Goal: Task Accomplishment & Management: Manage account settings

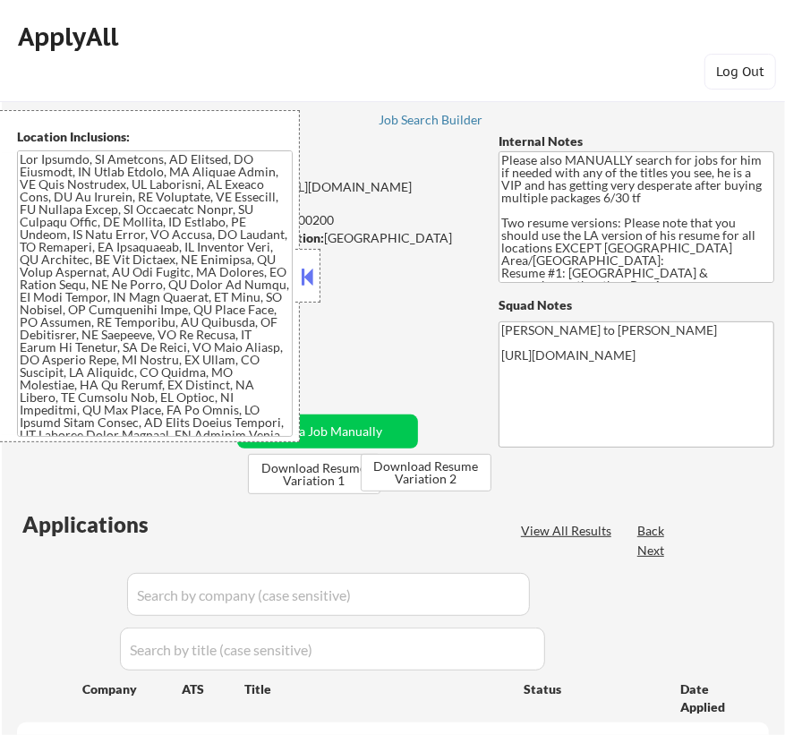
select select ""pending""
click at [304, 280] on button at bounding box center [308, 276] width 20 height 27
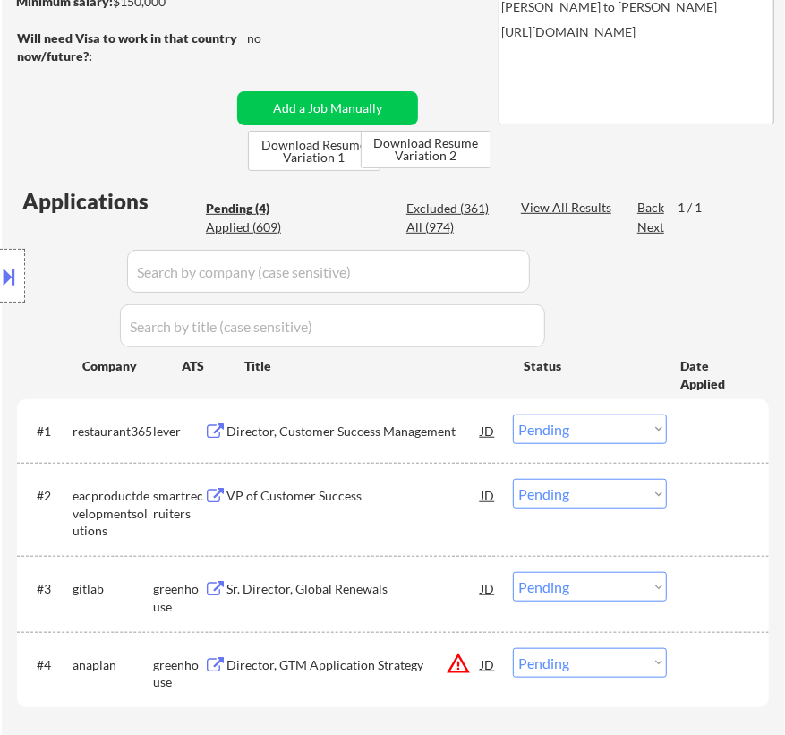
scroll to position [325, 0]
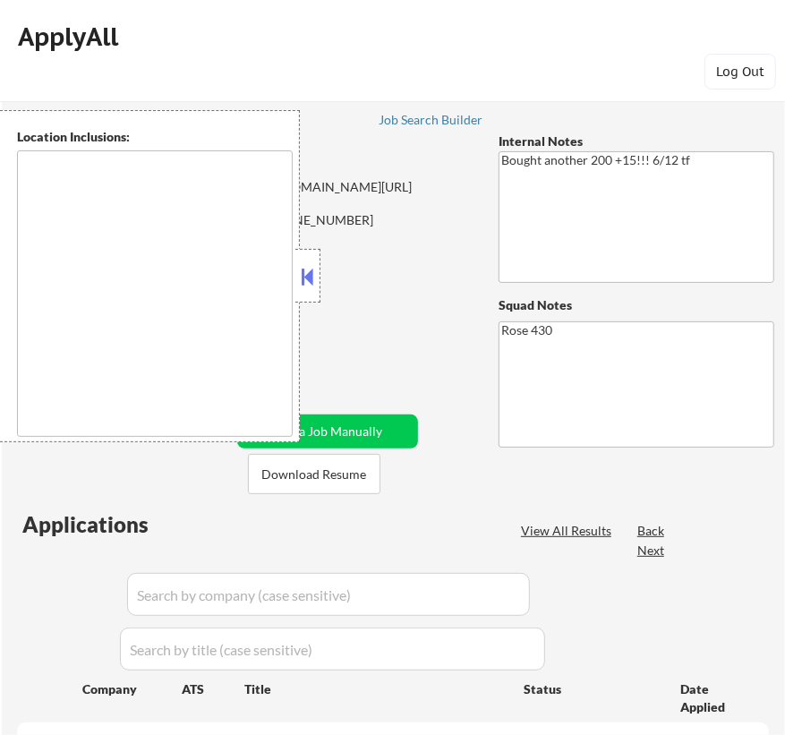
type textarea "[GEOGRAPHIC_DATA][PERSON_NAME], [GEOGRAPHIC_DATA] [GEOGRAPHIC_DATA], [GEOGRAPHI…"
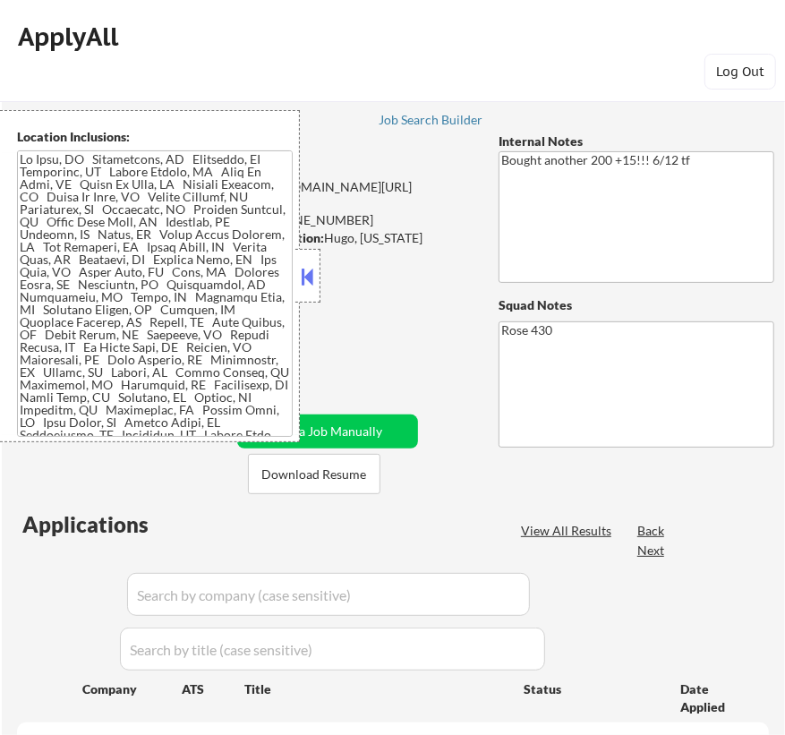
select select ""pending""
click at [311, 279] on button at bounding box center [308, 276] width 20 height 27
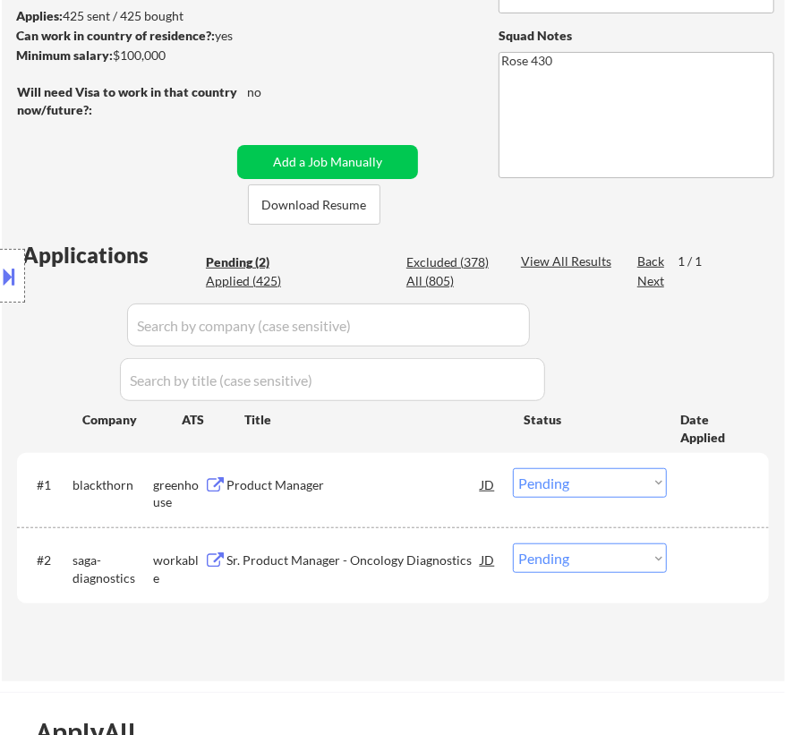
scroll to position [243, 0]
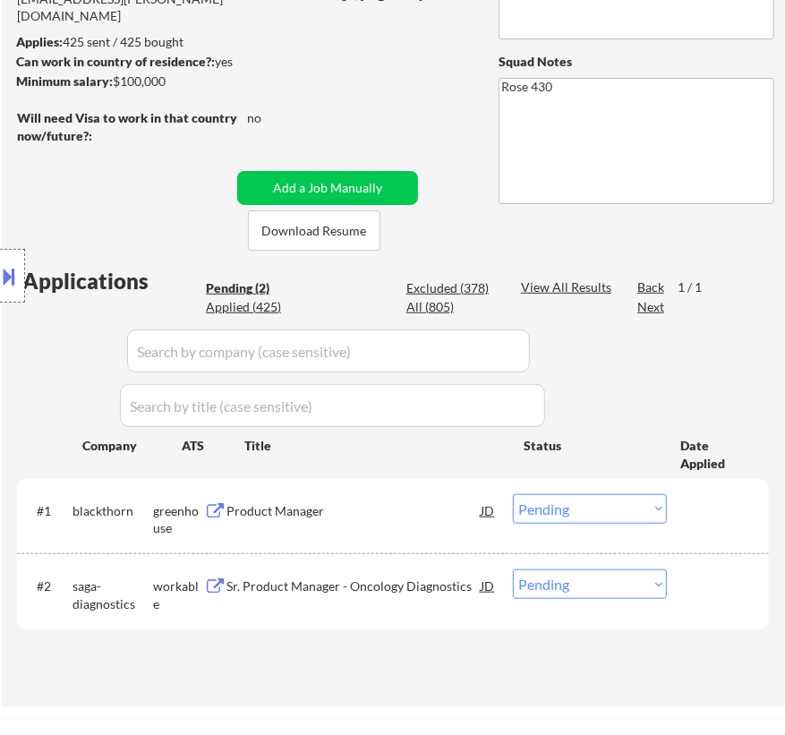
click at [380, 507] on div "Product Manager" at bounding box center [353, 511] width 254 height 18
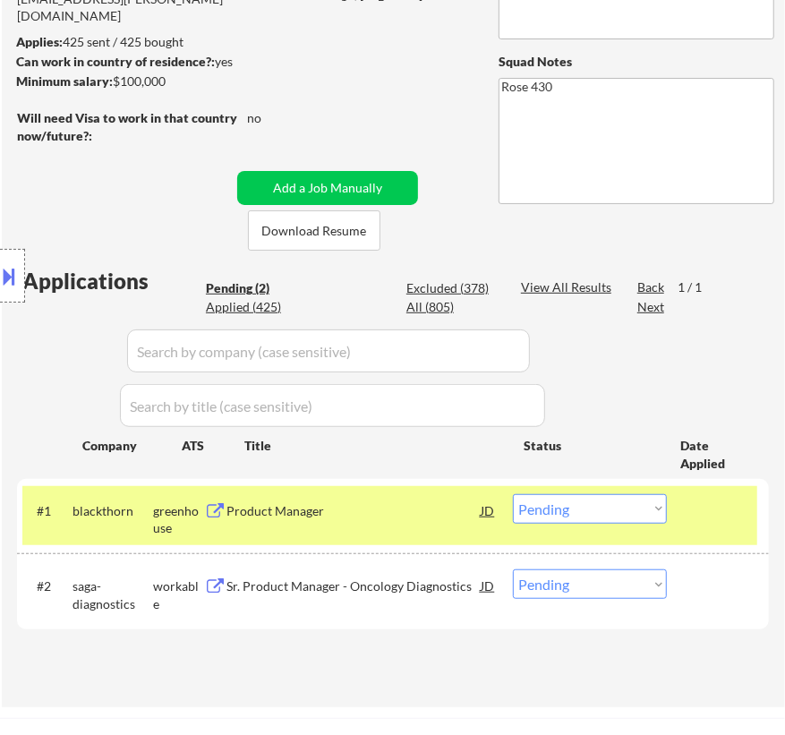
select select ""pending""
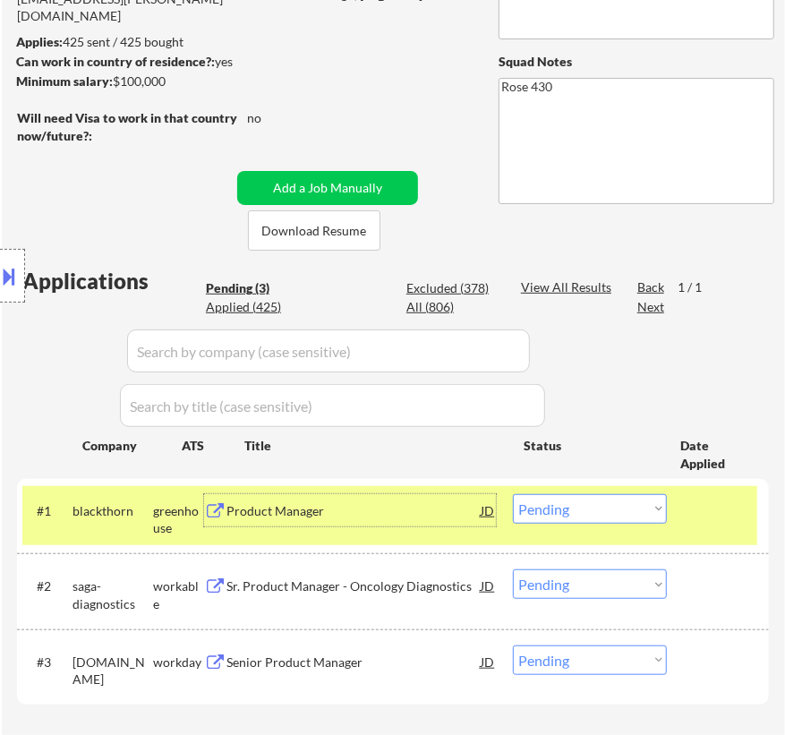
click at [546, 506] on select "Choose an option... Pending Applied Excluded (Questions) Excluded (Expired) Exc…" at bounding box center [590, 509] width 154 height 30
click at [513, 494] on select "Choose an option... Pending Applied Excluded (Questions) Excluded (Expired) Exc…" at bounding box center [590, 509] width 154 height 30
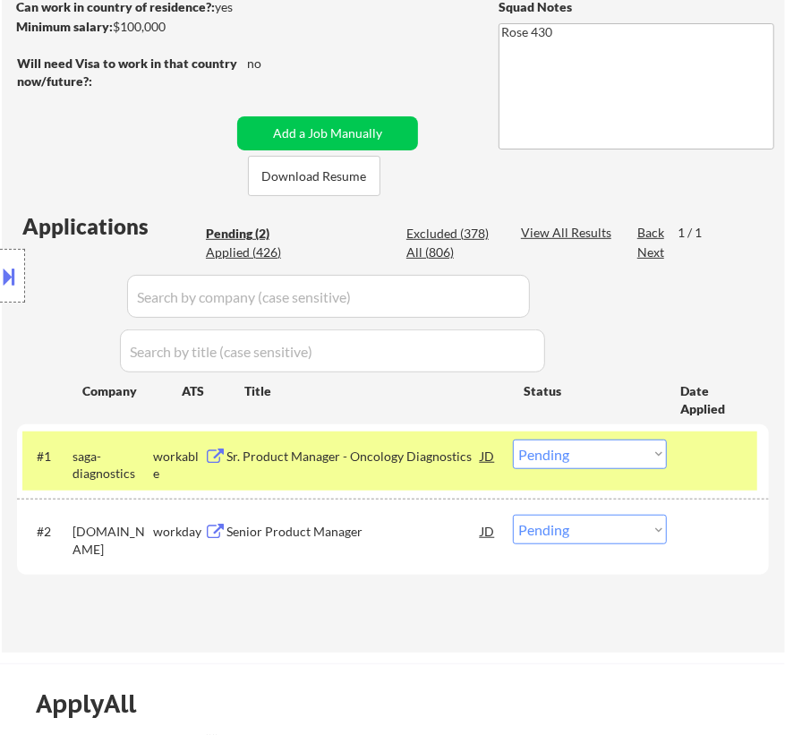
scroll to position [325, 0]
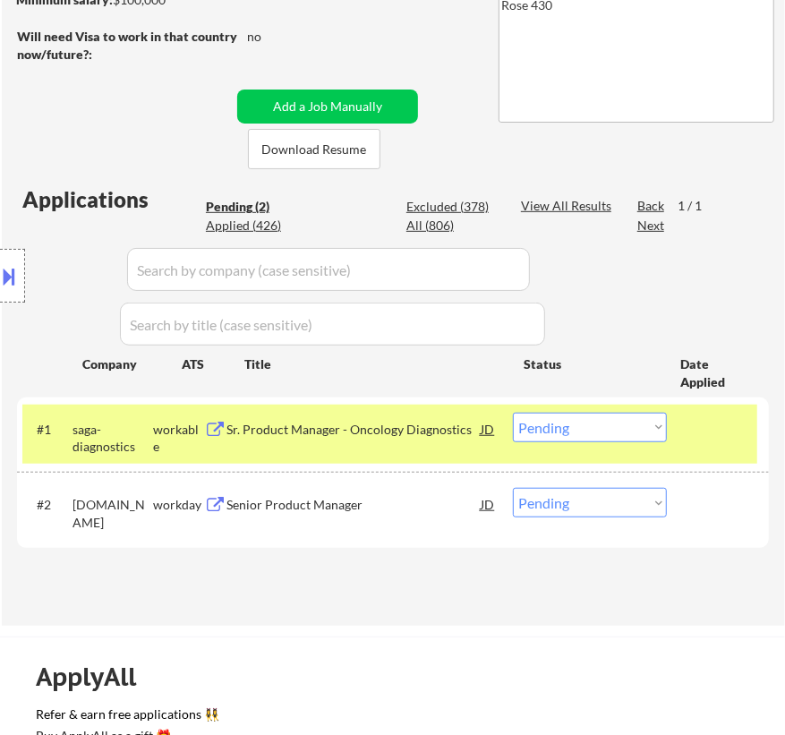
click at [347, 421] on div "Sr. Product Manager - Oncology Diagnostics" at bounding box center [353, 430] width 254 height 18
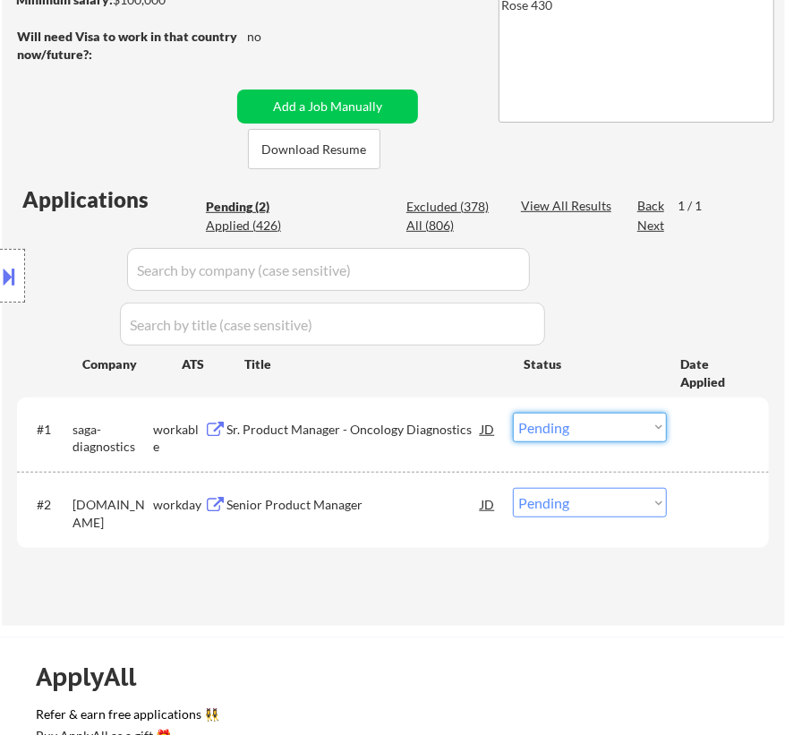
click at [640, 425] on select "Choose an option... Pending Applied Excluded (Questions) Excluded (Expired) Exc…" at bounding box center [590, 428] width 154 height 30
click at [513, 413] on select "Choose an option... Pending Applied Excluded (Questions) Excluded (Expired) Exc…" at bounding box center [590, 428] width 154 height 30
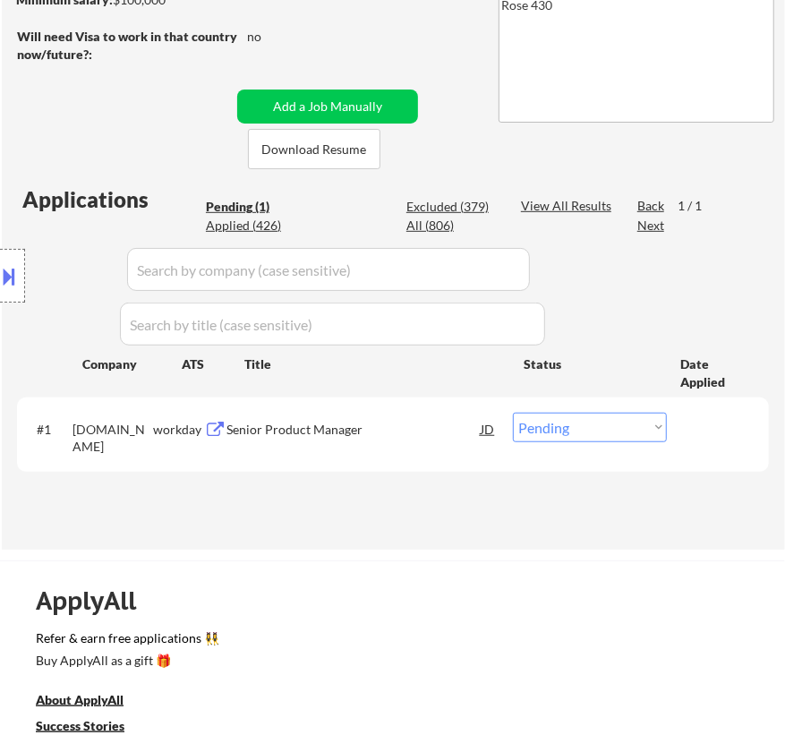
click at [304, 426] on div "Location Inclusions:" at bounding box center [160, 276] width 320 height 332
click at [394, 421] on div "Senior Product Manager" at bounding box center [353, 430] width 254 height 18
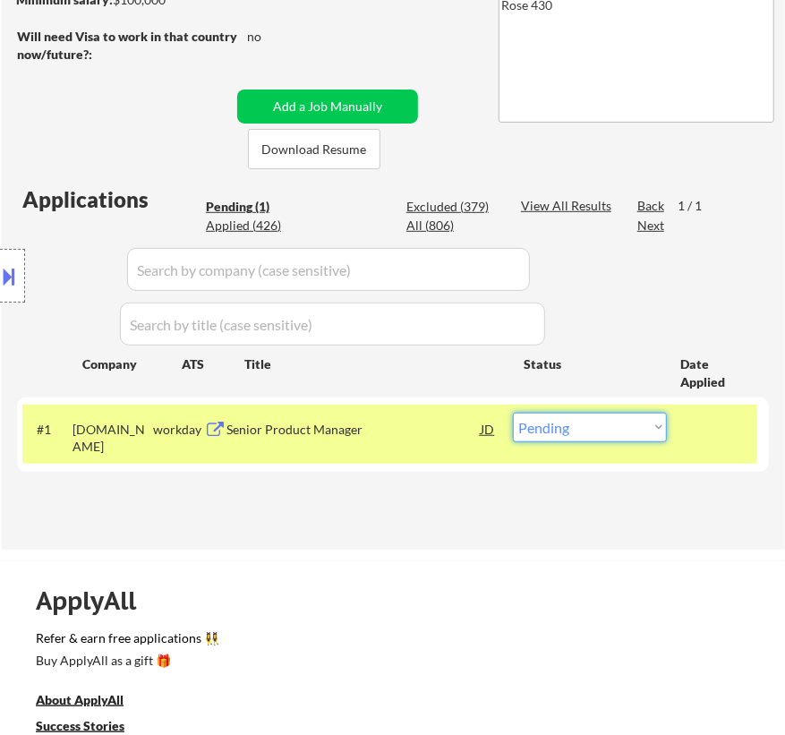
click at [551, 424] on select "Choose an option... Pending Applied Excluded (Questions) Excluded (Expired) Exc…" at bounding box center [590, 428] width 154 height 30
select select ""excluded__bad_match_""
click at [513, 413] on select "Choose an option... Pending Applied Excluded (Questions) Excluded (Expired) Exc…" at bounding box center [590, 428] width 154 height 30
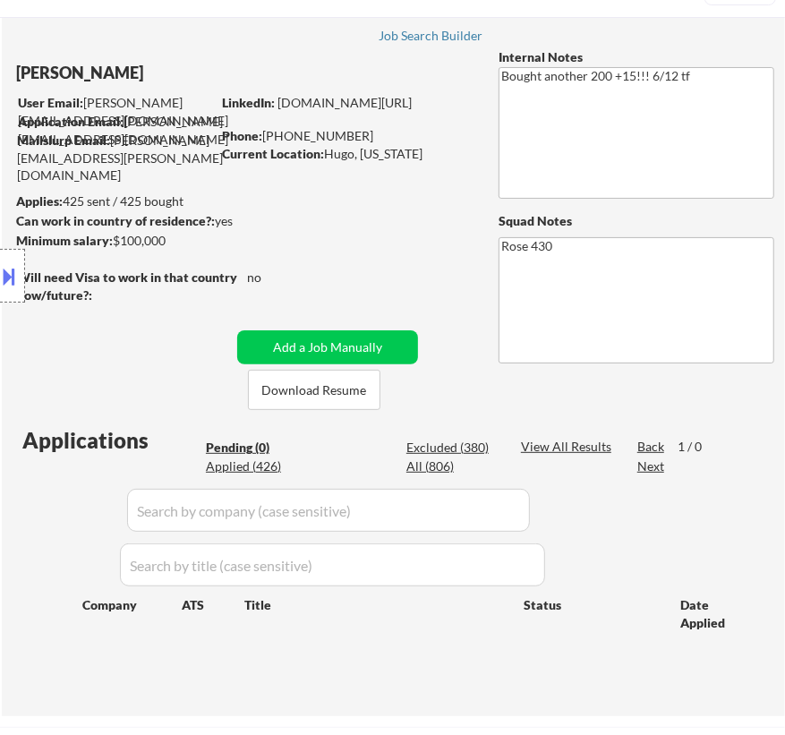
scroll to position [81, 0]
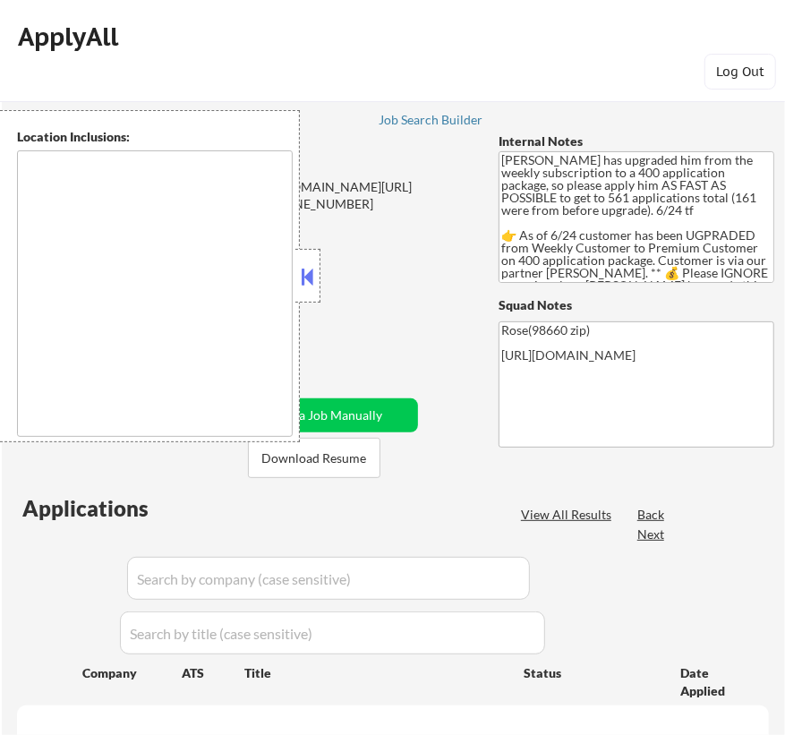
type textarea "Portland, OR Vancouver, WA Beaverton, OR Gresham, OR Hillsboro, OR Lake Oswego,…"
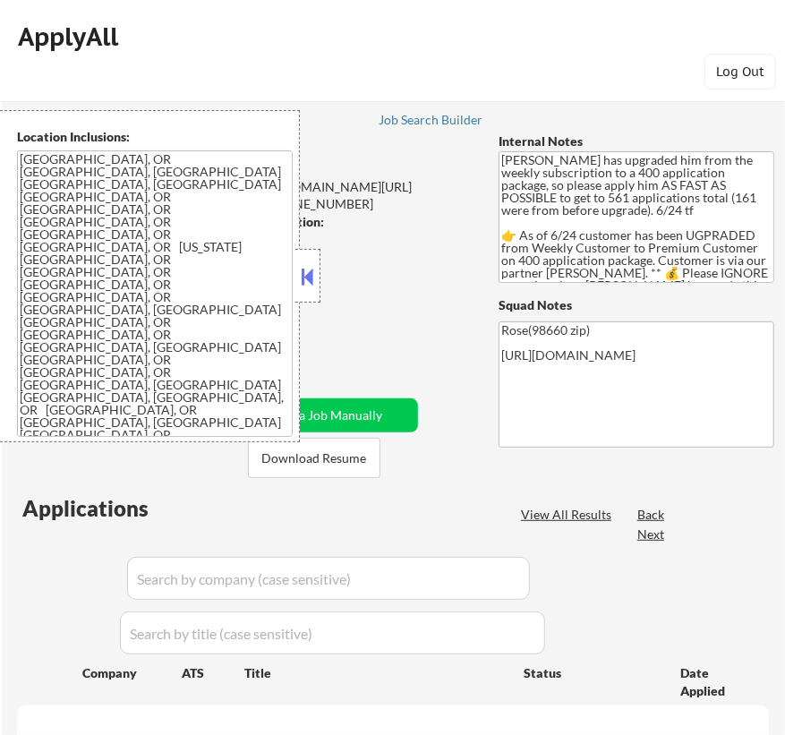
select select ""pending""
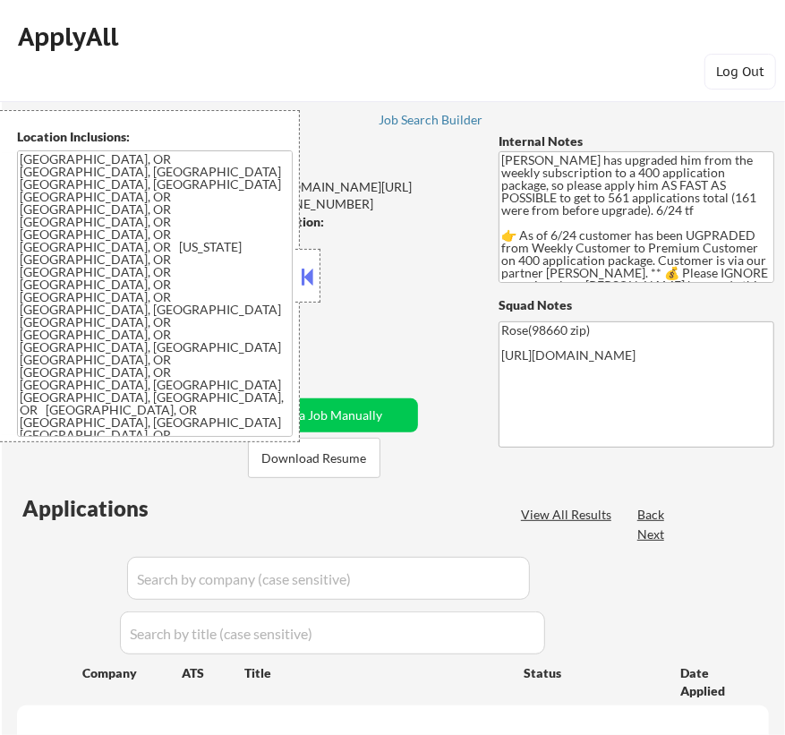
select select ""pending""
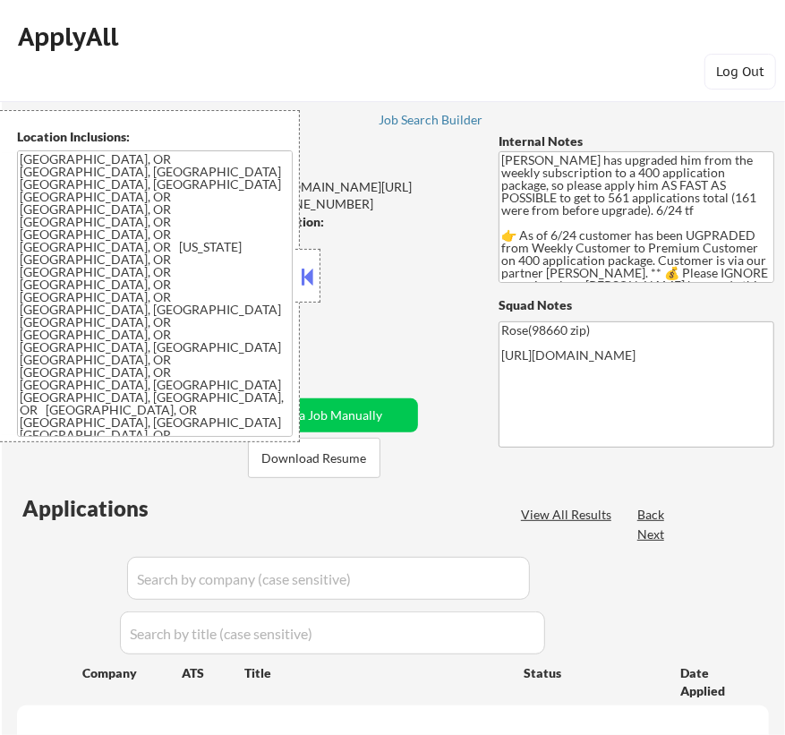
select select ""pending""
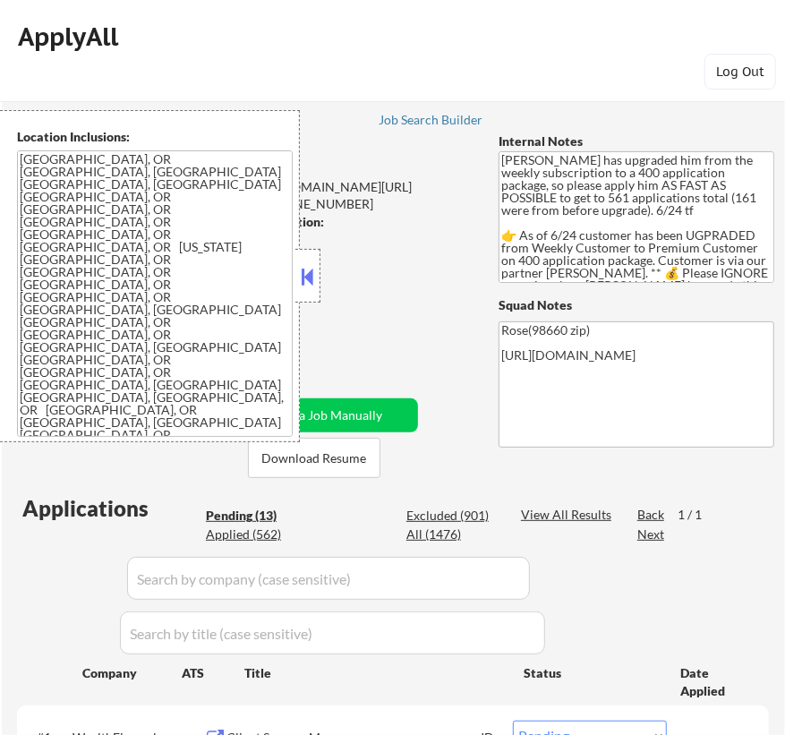
click at [307, 280] on button at bounding box center [308, 276] width 20 height 27
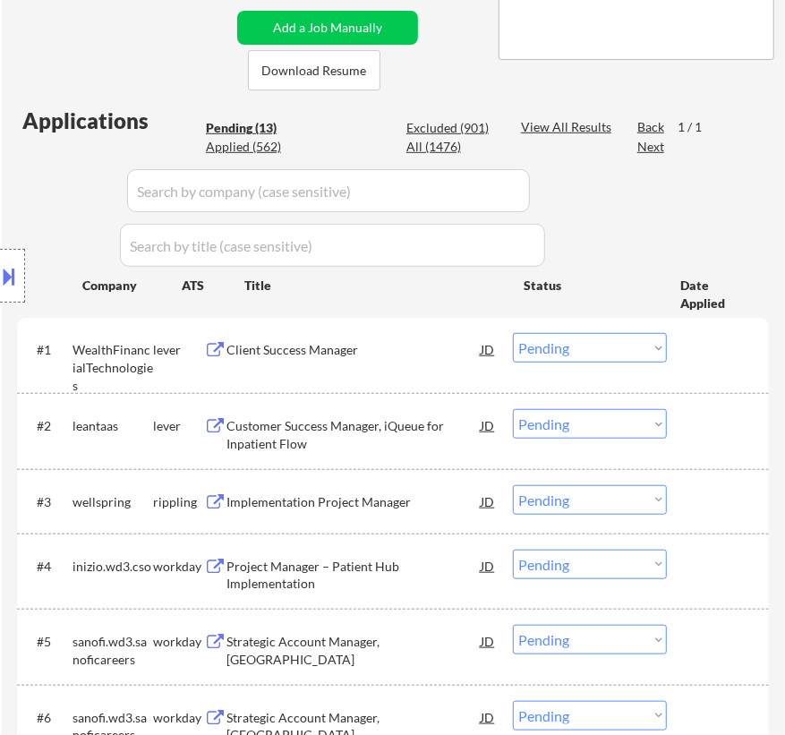
scroll to position [243, 0]
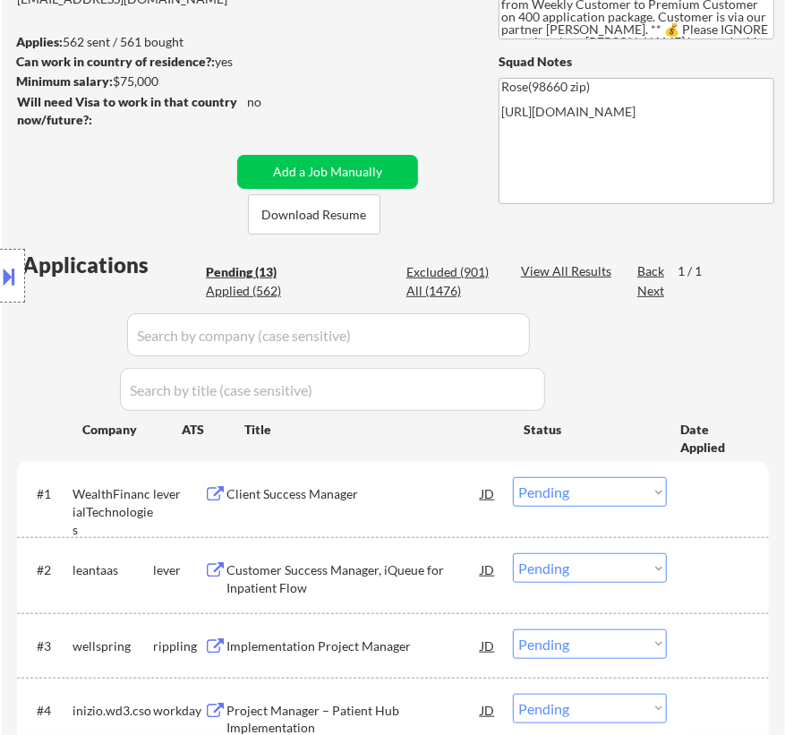
click at [337, 498] on div "Client Success Manager" at bounding box center [353, 494] width 254 height 18
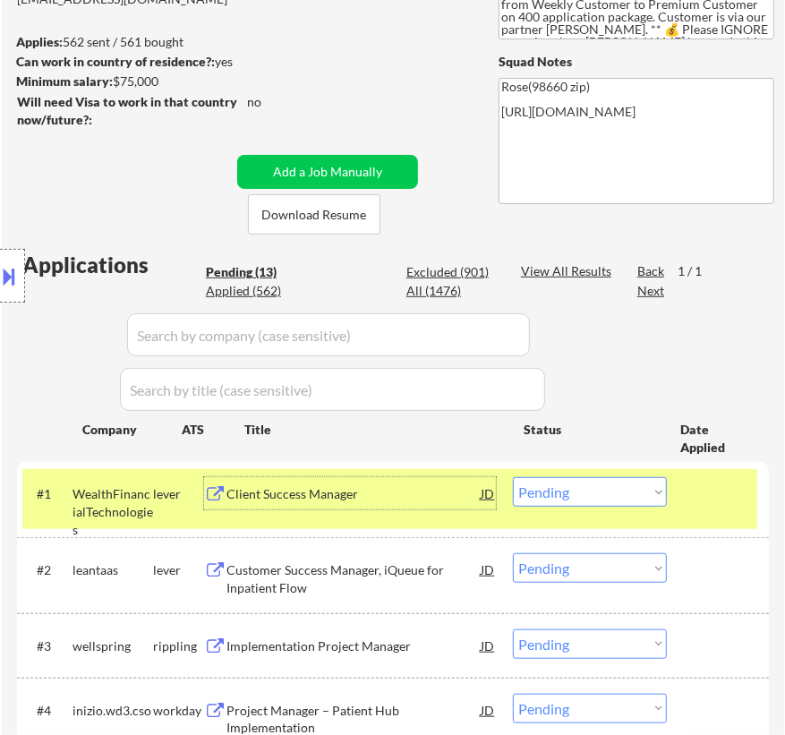
click at [558, 491] on select "Choose an option... Pending Applied Excluded (Questions) Excluded (Expired) Exc…" at bounding box center [590, 492] width 154 height 30
click at [513, 477] on select "Choose an option... Pending Applied Excluded (Questions) Excluded (Expired) Exc…" at bounding box center [590, 492] width 154 height 30
select select ""pending""
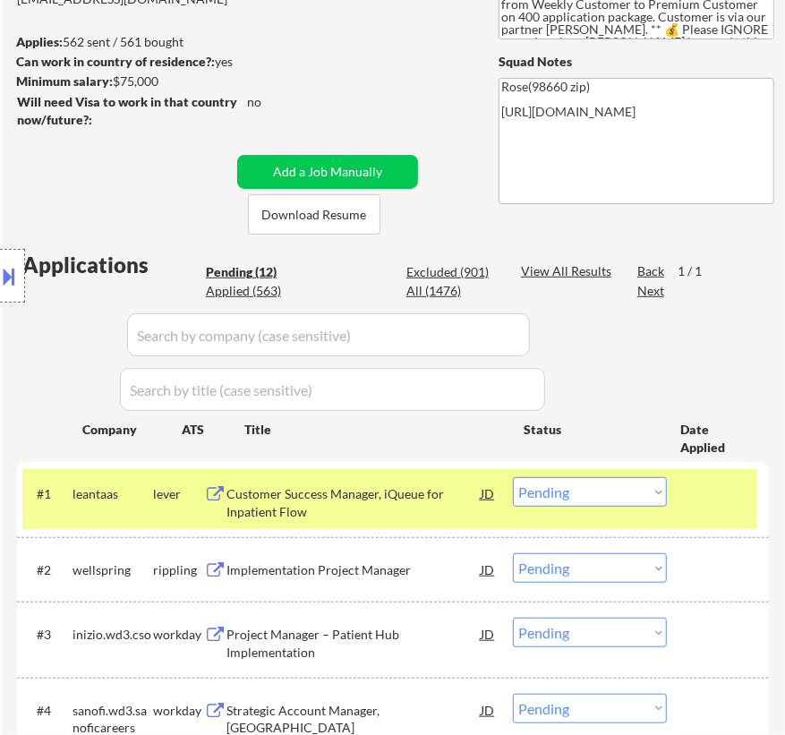
scroll to position [325, 0]
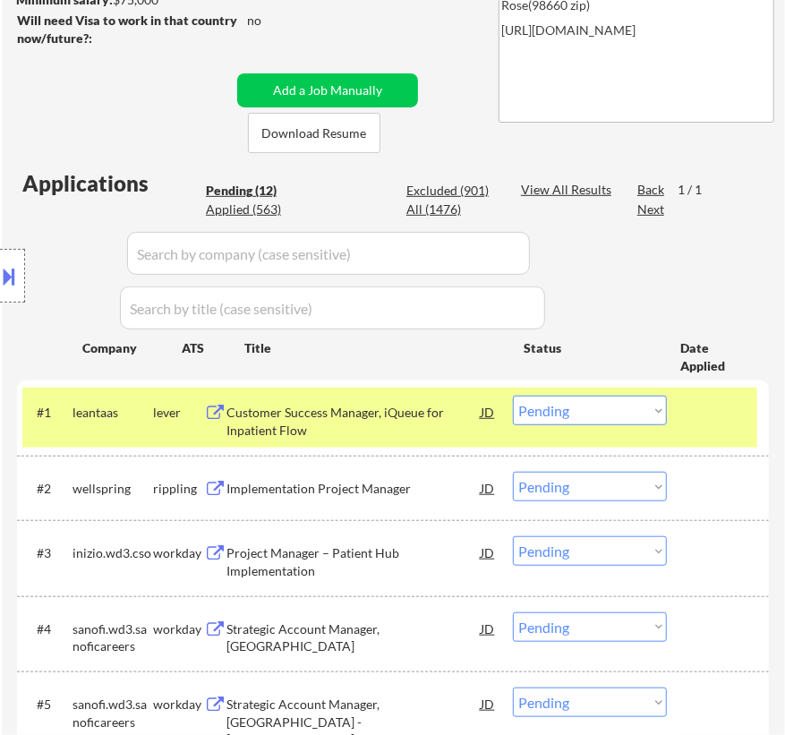
click at [438, 428] on div "Customer Success Manager, iQueue for Inpatient Flow" at bounding box center [353, 421] width 254 height 35
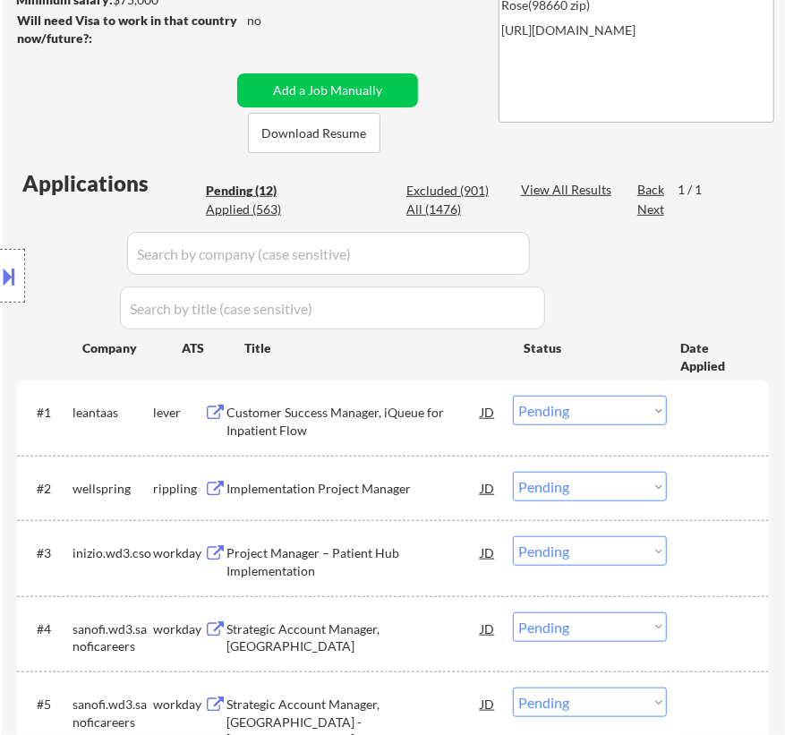
select select ""pending""
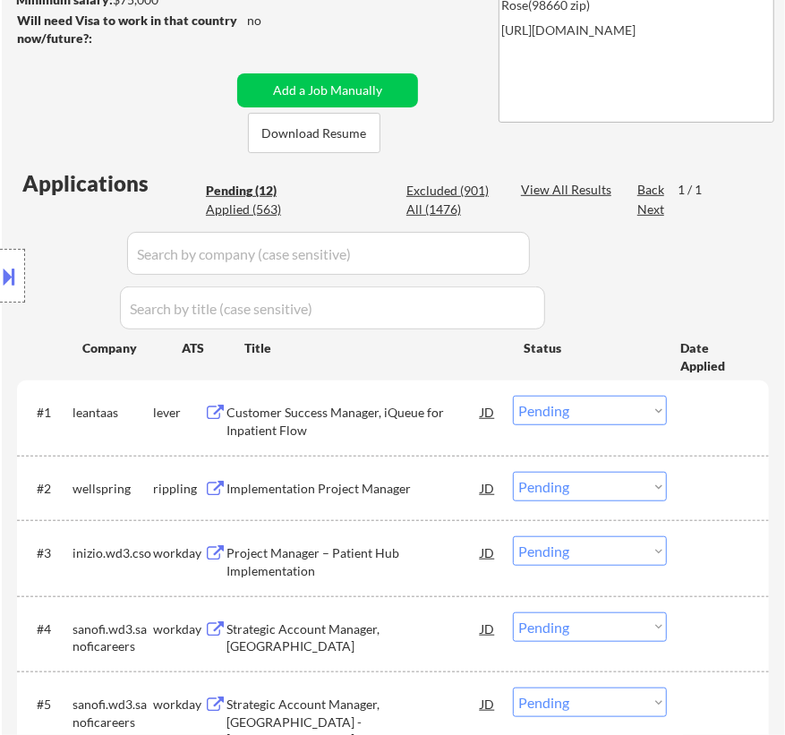
select select ""pending""
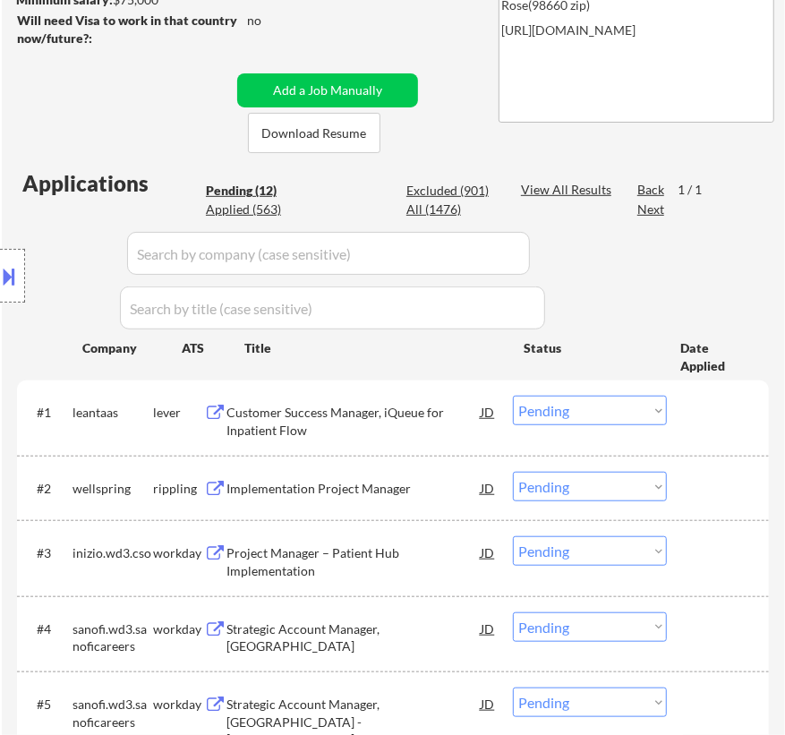
select select ""pending""
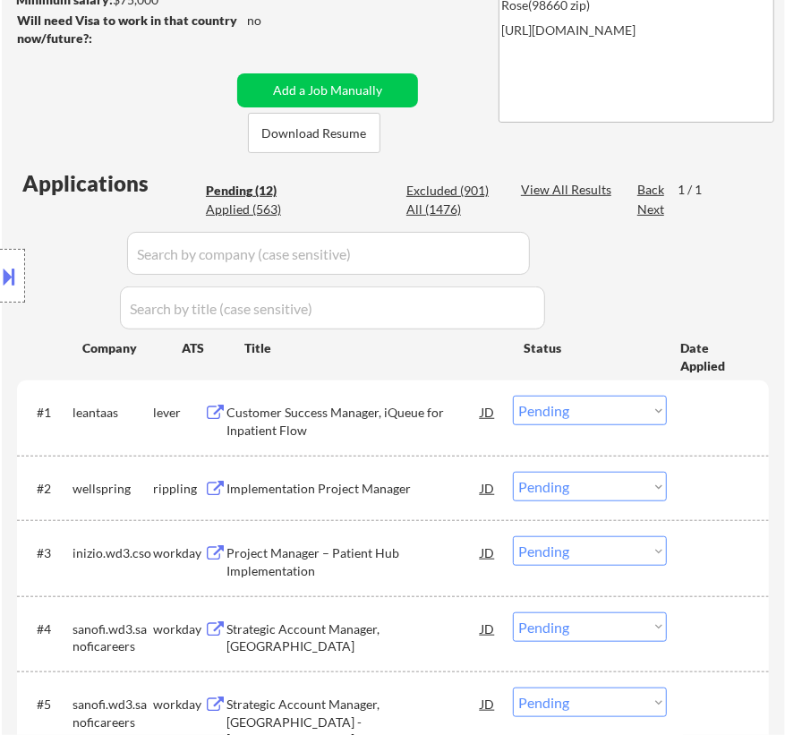
select select ""pending""
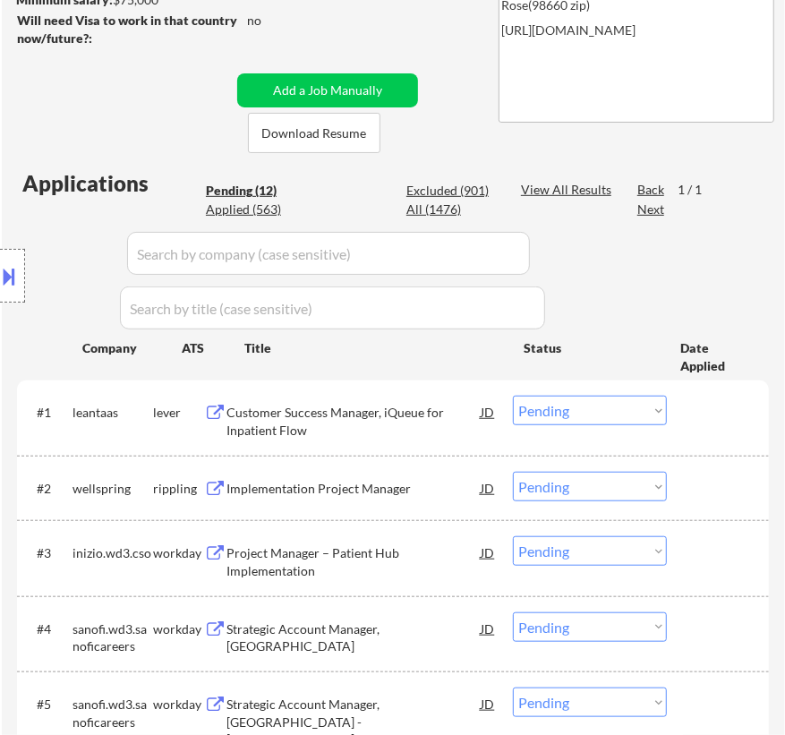
select select ""pending""
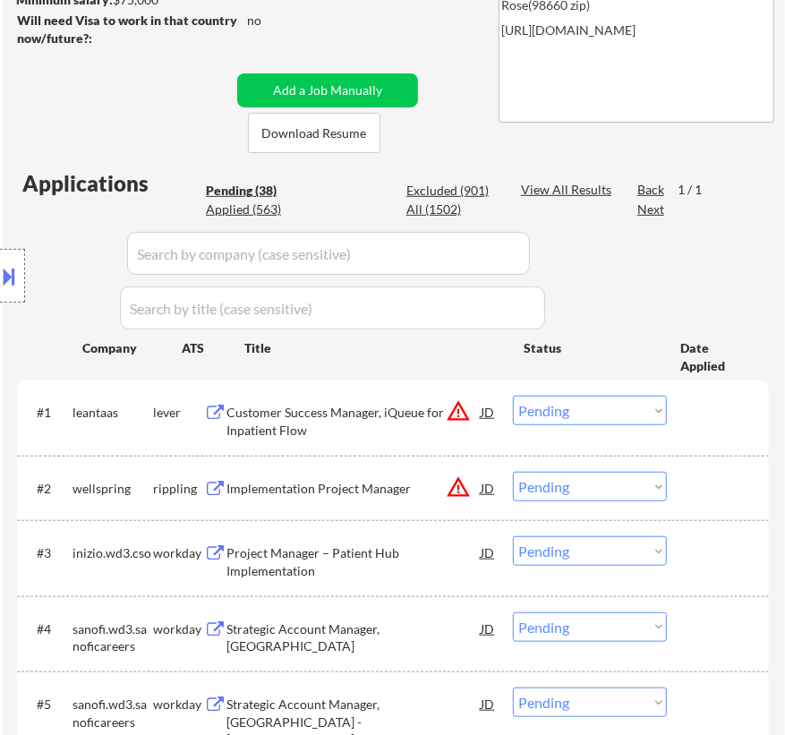
select select ""pending""
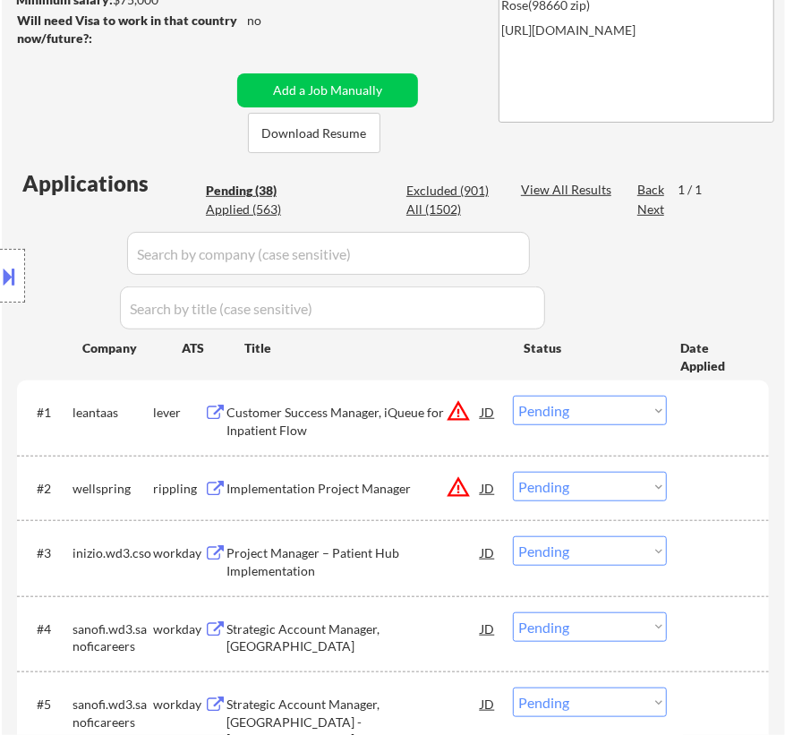
select select ""pending""
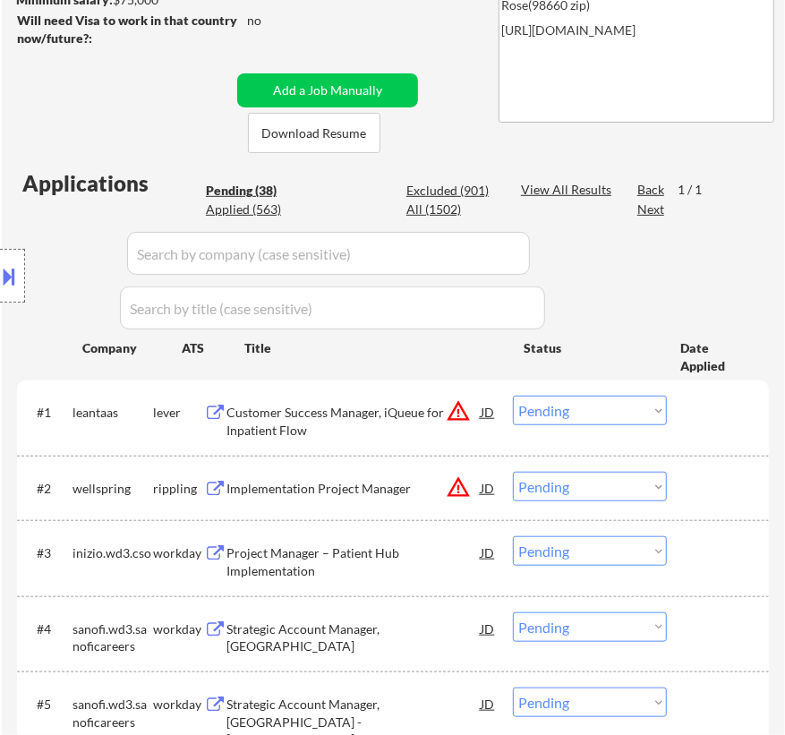
select select ""pending""
click at [585, 414] on select "Choose an option... Pending Applied Excluded (Questions) Excluded (Expired) Exc…" at bounding box center [590, 411] width 154 height 30
click at [513, 396] on select "Choose an option... Pending Applied Excluded (Questions) Excluded (Expired) Exc…" at bounding box center [590, 411] width 154 height 30
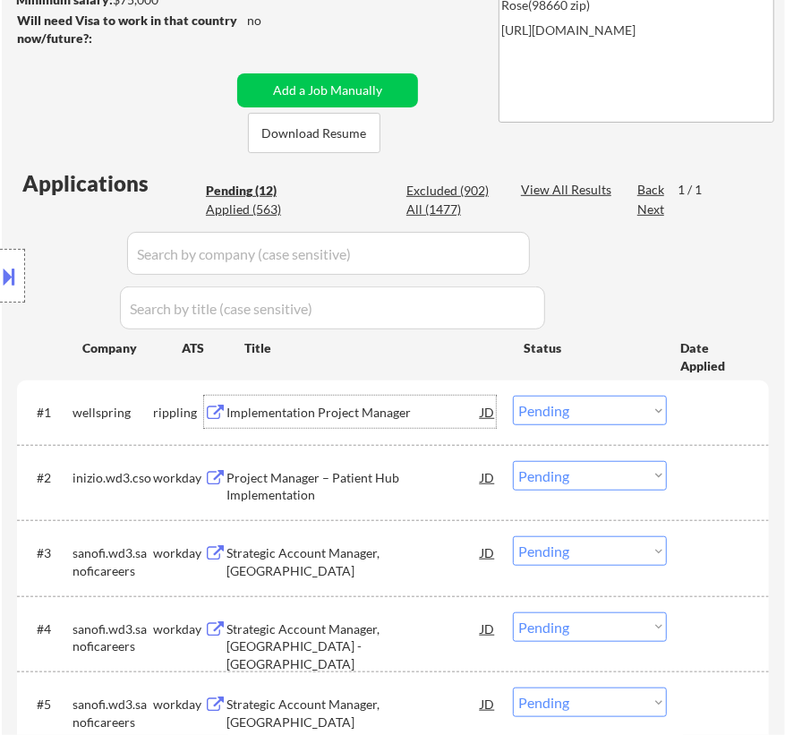
click at [435, 420] on div "Implementation Project Manager" at bounding box center [353, 413] width 254 height 18
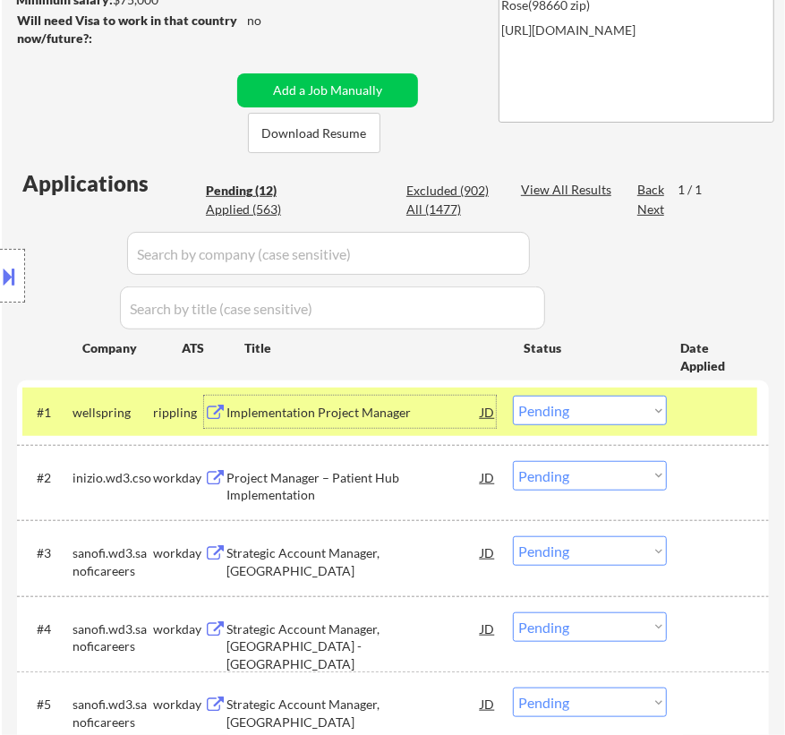
click at [584, 411] on select "Choose an option... Pending Applied Excluded (Questions) Excluded (Expired) Exc…" at bounding box center [590, 411] width 154 height 30
click at [513, 396] on select "Choose an option... Pending Applied Excluded (Questions) Excluded (Expired) Exc…" at bounding box center [590, 411] width 154 height 30
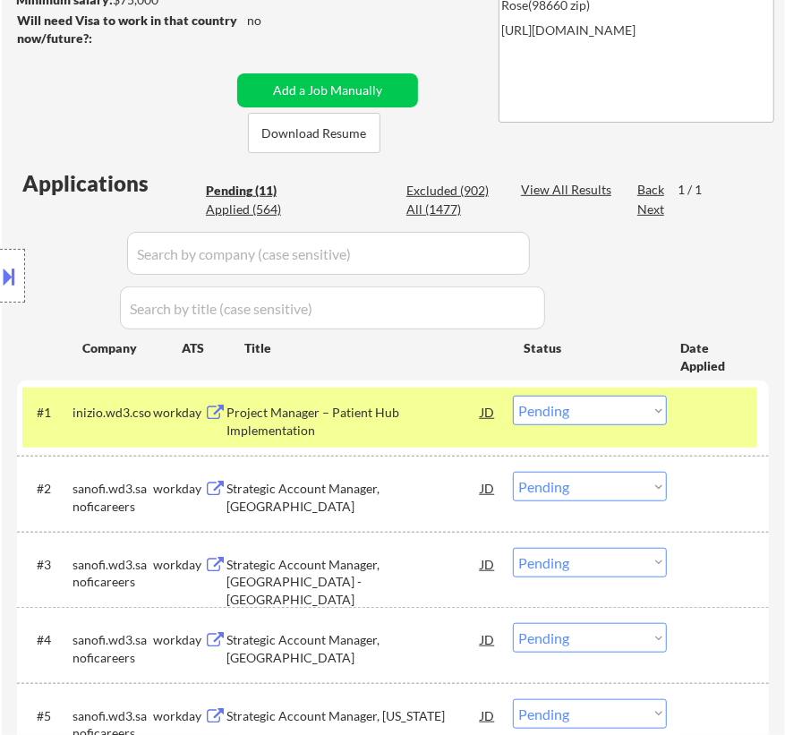
click at [386, 422] on div "Project Manager – Patient Hub Implementation" at bounding box center [353, 421] width 254 height 35
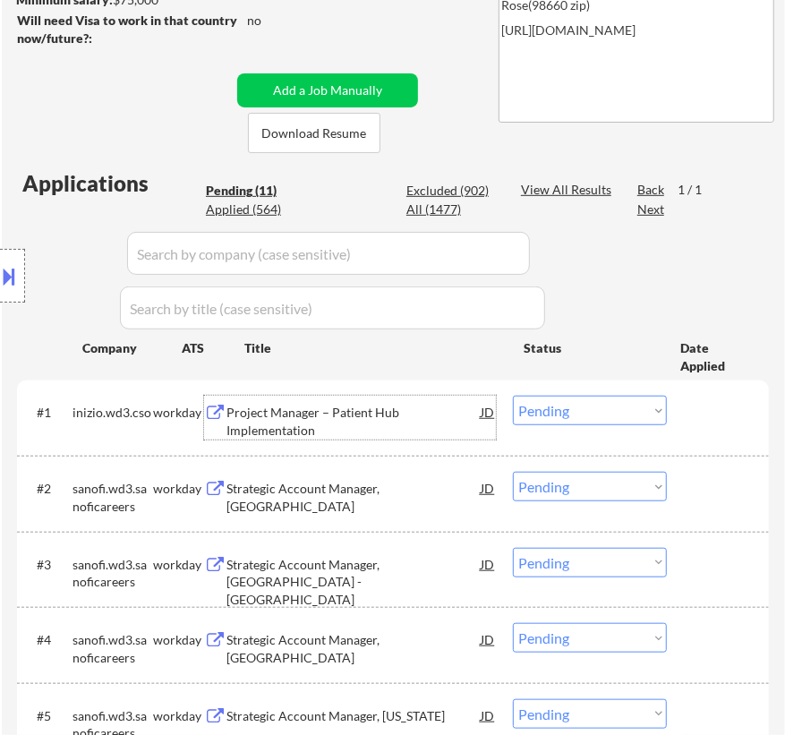
click at [576, 413] on select "Choose an option... Pending Applied Excluded (Questions) Excluded (Expired) Exc…" at bounding box center [590, 411] width 154 height 30
click at [513, 396] on select "Choose an option... Pending Applied Excluded (Questions) Excluded (Expired) Exc…" at bounding box center [590, 411] width 154 height 30
select select ""pending""
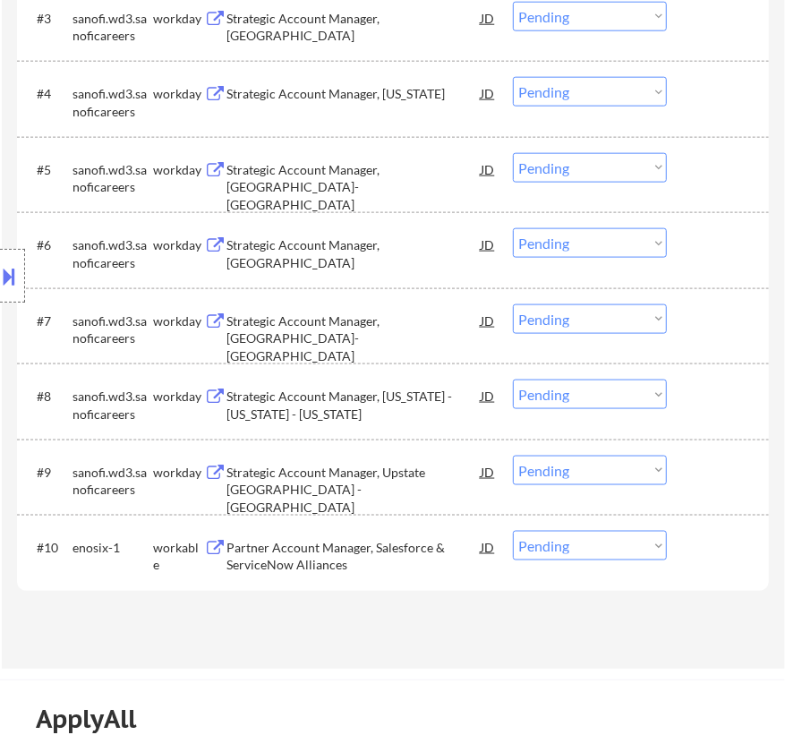
scroll to position [895, 0]
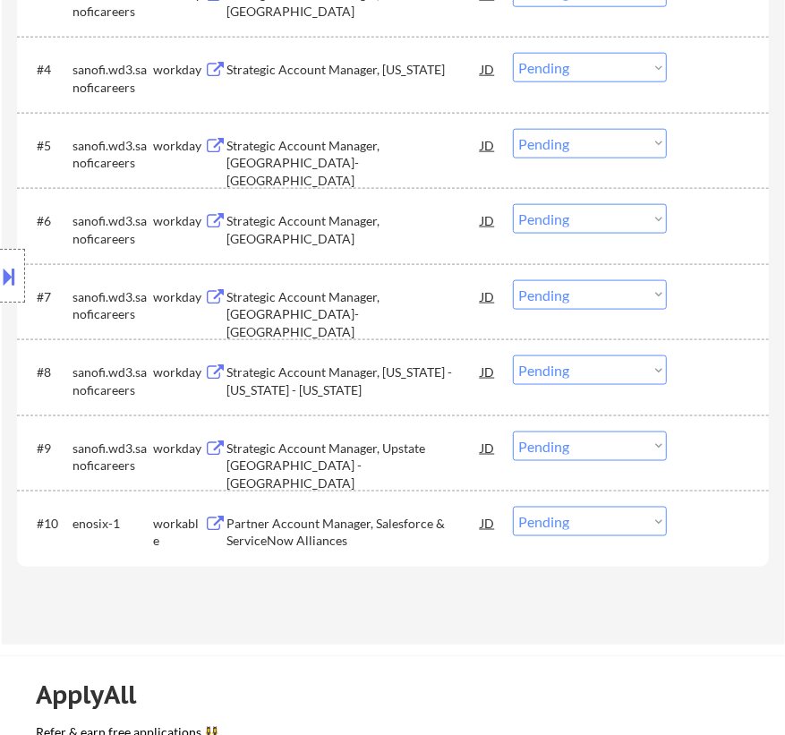
click at [314, 534] on div "Partner Account Manager, Salesforce & ServiceNow Alliances" at bounding box center [353, 532] width 254 height 35
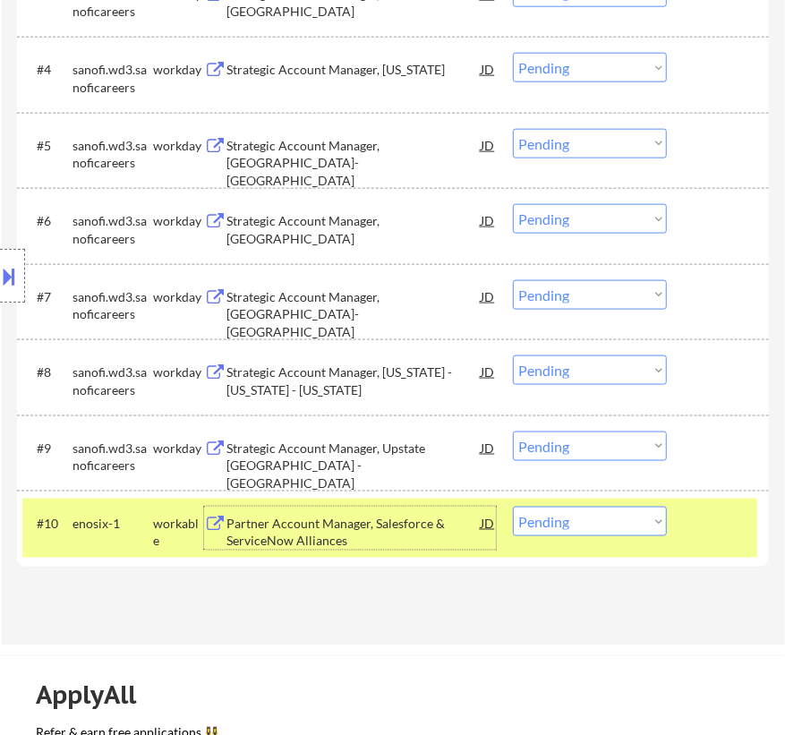
click at [551, 519] on select "Choose an option... Pending Applied Excluded (Questions) Excluded (Expired) Exc…" at bounding box center [590, 522] width 154 height 30
select select ""excluded__bad_match_""
click at [513, 507] on select "Choose an option... Pending Applied Excluded (Questions) Excluded (Expired) Exc…" at bounding box center [590, 522] width 154 height 30
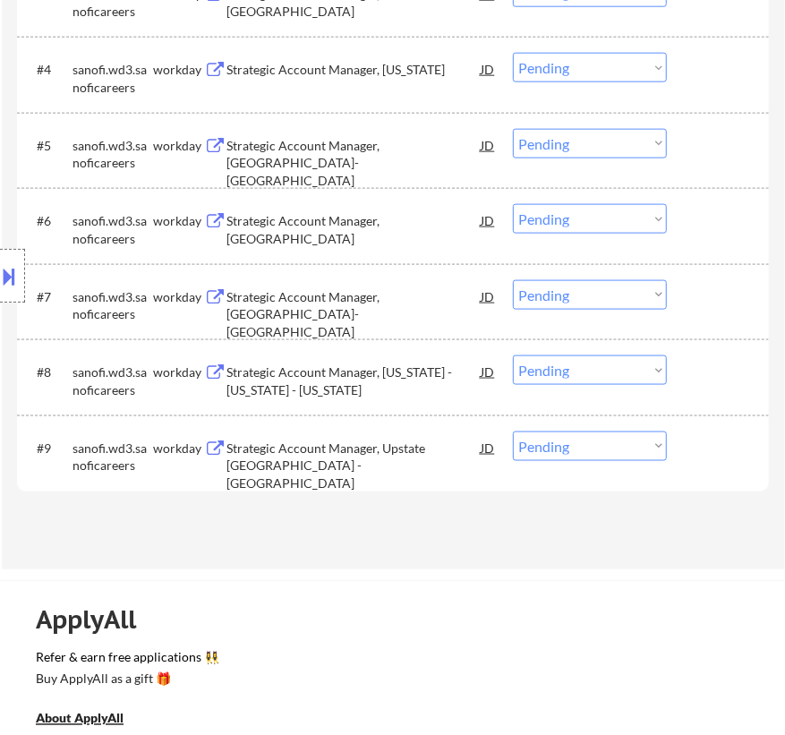
click at [15, 275] on button at bounding box center [10, 276] width 20 height 30
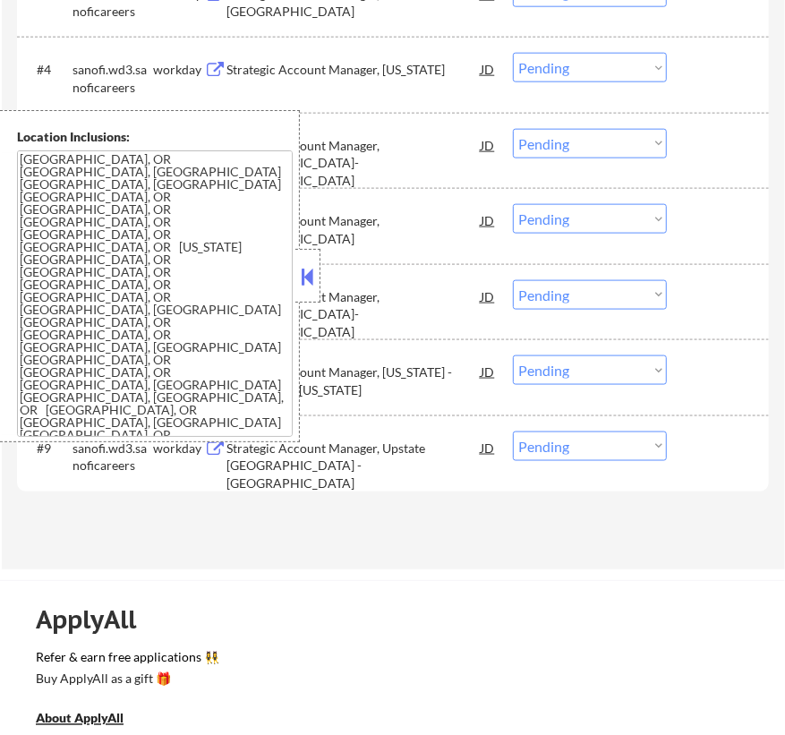
click at [309, 277] on button at bounding box center [308, 276] width 20 height 27
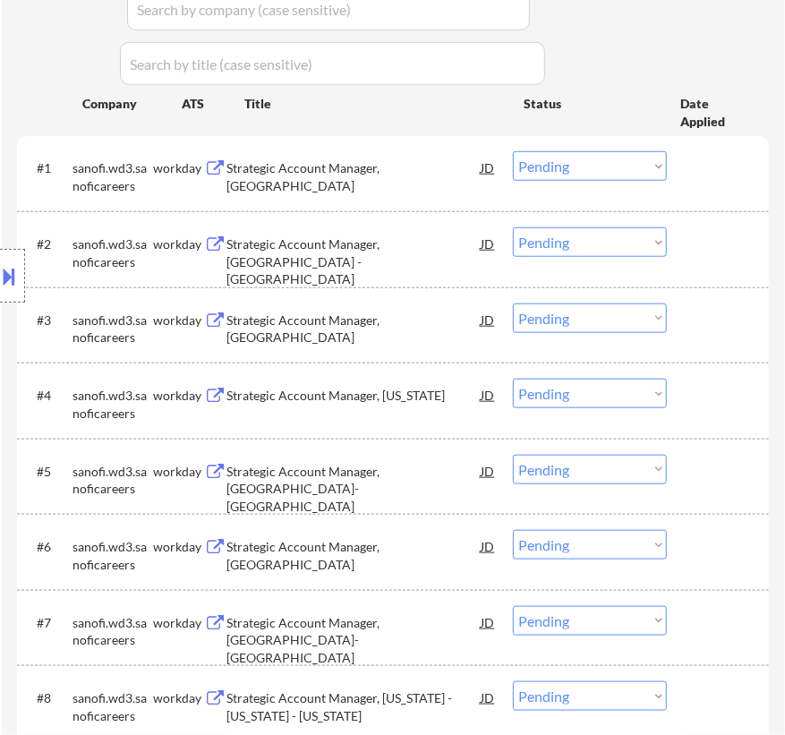
scroll to position [488, 0]
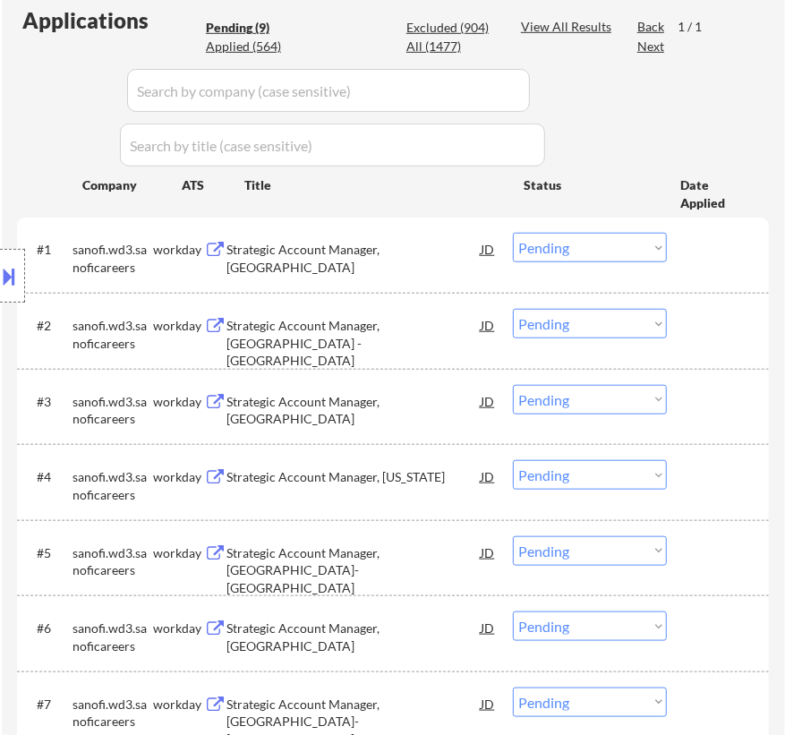
click at [381, 249] on div "Strategic Account Manager, Philadelphia" at bounding box center [353, 258] width 254 height 35
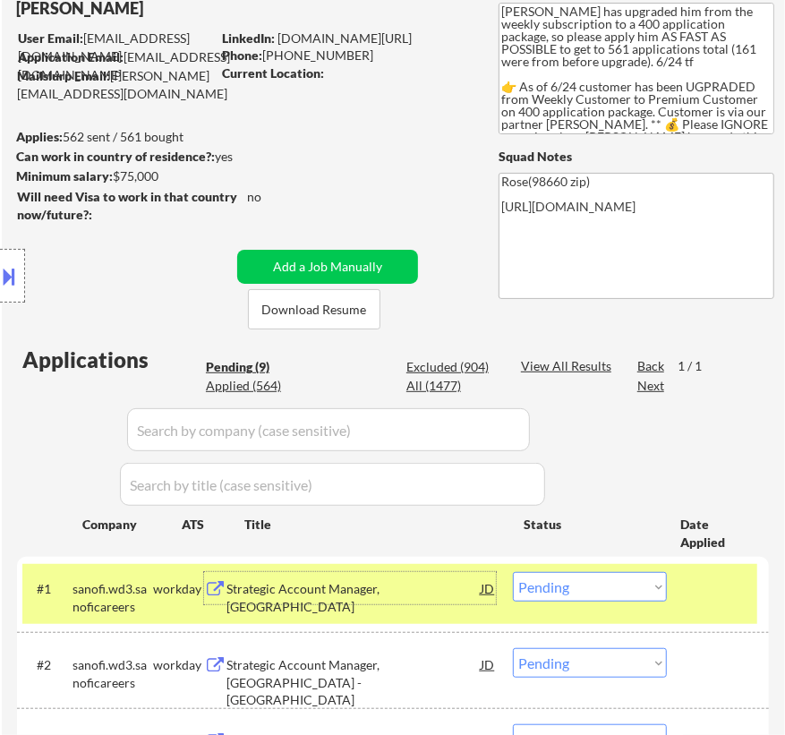
scroll to position [243, 0]
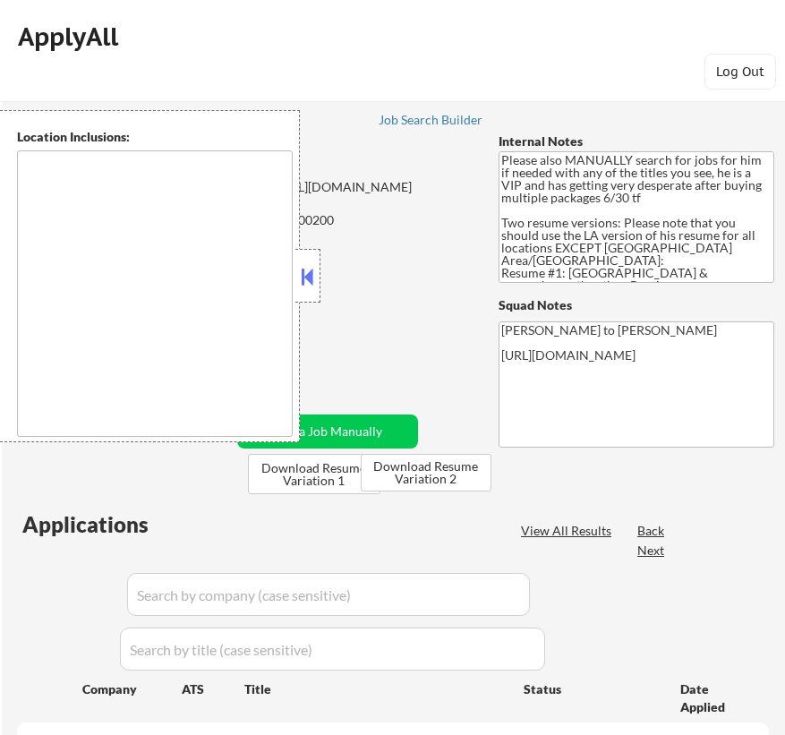
type textarea "[GEOGRAPHIC_DATA], [GEOGRAPHIC_DATA] [GEOGRAPHIC_DATA], [GEOGRAPHIC_DATA] [GEOG…"
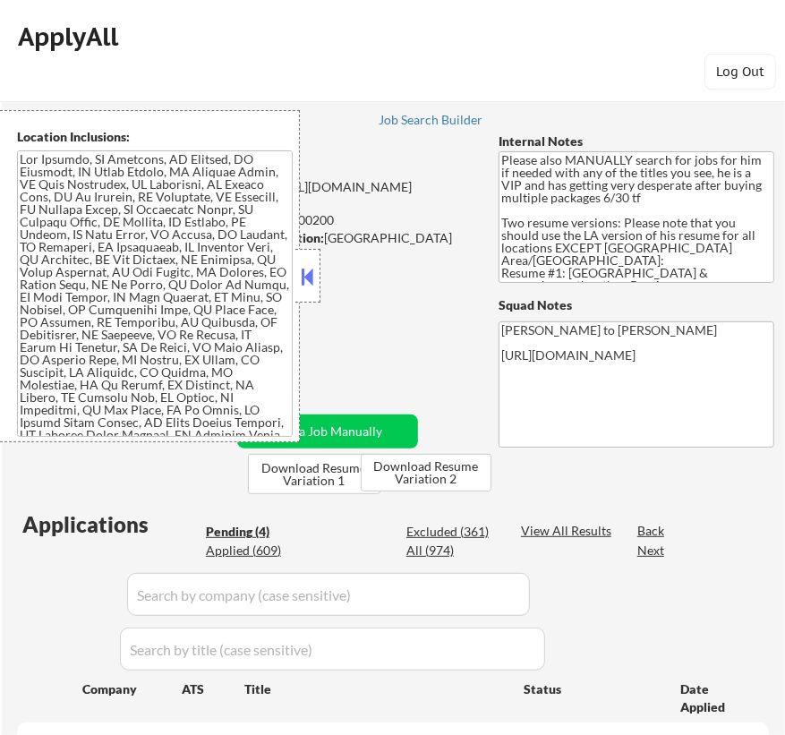
select select ""pending""
click at [314, 274] on button at bounding box center [308, 276] width 20 height 27
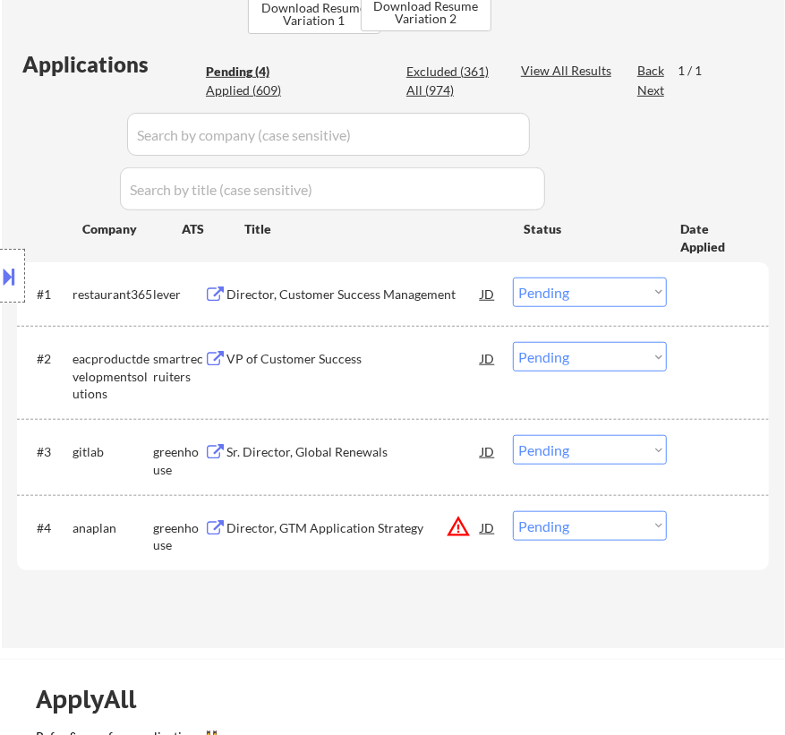
scroll to position [488, 0]
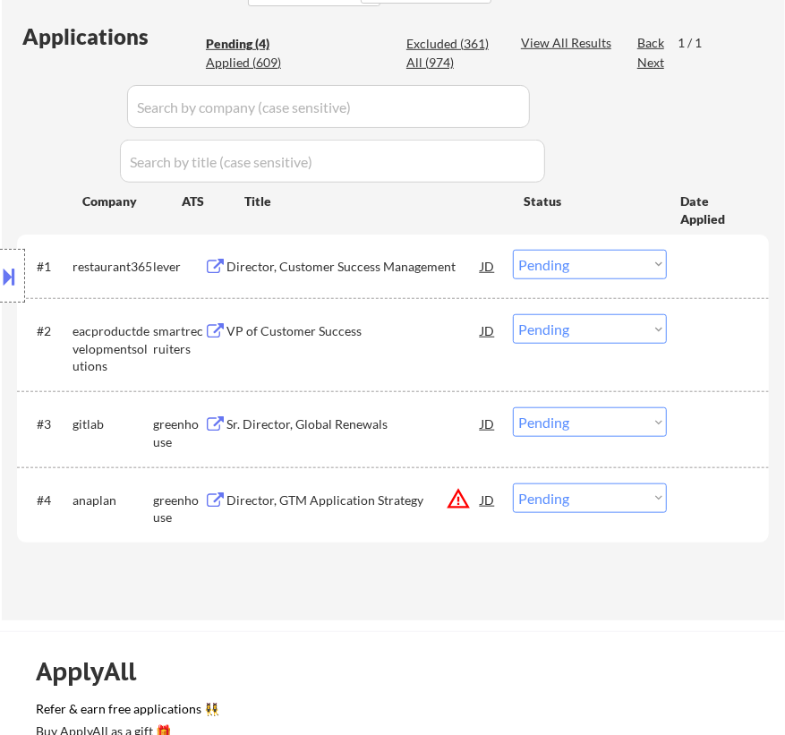
click at [404, 264] on div "Director, Customer Success Management" at bounding box center [353, 267] width 254 height 18
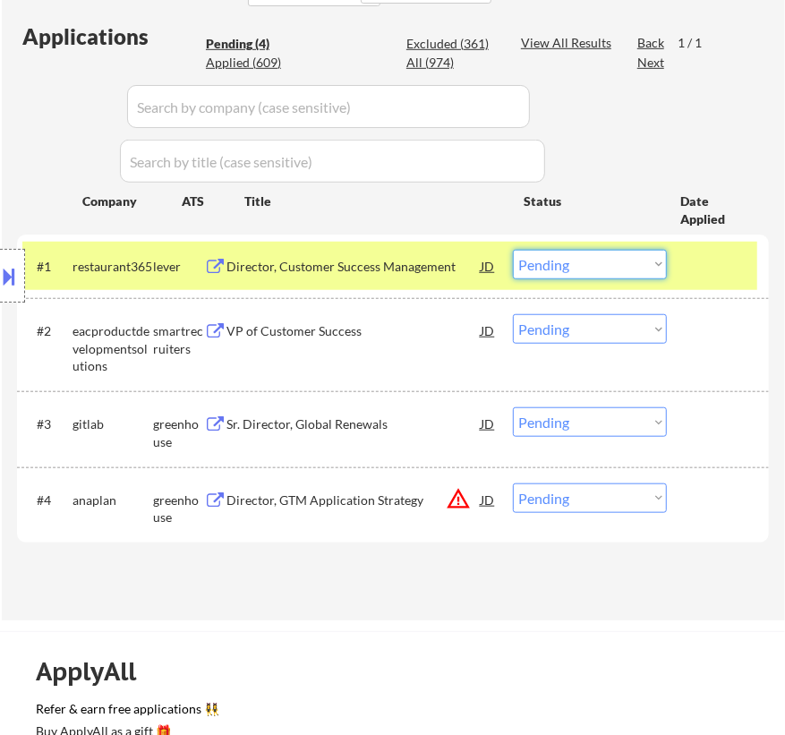
click at [583, 260] on select "Choose an option... Pending Applied Excluded (Questions) Excluded (Expired) Exc…" at bounding box center [590, 265] width 154 height 30
click at [513, 250] on select "Choose an option... Pending Applied Excluded (Questions) Excluded (Expired) Exc…" at bounding box center [590, 265] width 154 height 30
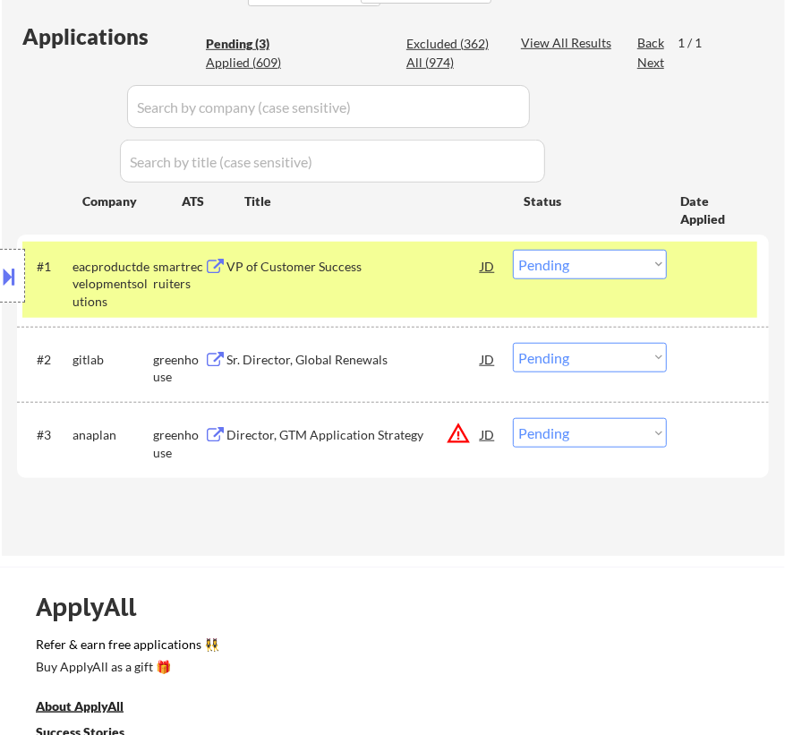
click at [429, 266] on div "VP of Customer Success" at bounding box center [353, 267] width 254 height 18
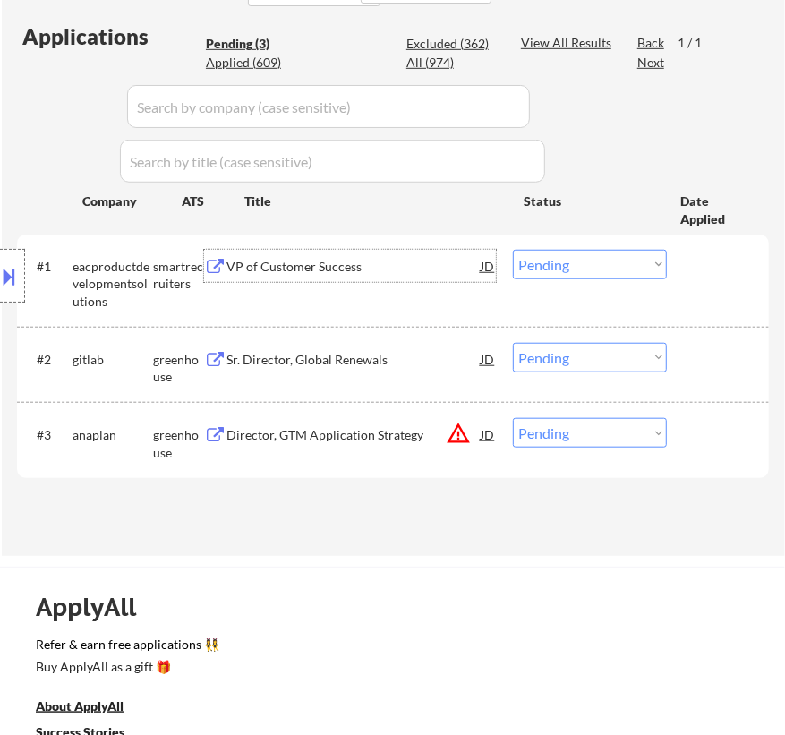
click at [587, 258] on select "Choose an option... Pending Applied Excluded (Questions) Excluded (Expired) Exc…" at bounding box center [590, 265] width 154 height 30
click at [513, 250] on select "Choose an option... Pending Applied Excluded (Questions) Excluded (Expired) Exc…" at bounding box center [590, 265] width 154 height 30
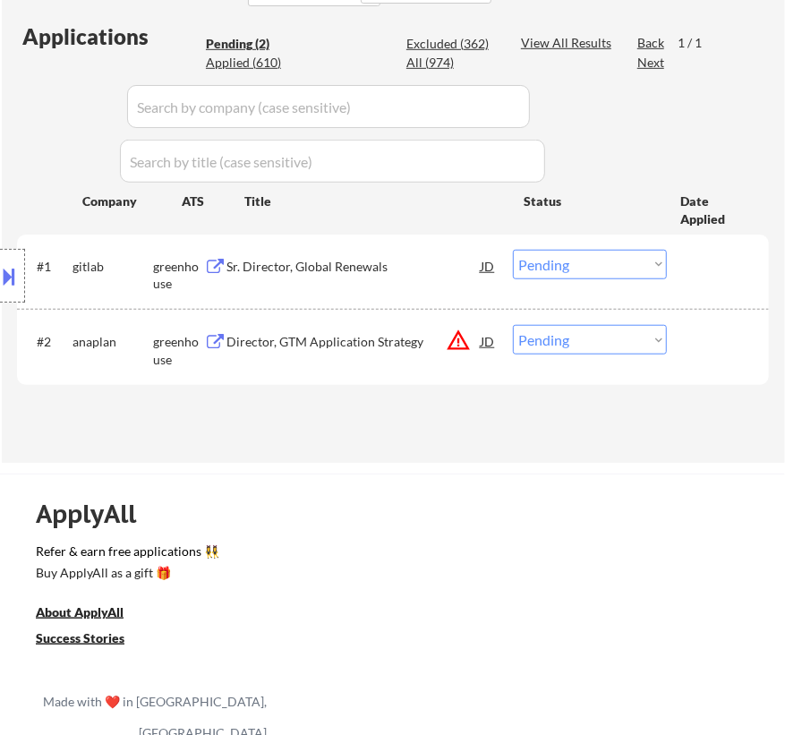
click at [386, 265] on div "Sr. Director, Global Renewals" at bounding box center [353, 267] width 254 height 18
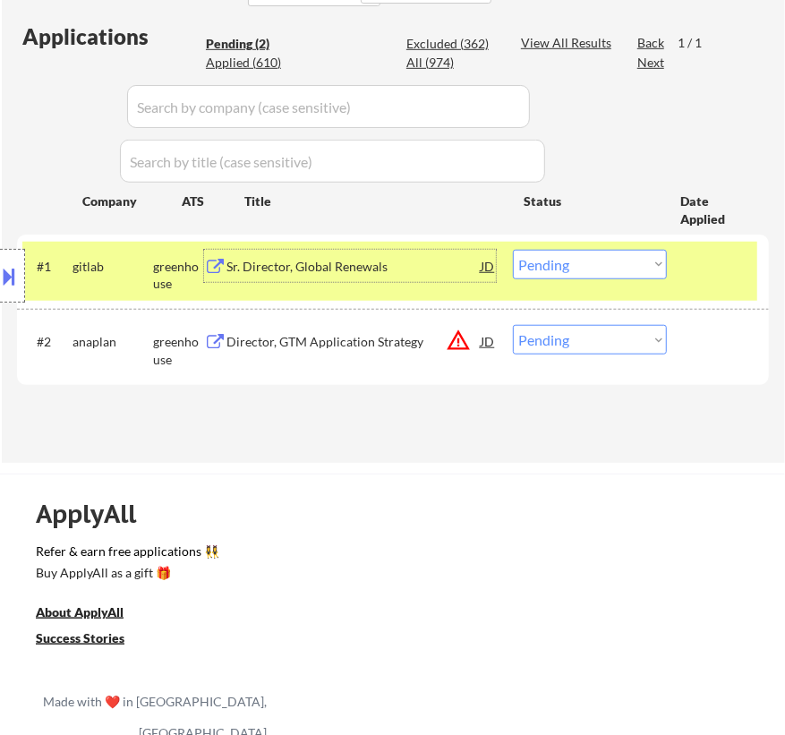
click at [590, 265] on select "Choose an option... Pending Applied Excluded (Questions) Excluded (Expired) Exc…" at bounding box center [590, 265] width 154 height 30
click at [513, 250] on select "Choose an option... Pending Applied Excluded (Questions) Excluded (Expired) Exc…" at bounding box center [590, 265] width 154 height 30
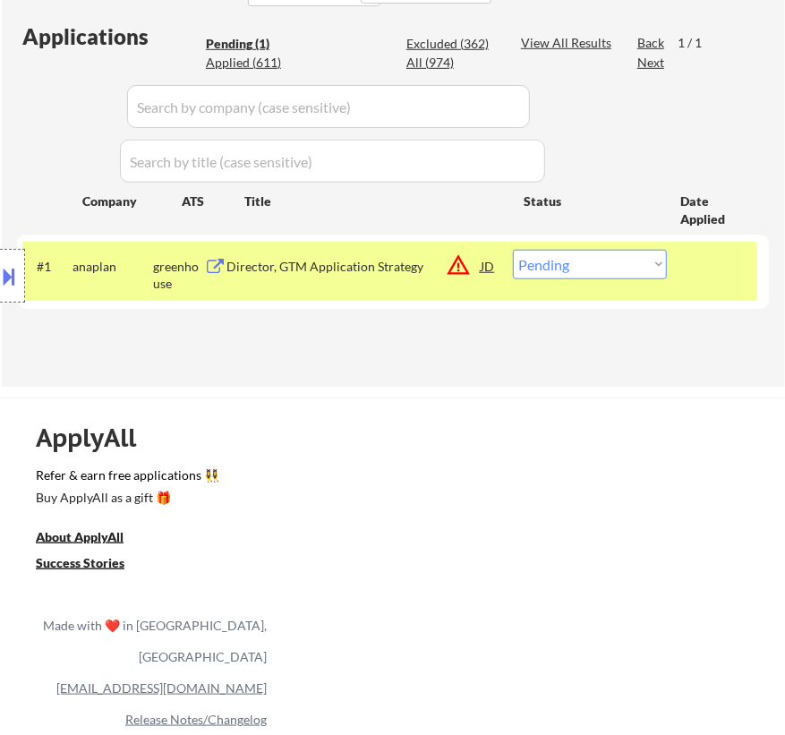
click at [286, 278] on div "Location Inclusions:" at bounding box center [160, 276] width 320 height 332
click at [393, 260] on div "Director, GTM Application Strategy" at bounding box center [353, 267] width 254 height 18
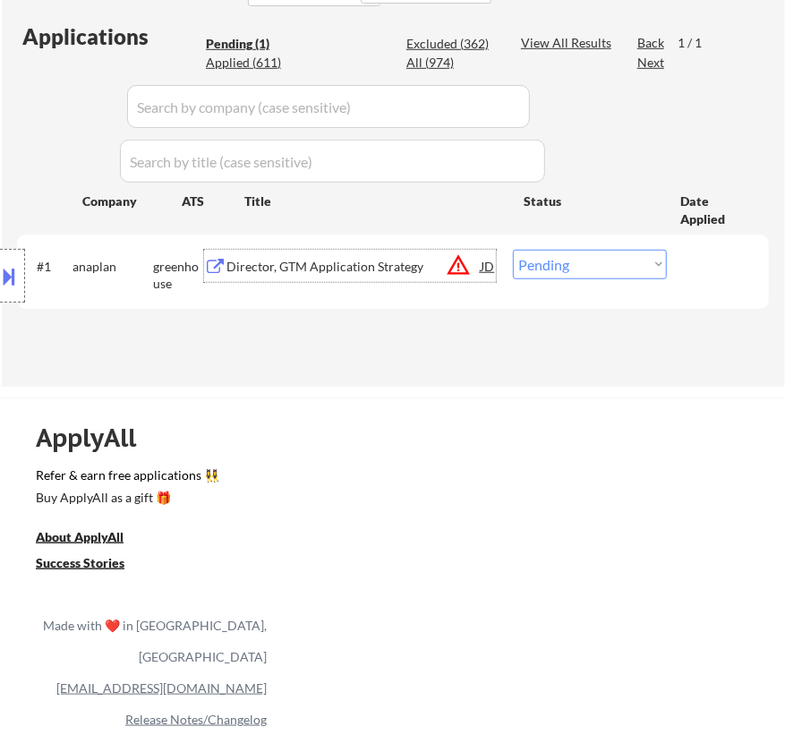
click at [551, 262] on select "Choose an option... Pending Applied Excluded (Questions) Excluded (Expired) Exc…" at bounding box center [590, 265] width 154 height 30
select select ""applied""
click at [513, 250] on select "Choose an option... Pending Applied Excluded (Questions) Excluded (Expired) Exc…" at bounding box center [590, 265] width 154 height 30
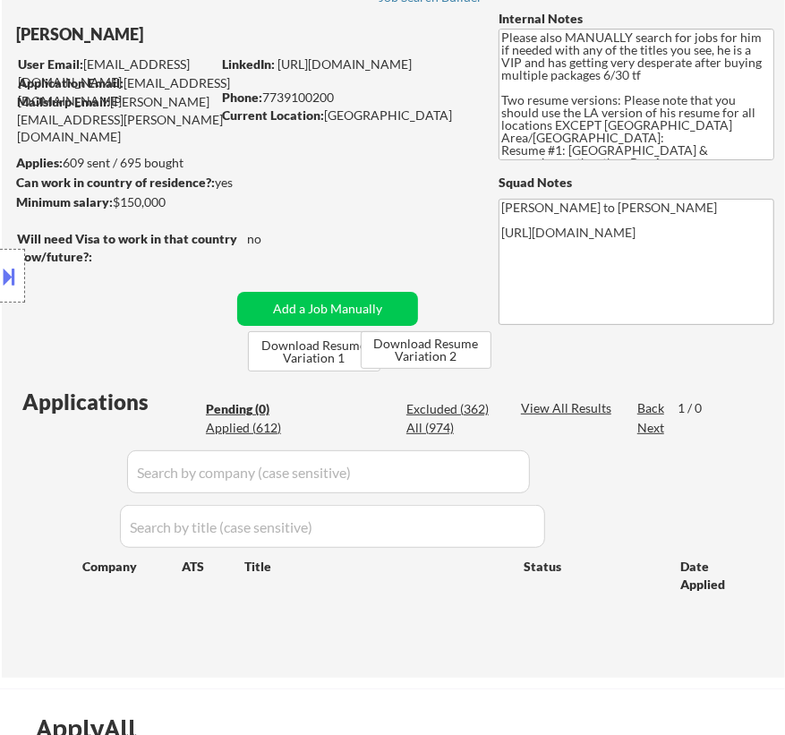
scroll to position [162, 0]
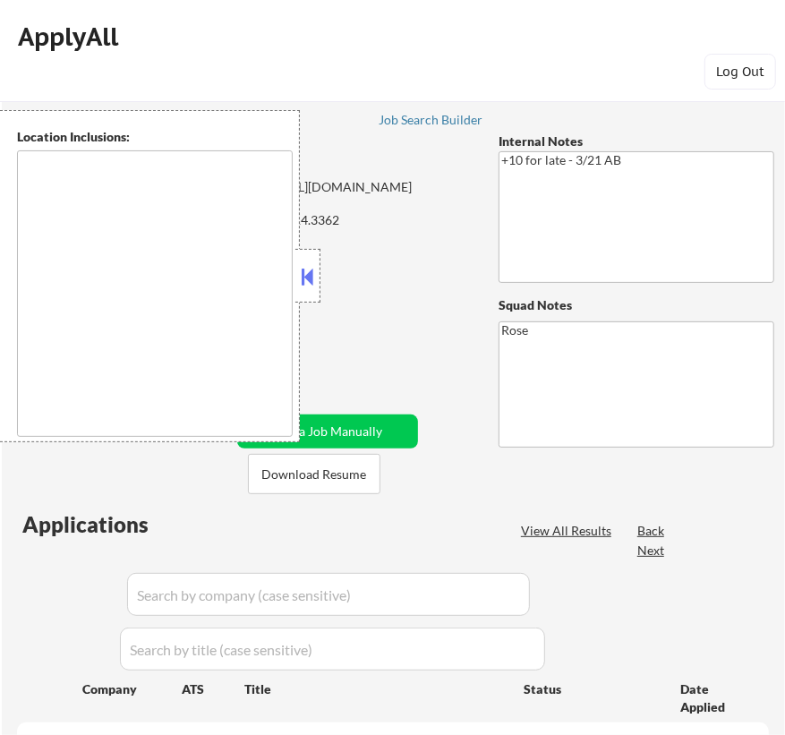
type textarea "[GEOGRAPHIC_DATA], [GEOGRAPHIC_DATA] [GEOGRAPHIC_DATA], [GEOGRAPHIC_DATA] [GEOG…"
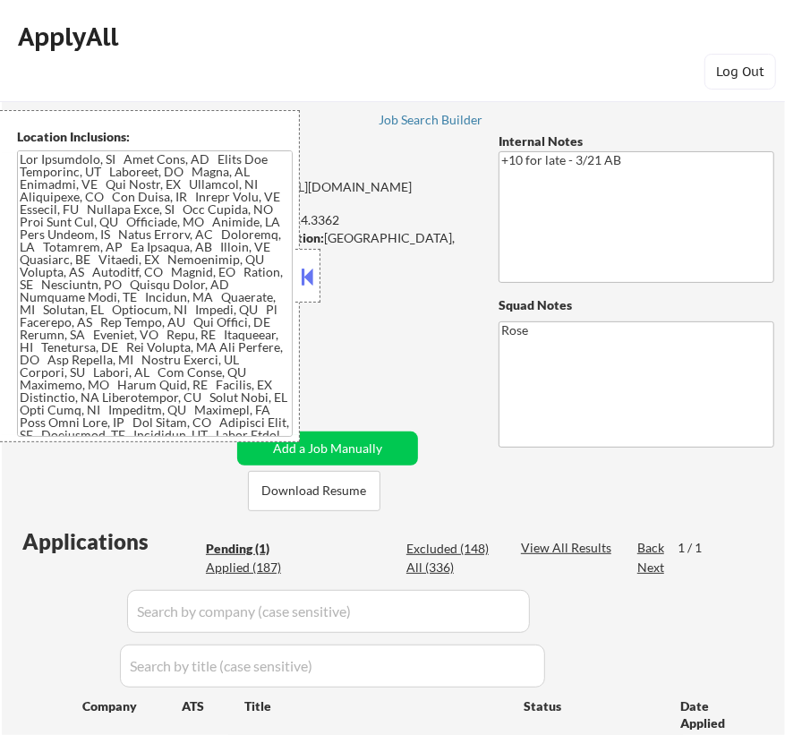
click at [305, 271] on button at bounding box center [308, 276] width 20 height 27
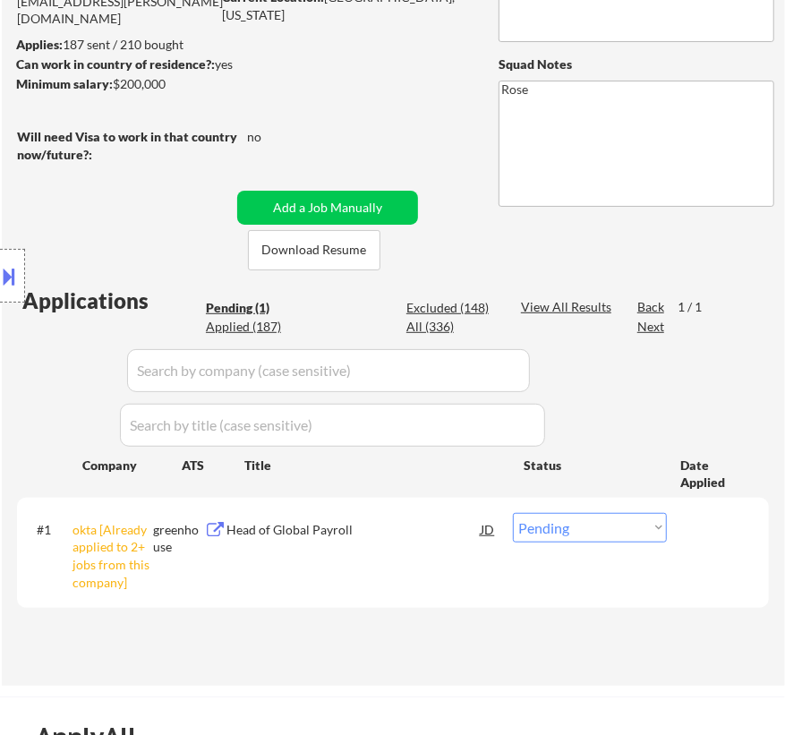
scroll to position [243, 0]
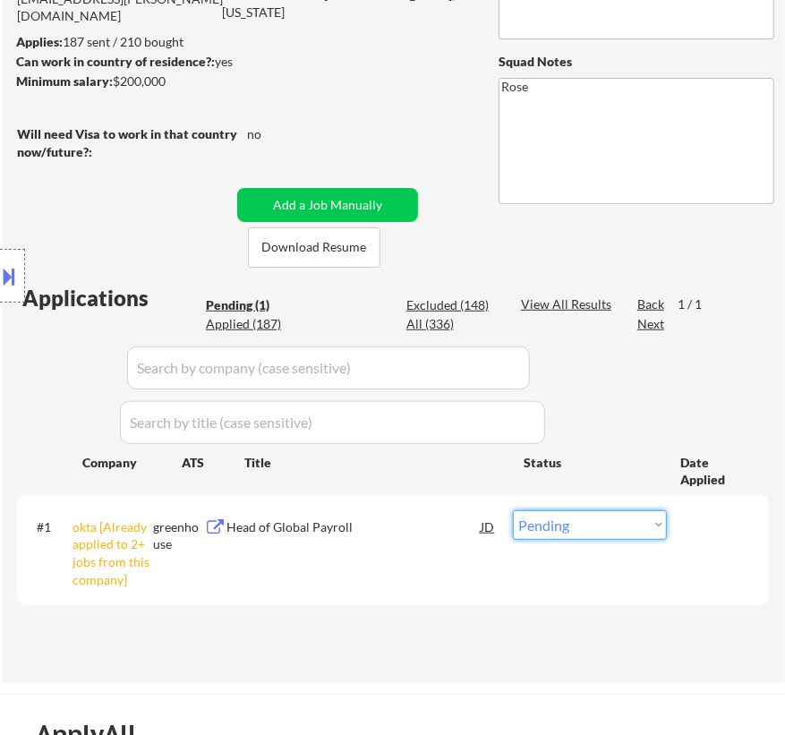
click at [651, 521] on select "Choose an option... Pending Applied Excluded (Questions) Excluded (Expired) Exc…" at bounding box center [590, 525] width 154 height 30
select select ""excluded__other_""
click at [513, 510] on select "Choose an option... Pending Applied Excluded (Questions) Excluded (Expired) Exc…" at bounding box center [590, 525] width 154 height 30
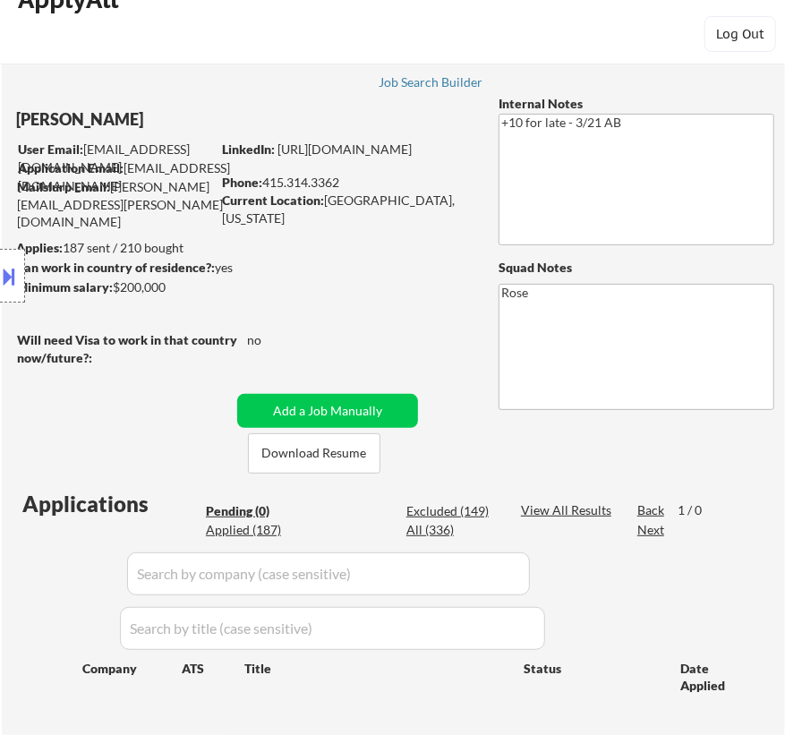
scroll to position [0, 0]
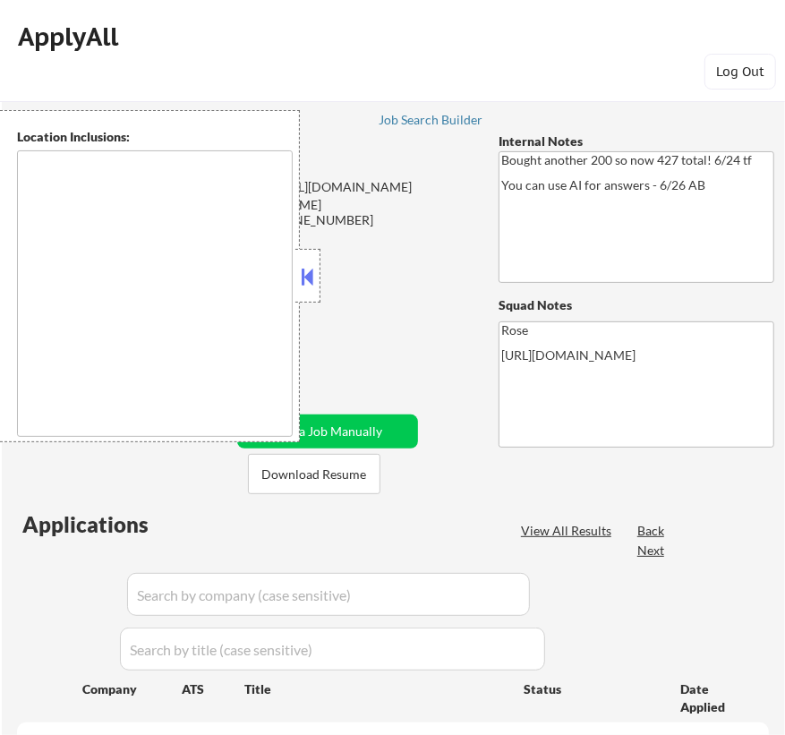
type textarea "[GEOGRAPHIC_DATA], [GEOGRAPHIC_DATA] [GEOGRAPHIC_DATA], [GEOGRAPHIC_DATA] [GEOG…"
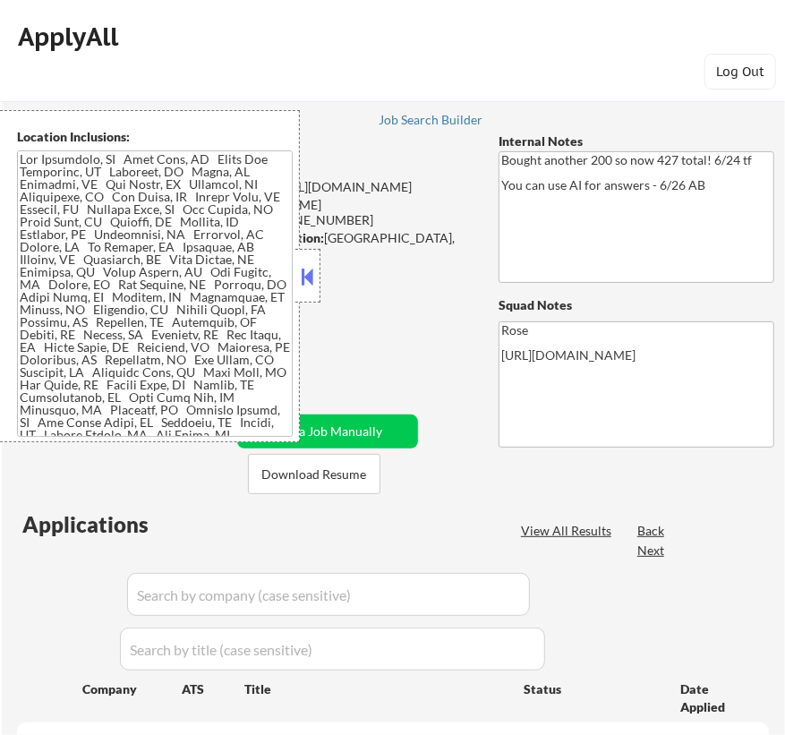
select select ""pending""
click at [309, 277] on button at bounding box center [308, 276] width 20 height 27
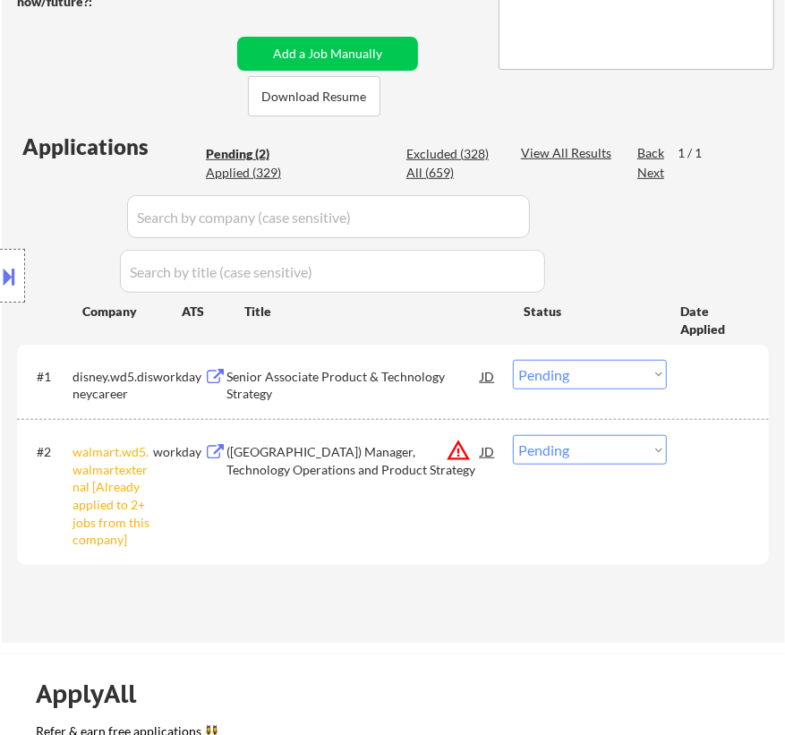
scroll to position [406, 0]
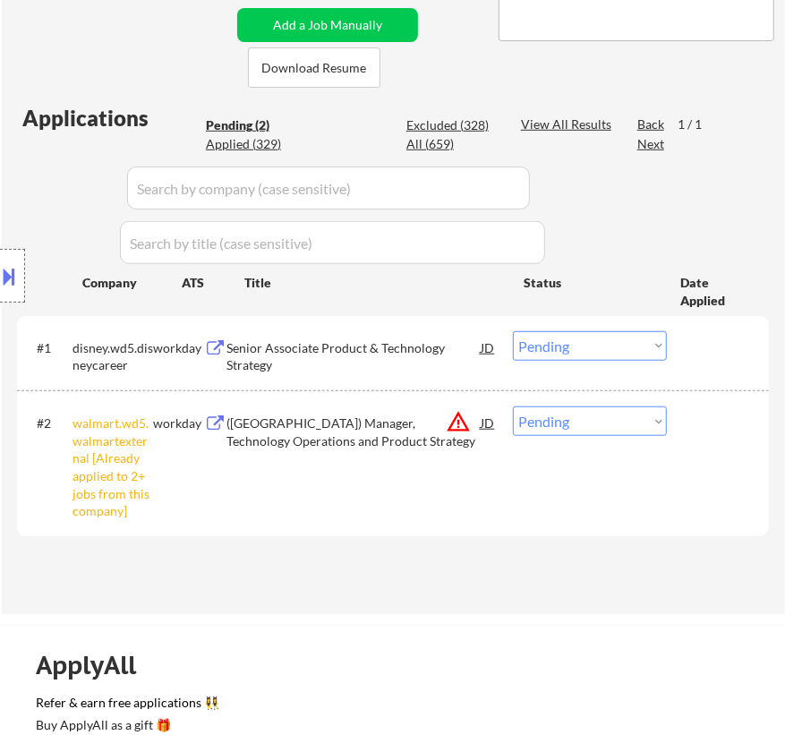
click at [567, 428] on select "Choose an option... Pending Applied Excluded (Questions) Excluded (Expired) Exc…" at bounding box center [590, 421] width 154 height 30
select select ""excluded__other_""
click at [513, 406] on select "Choose an option... Pending Applied Excluded (Questions) Excluded (Expired) Exc…" at bounding box center [590, 421] width 154 height 30
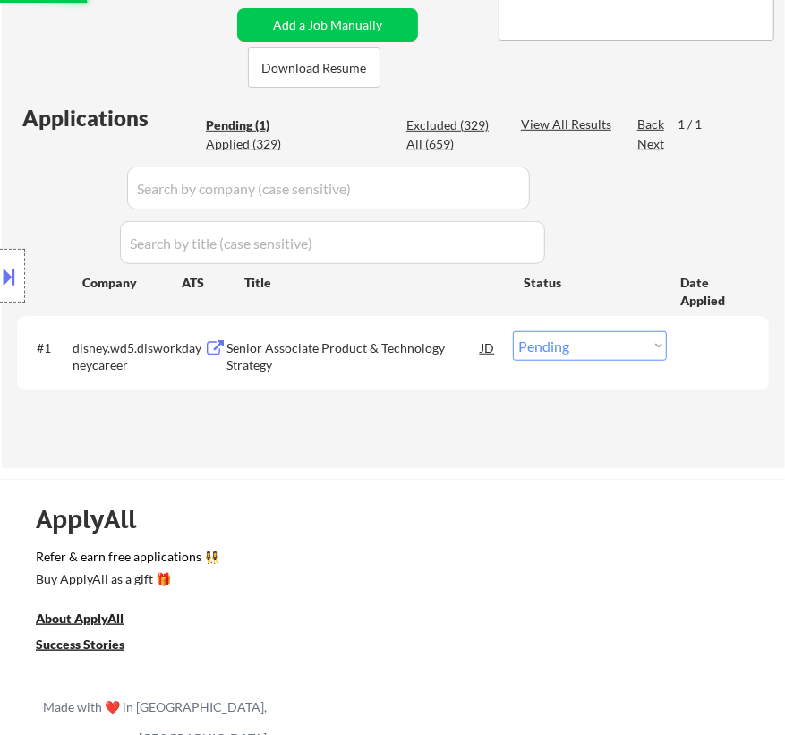
click at [335, 351] on div "Senior Associate Product & Technology Strategy" at bounding box center [353, 356] width 254 height 35
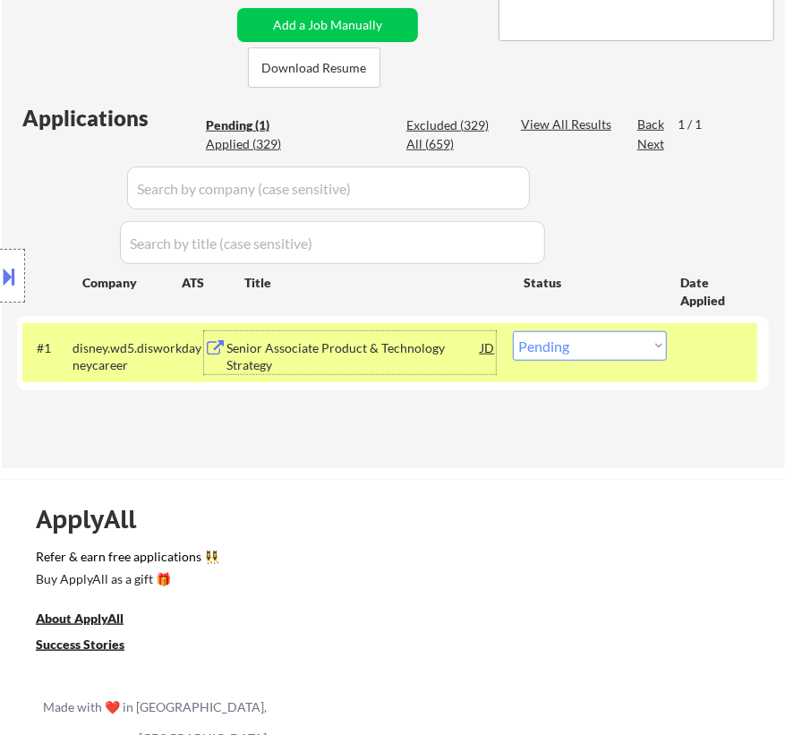
click at [622, 355] on select "Choose an option... Pending Applied Excluded (Questions) Excluded (Expired) Exc…" at bounding box center [590, 346] width 154 height 30
select select ""excluded__expired_""
click at [513, 331] on select "Choose an option... Pending Applied Excluded (Questions) Excluded (Expired) Exc…" at bounding box center [590, 346] width 154 height 30
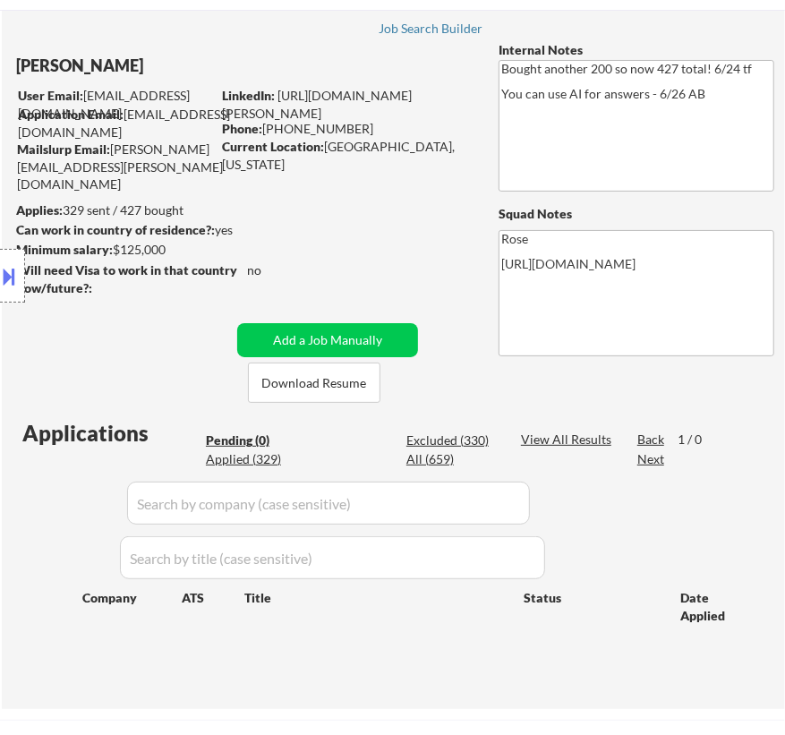
scroll to position [81, 0]
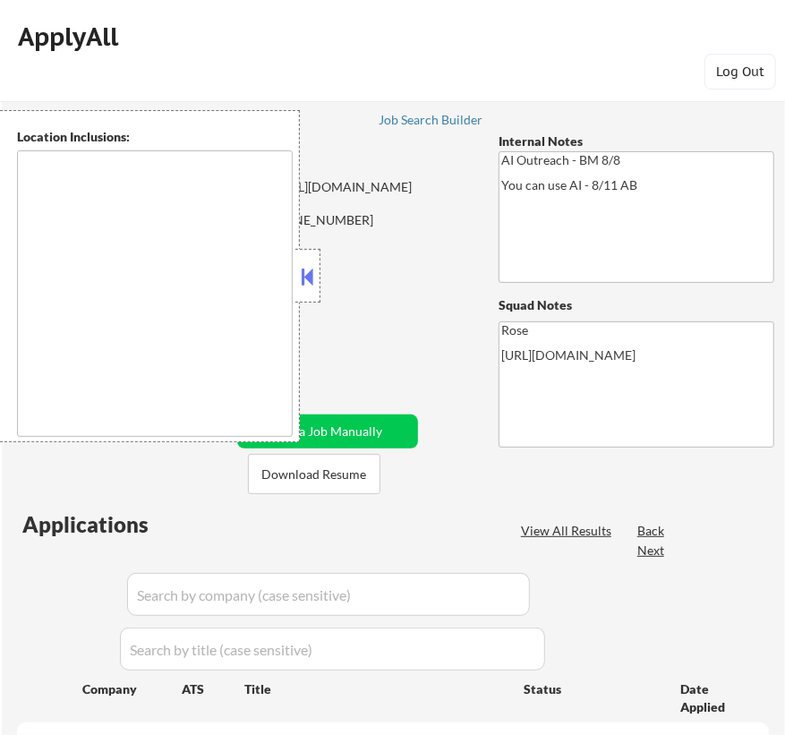
type textarea "[GEOGRAPHIC_DATA], [GEOGRAPHIC_DATA] [GEOGRAPHIC_DATA], [GEOGRAPHIC_DATA] [GEOG…"
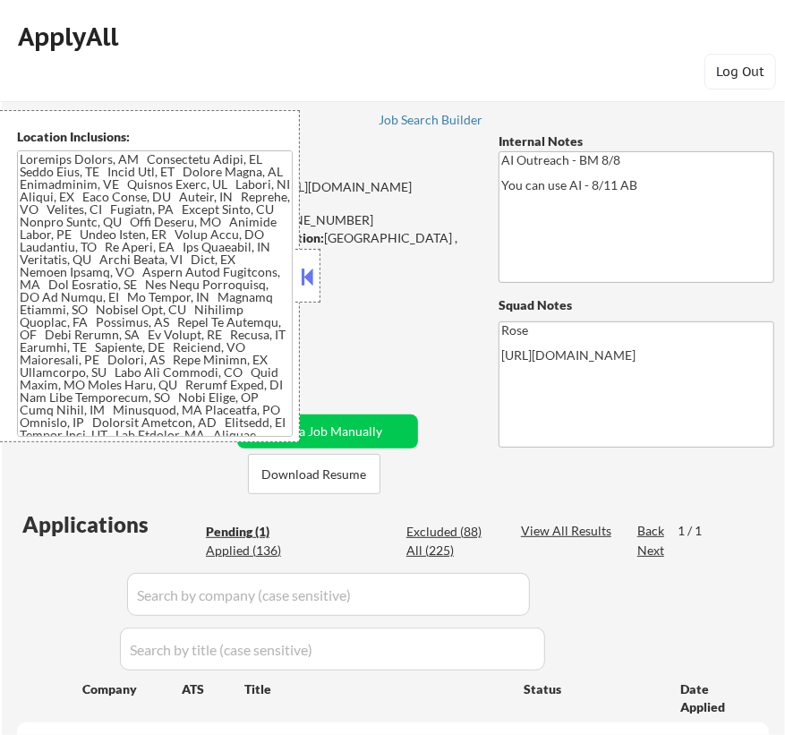
click at [310, 278] on button at bounding box center [308, 276] width 20 height 27
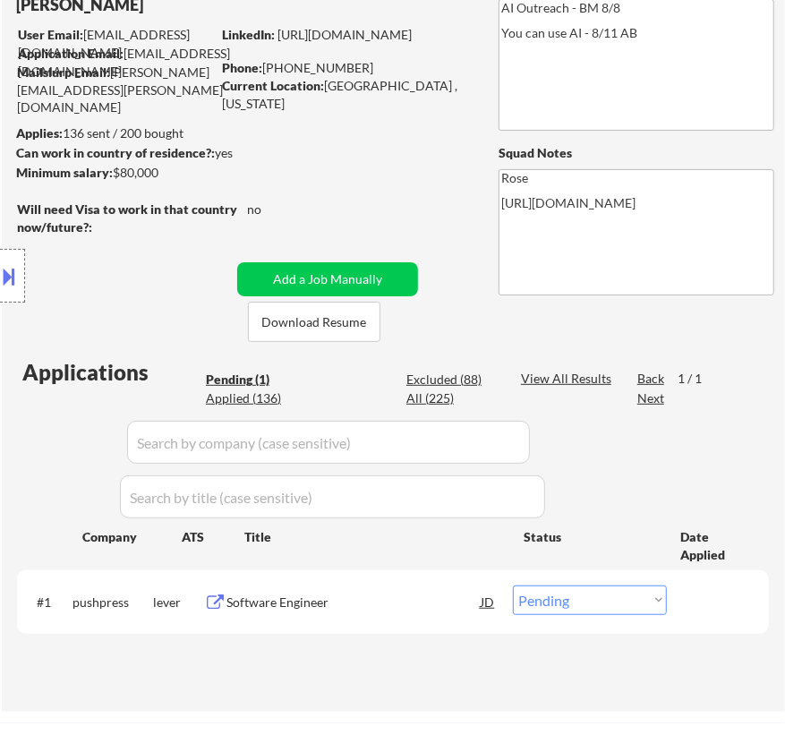
scroll to position [162, 0]
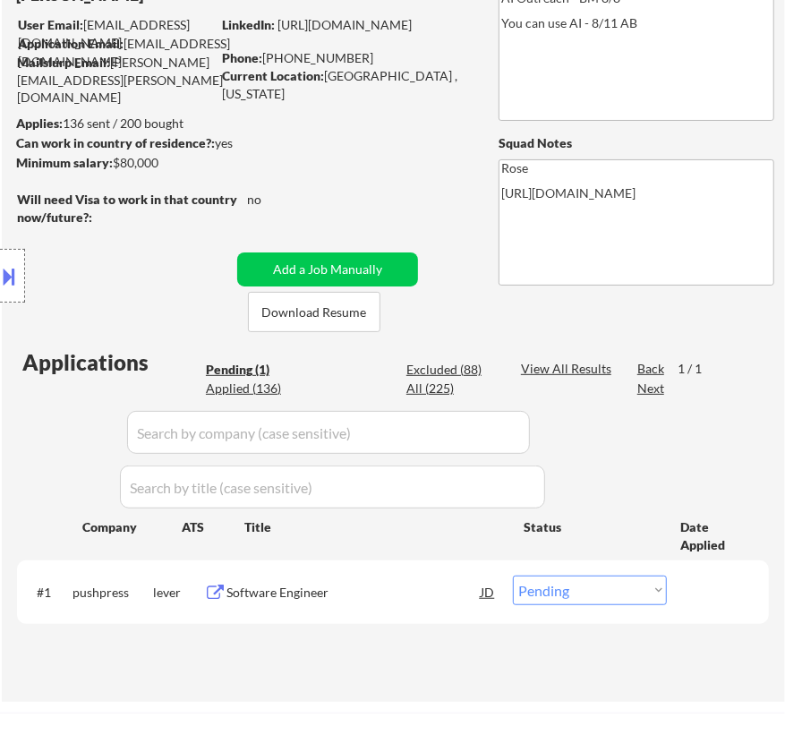
click at [399, 594] on div "Software Engineer" at bounding box center [353, 593] width 254 height 18
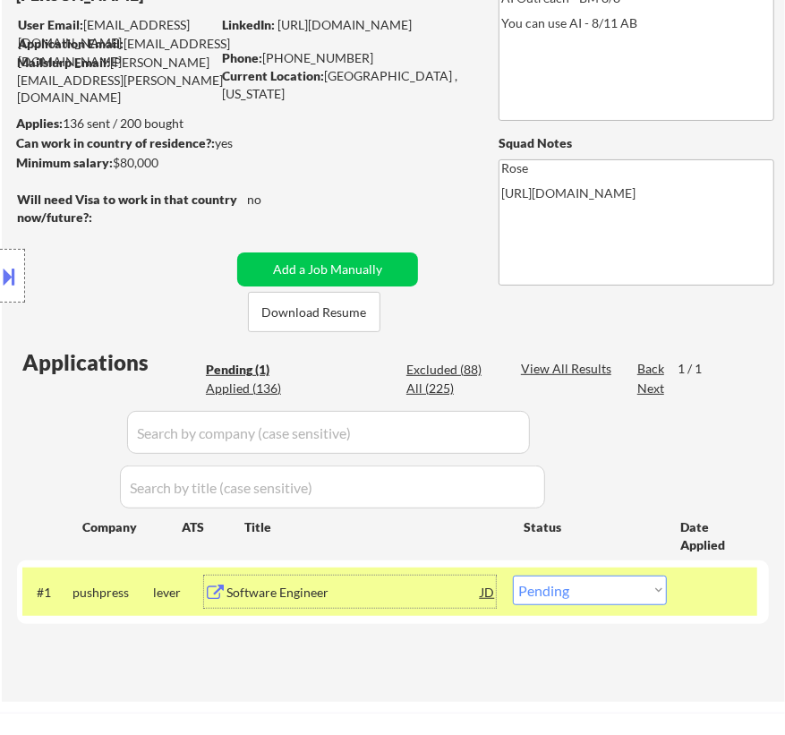
click at [620, 602] on select "Choose an option... Pending Applied Excluded (Questions) Excluded (Expired) Exc…" at bounding box center [590, 591] width 154 height 30
select select ""excluded__bad_match_""
click at [513, 576] on select "Choose an option... Pending Applied Excluded (Questions) Excluded (Expired) Exc…" at bounding box center [590, 591] width 154 height 30
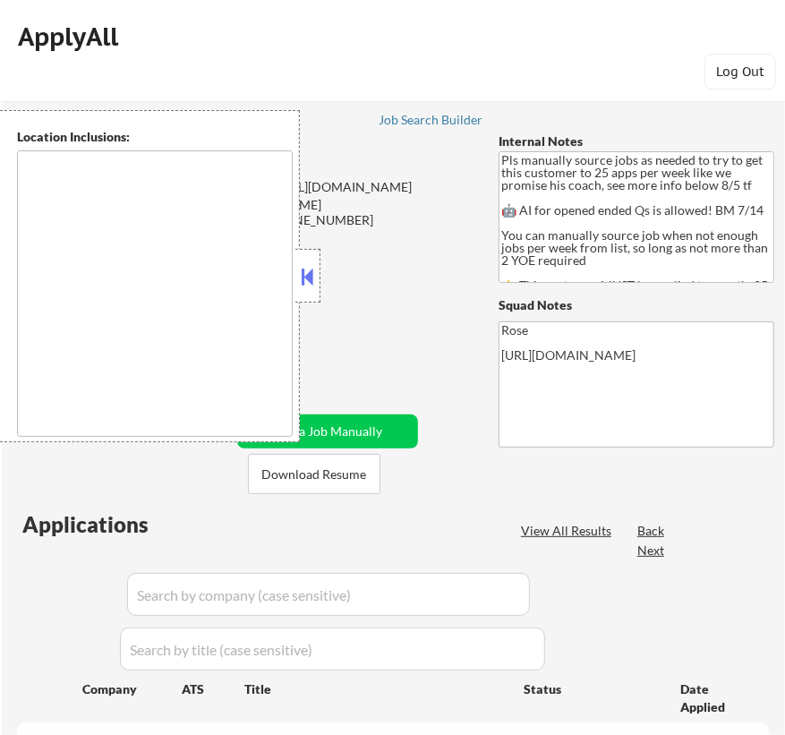
type textarea "Here is a list of metro areas, cities, and towns within approximately a 30-minu…"
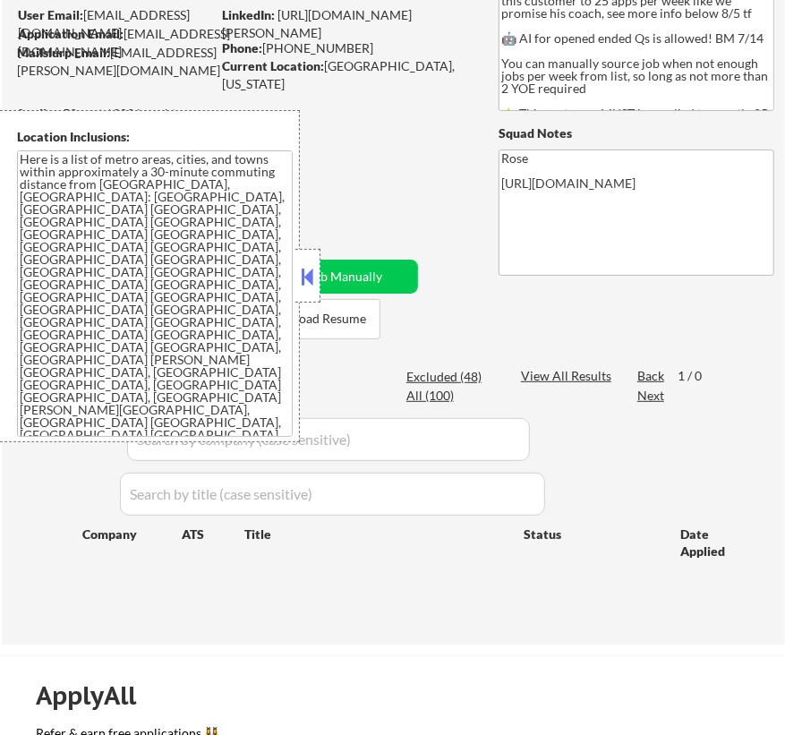
scroll to position [81, 0]
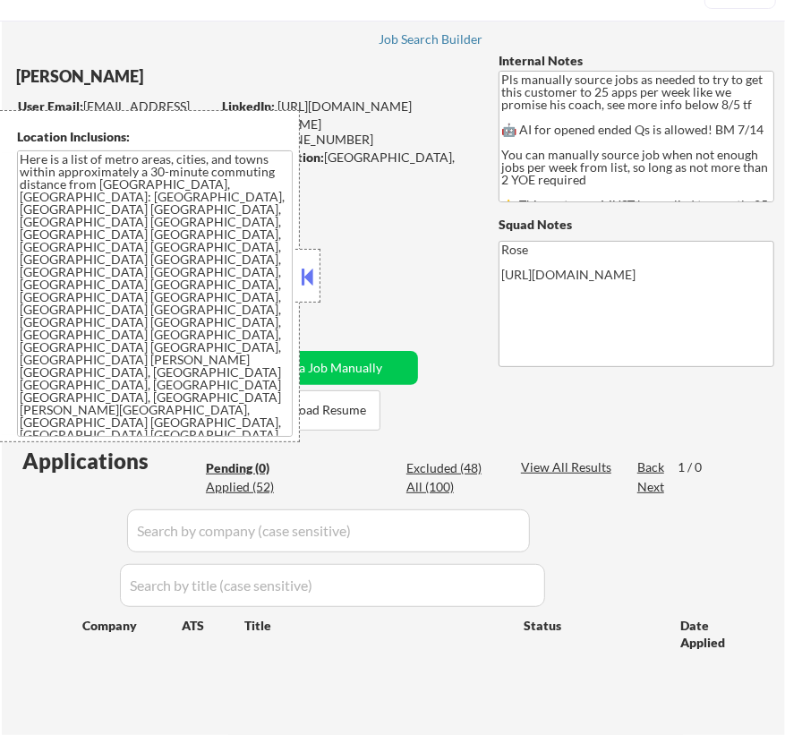
click at [311, 286] on button at bounding box center [308, 276] width 20 height 27
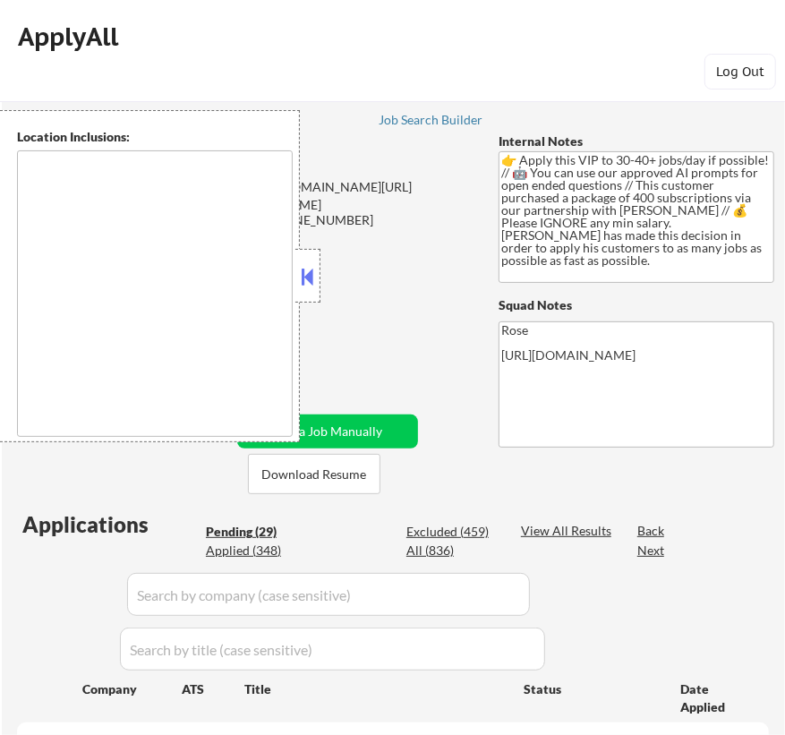
click at [312, 273] on button at bounding box center [308, 276] width 20 height 27
select select ""pending""
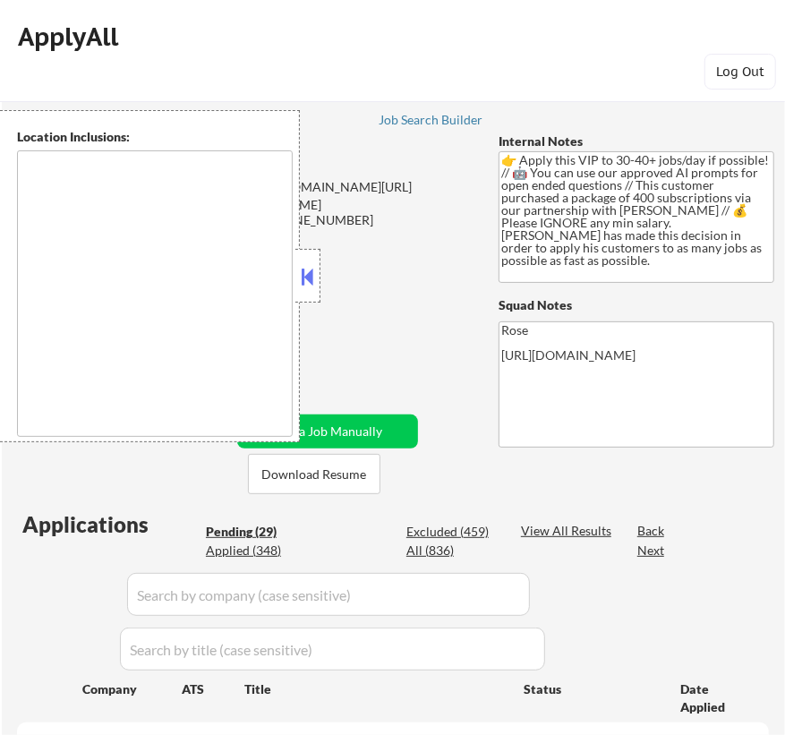
select select ""pending""
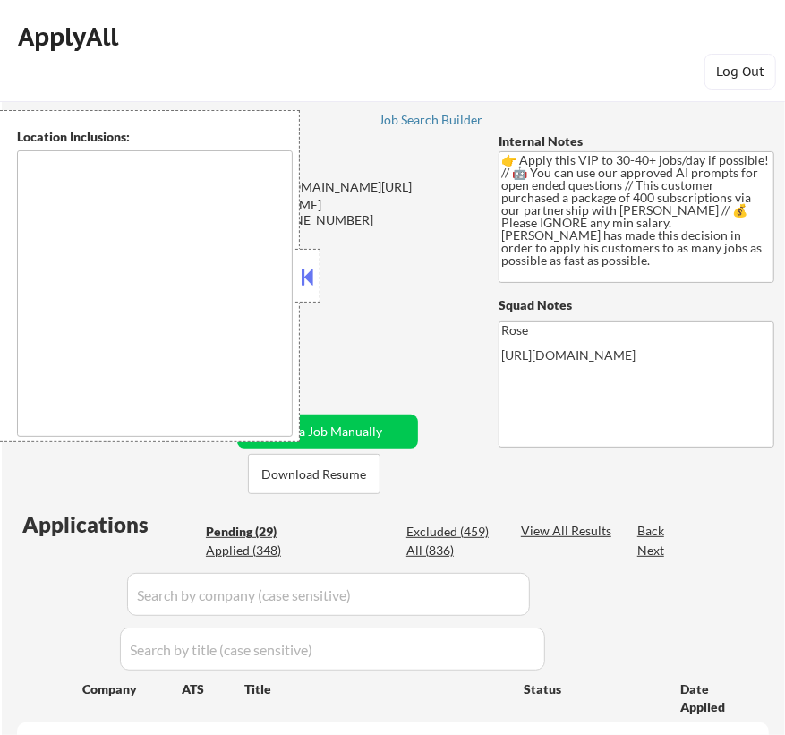
select select ""pending""
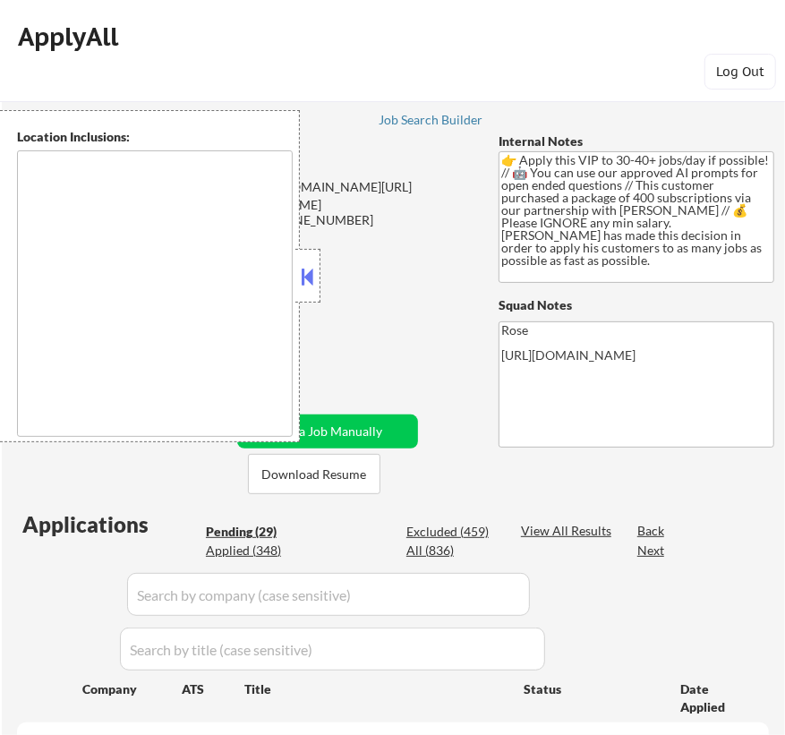
select select ""pending""
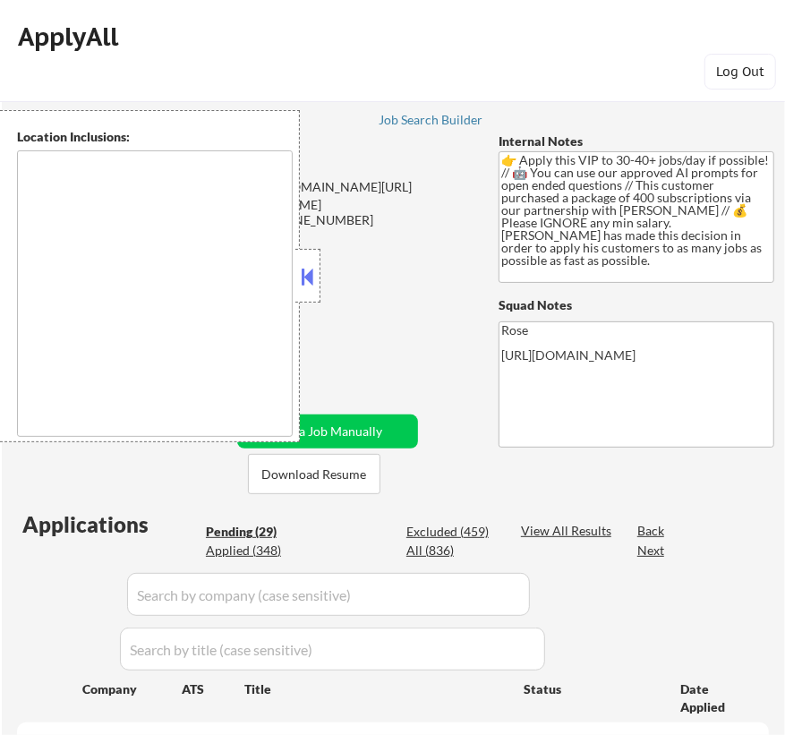
select select ""pending""
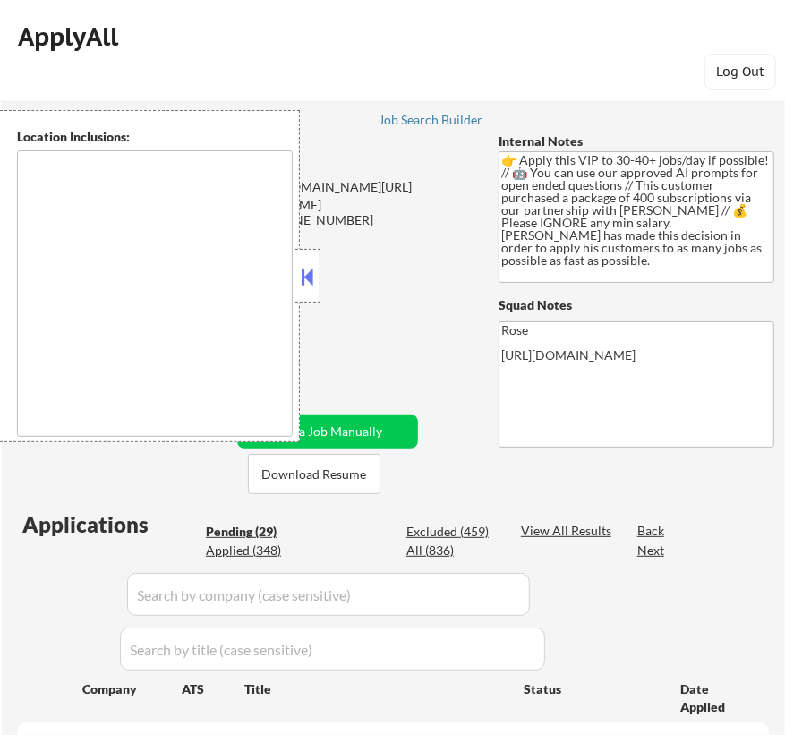
select select ""pending""
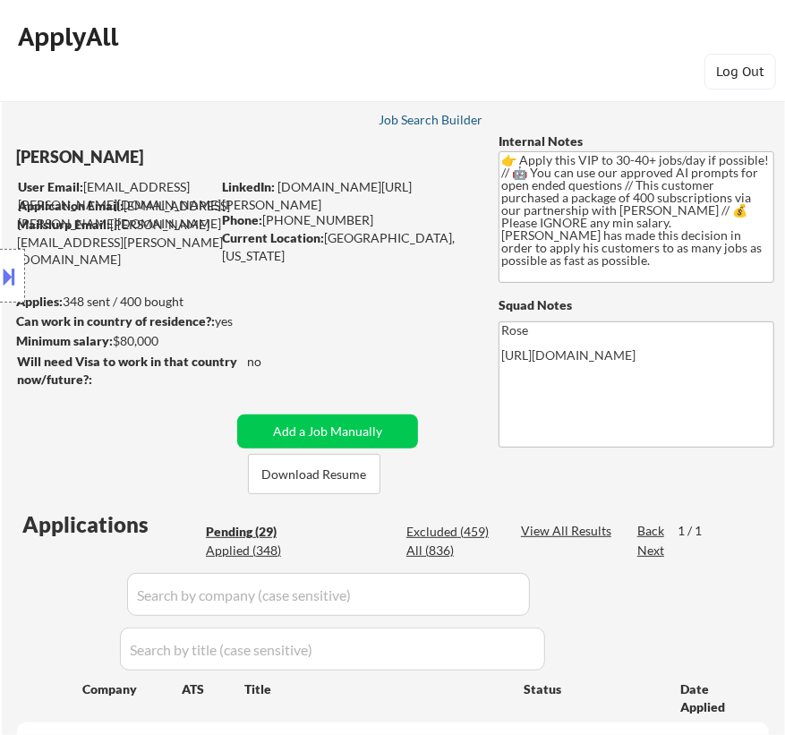
click at [424, 117] on div "Job Search Builder" at bounding box center [431, 120] width 105 height 13
select select ""pending""
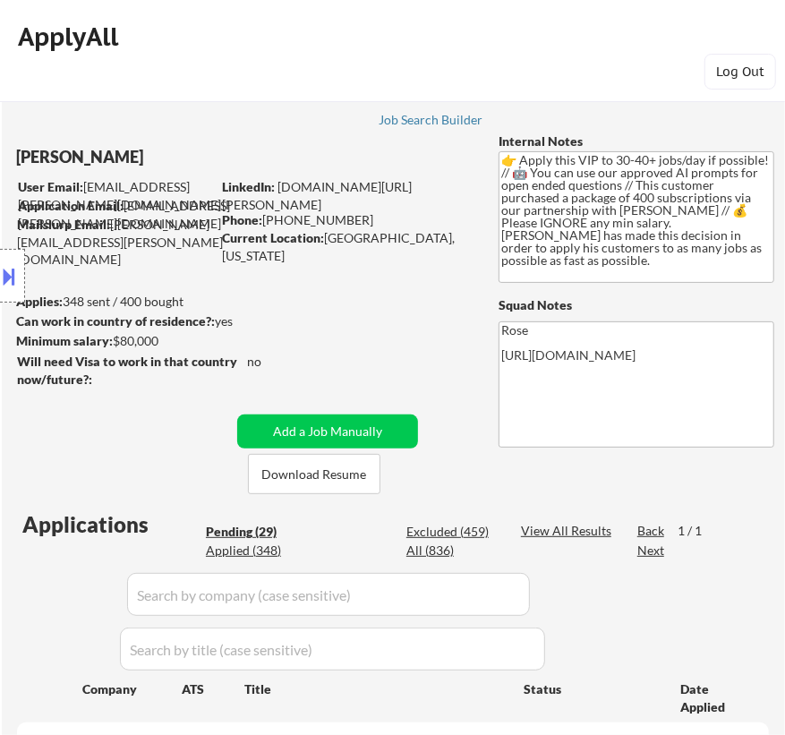
select select ""pending""
select select ""PLACEHOLDER_1427118222253""
select select ""pending""
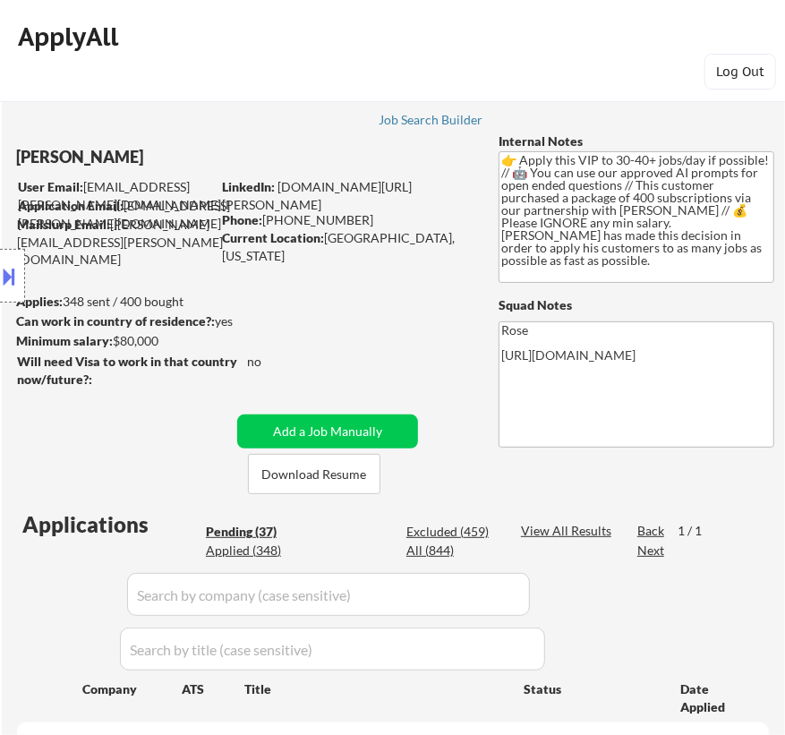
select select ""pending""
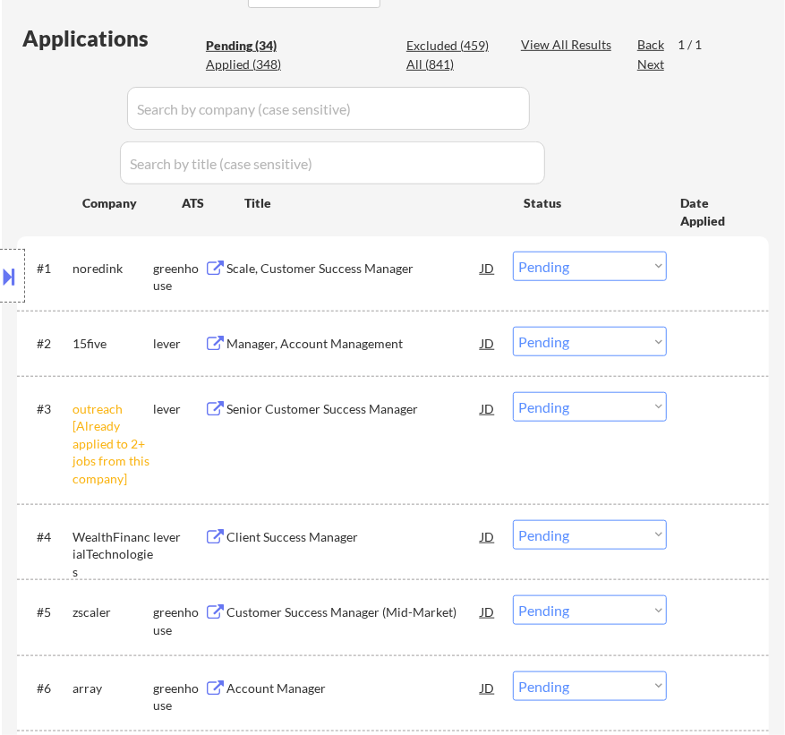
scroll to position [569, 0]
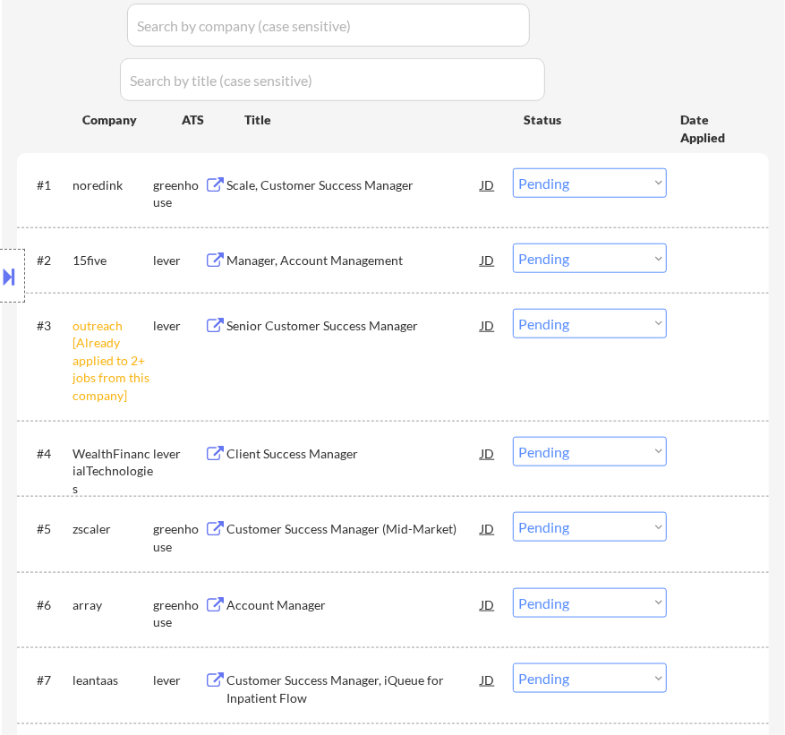
click at [584, 321] on select "Choose an option... Pending Applied Excluded (Questions) Excluded (Expired) Exc…" at bounding box center [590, 324] width 154 height 30
click at [513, 309] on select "Choose an option... Pending Applied Excluded (Questions) Excluded (Expired) Exc…" at bounding box center [590, 324] width 154 height 30
select select ""pending""
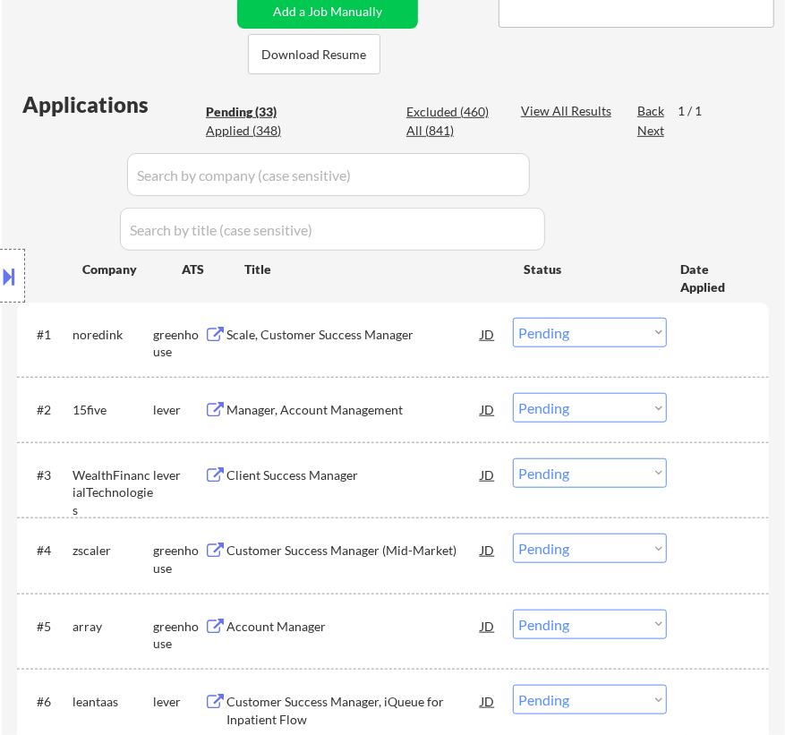
scroll to position [488, 0]
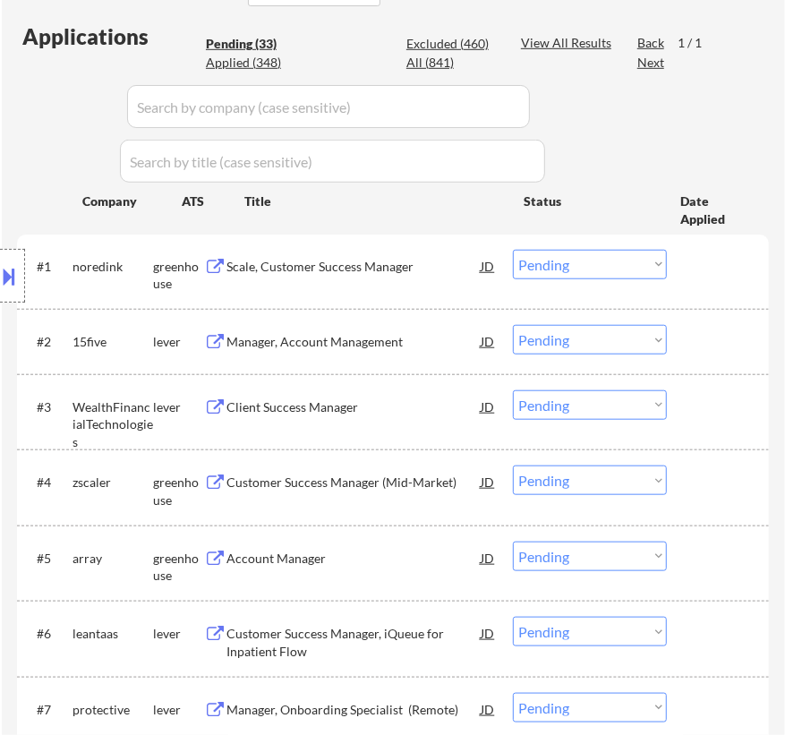
click at [347, 277] on div "Scale, Customer Success Manager" at bounding box center [353, 266] width 254 height 32
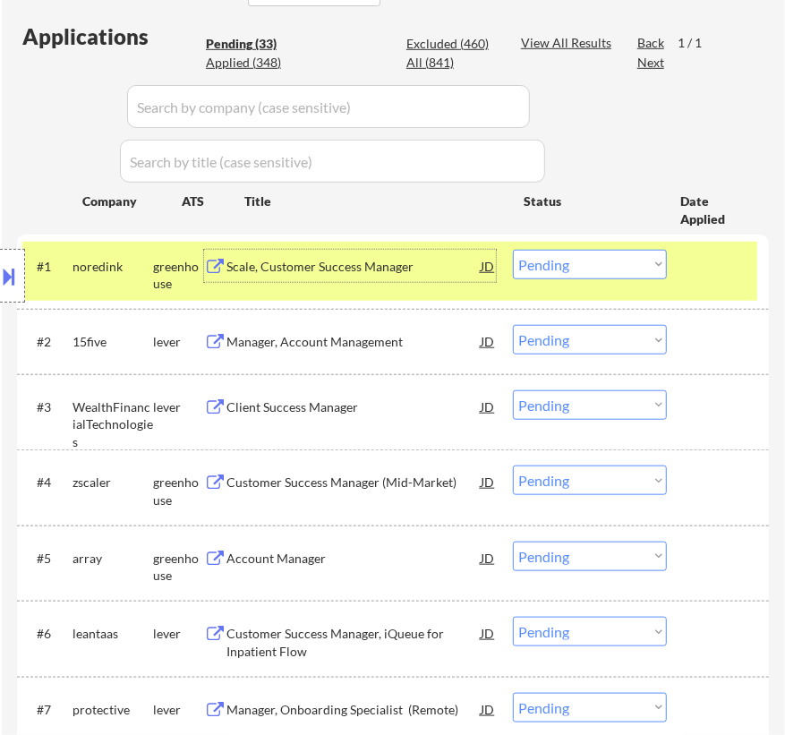
click at [601, 265] on select "Choose an option... Pending Applied Excluded (Questions) Excluded (Expired) Exc…" at bounding box center [590, 265] width 154 height 30
click at [513, 250] on select "Choose an option... Pending Applied Excluded (Questions) Excluded (Expired) Exc…" at bounding box center [590, 265] width 154 height 30
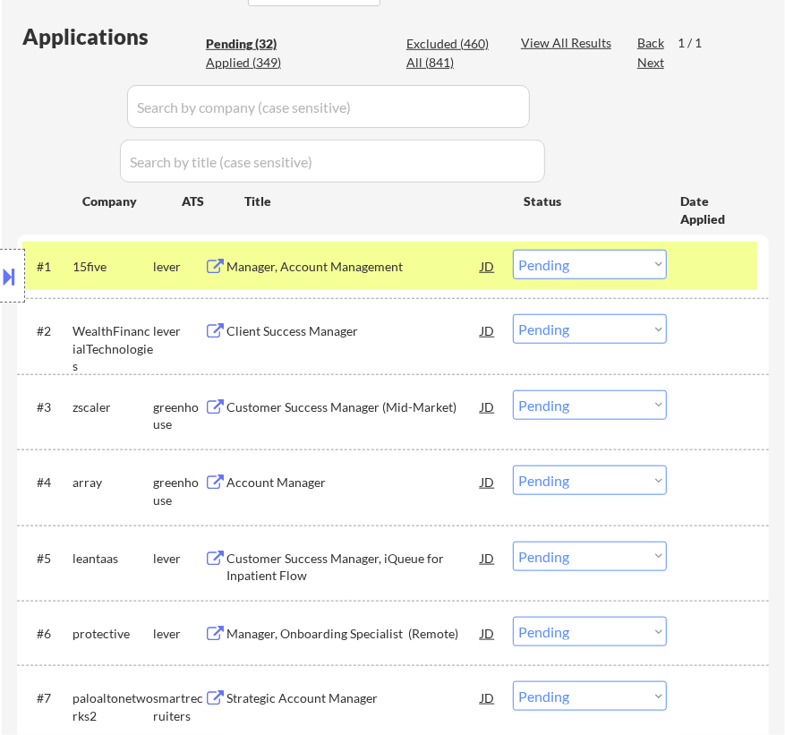
click at [437, 269] on div "Manager, Account Management" at bounding box center [353, 267] width 254 height 18
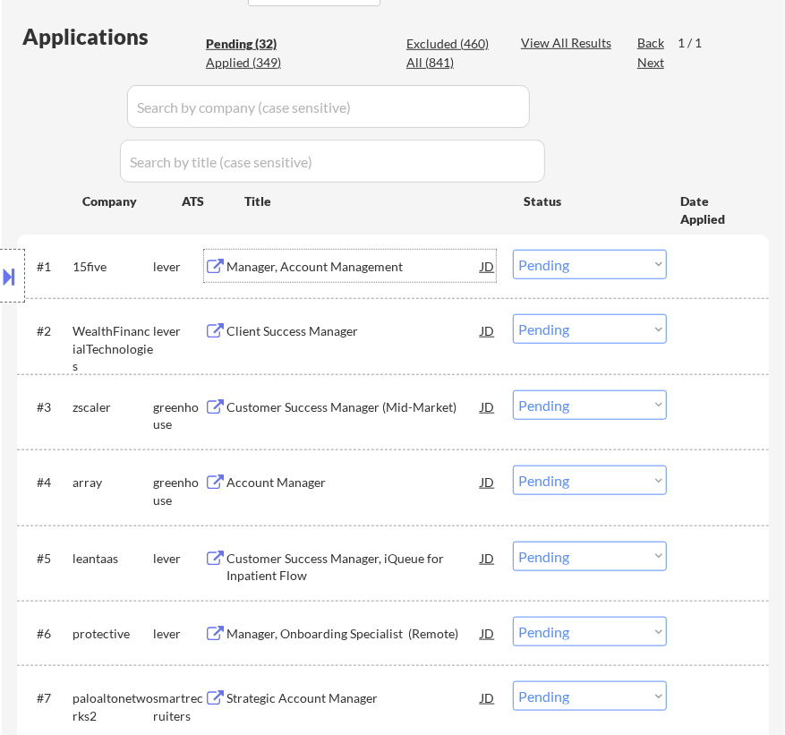
click at [599, 261] on select "Choose an option... Pending Applied Excluded (Questions) Excluded (Expired) Exc…" at bounding box center [590, 265] width 154 height 30
click at [513, 250] on select "Choose an option... Pending Applied Excluded (Questions) Excluded (Expired) Exc…" at bounding box center [590, 265] width 154 height 30
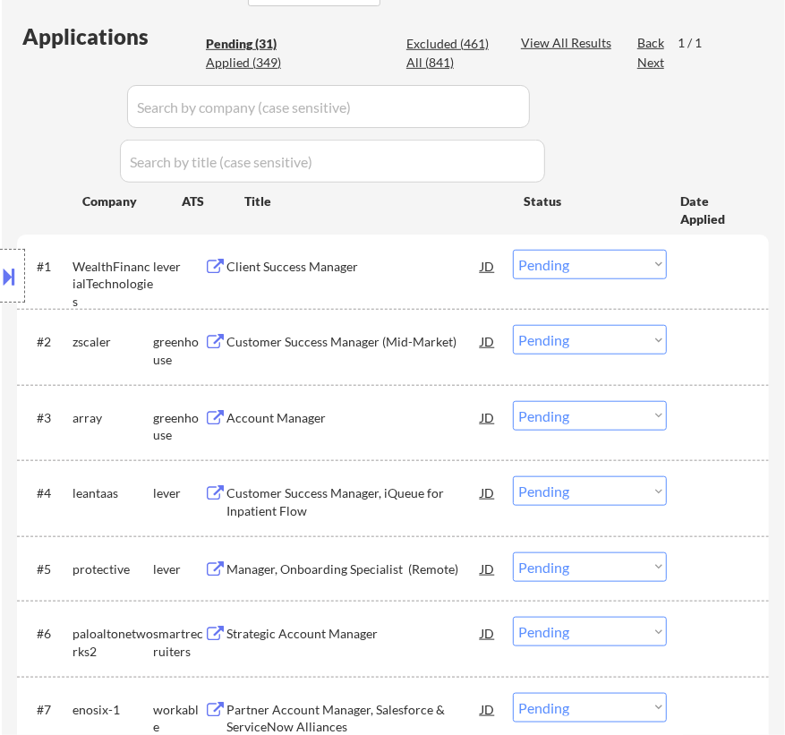
click at [420, 263] on div "Client Success Manager" at bounding box center [353, 267] width 254 height 18
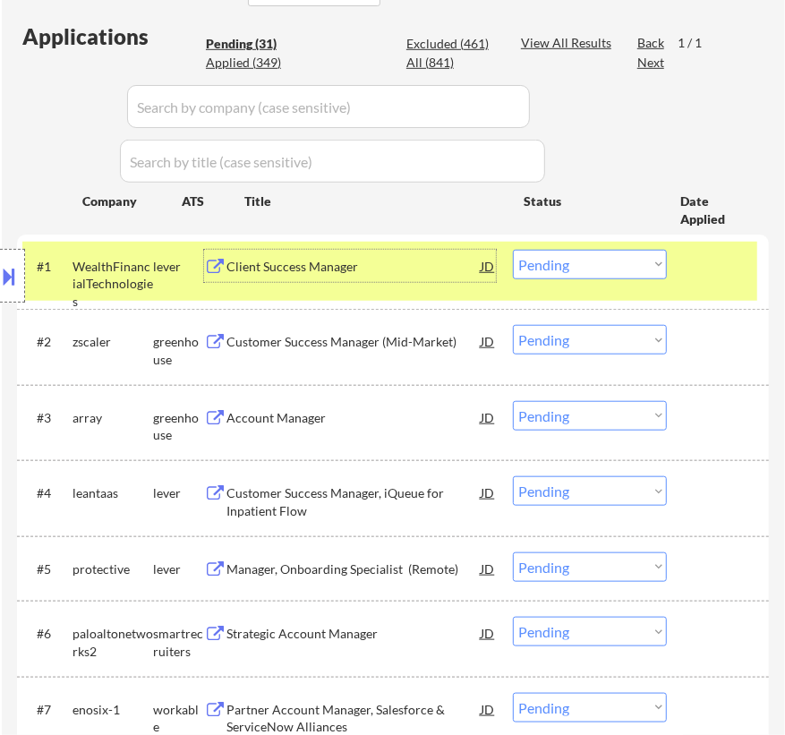
click at [609, 266] on select "Choose an option... Pending Applied Excluded (Questions) Excluded (Expired) Exc…" at bounding box center [590, 265] width 154 height 30
click at [513, 250] on select "Choose an option... Pending Applied Excluded (Questions) Excluded (Expired) Exc…" at bounding box center [590, 265] width 154 height 30
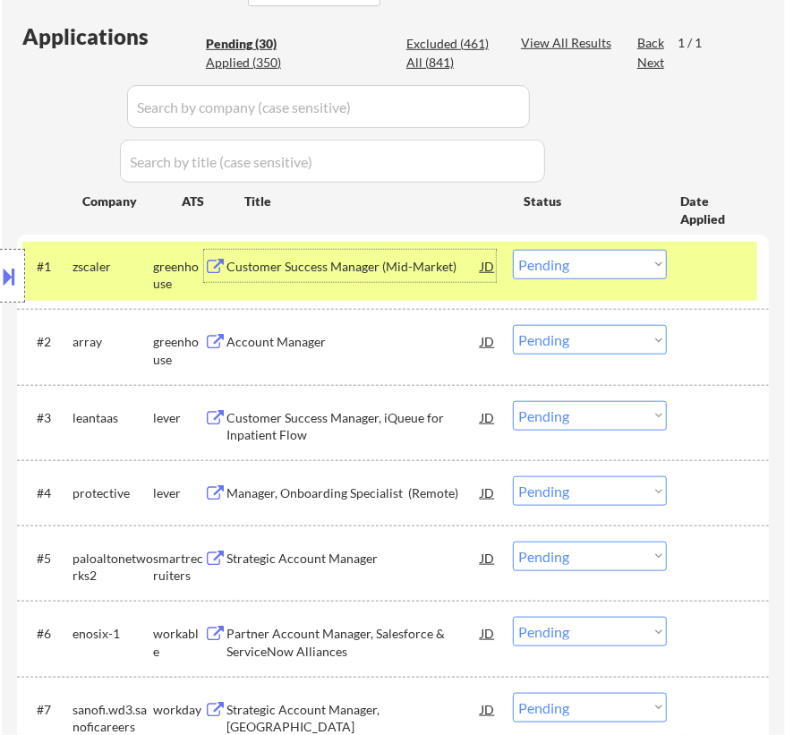
click at [363, 278] on div "Customer Success Manager (Mid-Market)" at bounding box center [353, 266] width 254 height 32
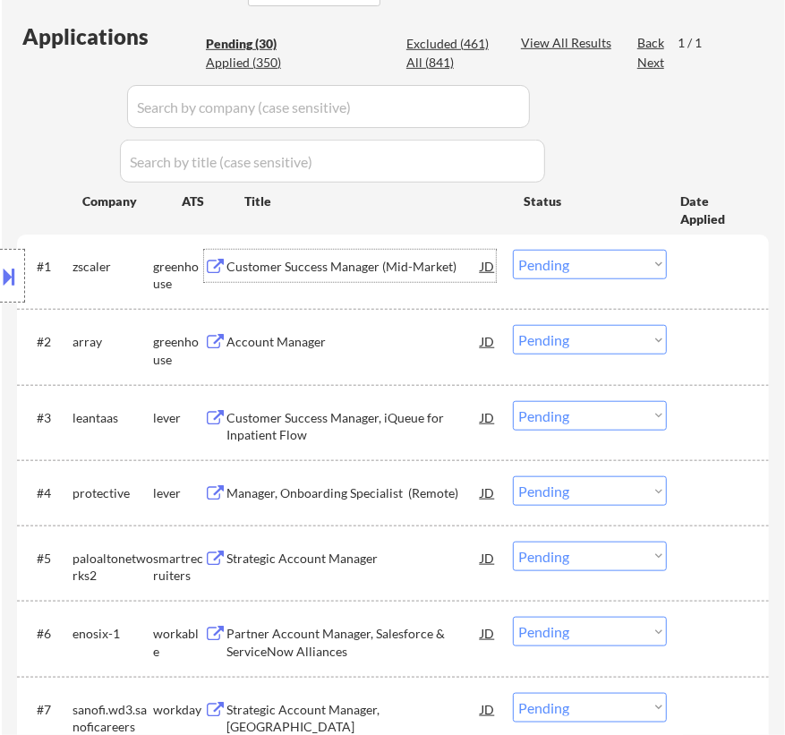
click at [584, 262] on select "Choose an option... Pending Applied Excluded (Questions) Excluded (Expired) Exc…" at bounding box center [590, 265] width 154 height 30
click at [513, 250] on select "Choose an option... Pending Applied Excluded (Questions) Excluded (Expired) Exc…" at bounding box center [590, 265] width 154 height 30
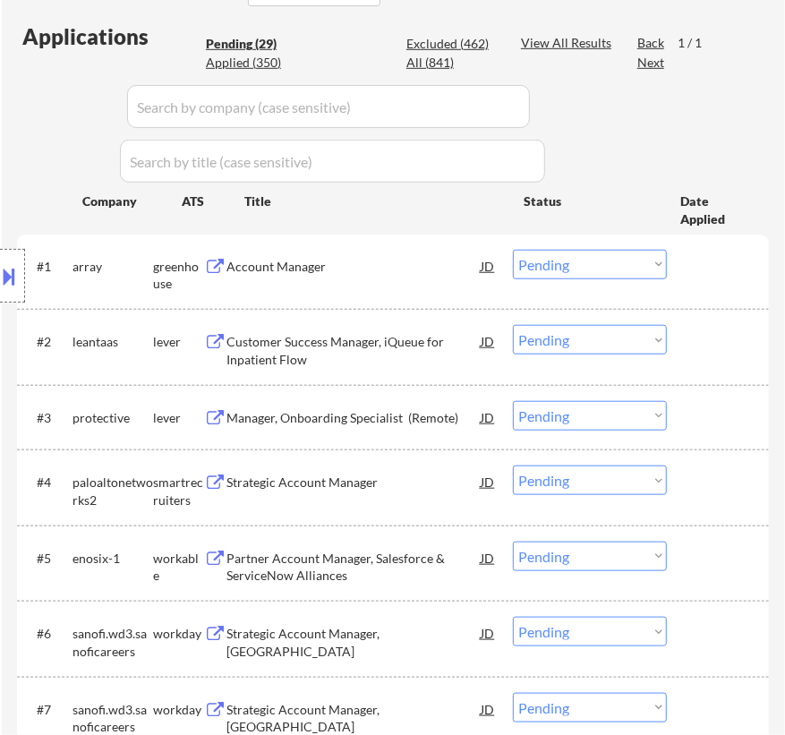
click at [408, 274] on div "Account Manager" at bounding box center [353, 267] width 254 height 18
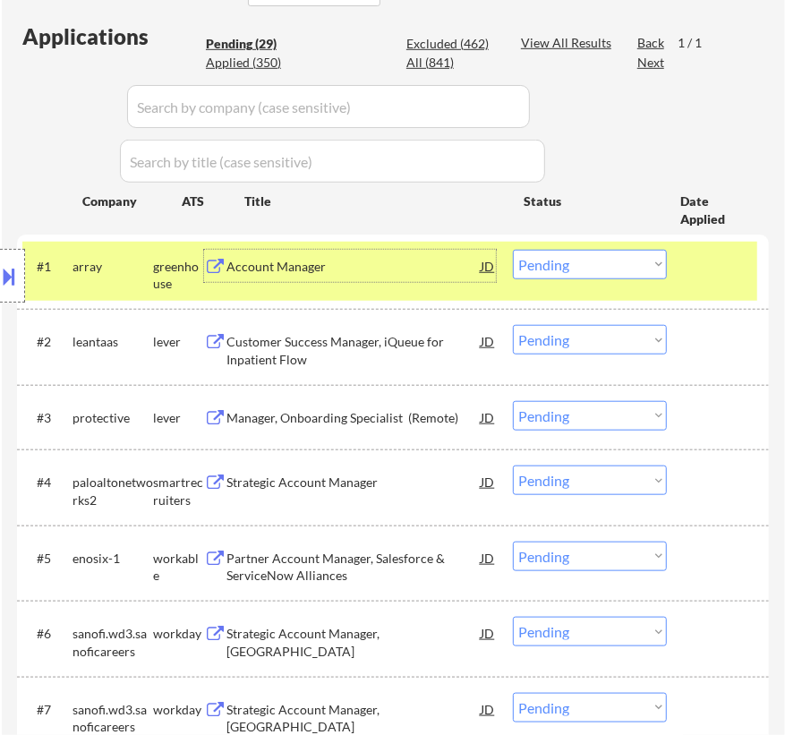
click at [632, 260] on select "Choose an option... Pending Applied Excluded (Questions) Excluded (Expired) Exc…" at bounding box center [590, 265] width 154 height 30
click at [513, 250] on select "Choose an option... Pending Applied Excluded (Questions) Excluded (Expired) Exc…" at bounding box center [590, 265] width 154 height 30
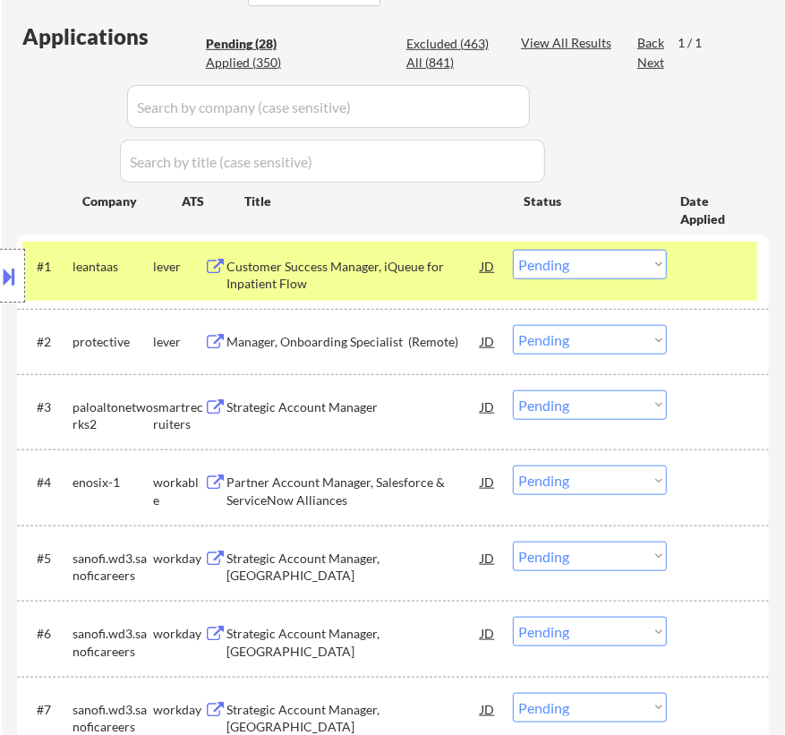
click at [371, 281] on div "Customer Success Manager, iQueue for Inpatient Flow" at bounding box center [353, 275] width 254 height 35
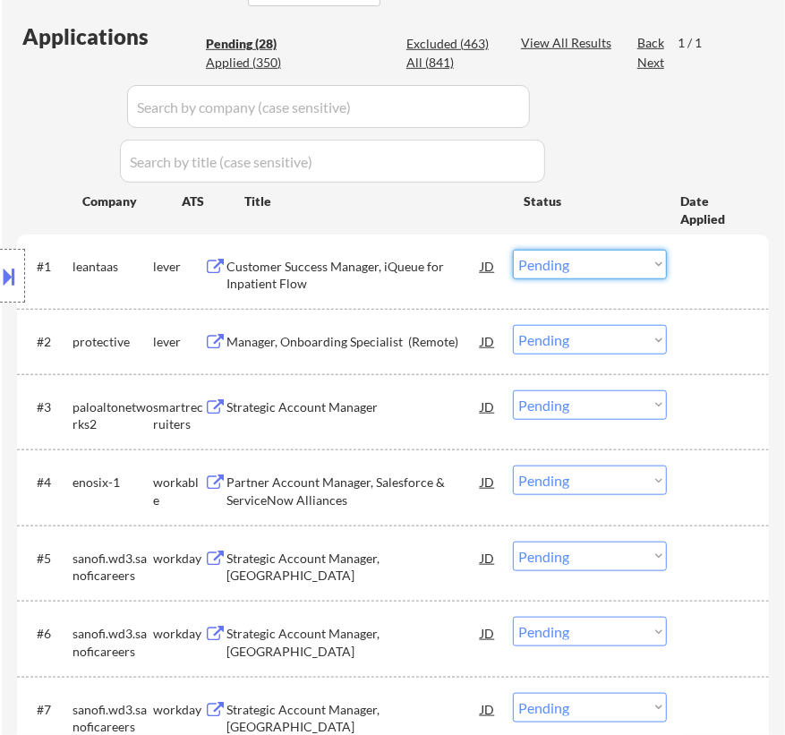
click at [590, 264] on select "Choose an option... Pending Applied Excluded (Questions) Excluded (Expired) Exc…" at bounding box center [590, 265] width 154 height 30
click at [513, 250] on select "Choose an option... Pending Applied Excluded (Questions) Excluded (Expired) Exc…" at bounding box center [590, 265] width 154 height 30
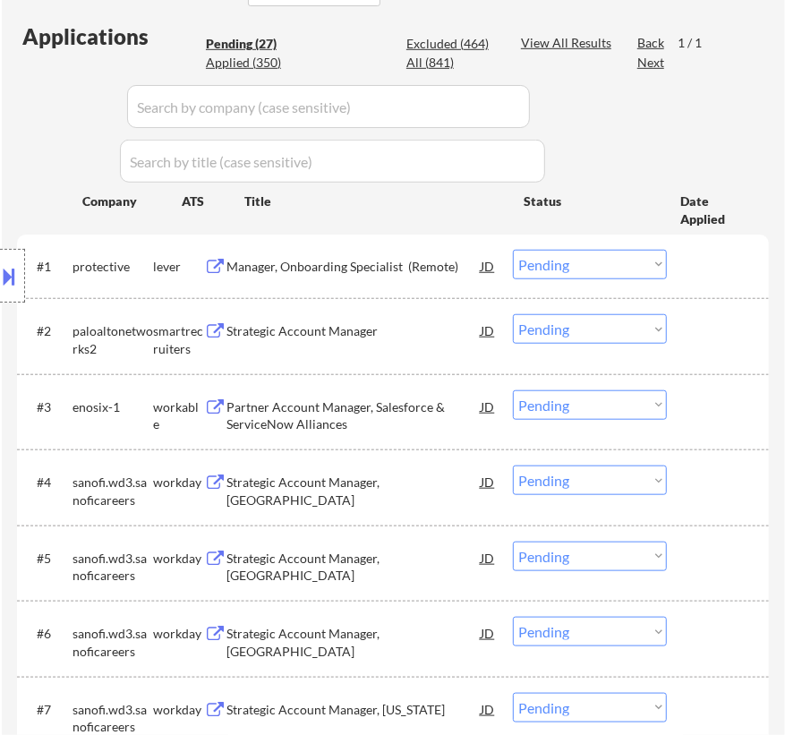
click at [429, 270] on div "Manager, Onboarding Specialist (Remote)" at bounding box center [353, 267] width 254 height 18
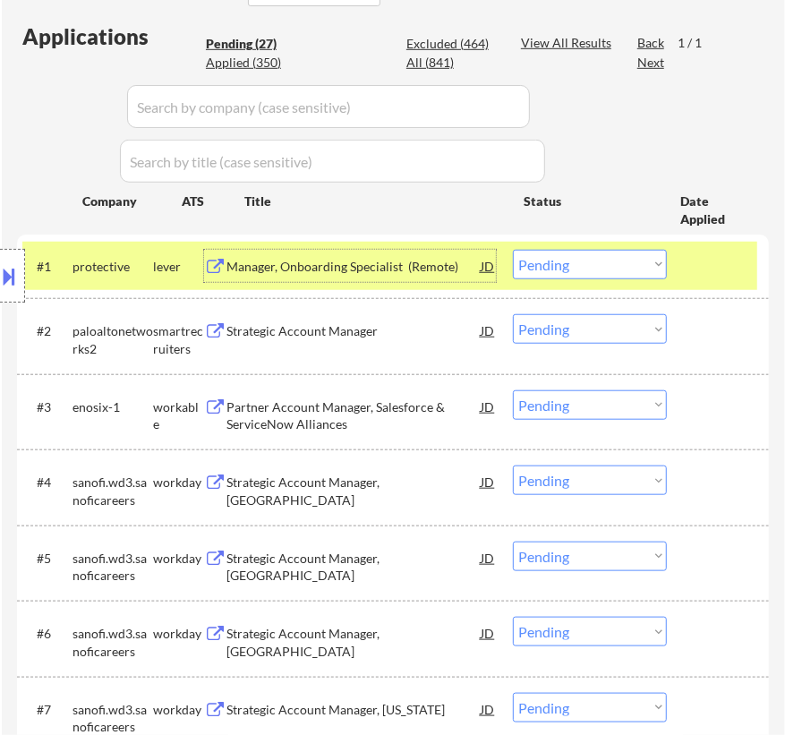
click at [591, 264] on select "Choose an option... Pending Applied Excluded (Questions) Excluded (Expired) Exc…" at bounding box center [590, 265] width 154 height 30
click at [513, 250] on select "Choose an option... Pending Applied Excluded (Questions) Excluded (Expired) Exc…" at bounding box center [590, 265] width 154 height 30
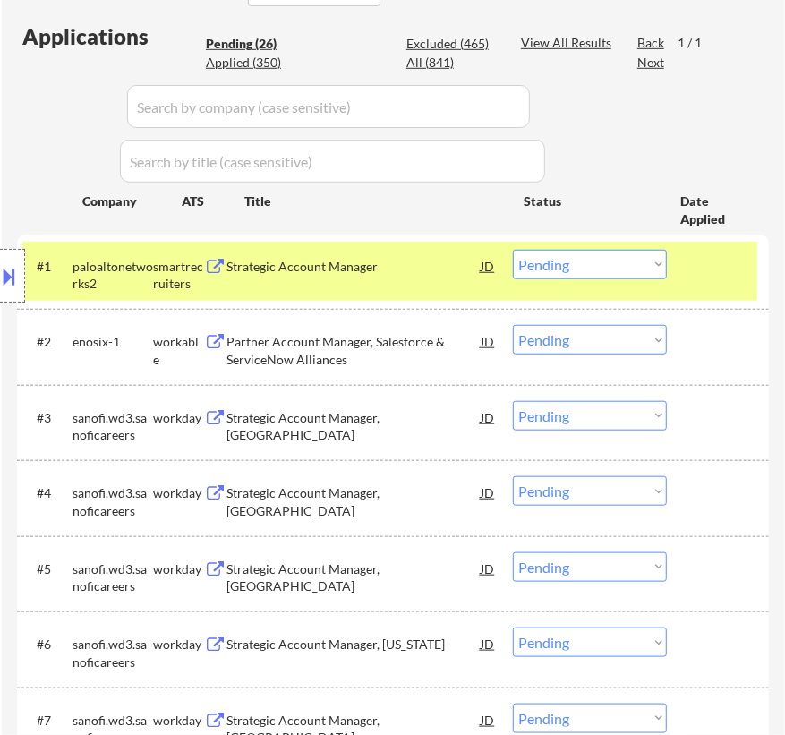
click at [413, 271] on div "Strategic Account Manager" at bounding box center [353, 267] width 254 height 18
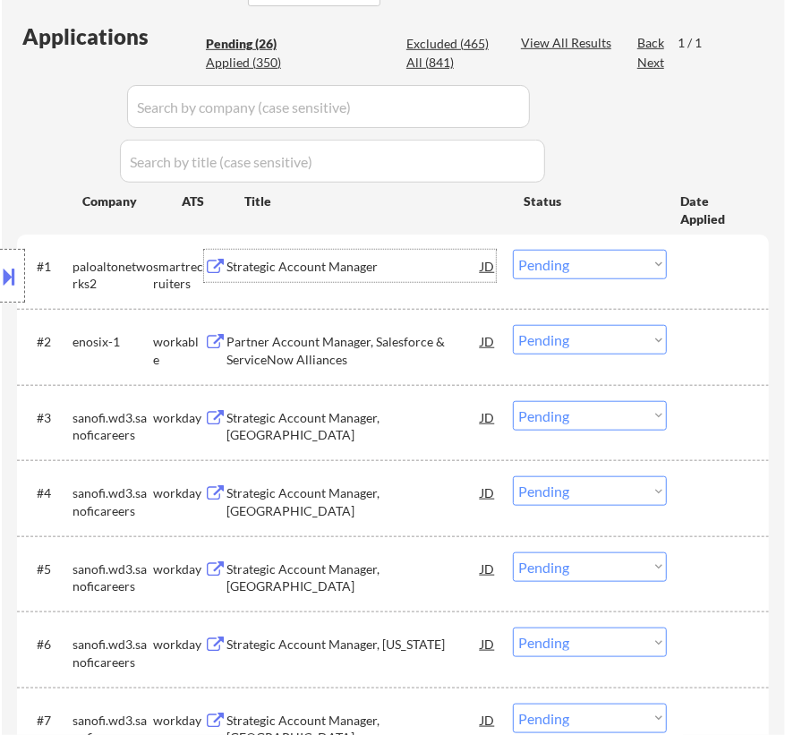
click at [606, 264] on select "Choose an option... Pending Applied Excluded (Questions) Excluded (Expired) Exc…" at bounding box center [590, 265] width 154 height 30
click at [513, 250] on select "Choose an option... Pending Applied Excluded (Questions) Excluded (Expired) Exc…" at bounding box center [590, 265] width 154 height 30
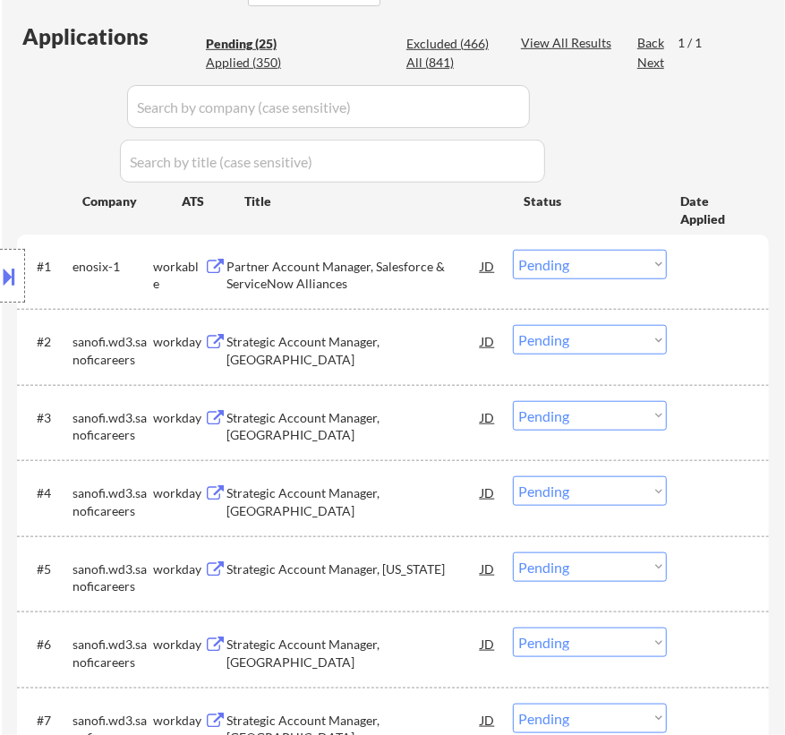
click at [328, 271] on div "Partner Account Manager, Salesforce & ServiceNow Alliances" at bounding box center [353, 275] width 254 height 35
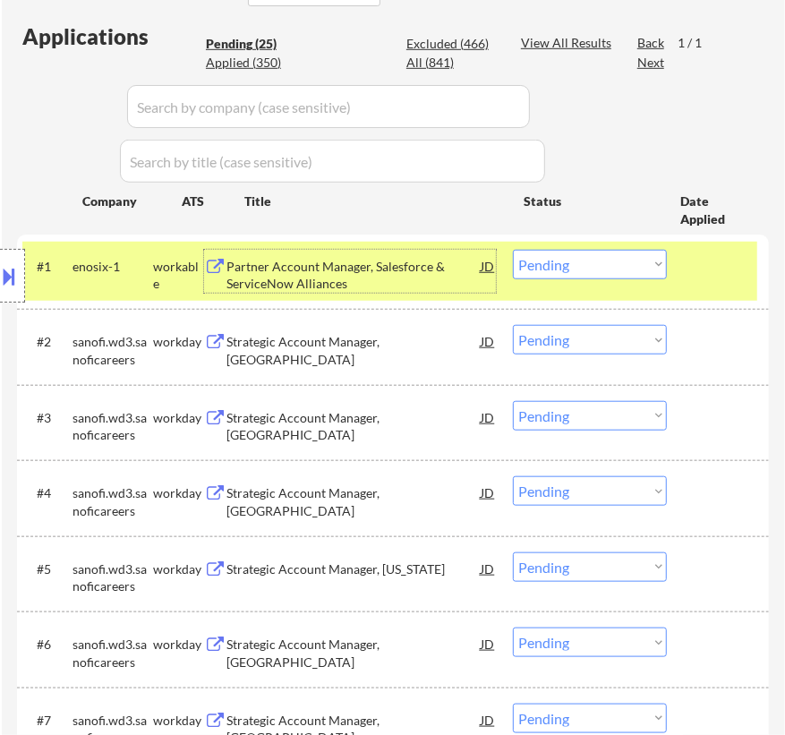
click at [449, 267] on div "Partner Account Manager, Salesforce & ServiceNow Alliances" at bounding box center [353, 275] width 254 height 35
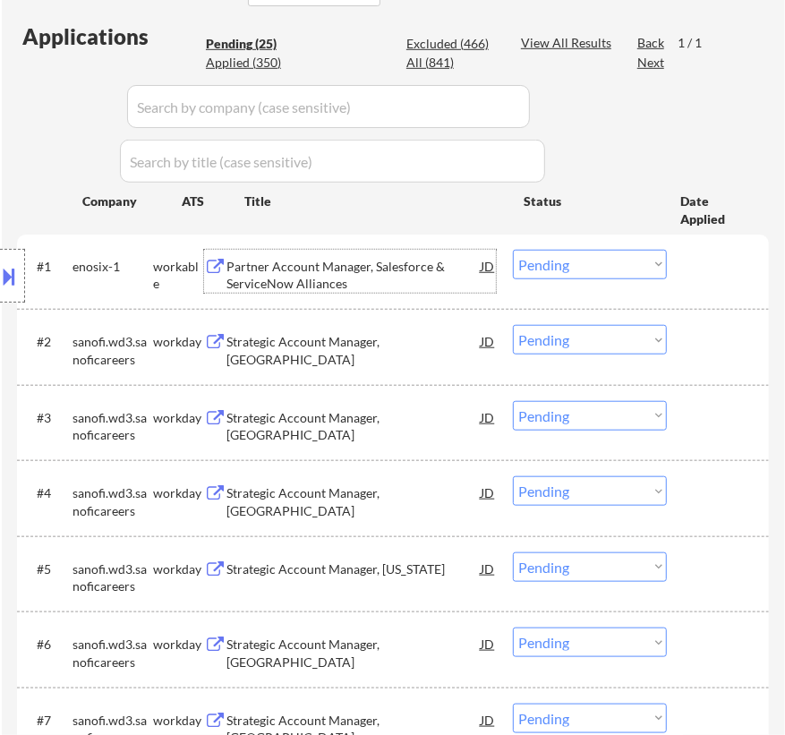
click at [588, 267] on select "Choose an option... Pending Applied Excluded (Questions) Excluded (Expired) Exc…" at bounding box center [590, 265] width 154 height 30
click at [513, 250] on select "Choose an option... Pending Applied Excluded (Questions) Excluded (Expired) Exc…" at bounding box center [590, 265] width 154 height 30
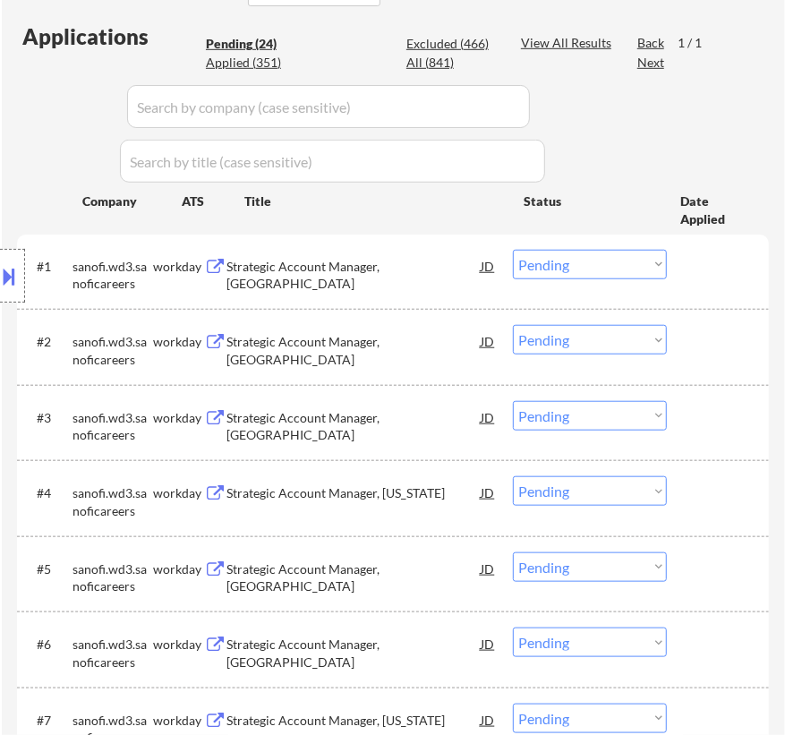
click at [428, 285] on div "#1 sanofi.wd3.sanoficareers workday Strategic Account Manager, Boston JD Choose…" at bounding box center [389, 271] width 735 height 59
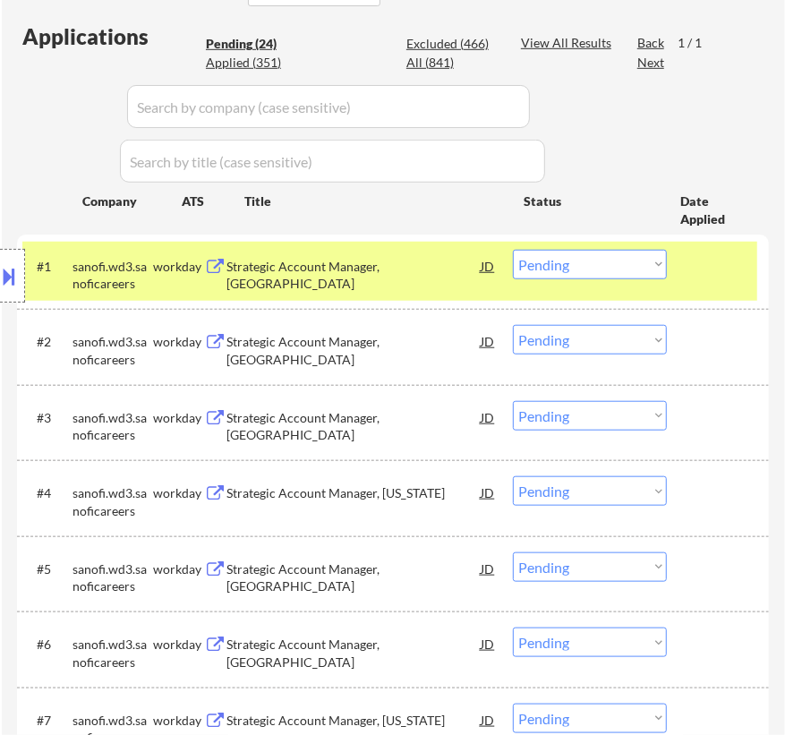
click at [385, 263] on div "Strategic Account Manager, Boston" at bounding box center [353, 275] width 254 height 35
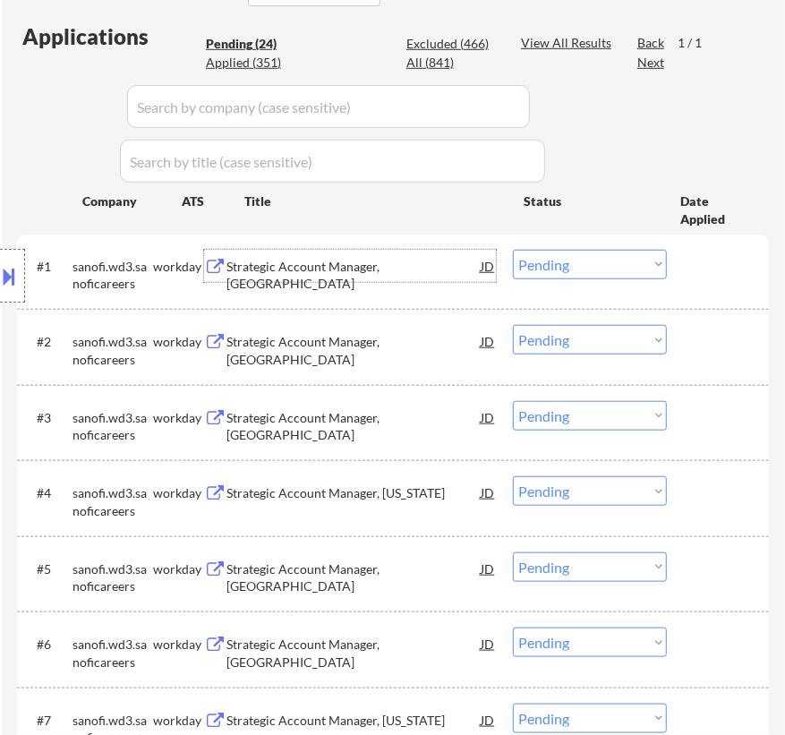
click at [597, 262] on select "Choose an option... Pending Applied Excluded (Questions) Excluded (Expired) Exc…" at bounding box center [590, 265] width 154 height 30
click at [513, 250] on select "Choose an option... Pending Applied Excluded (Questions) Excluded (Expired) Exc…" at bounding box center [590, 265] width 154 height 30
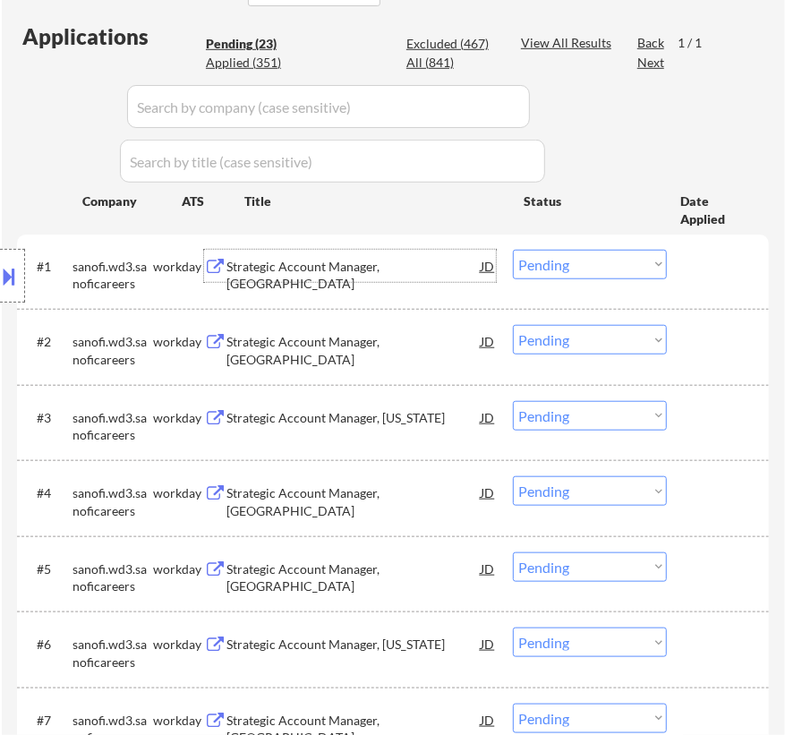
click at [385, 262] on div "Strategic Account Manager, Atlanta" at bounding box center [353, 275] width 254 height 35
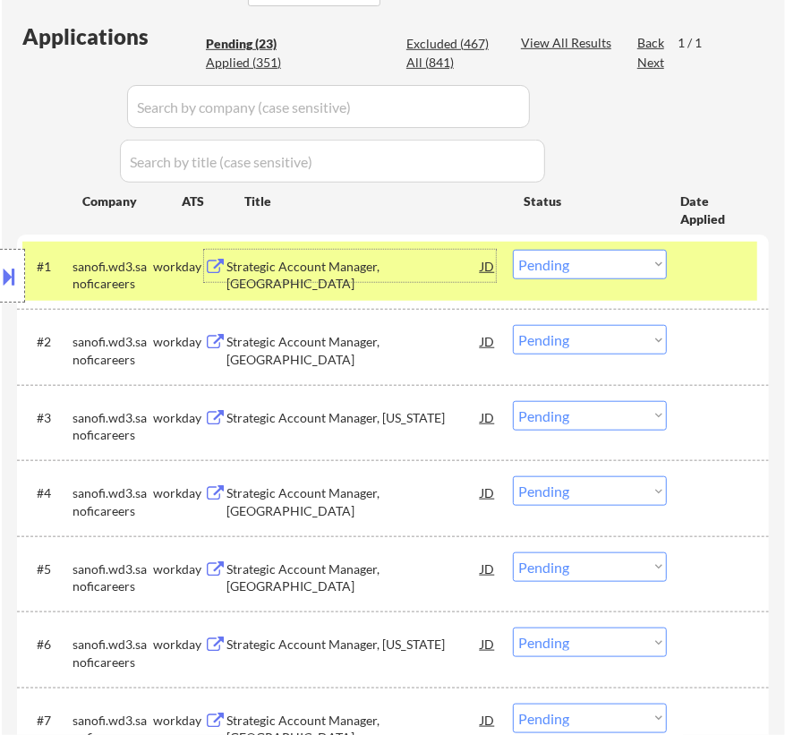
click at [592, 265] on select "Choose an option... Pending Applied Excluded (Questions) Excluded (Expired) Exc…" at bounding box center [590, 265] width 154 height 30
click at [513, 250] on select "Choose an option... Pending Applied Excluded (Questions) Excluded (Expired) Exc…" at bounding box center [590, 265] width 154 height 30
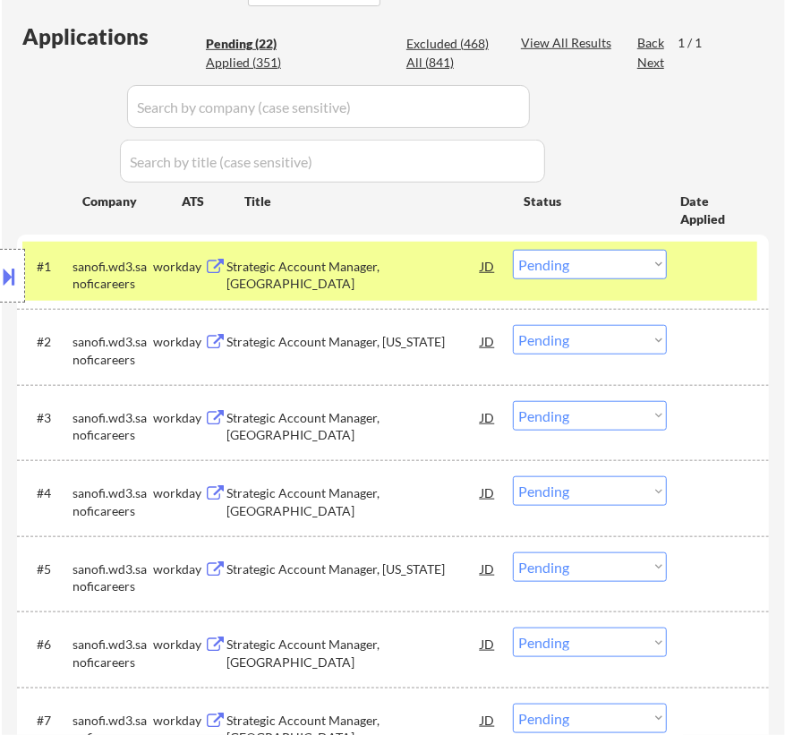
click at [423, 282] on div "#1 sanofi.wd3.sanoficareers workday Strategic Account Manager, Raleigh JD Choos…" at bounding box center [389, 271] width 735 height 59
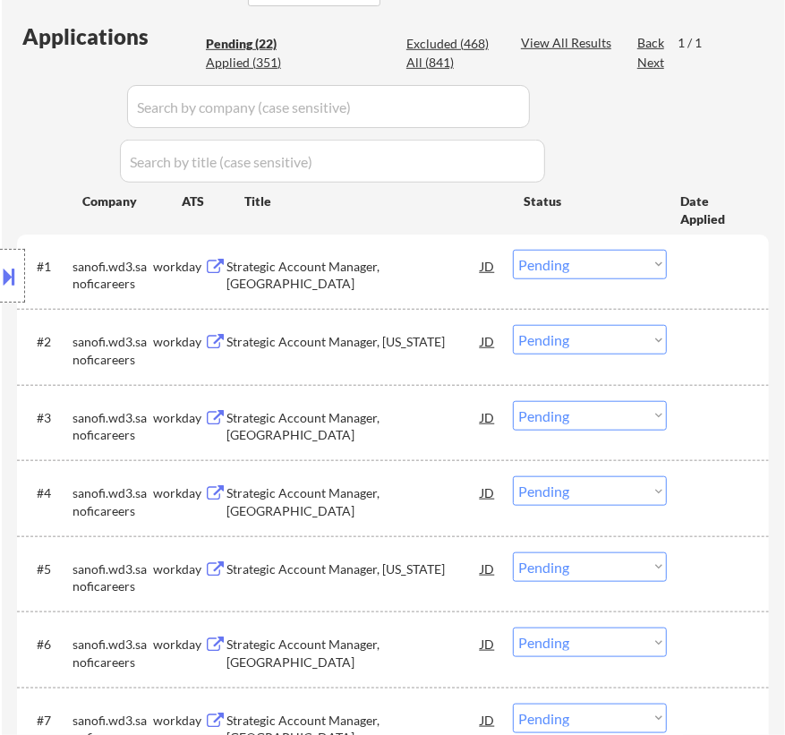
click at [411, 264] on div "Strategic Account Manager, Raleigh" at bounding box center [353, 275] width 254 height 35
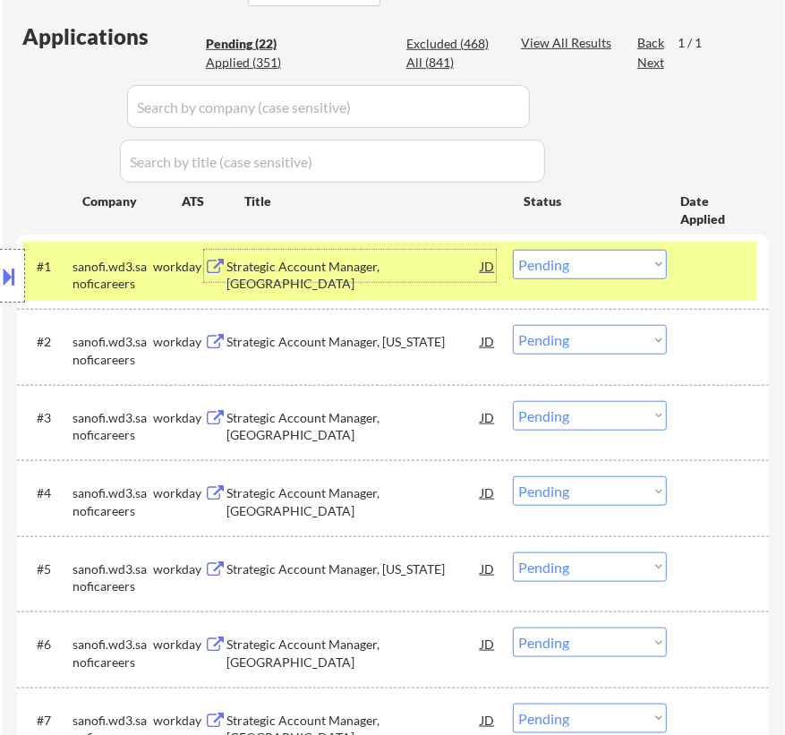
click at [581, 272] on select "Choose an option... Pending Applied Excluded (Questions) Excluded (Expired) Exc…" at bounding box center [590, 265] width 154 height 30
click at [513, 250] on select "Choose an option... Pending Applied Excluded (Questions) Excluded (Expired) Exc…" at bounding box center [590, 265] width 154 height 30
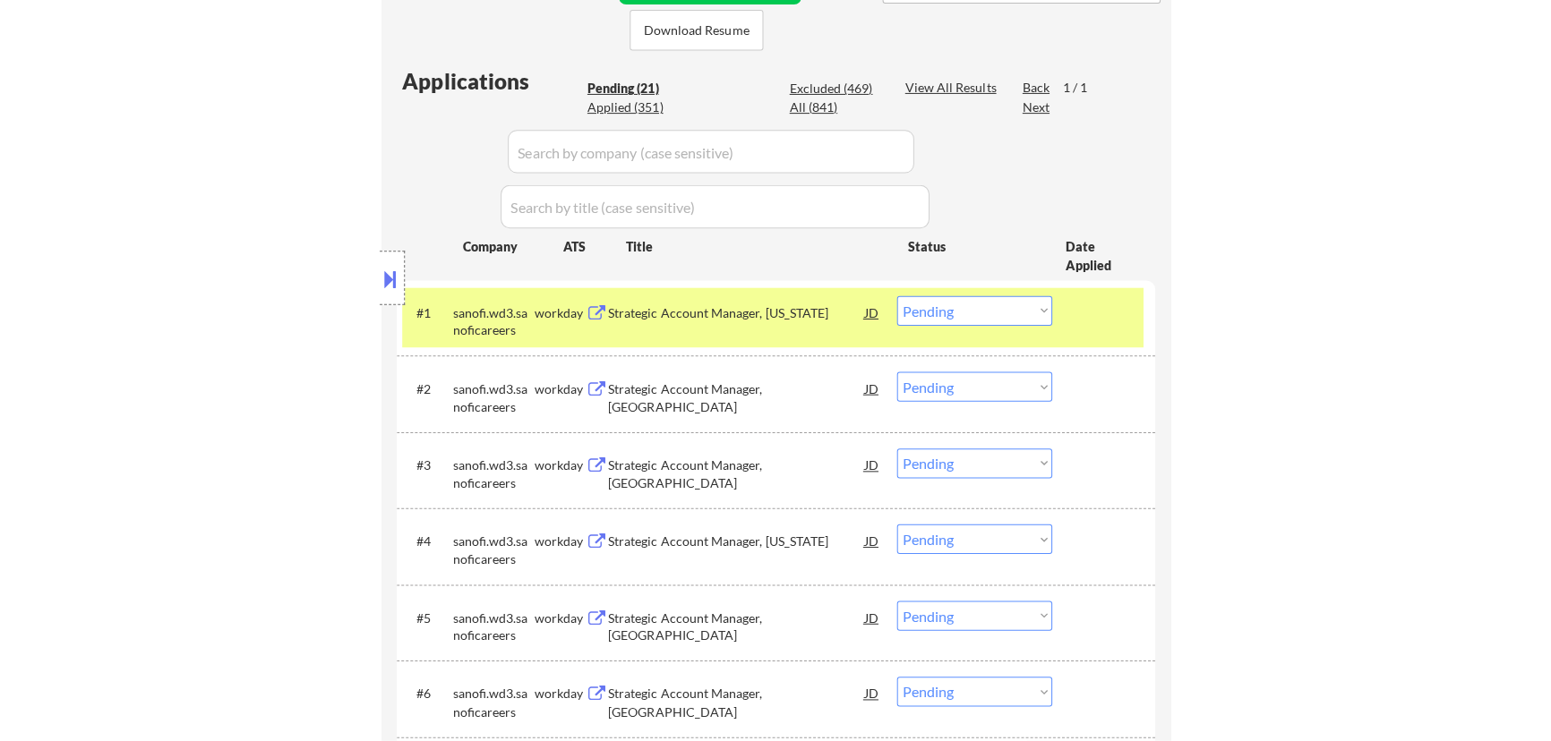
scroll to position [406, 0]
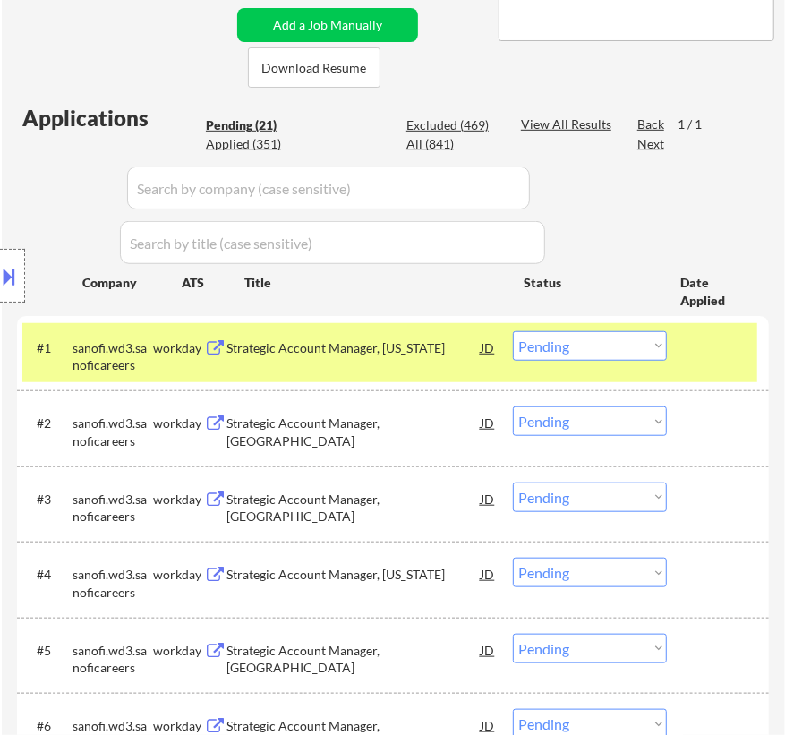
click at [429, 355] on div "Strategic Account Manager, Texas" at bounding box center [353, 348] width 254 height 18
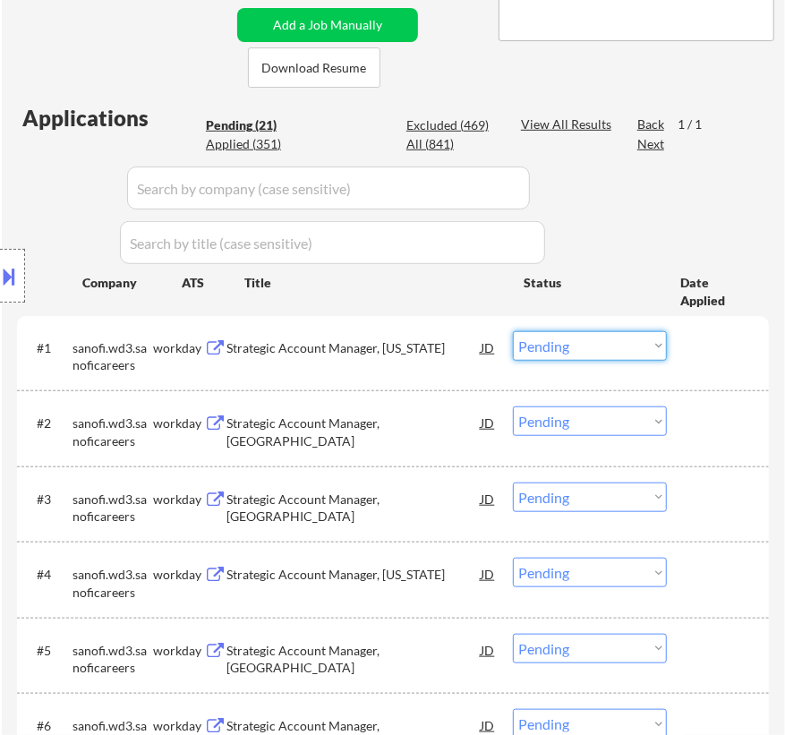
click at [575, 344] on select "Choose an option... Pending Applied Excluded (Questions) Excluded (Expired) Exc…" at bounding box center [590, 346] width 154 height 30
click at [513, 331] on select "Choose an option... Pending Applied Excluded (Questions) Excluded (Expired) Exc…" at bounding box center [590, 346] width 154 height 30
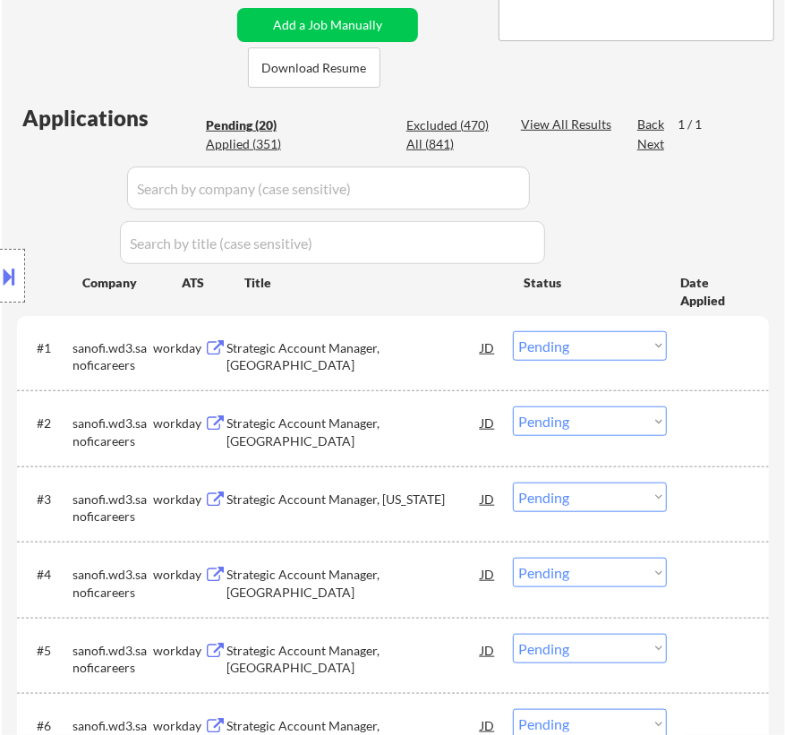
click at [449, 353] on div "Strategic Account Manager, Detroit" at bounding box center [353, 356] width 254 height 35
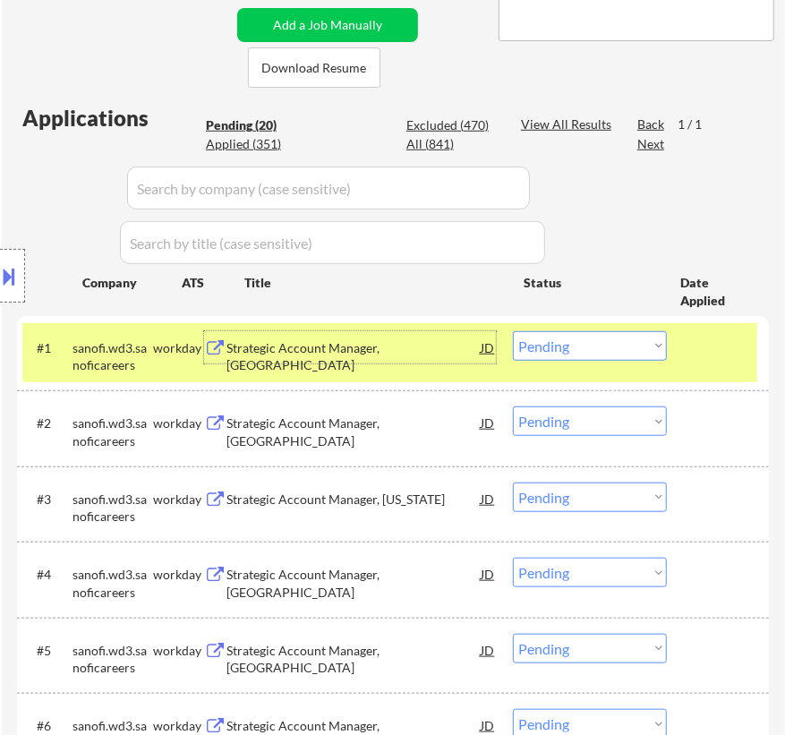
click at [593, 341] on select "Choose an option... Pending Applied Excluded (Questions) Excluded (Expired) Exc…" at bounding box center [590, 346] width 154 height 30
click at [513, 331] on select "Choose an option... Pending Applied Excluded (Questions) Excluded (Expired) Exc…" at bounding box center [590, 346] width 154 height 30
click at [420, 356] on div "Strategic Account Manager, Chicago" at bounding box center [353, 347] width 254 height 32
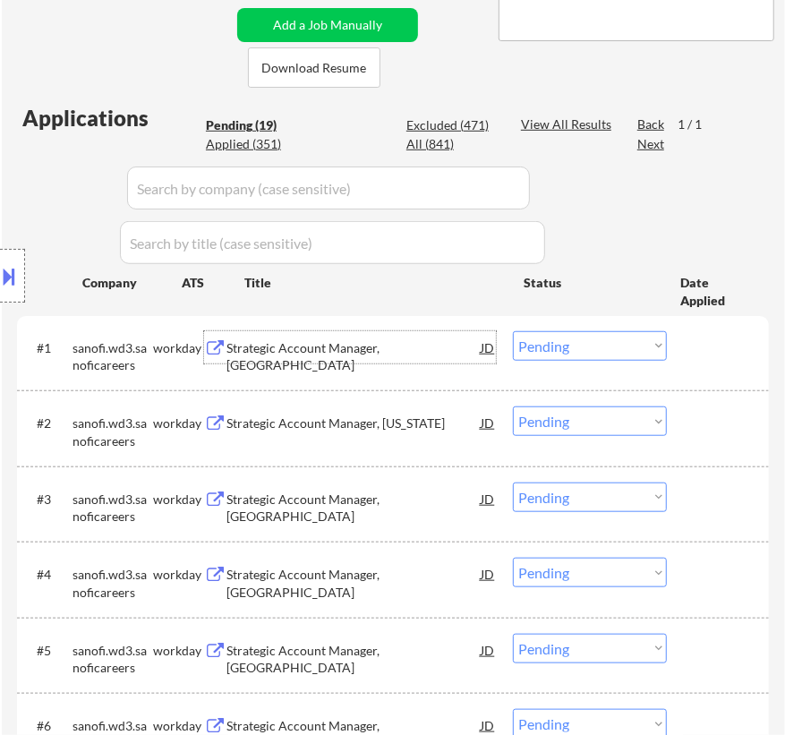
click at [556, 331] on select "Choose an option... Pending Applied Excluded (Questions) Excluded (Expired) Exc…" at bounding box center [590, 346] width 154 height 30
click at [513, 331] on select "Choose an option... Pending Applied Excluded (Questions) Excluded (Expired) Exc…" at bounding box center [590, 346] width 154 height 30
select select ""pending""
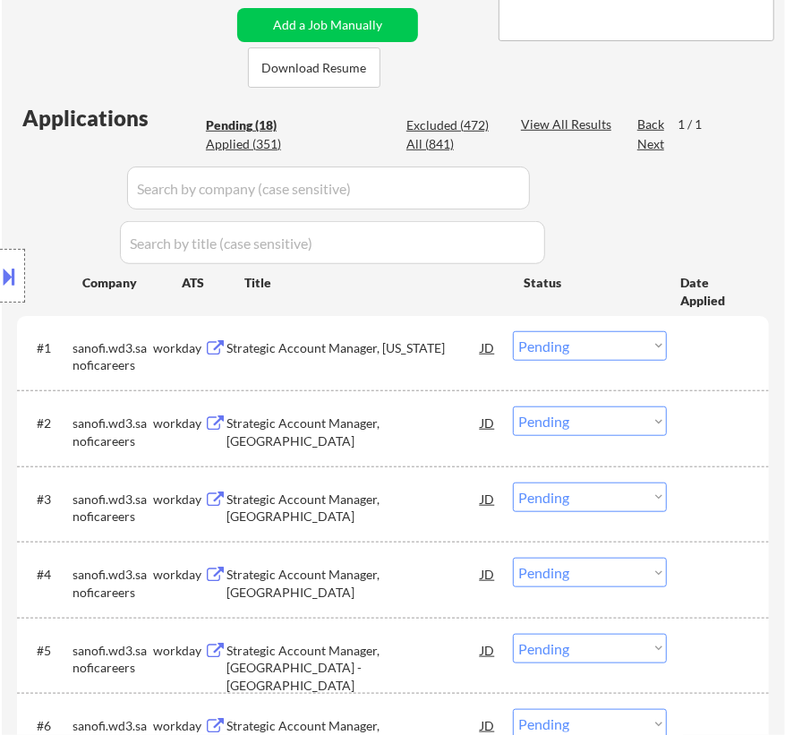
click at [455, 355] on div "Strategic Account Manager, California" at bounding box center [353, 348] width 254 height 18
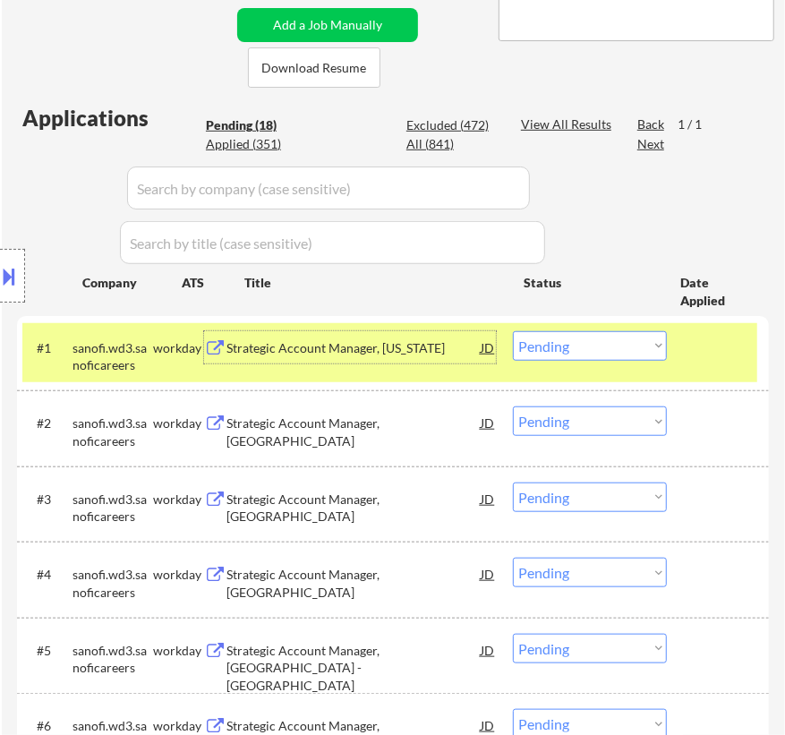
select select ""pending""
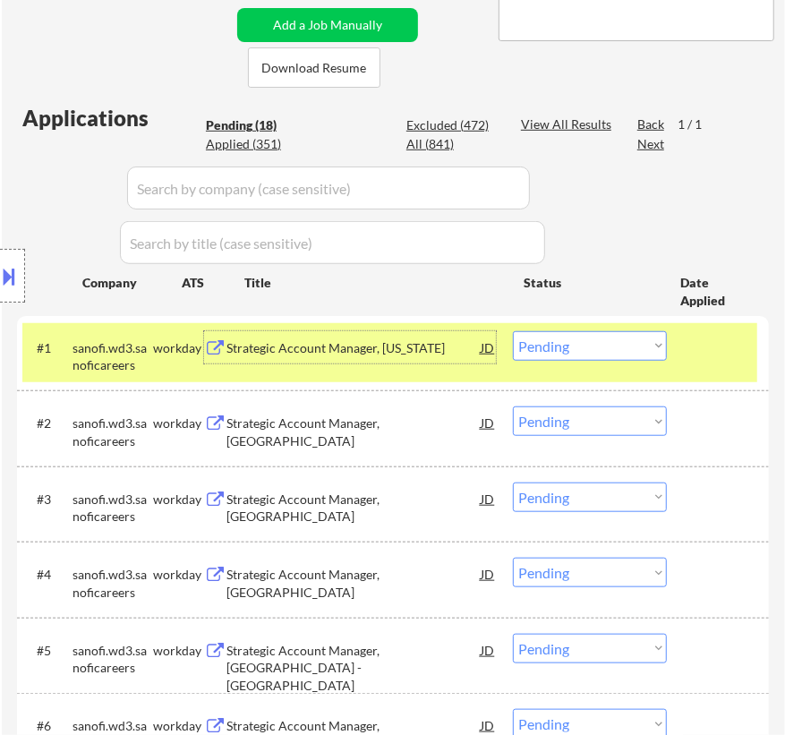
select select ""pending""
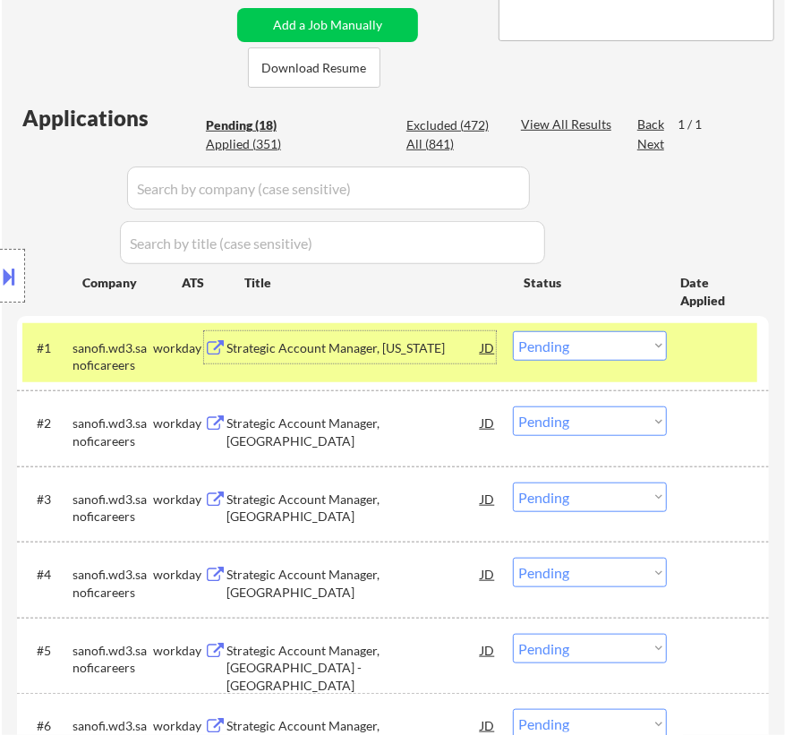
select select ""pending""
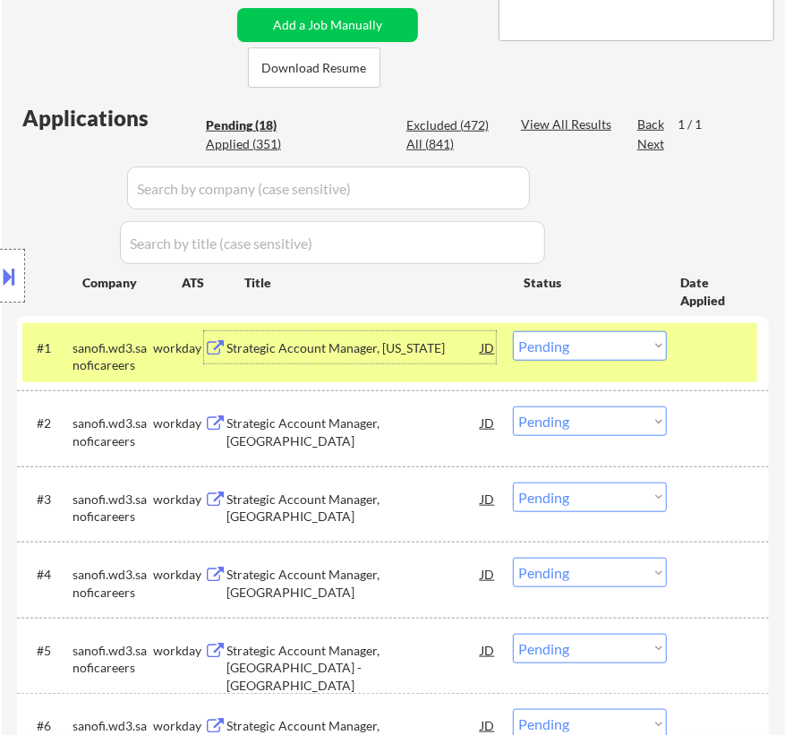
select select ""pending""
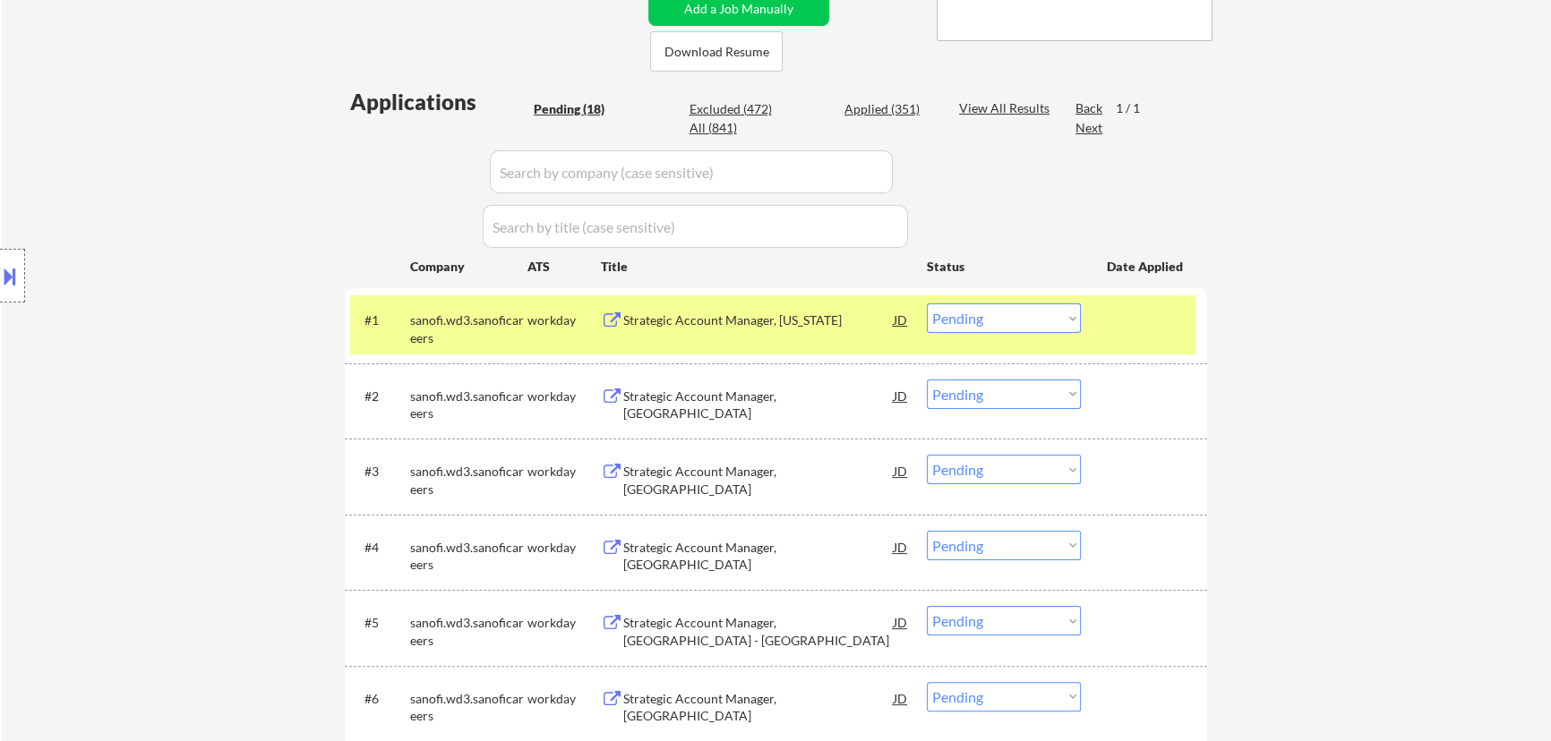
click at [784, 316] on select "Choose an option... Pending Applied Excluded (Questions) Excluded (Expired) Exc…" at bounding box center [1004, 318] width 154 height 30
click at [784, 303] on select "Choose an option... Pending Applied Excluded (Questions) Excluded (Expired) Exc…" at bounding box center [1004, 318] width 154 height 30
click at [774, 318] on div "Strategic Account Manager, Columbus" at bounding box center [758, 329] width 270 height 35
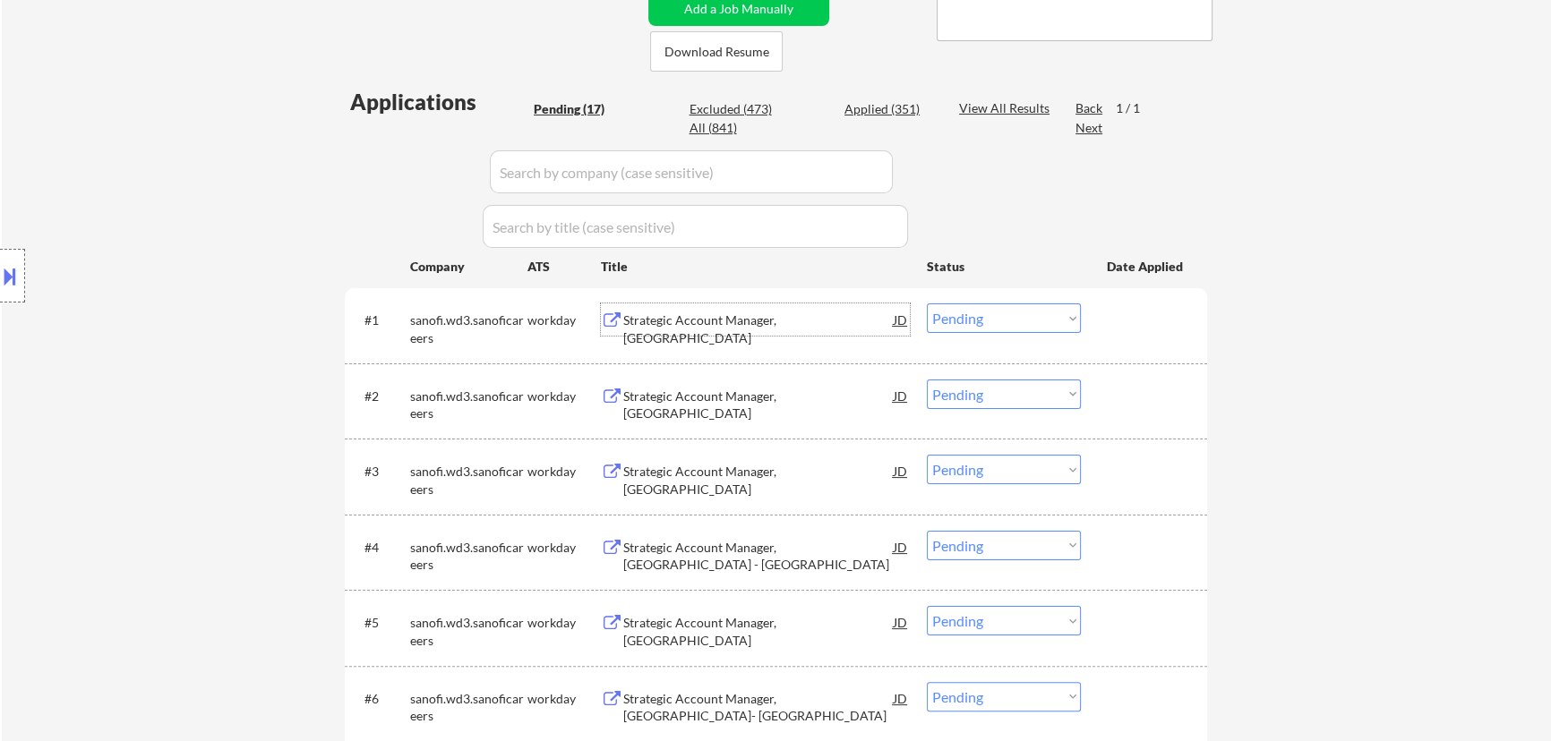
click at [784, 312] on select "Choose an option... Pending Applied Excluded (Questions) Excluded (Expired) Exc…" at bounding box center [1004, 318] width 154 height 30
click at [784, 303] on select "Choose an option... Pending Applied Excluded (Questions) Excluded (Expired) Exc…" at bounding box center [1004, 318] width 154 height 30
click at [779, 325] on div "Strategic Account Manager, Houston" at bounding box center [758, 329] width 270 height 35
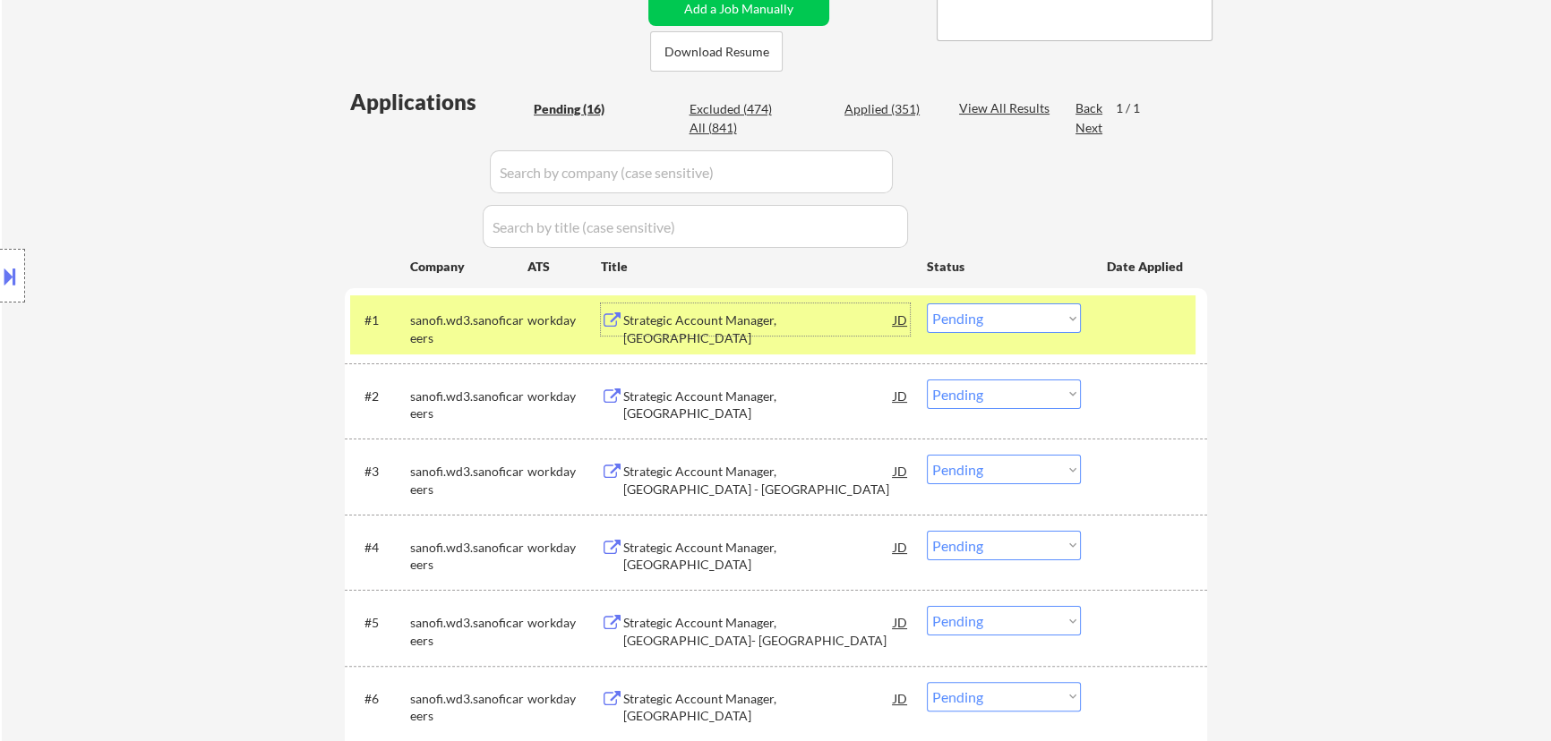
click at [784, 316] on select "Choose an option... Pending Applied Excluded (Questions) Excluded (Expired) Exc…" at bounding box center [1004, 318] width 154 height 30
click at [784, 303] on select "Choose an option... Pending Applied Excluded (Questions) Excluded (Expired) Exc…" at bounding box center [1004, 318] width 154 height 30
click at [784, 328] on div "Strategic Account Manager, Philadelphia" at bounding box center [758, 329] width 270 height 35
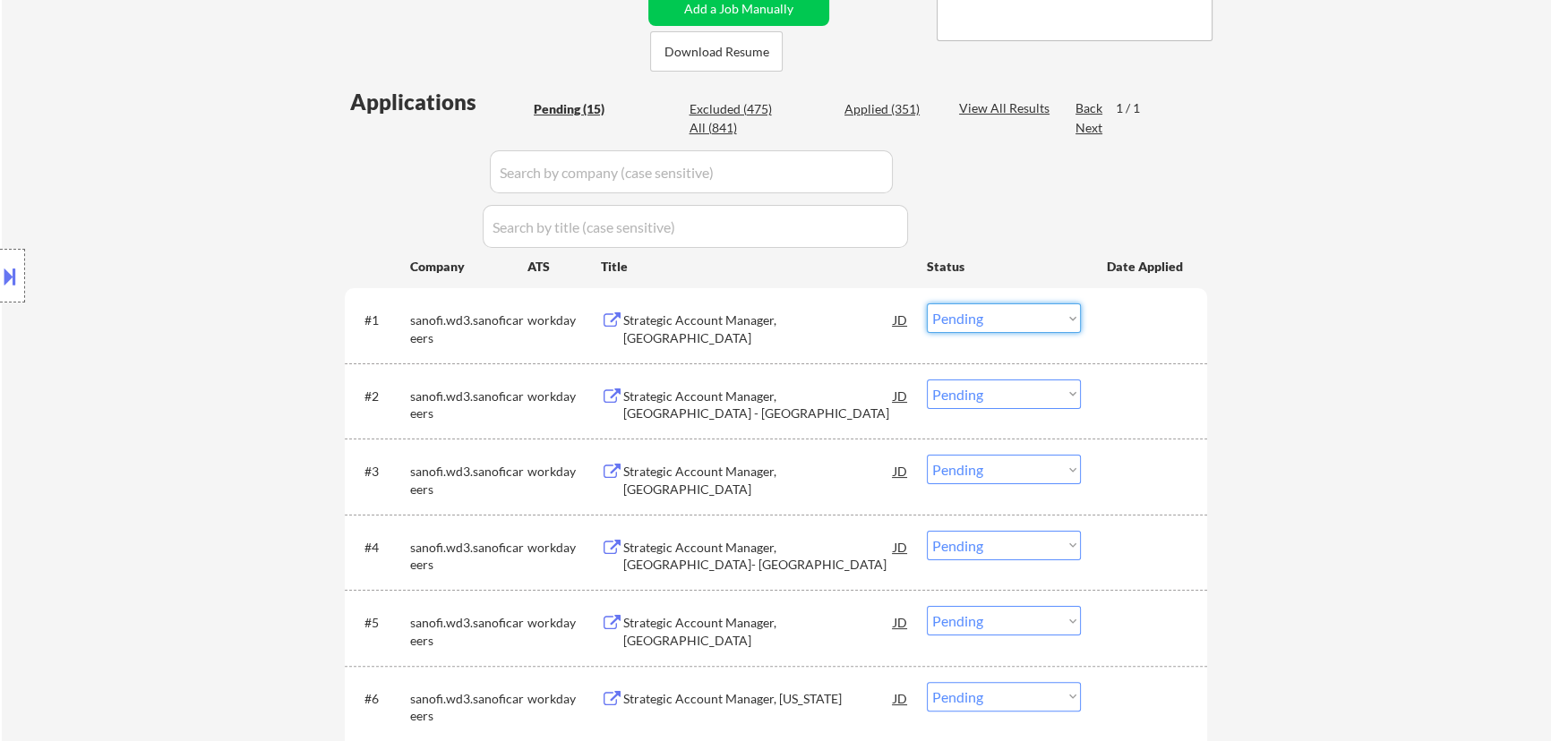
click at [784, 318] on select "Choose an option... Pending Applied Excluded (Questions) Excluded (Expired) Exc…" at bounding box center [1004, 318] width 154 height 30
click at [784, 303] on select "Choose an option... Pending Applied Excluded (Questions) Excluded (Expired) Exc…" at bounding box center [1004, 318] width 154 height 30
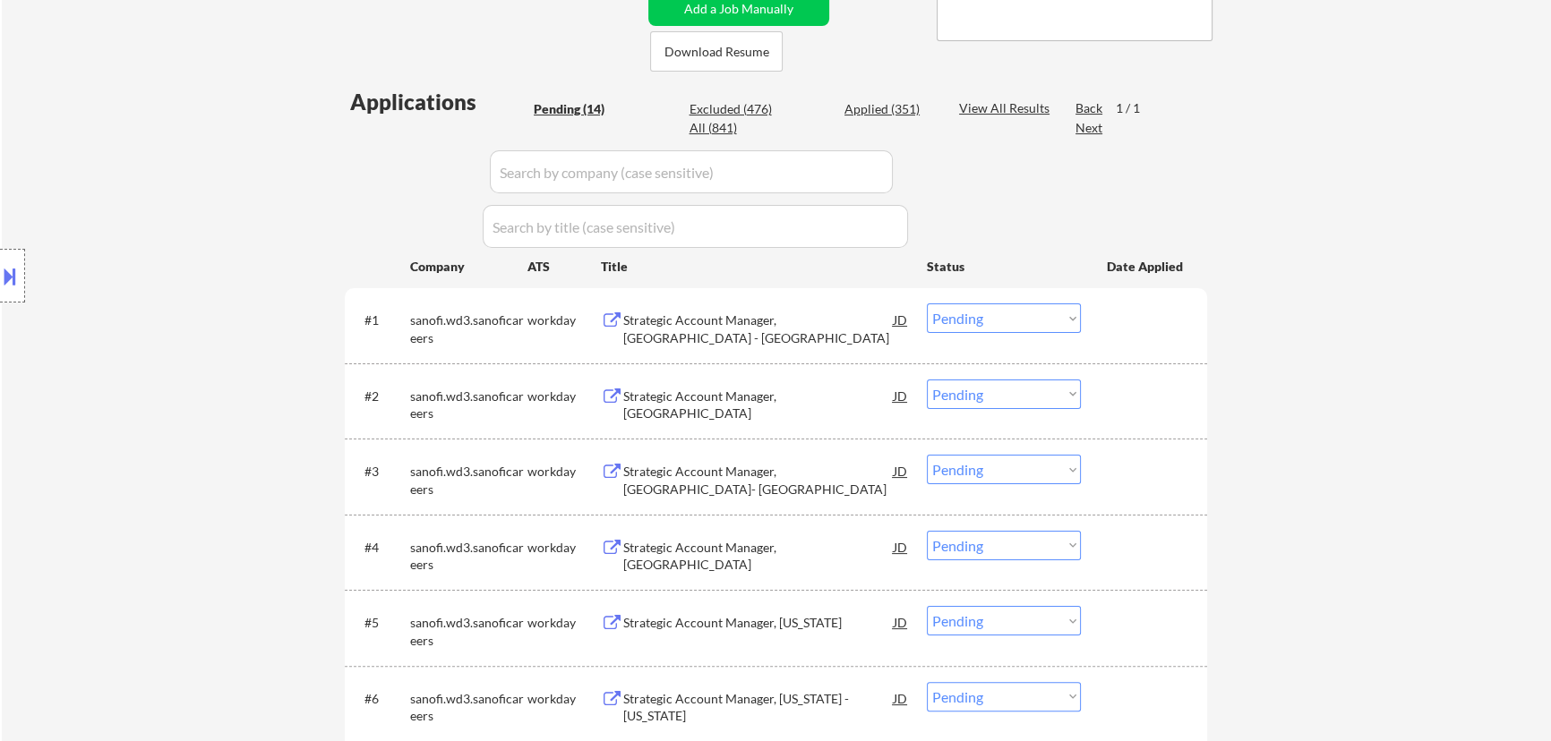
click at [784, 328] on div "Strategic Account Manager, Tampa - Jacksonville" at bounding box center [758, 329] width 270 height 35
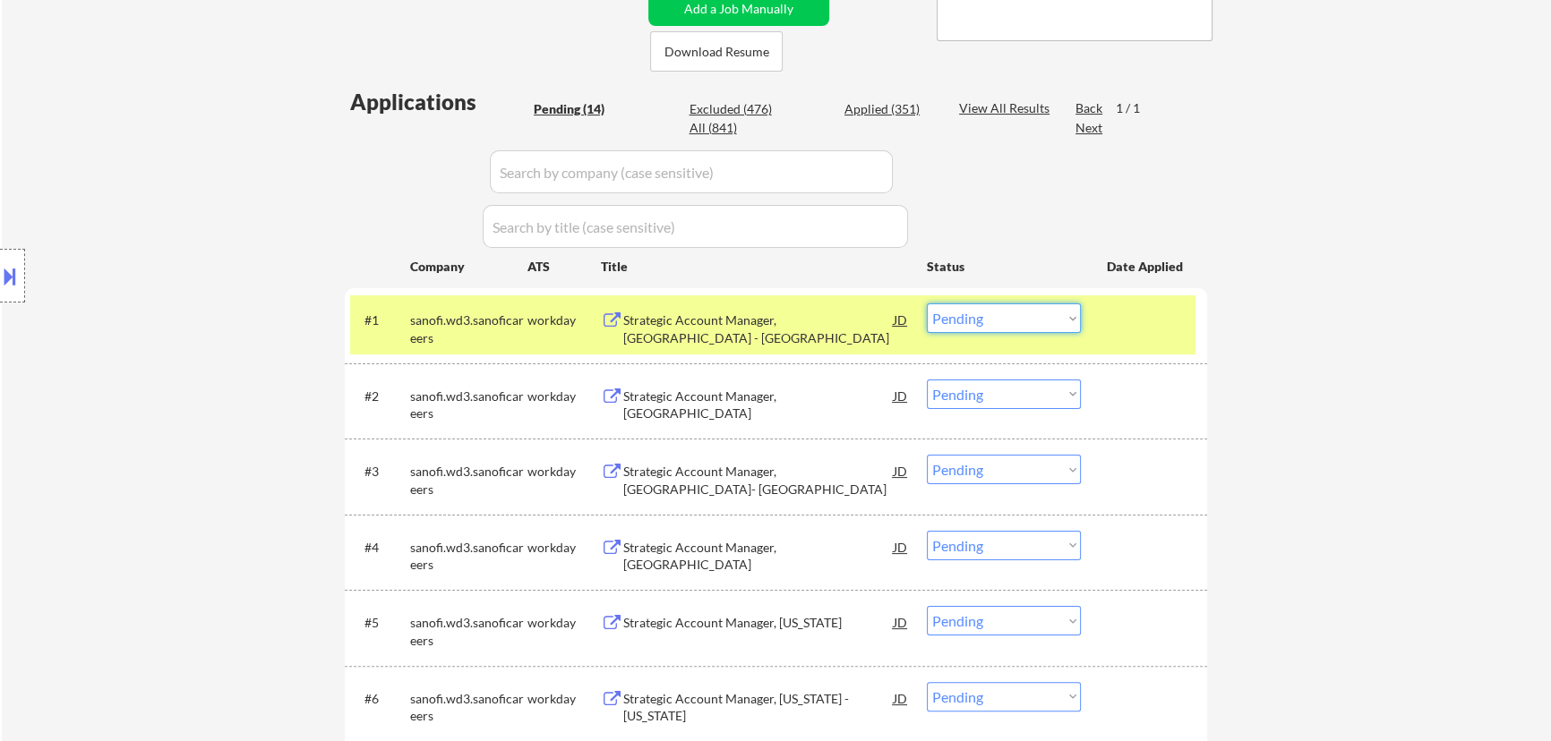
click at [784, 313] on select "Choose an option... Pending Applied Excluded (Questions) Excluded (Expired) Exc…" at bounding box center [1004, 318] width 154 height 30
click at [784, 303] on select "Choose an option... Pending Applied Excluded (Questions) Excluded (Expired) Exc…" at bounding box center [1004, 318] width 154 height 30
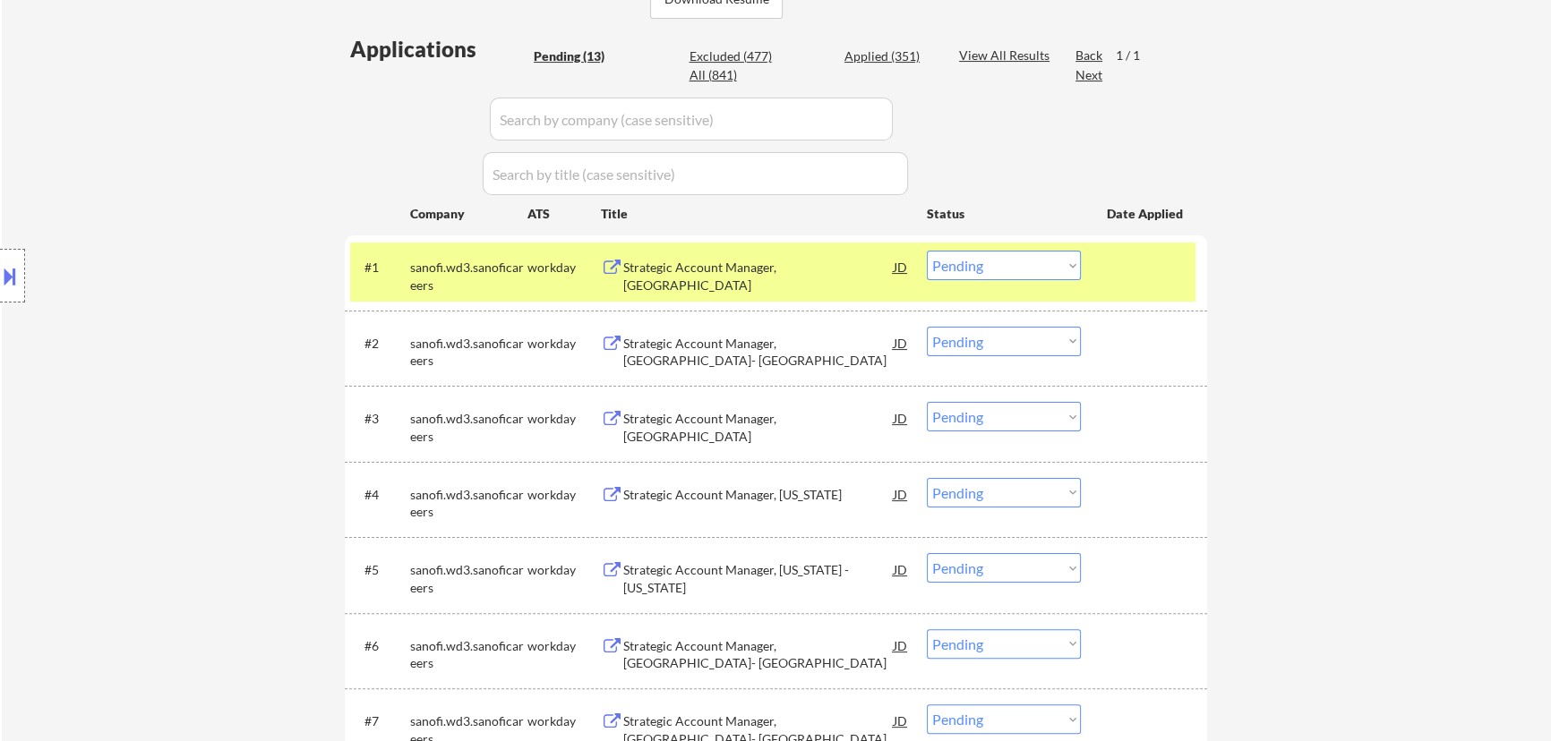
scroll to position [488, 0]
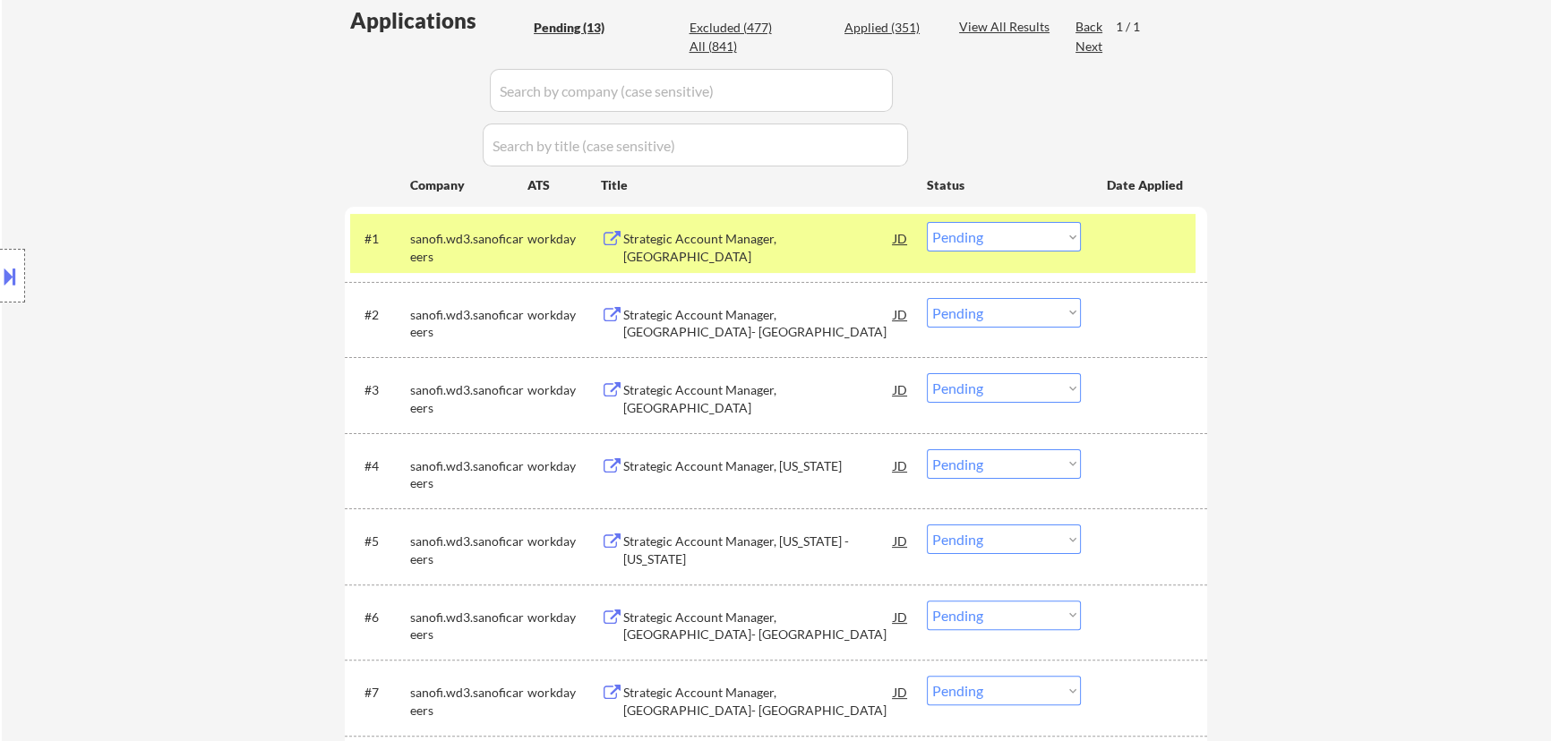
click at [778, 249] on div "Strategic Account Manager, Jersey City" at bounding box center [758, 238] width 270 height 32
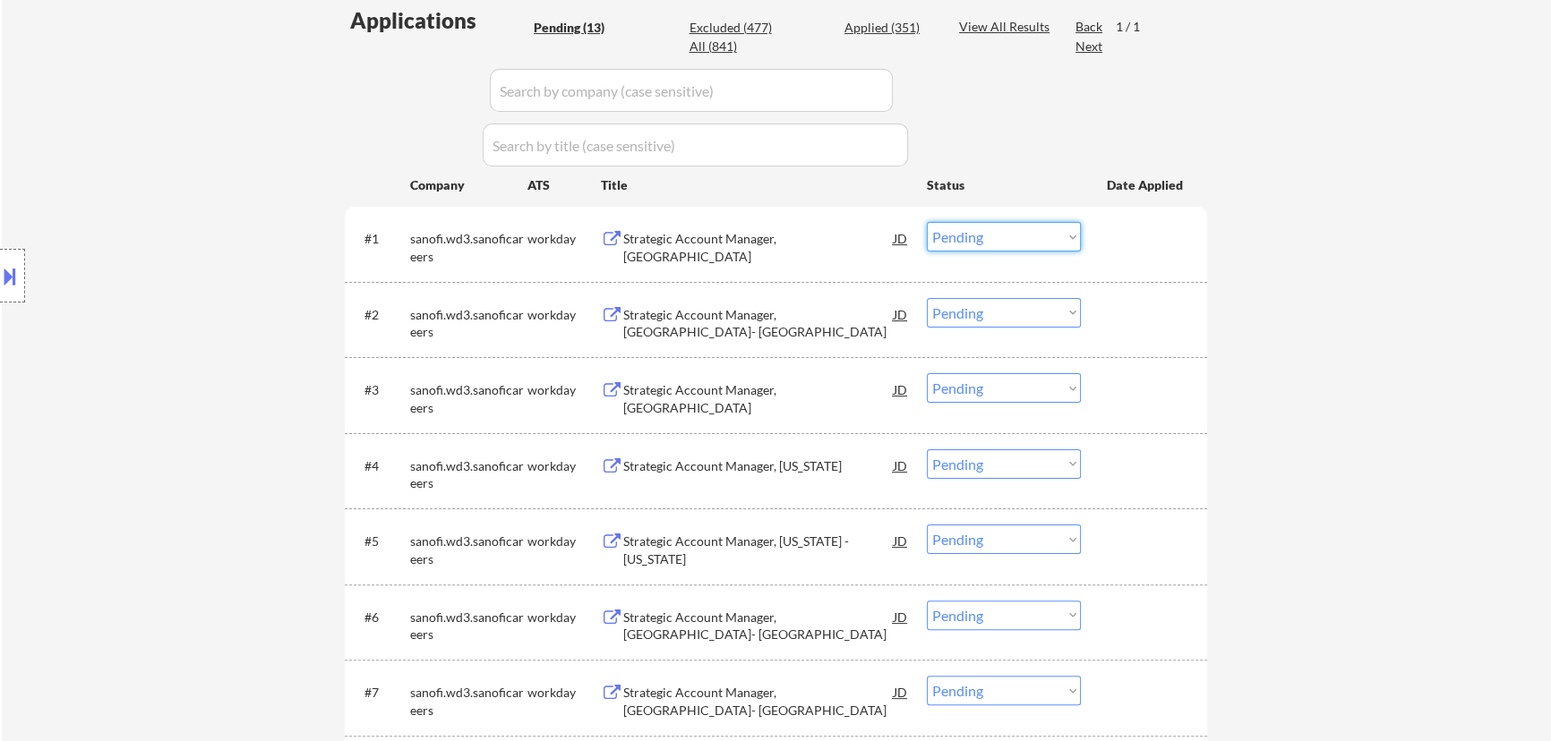
click at [784, 235] on select "Choose an option... Pending Applied Excluded (Questions) Excluded (Expired) Exc…" at bounding box center [1004, 237] width 154 height 30
click at [784, 222] on select "Choose an option... Pending Applied Excluded (Questions) Excluded (Expired) Exc…" at bounding box center [1004, 237] width 154 height 30
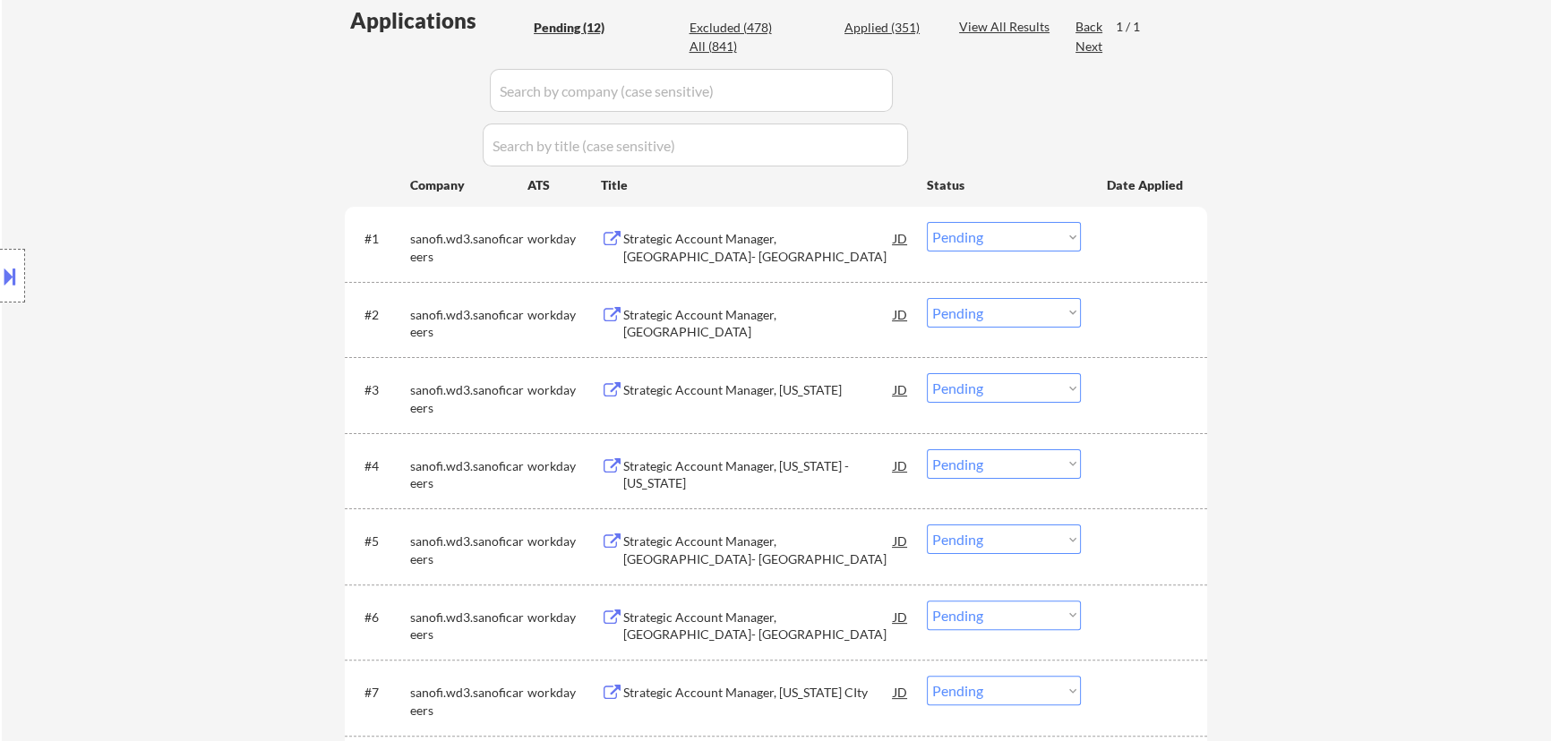
click at [784, 266] on div "#1 sanofi.wd3.sanoficareers workday Strategic Account Manager, Pittsburgh- Harr…" at bounding box center [772, 243] width 845 height 59
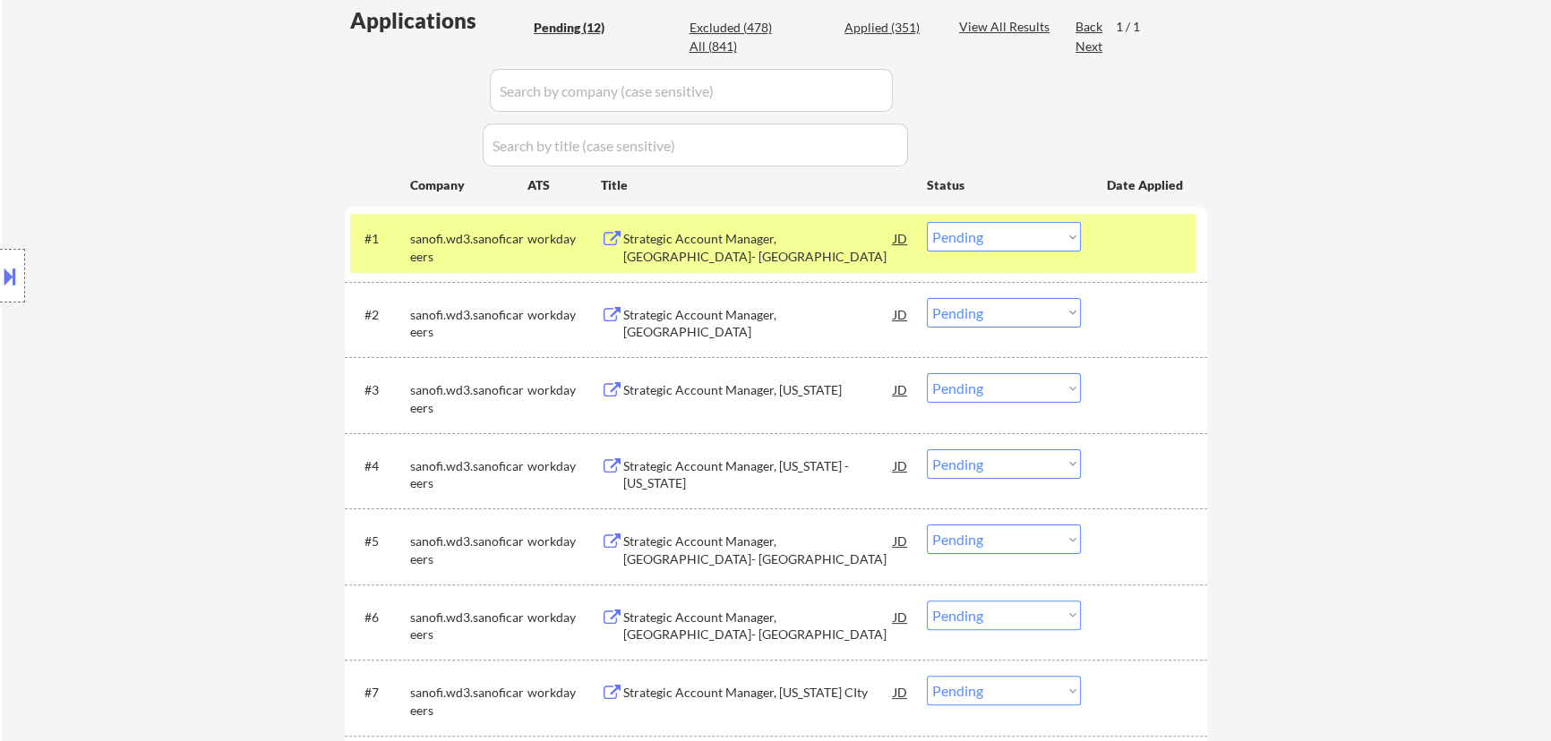
click at [784, 247] on div "Strategic Account Manager, Pittsburgh- Harrisburg" at bounding box center [758, 247] width 270 height 35
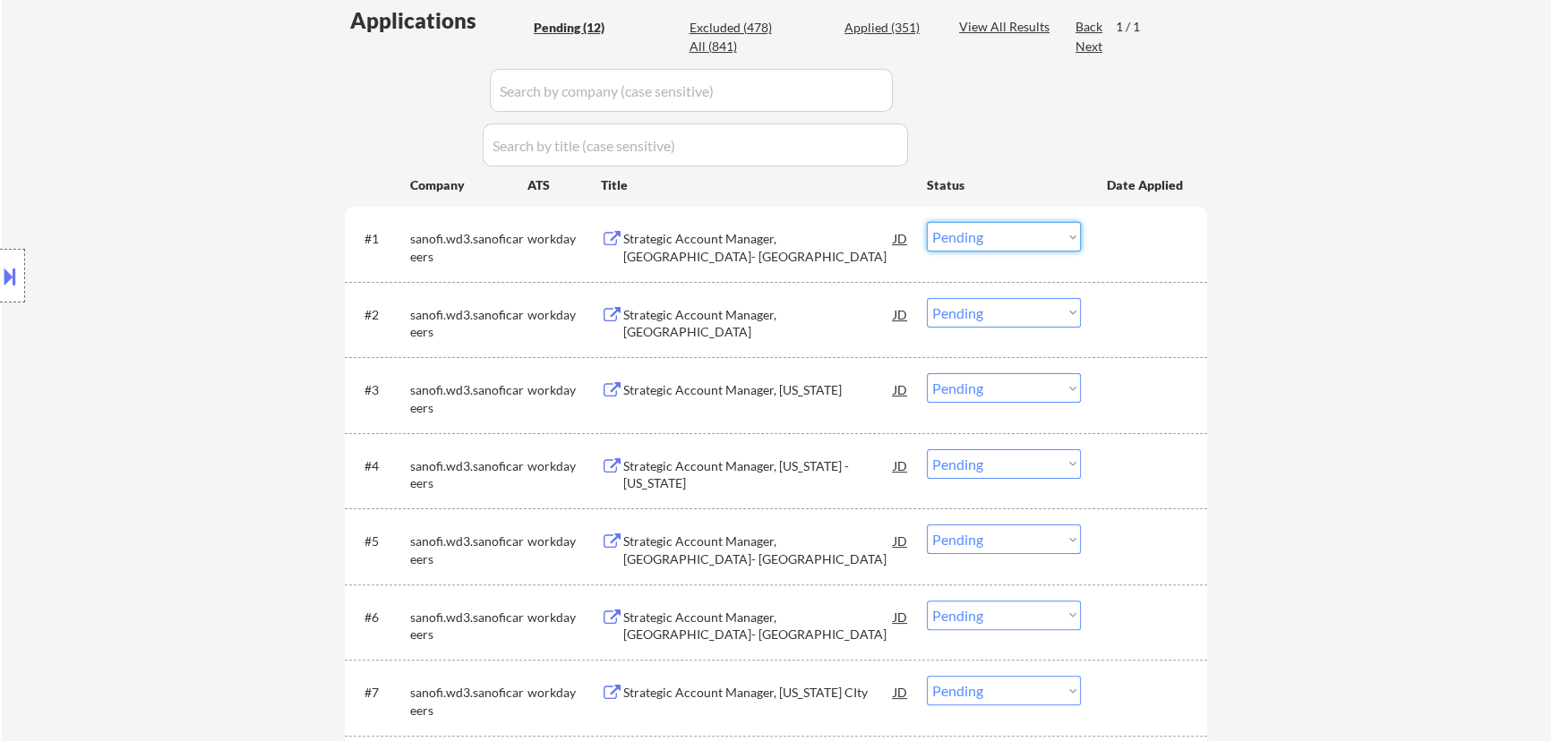
click at [784, 235] on select "Choose an option... Pending Applied Excluded (Questions) Excluded (Expired) Exc…" at bounding box center [1004, 237] width 154 height 30
click at [784, 222] on select "Choose an option... Pending Applied Excluded (Questions) Excluded (Expired) Exc…" at bounding box center [1004, 237] width 154 height 30
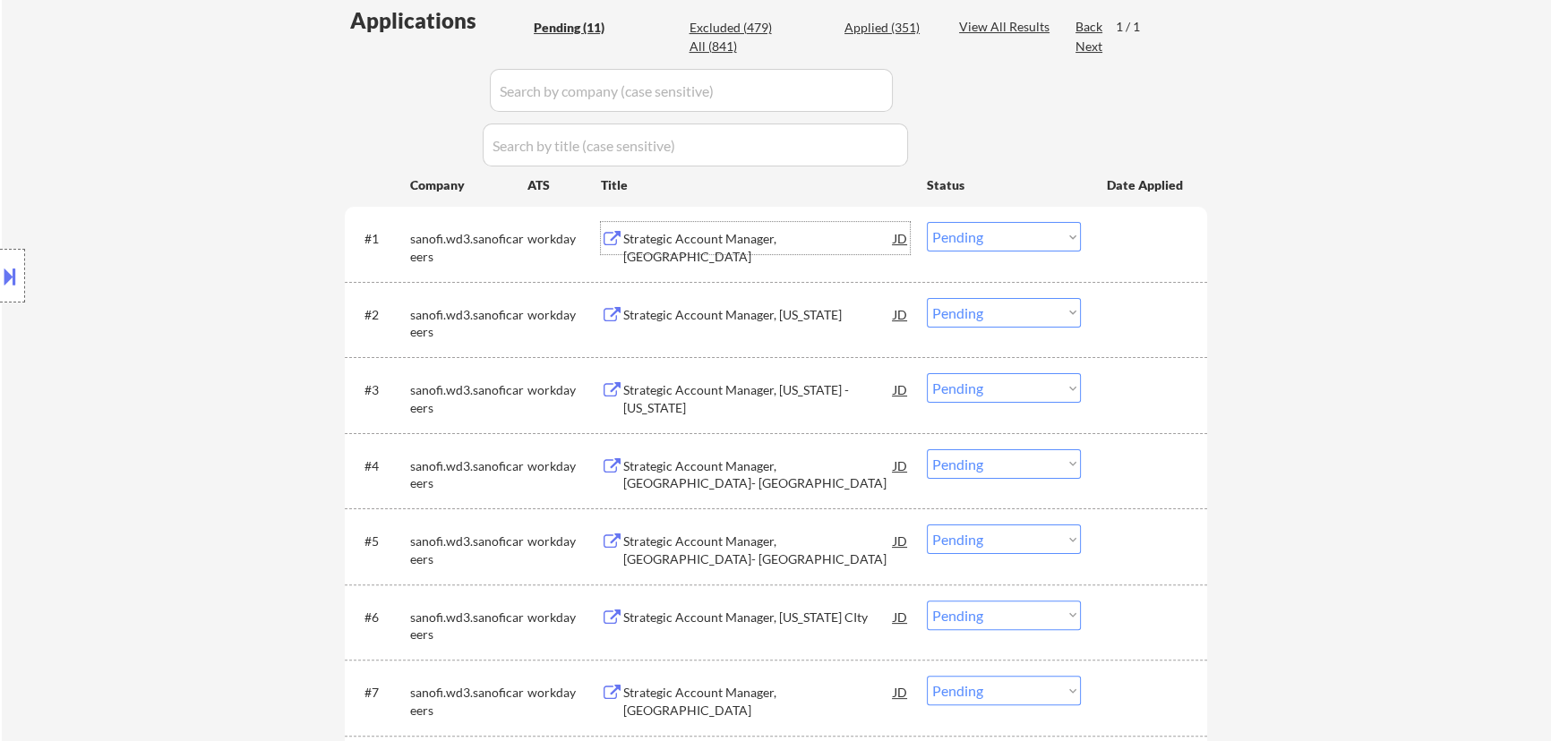
click at [784, 251] on div "Strategic Account Manager, Long Island" at bounding box center [758, 238] width 270 height 32
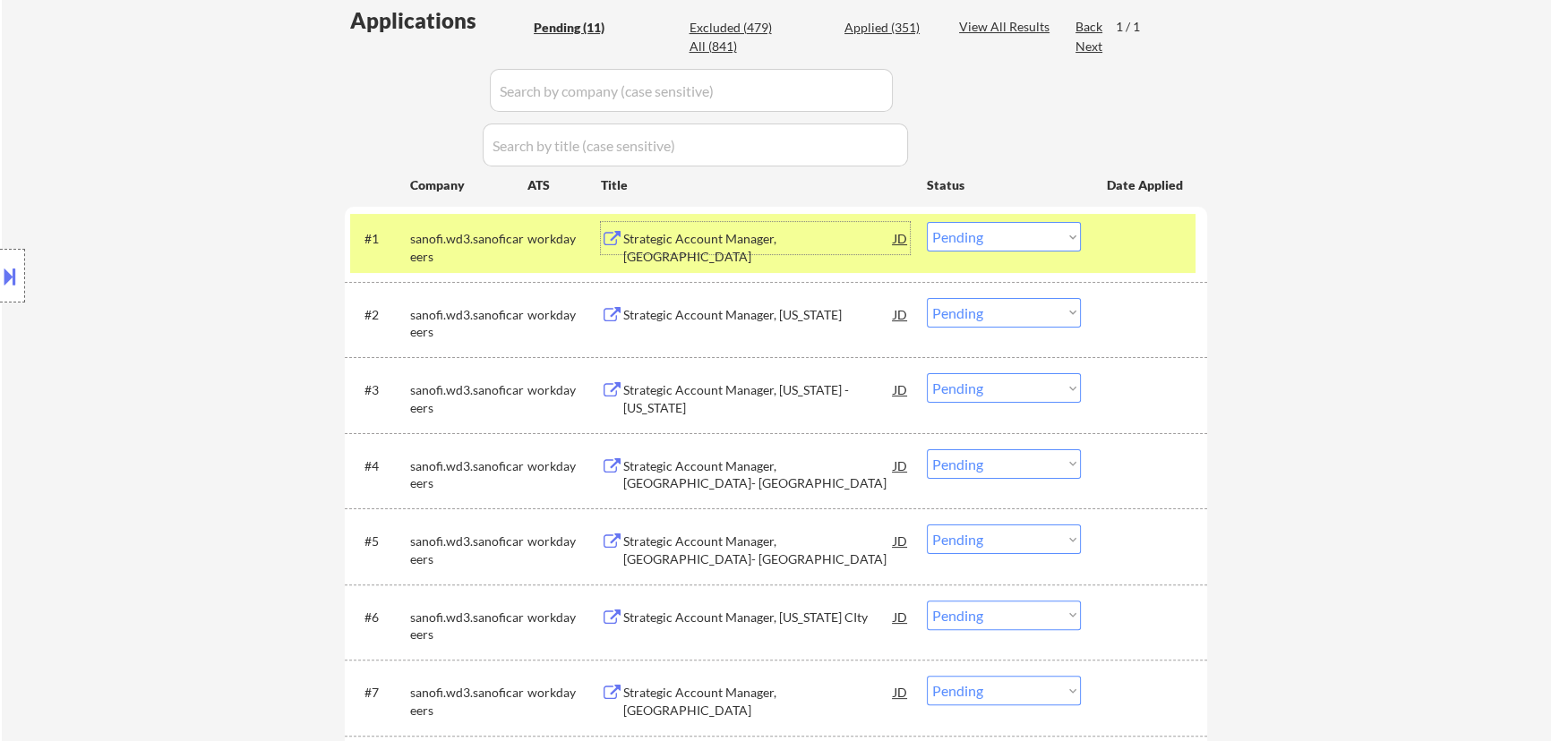
click at [784, 241] on select "Choose an option... Pending Applied Excluded (Questions) Excluded (Expired) Exc…" at bounding box center [1004, 237] width 154 height 30
click at [784, 222] on select "Choose an option... Pending Applied Excluded (Questions) Excluded (Expired) Exc…" at bounding box center [1004, 237] width 154 height 30
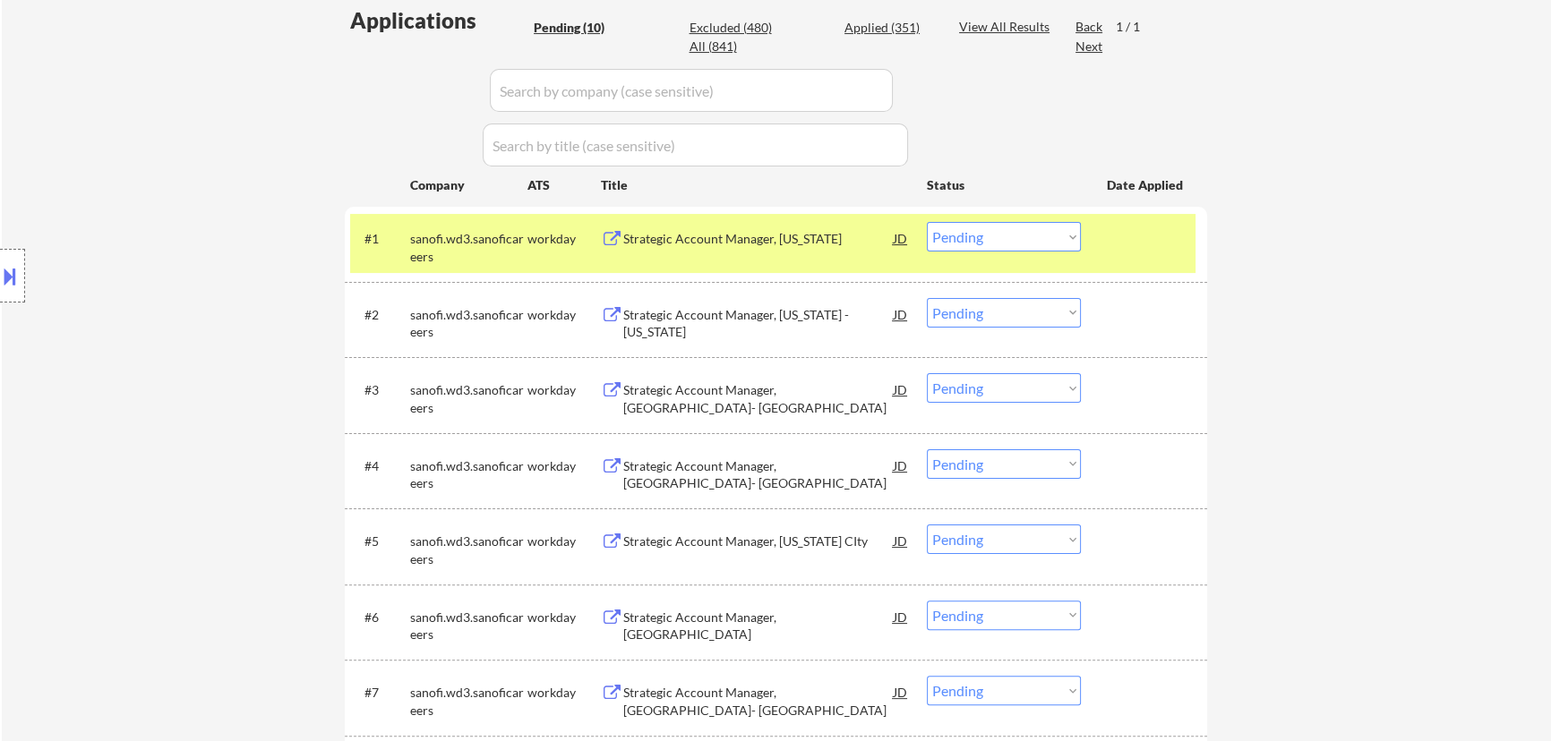
click at [784, 241] on div "Strategic Account Manager, New York" at bounding box center [758, 239] width 270 height 18
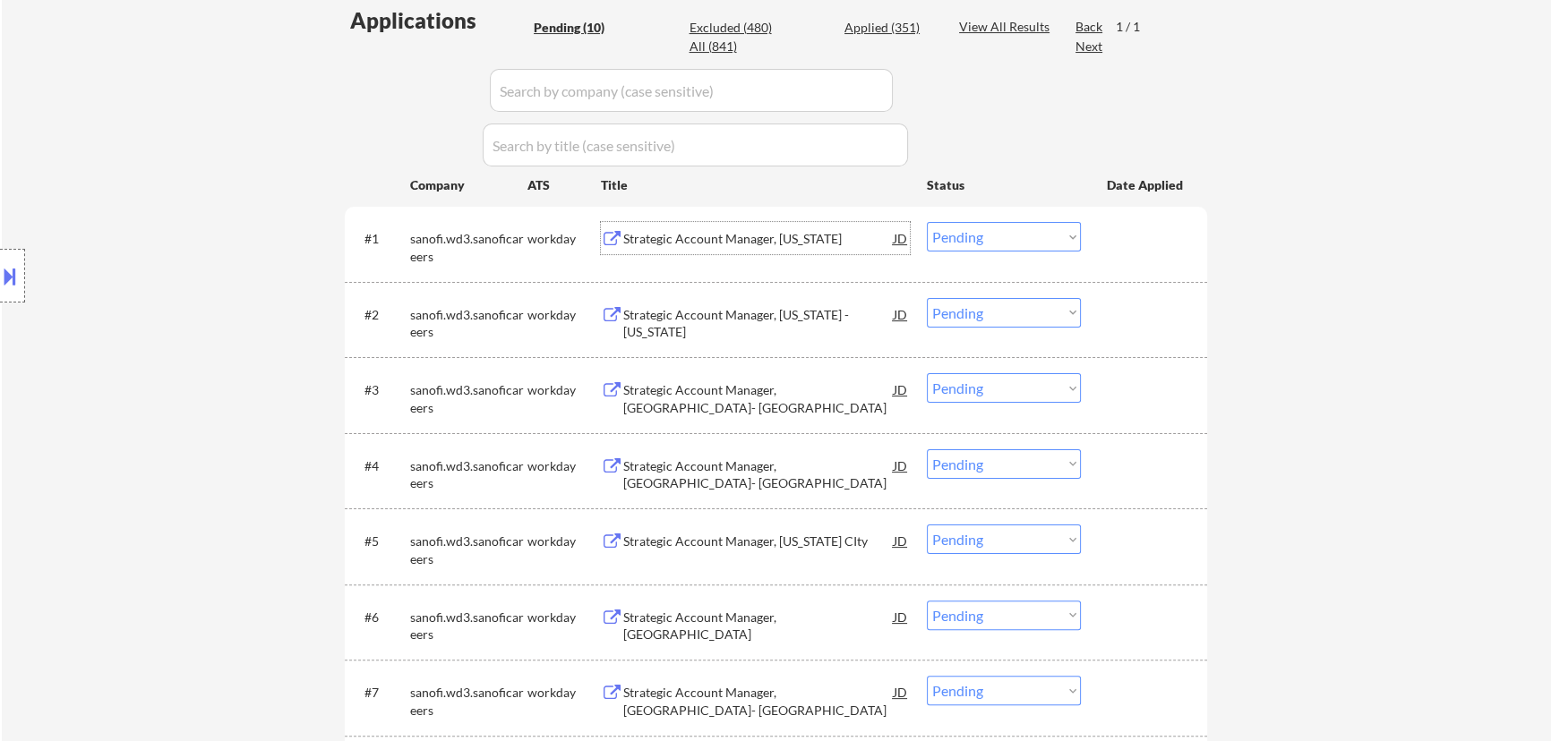
click at [784, 235] on select "Choose an option... Pending Applied Excluded (Questions) Excluded (Expired) Exc…" at bounding box center [1004, 237] width 154 height 30
click at [784, 222] on select "Choose an option... Pending Applied Excluded (Questions) Excluded (Expired) Exc…" at bounding box center [1004, 237] width 154 height 30
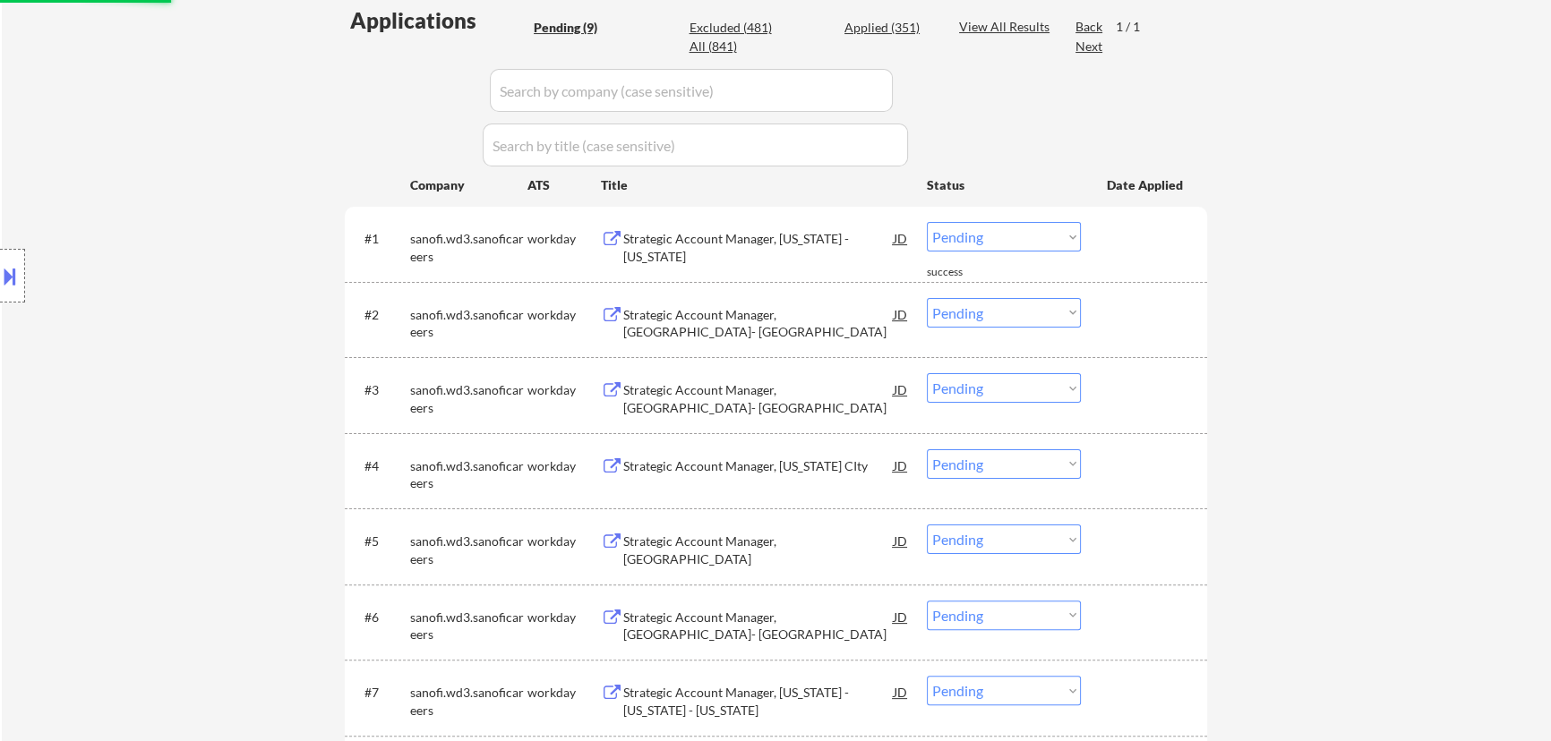
click at [784, 248] on div "Strategic Account Manager, Washington - Virginia" at bounding box center [758, 247] width 270 height 35
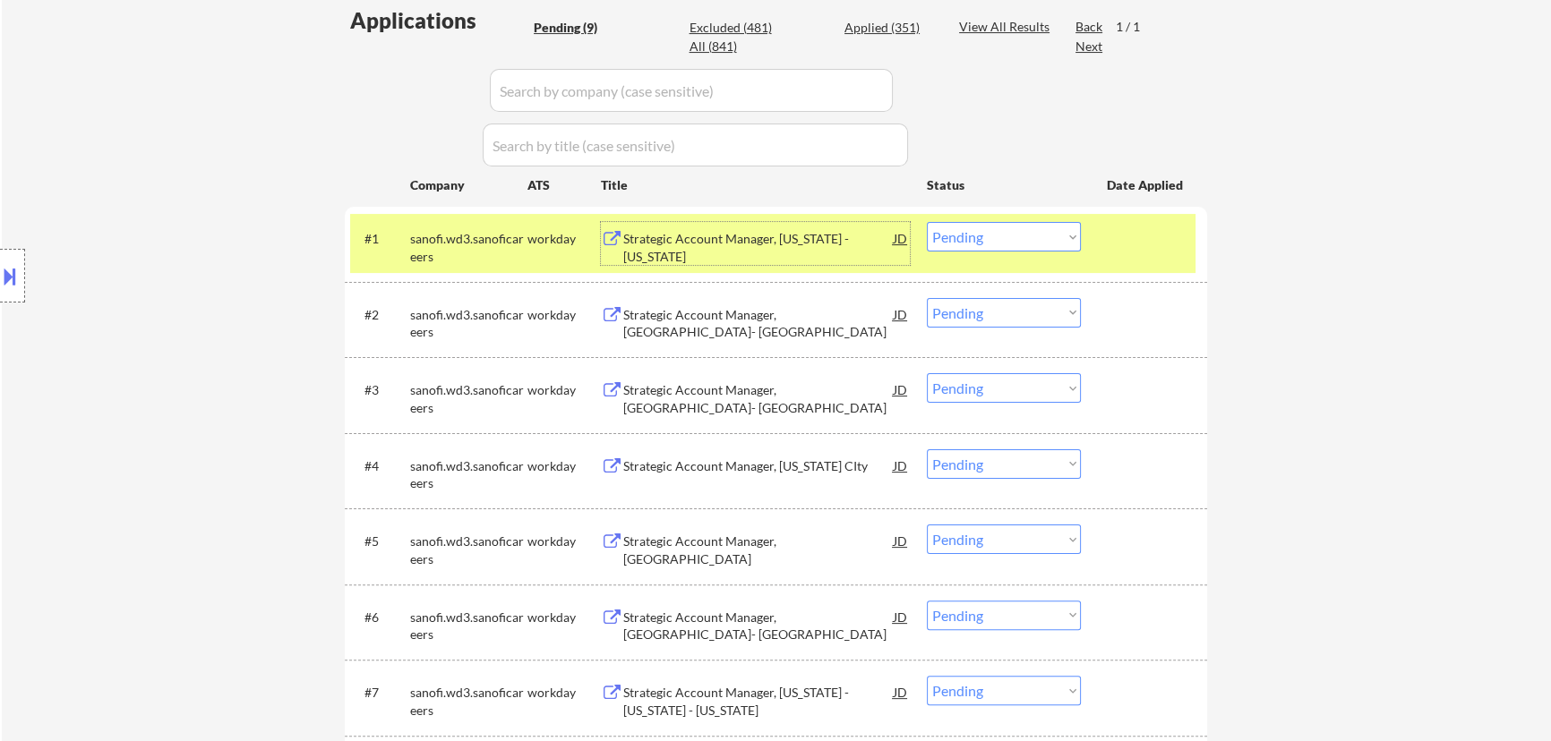
click at [784, 234] on select "Choose an option... Pending Applied Excluded (Questions) Excluded (Expired) Exc…" at bounding box center [1004, 237] width 154 height 30
click at [784, 222] on select "Choose an option... Pending Applied Excluded (Questions) Excluded (Expired) Exc…" at bounding box center [1004, 237] width 154 height 30
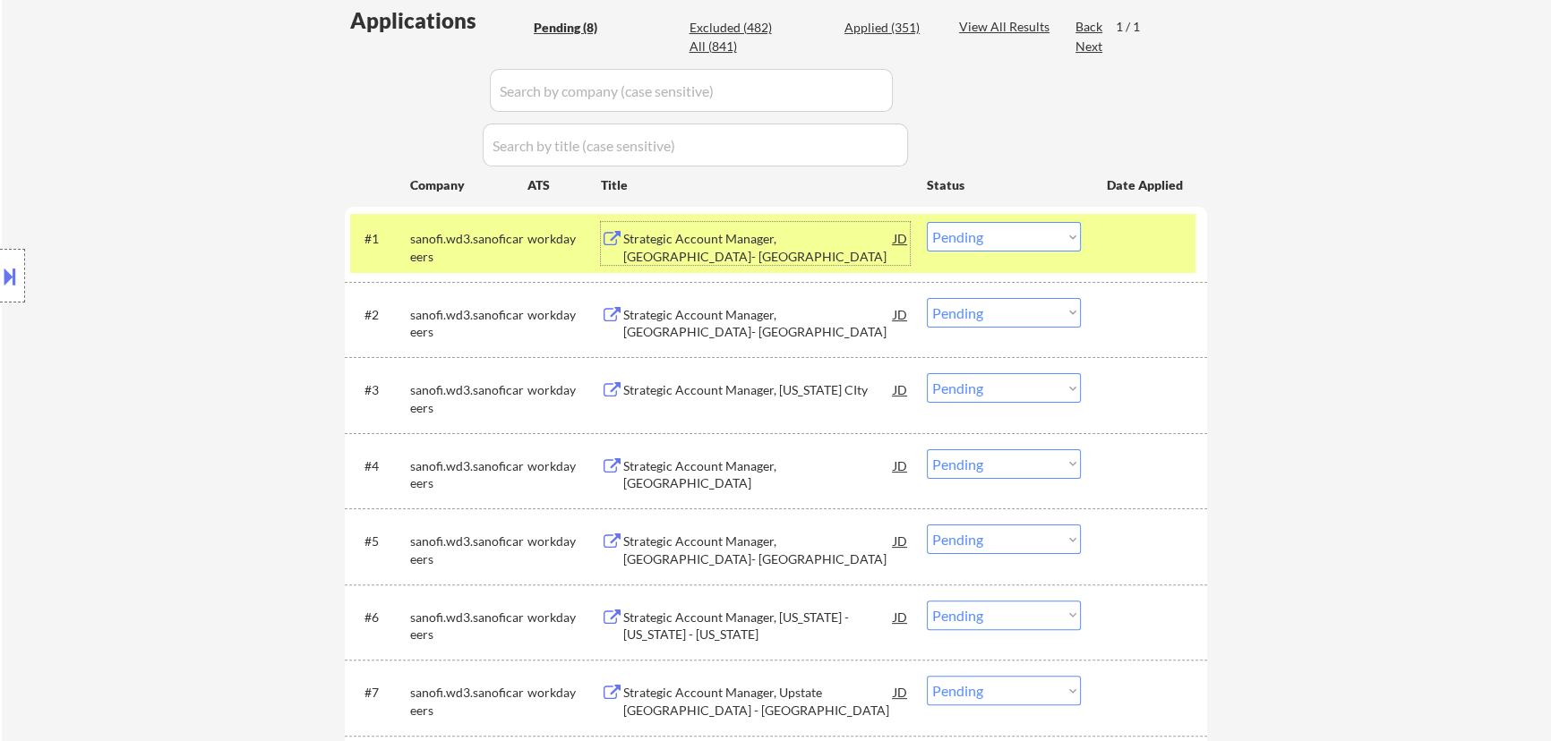
click at [784, 244] on div "Strategic Account Manager, Indianapolis- Cincinnati" at bounding box center [758, 247] width 270 height 35
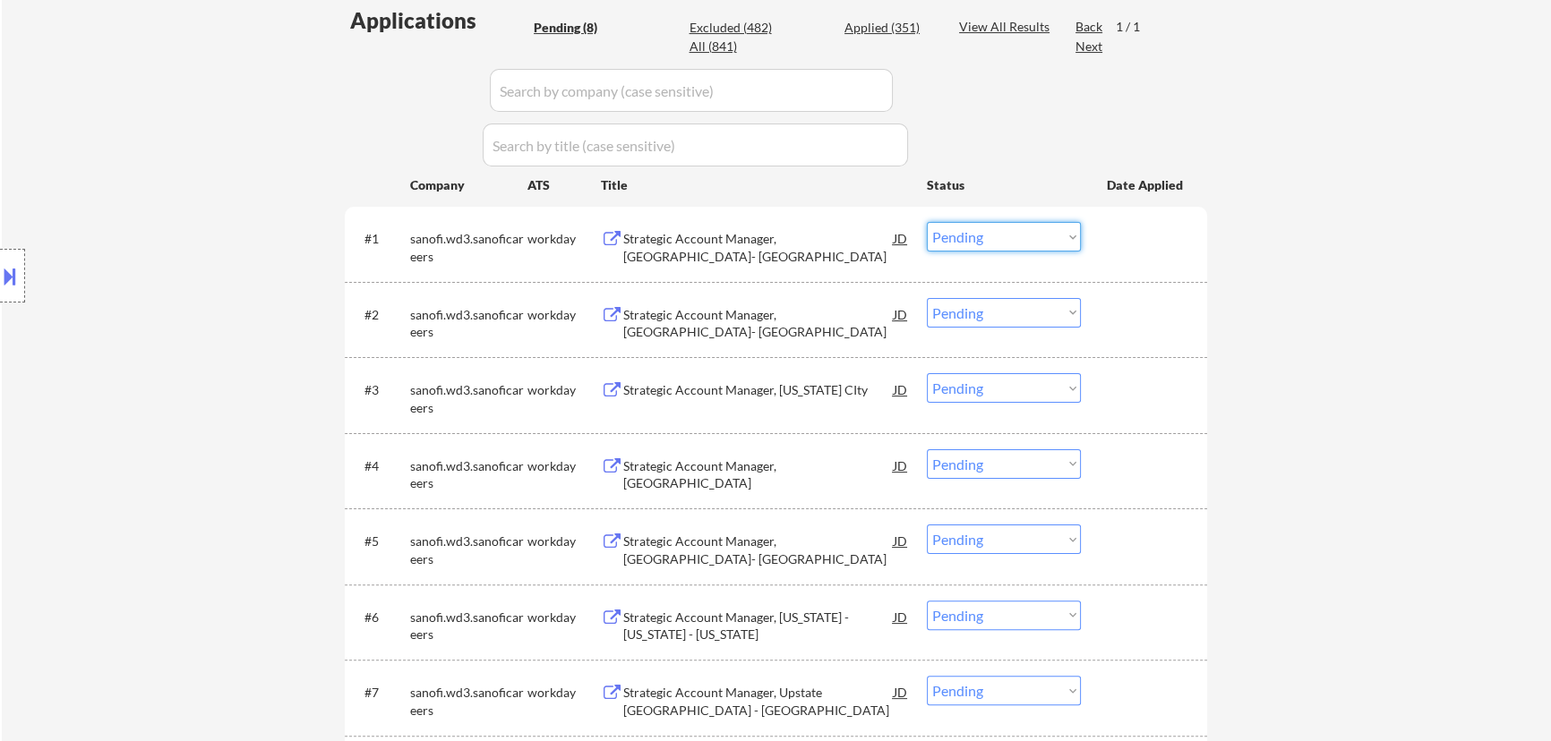
click at [784, 242] on select "Choose an option... Pending Applied Excluded (Questions) Excluded (Expired) Exc…" at bounding box center [1004, 237] width 154 height 30
click at [784, 222] on select "Choose an option... Pending Applied Excluded (Questions) Excluded (Expired) Exc…" at bounding box center [1004, 237] width 154 height 30
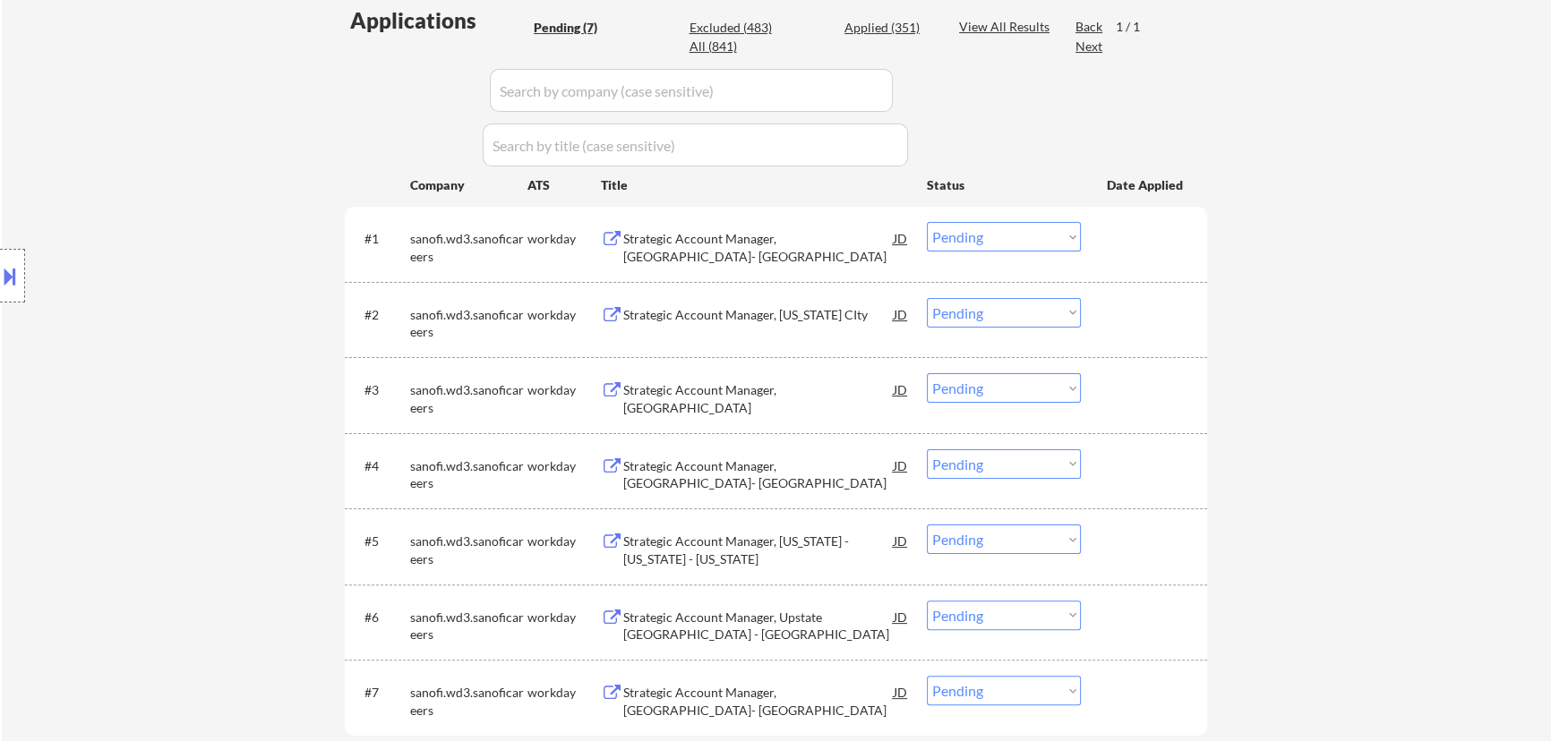
scroll to position [406, 0]
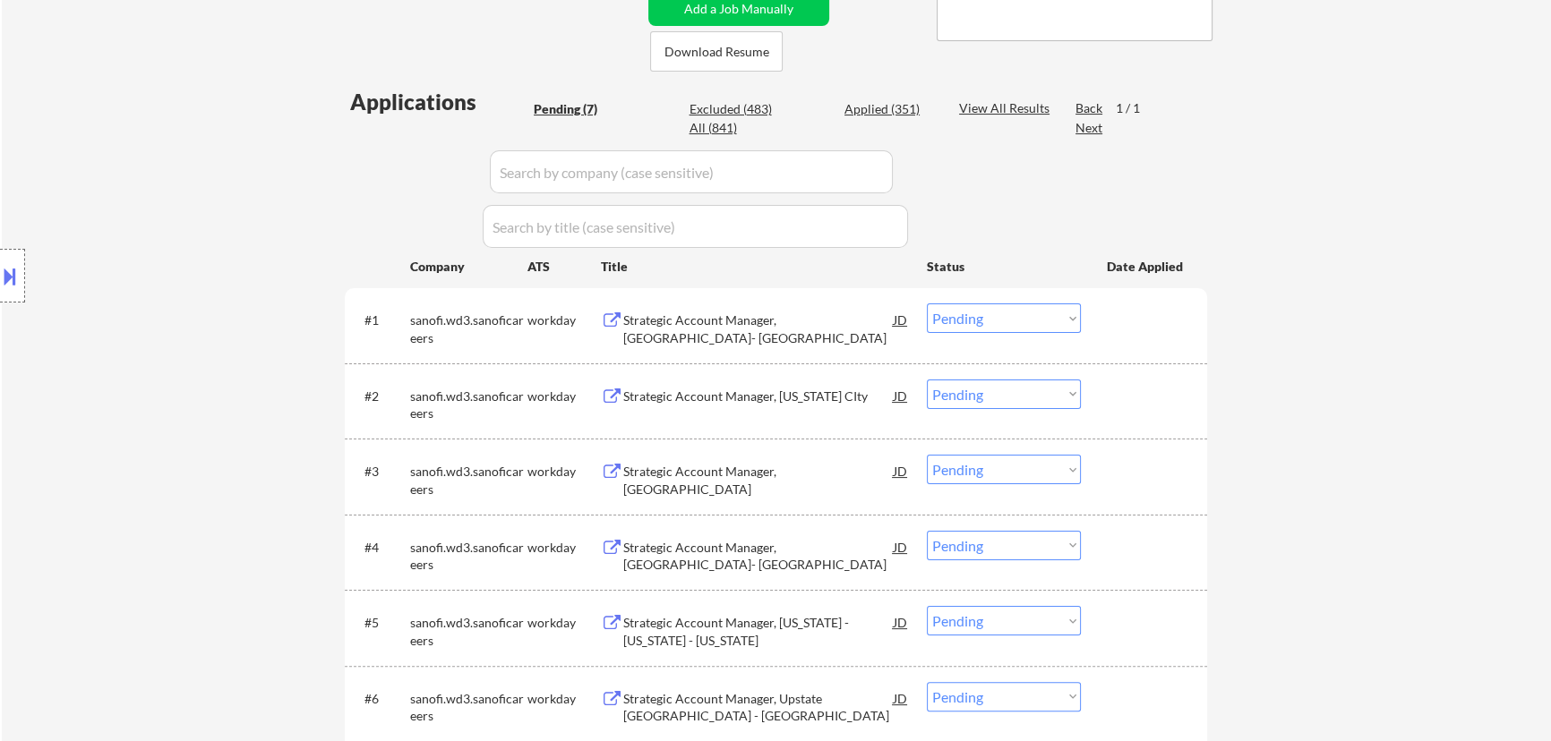
click at [784, 320] on div "Strategic Account Manager, Seattle- Portland" at bounding box center [758, 329] width 270 height 35
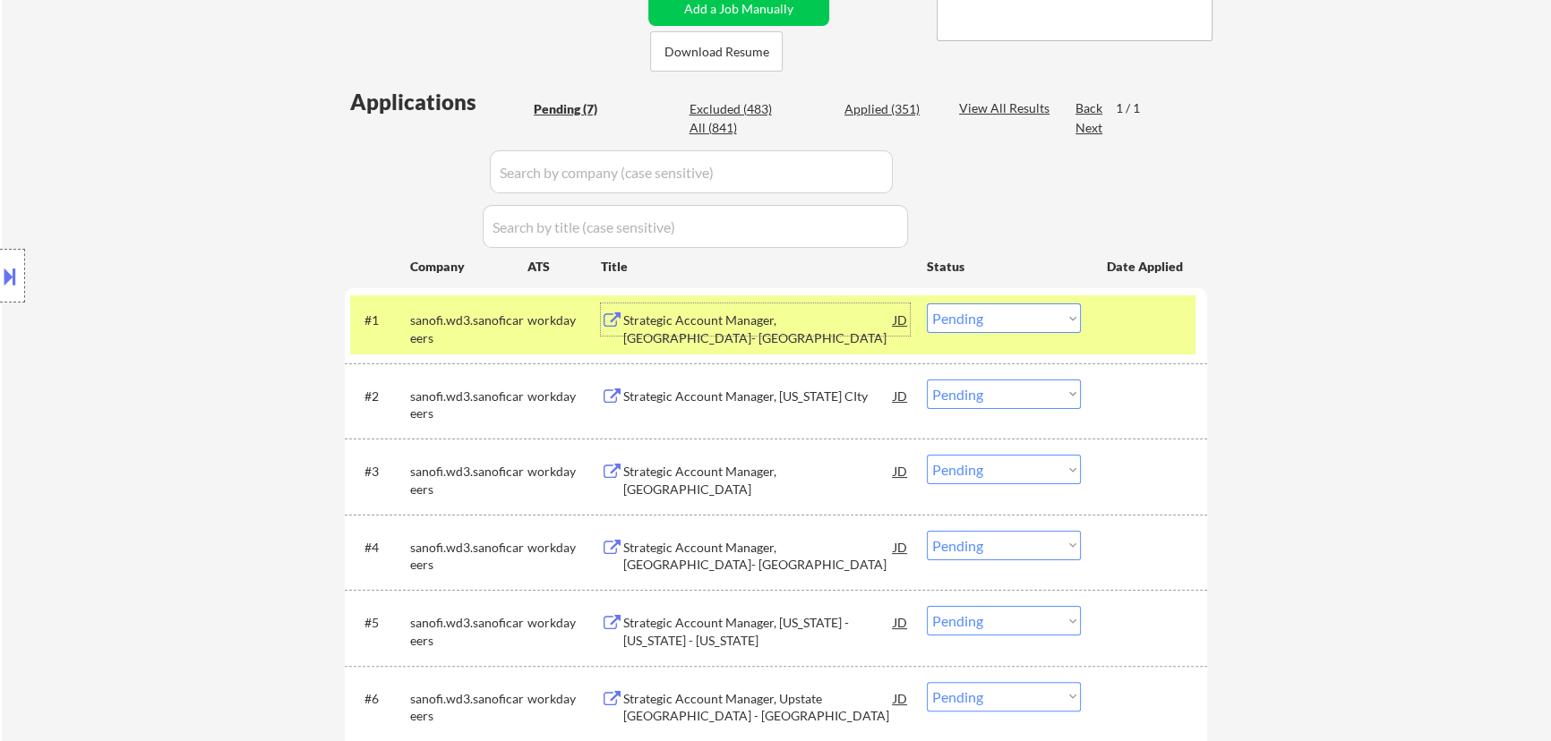
click at [784, 316] on select "Choose an option... Pending Applied Excluded (Questions) Excluded (Expired) Exc…" at bounding box center [1004, 318] width 154 height 30
click at [784, 303] on select "Choose an option... Pending Applied Excluded (Questions) Excluded (Expired) Exc…" at bounding box center [1004, 318] width 154 height 30
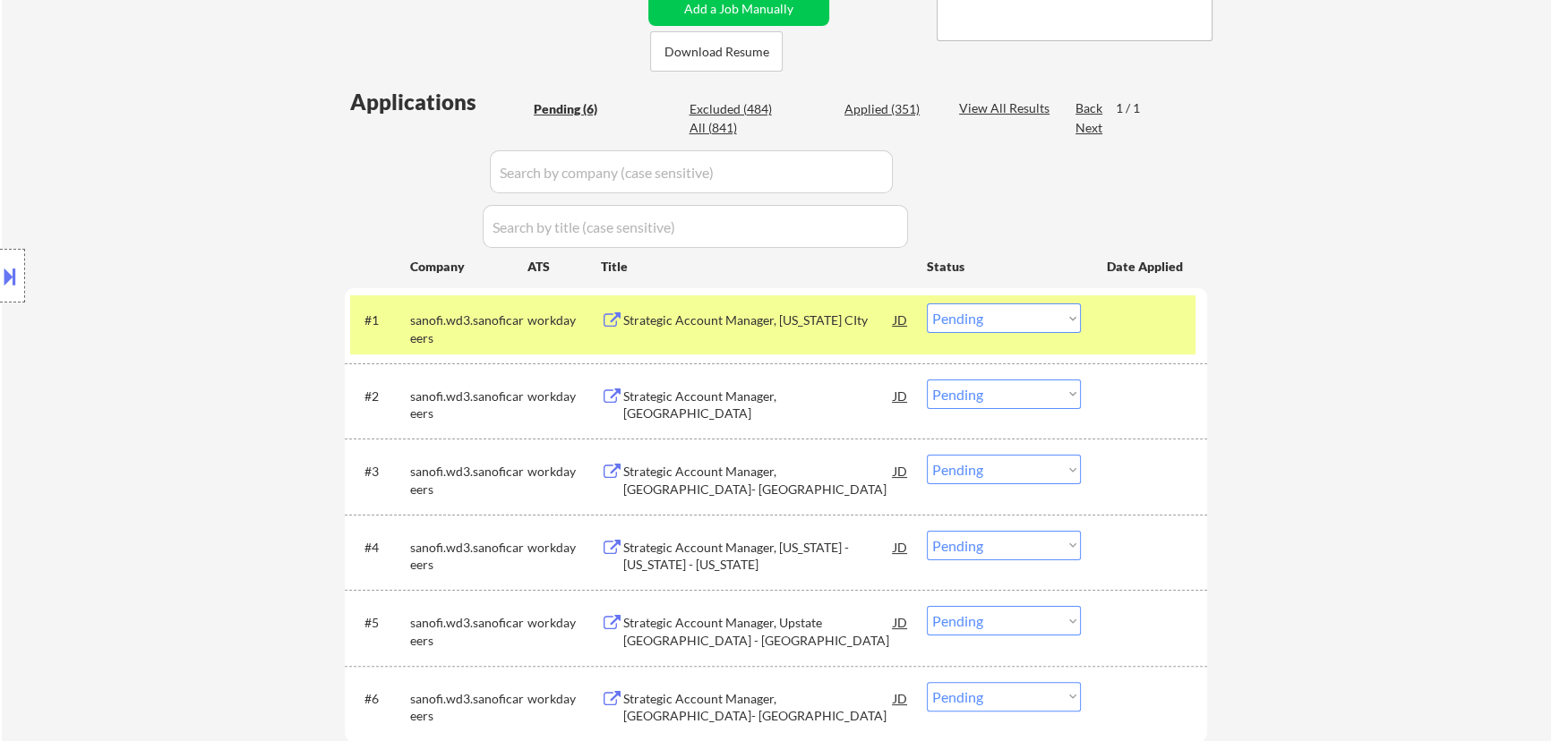
click at [784, 322] on div "Strategic Account Manager, Kansas CIty" at bounding box center [758, 321] width 270 height 18
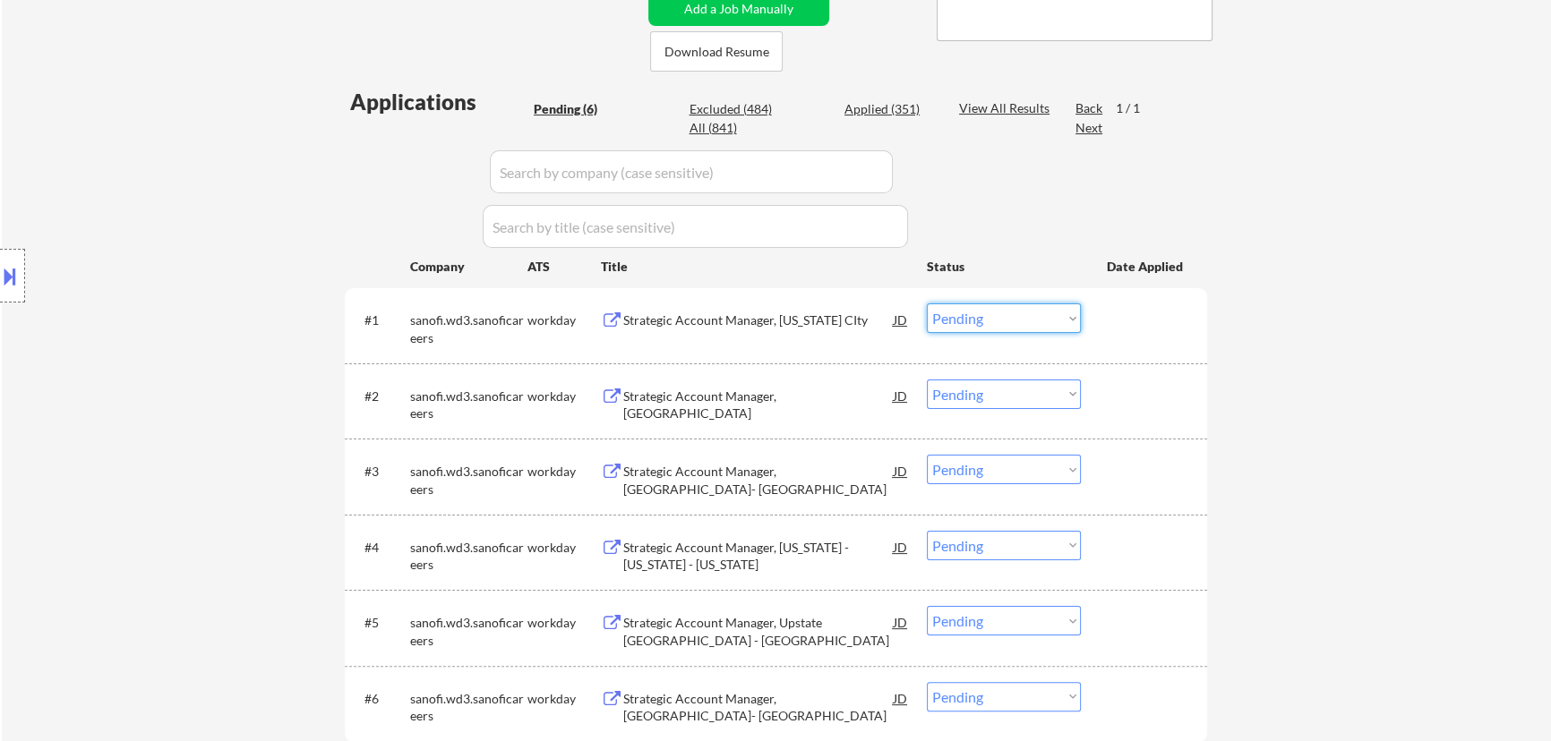
click at [784, 317] on select "Choose an option... Pending Applied Excluded (Questions) Excluded (Expired) Exc…" at bounding box center [1004, 318] width 154 height 30
click at [784, 303] on select "Choose an option... Pending Applied Excluded (Questions) Excluded (Expired) Exc…" at bounding box center [1004, 318] width 154 height 30
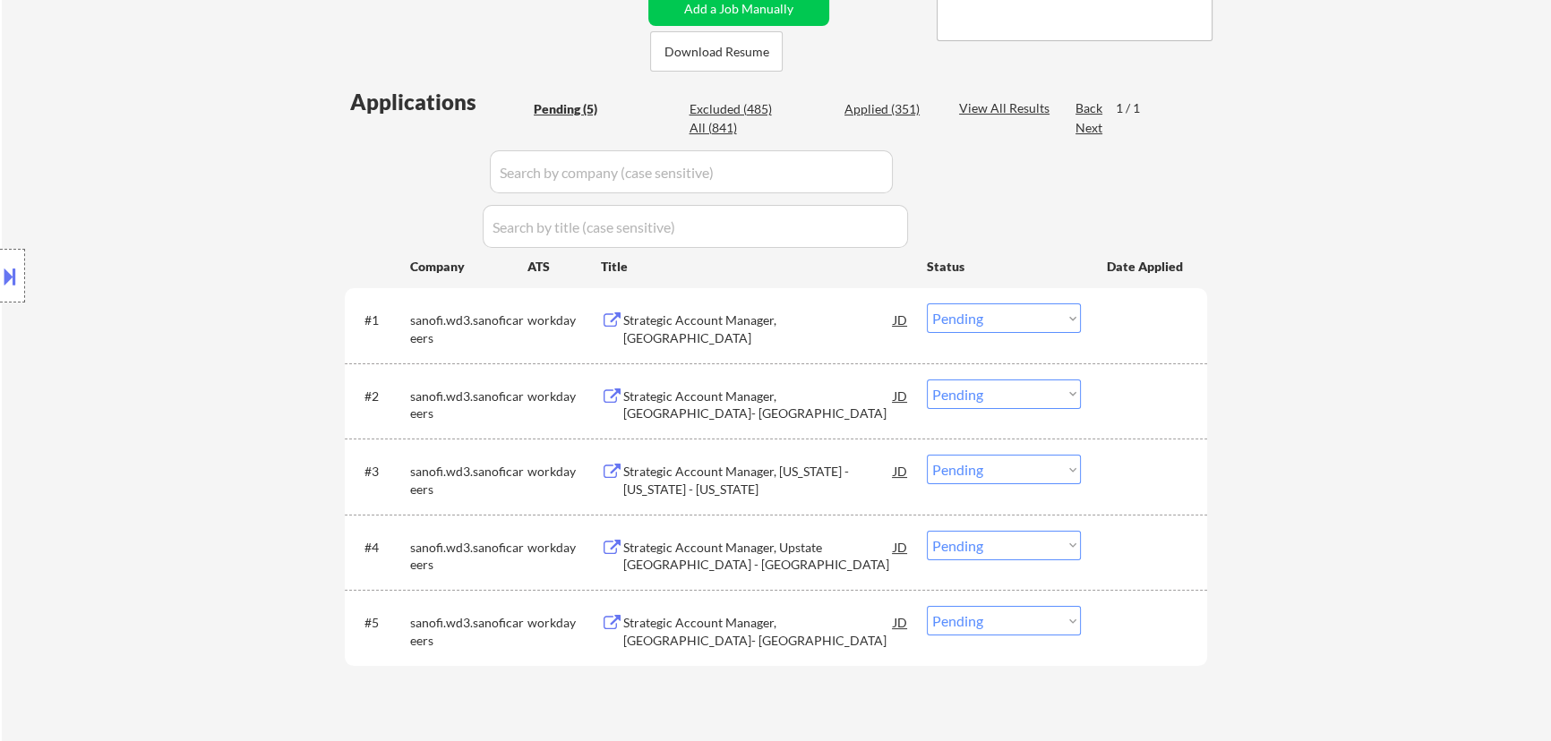
click at [784, 331] on div "Strategic Account Manager, Central Mountains" at bounding box center [758, 319] width 270 height 32
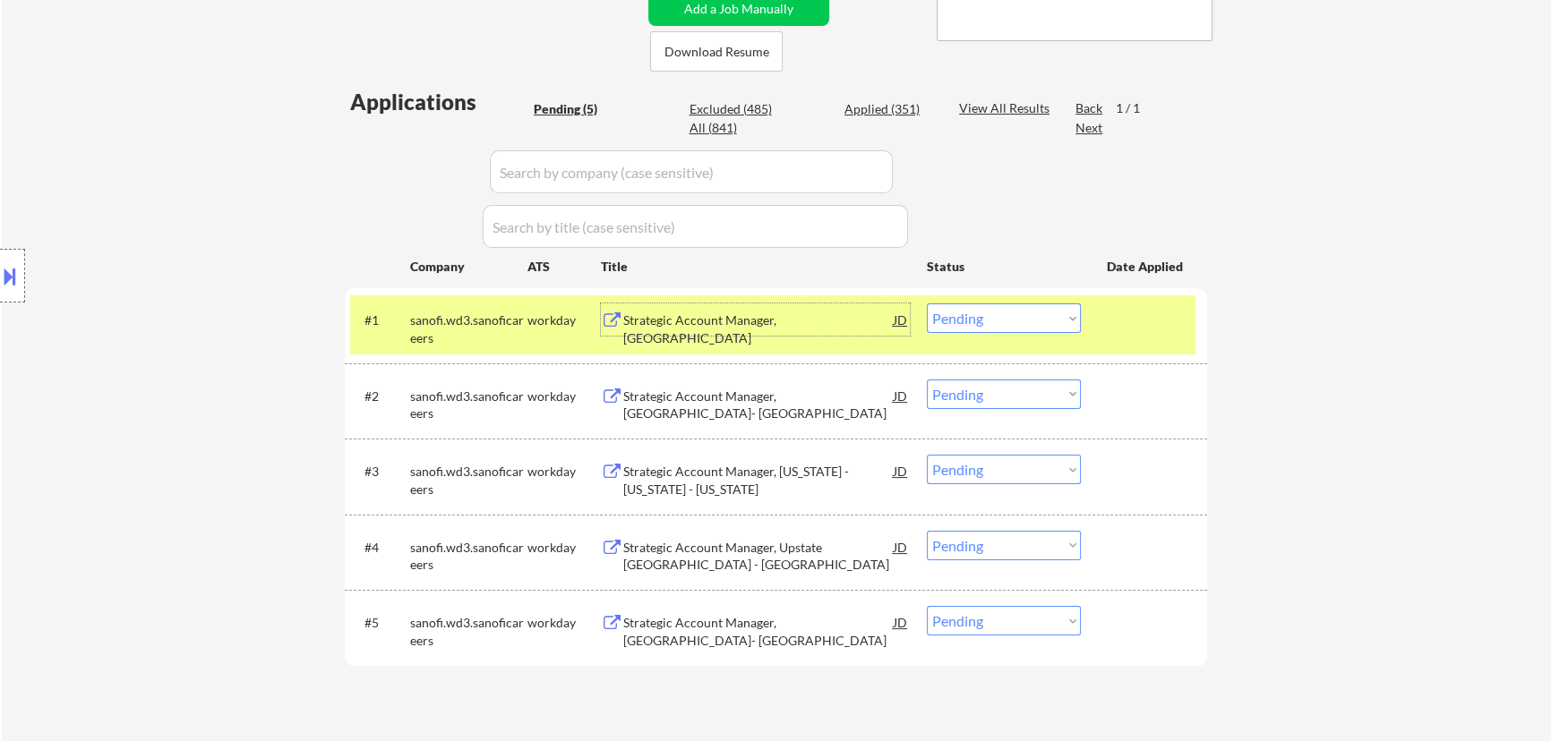
click at [784, 320] on select "Choose an option... Pending Applied Excluded (Questions) Excluded (Expired) Exc…" at bounding box center [1004, 318] width 154 height 30
click at [784, 303] on select "Choose an option... Pending Applied Excluded (Questions) Excluded (Expired) Exc…" at bounding box center [1004, 318] width 154 height 30
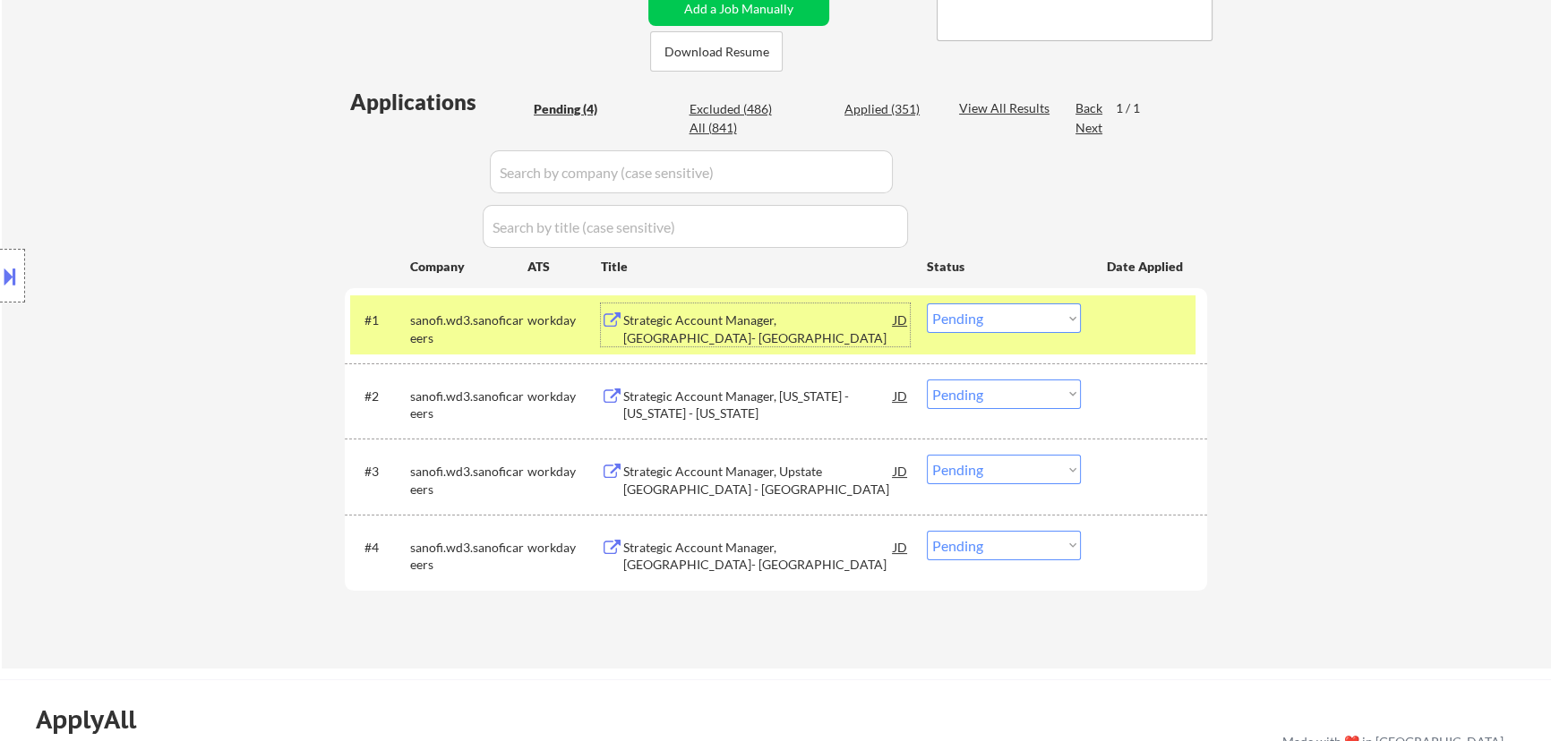
click at [784, 325] on div "Strategic Account Manager, Miami- St. Petersburg" at bounding box center [758, 329] width 270 height 35
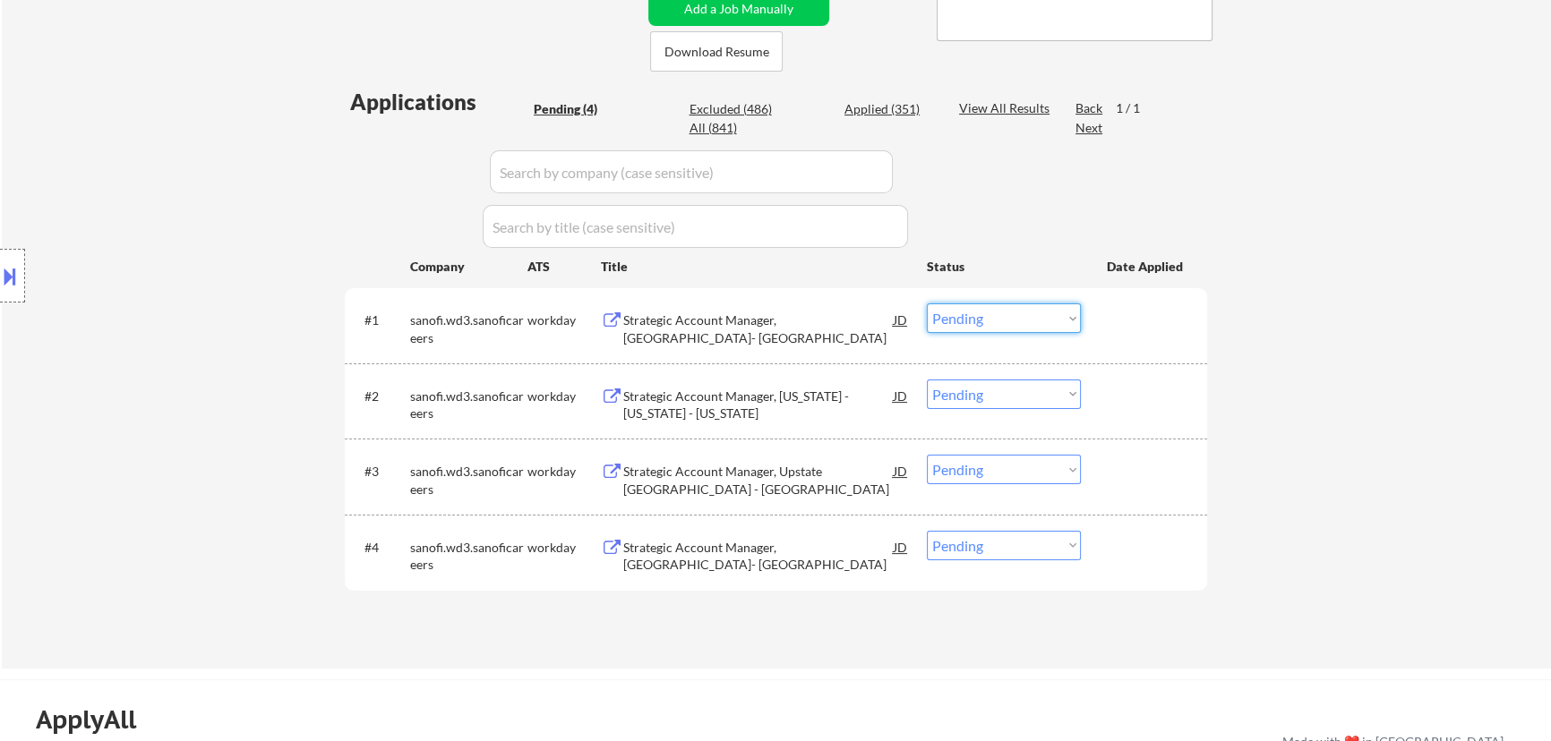
click at [784, 317] on select "Choose an option... Pending Applied Excluded (Questions) Excluded (Expired) Exc…" at bounding box center [1004, 318] width 154 height 30
click at [784, 303] on select "Choose an option... Pending Applied Excluded (Questions) Excluded (Expired) Exc…" at bounding box center [1004, 318] width 154 height 30
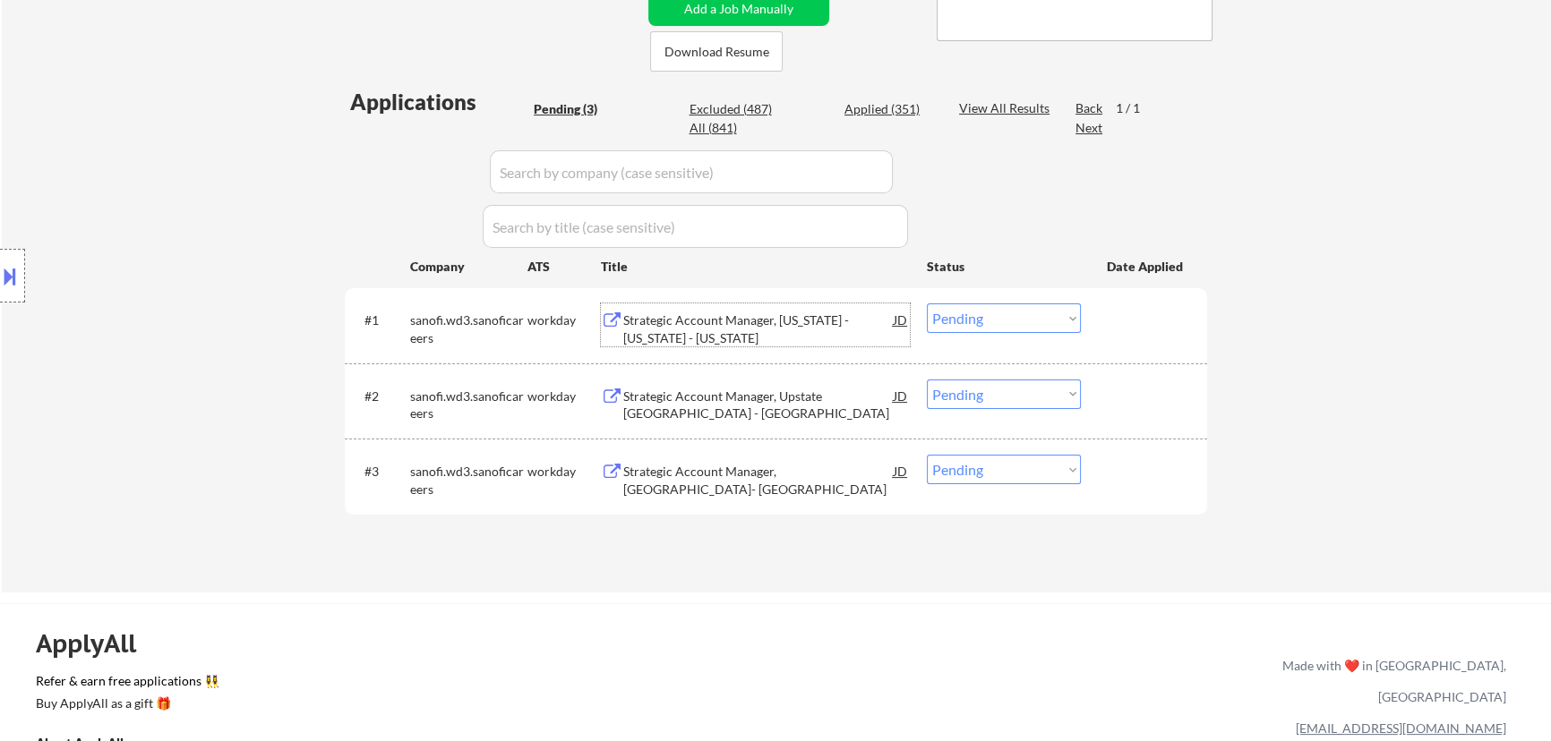
click at [784, 327] on div "Strategic Account Manager, Alabama - Tennessee - Kentucky" at bounding box center [758, 329] width 270 height 35
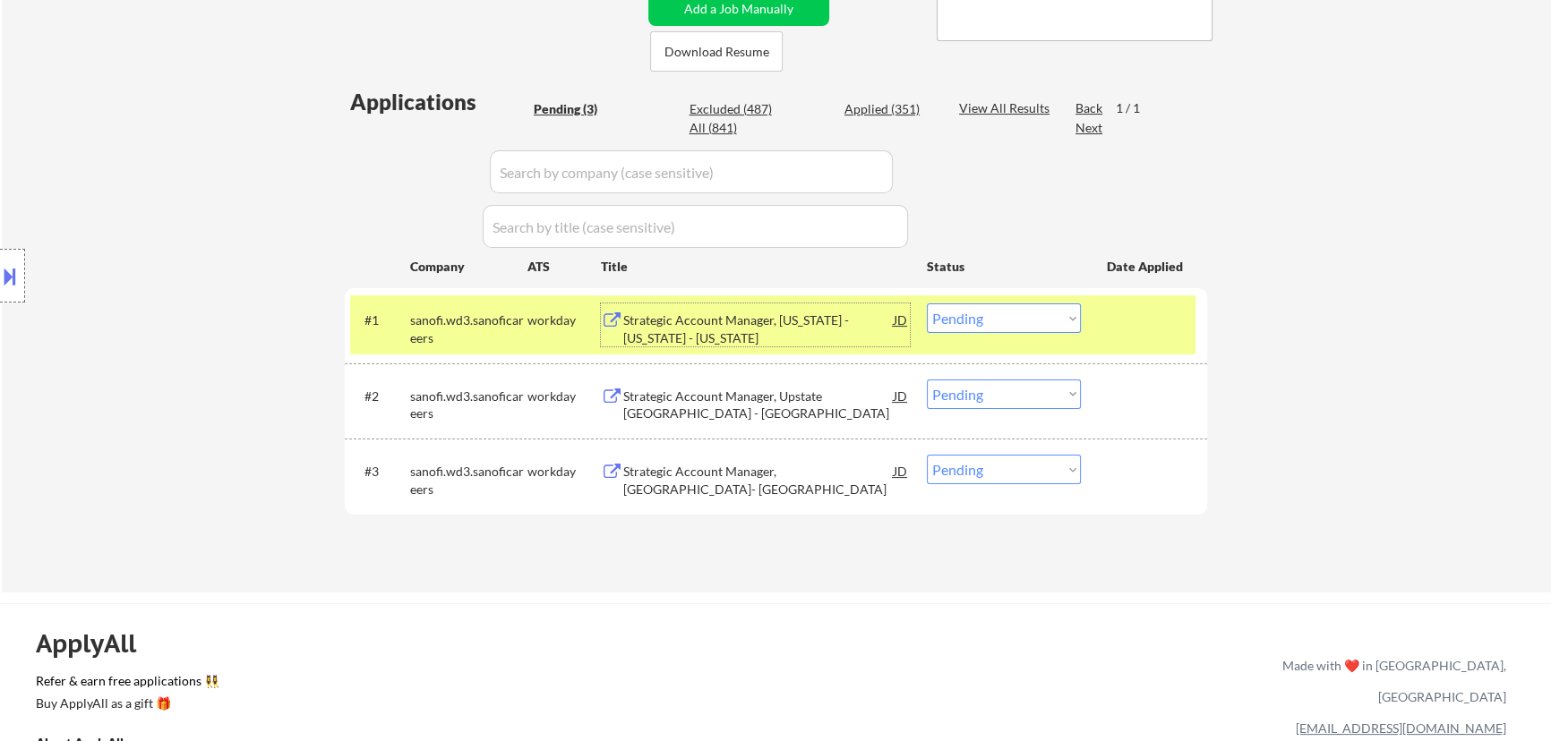
click at [784, 321] on select "Choose an option... Pending Applied Excluded (Questions) Excluded (Expired) Exc…" at bounding box center [1004, 318] width 154 height 30
click at [784, 303] on select "Choose an option... Pending Applied Excluded (Questions) Excluded (Expired) Exc…" at bounding box center [1004, 318] width 154 height 30
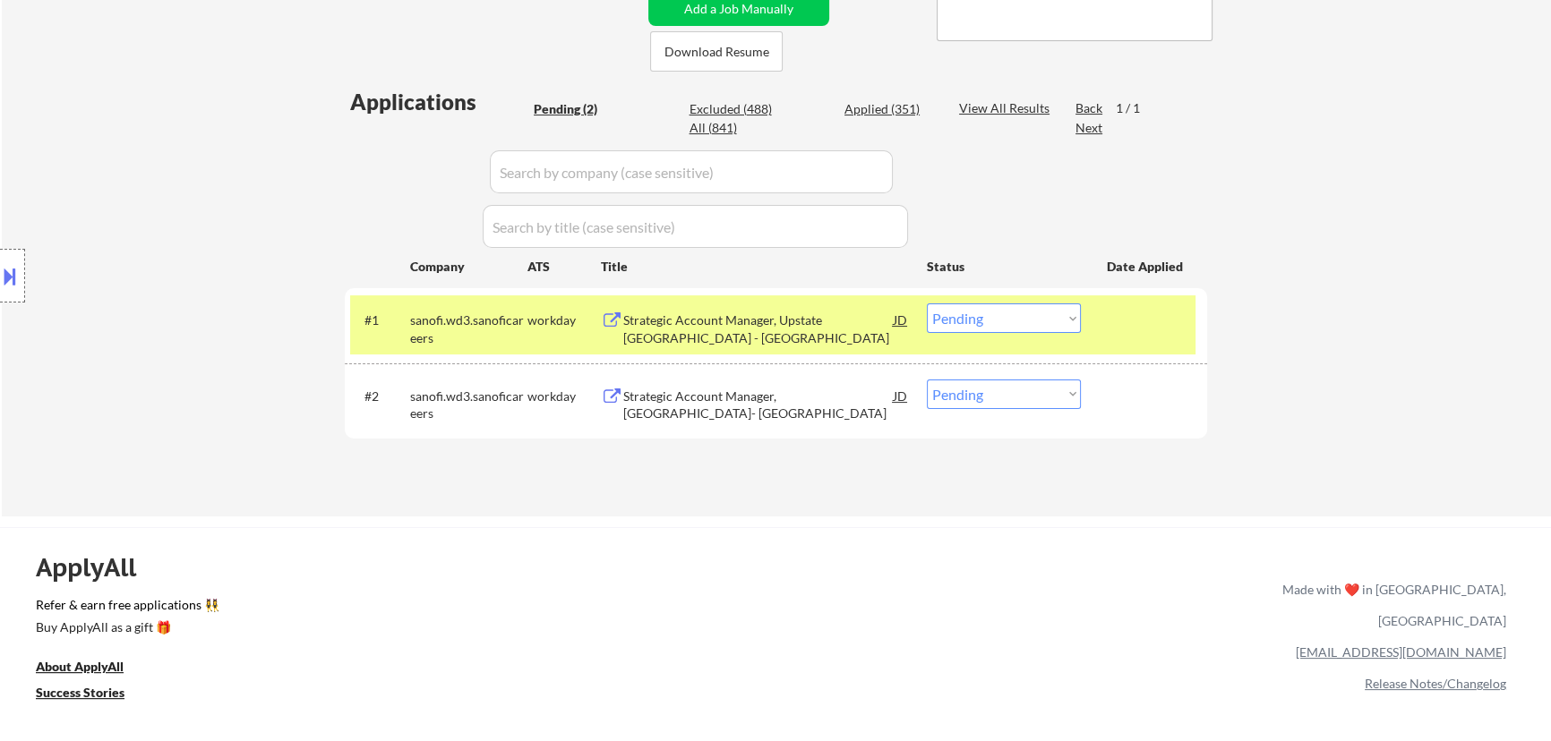
click at [784, 334] on div "Strategic Account Manager, Upstate NY - Allentown" at bounding box center [758, 329] width 270 height 35
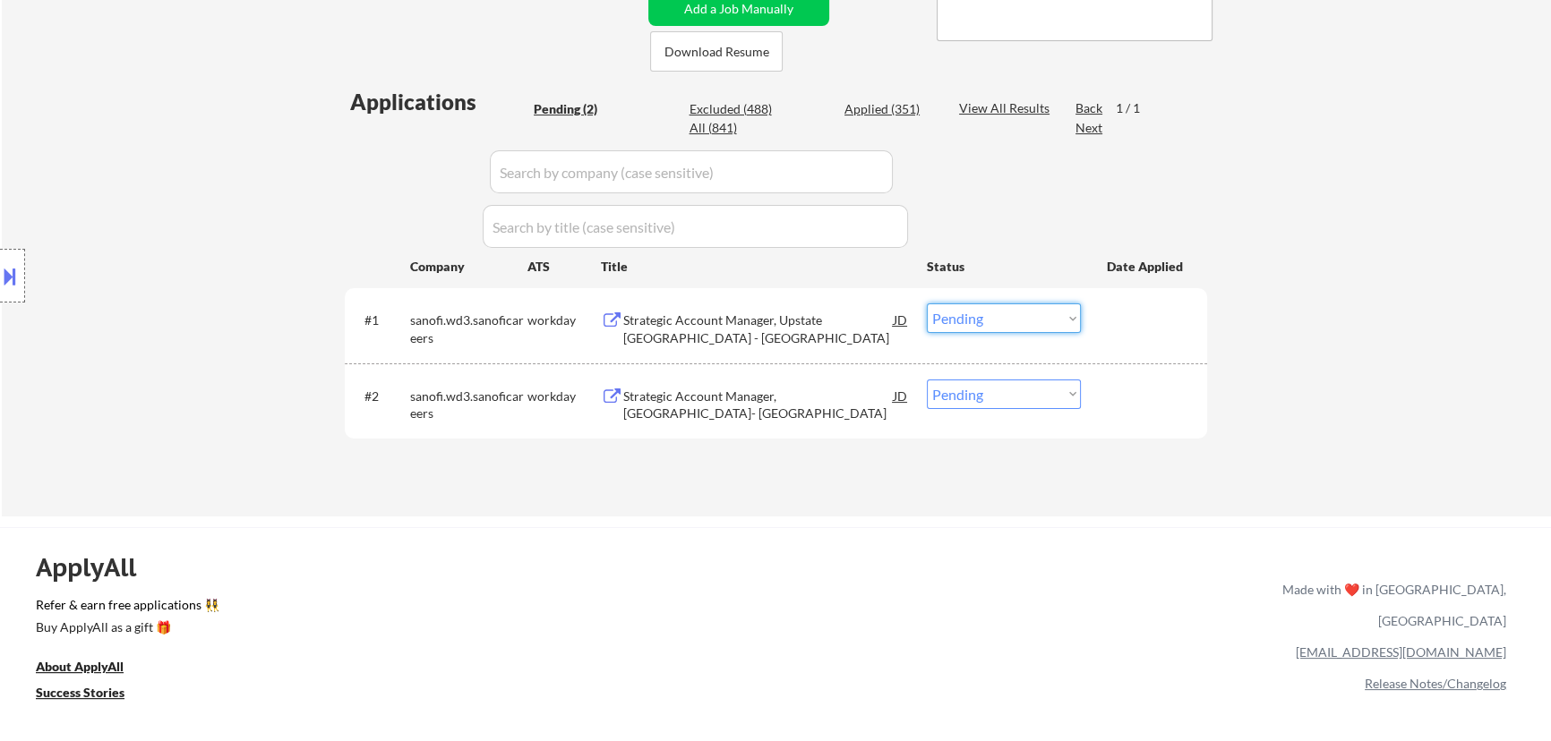
click at [784, 313] on select "Choose an option... Pending Applied Excluded (Questions) Excluded (Expired) Exc…" at bounding box center [1004, 318] width 154 height 30
click at [784, 303] on select "Choose an option... Pending Applied Excluded (Questions) Excluded (Expired) Exc…" at bounding box center [1004, 318] width 154 height 30
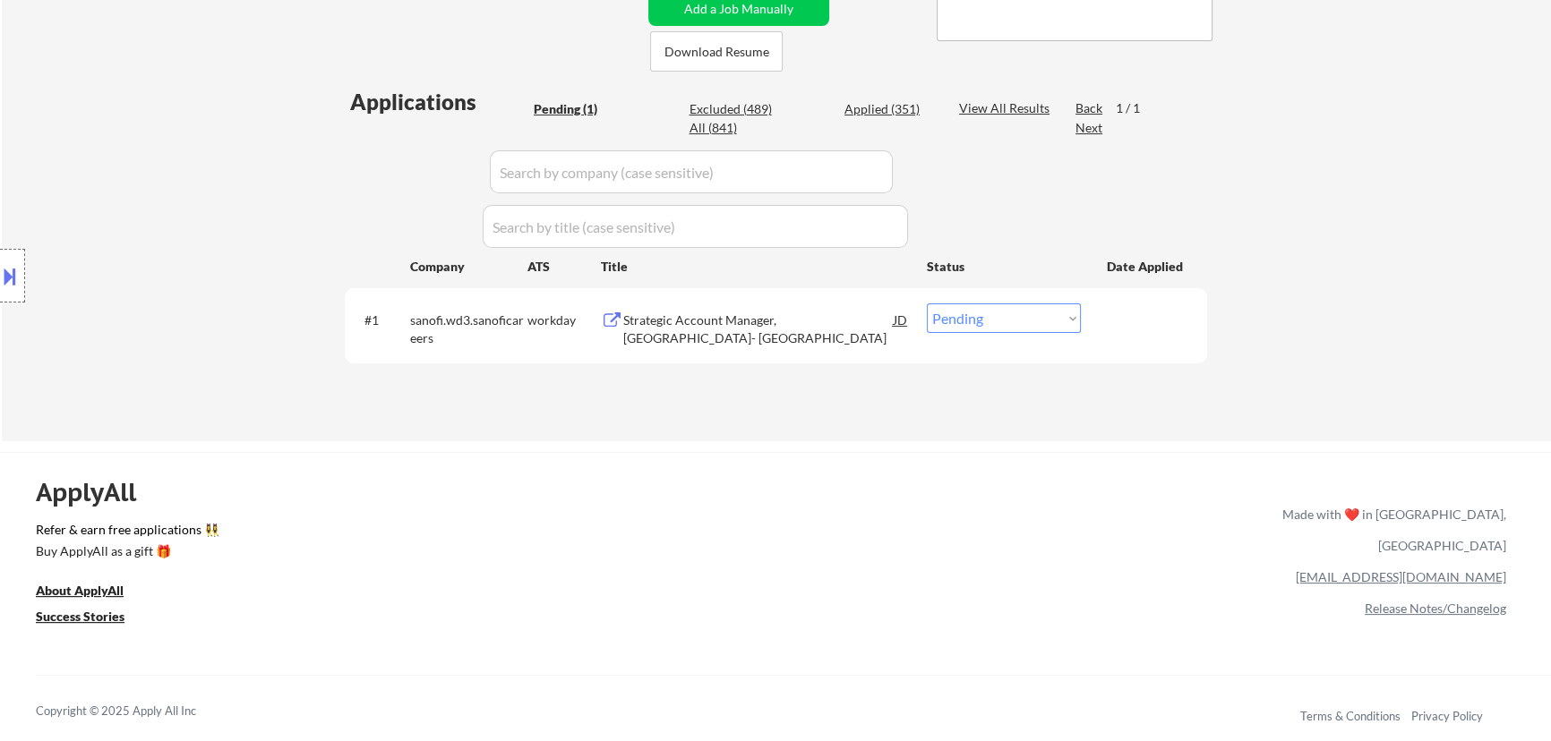
click at [784, 324] on div "Strategic Account Manager, Los Angeles- San Diego" at bounding box center [758, 329] width 270 height 35
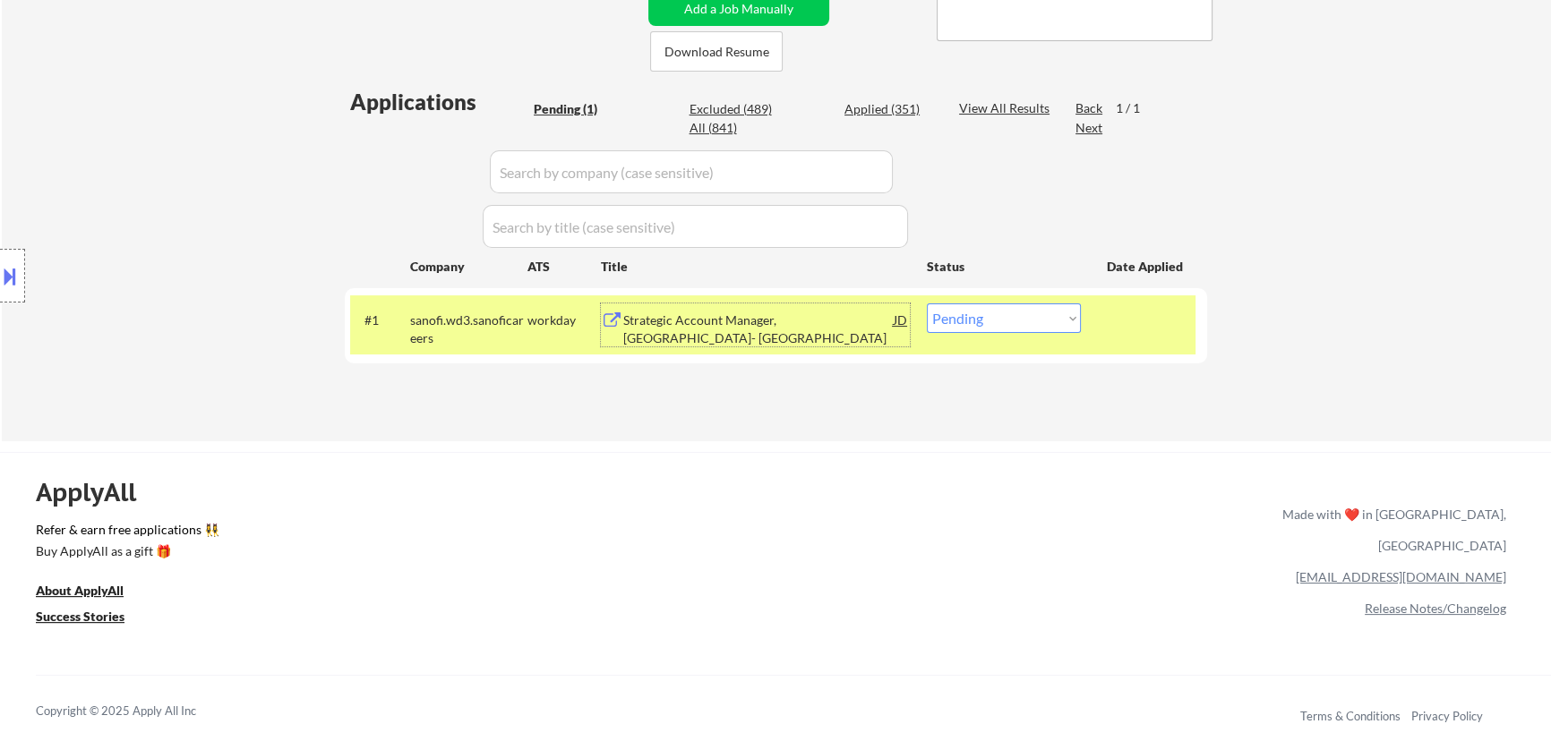
click at [784, 320] on select "Choose an option... Pending Applied Excluded (Questions) Excluded (Expired) Exc…" at bounding box center [1004, 318] width 154 height 30
select select ""excluded__bad_match_""
click at [784, 303] on select "Choose an option... Pending Applied Excluded (Questions) Excluded (Expired) Exc…" at bounding box center [1004, 318] width 154 height 30
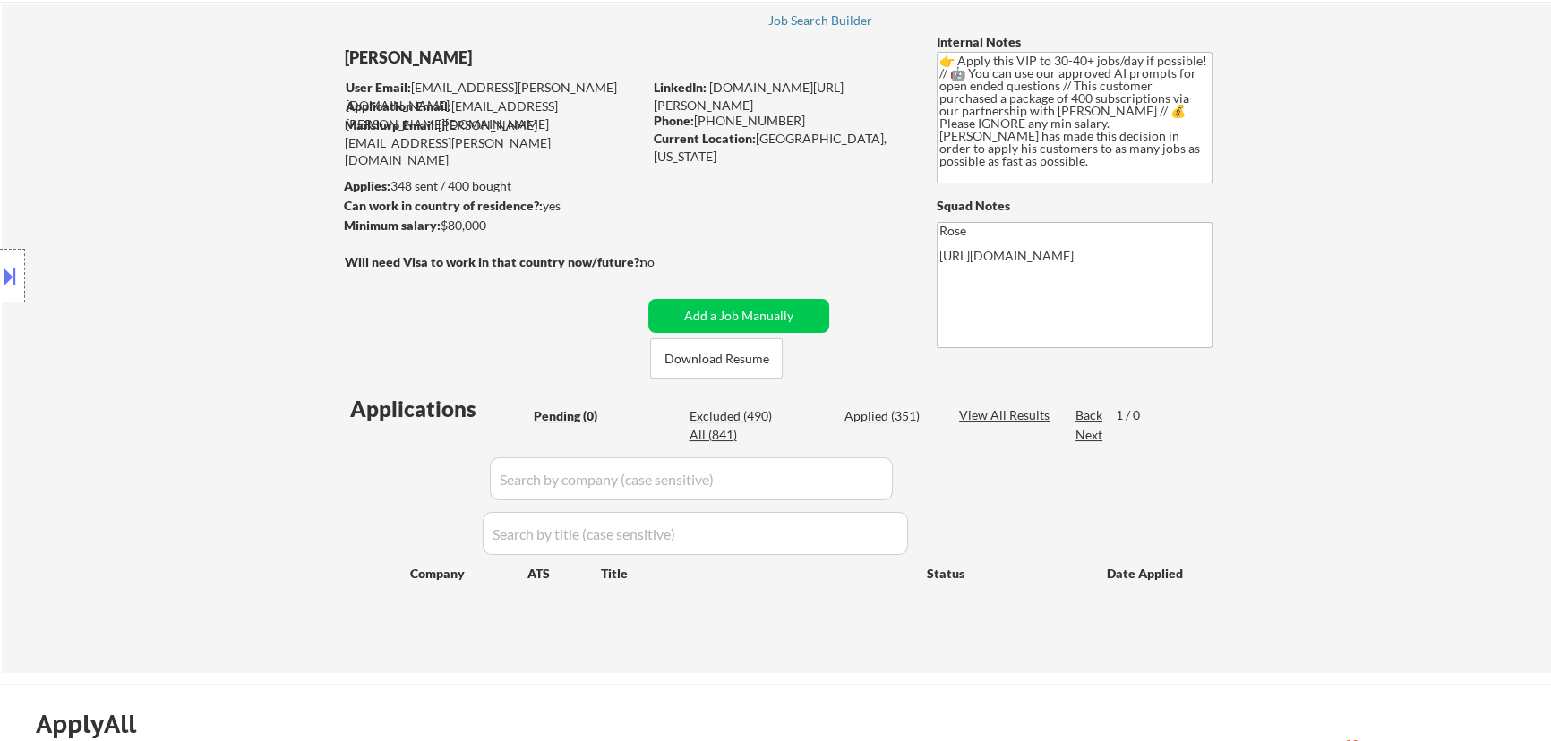
scroll to position [81, 0]
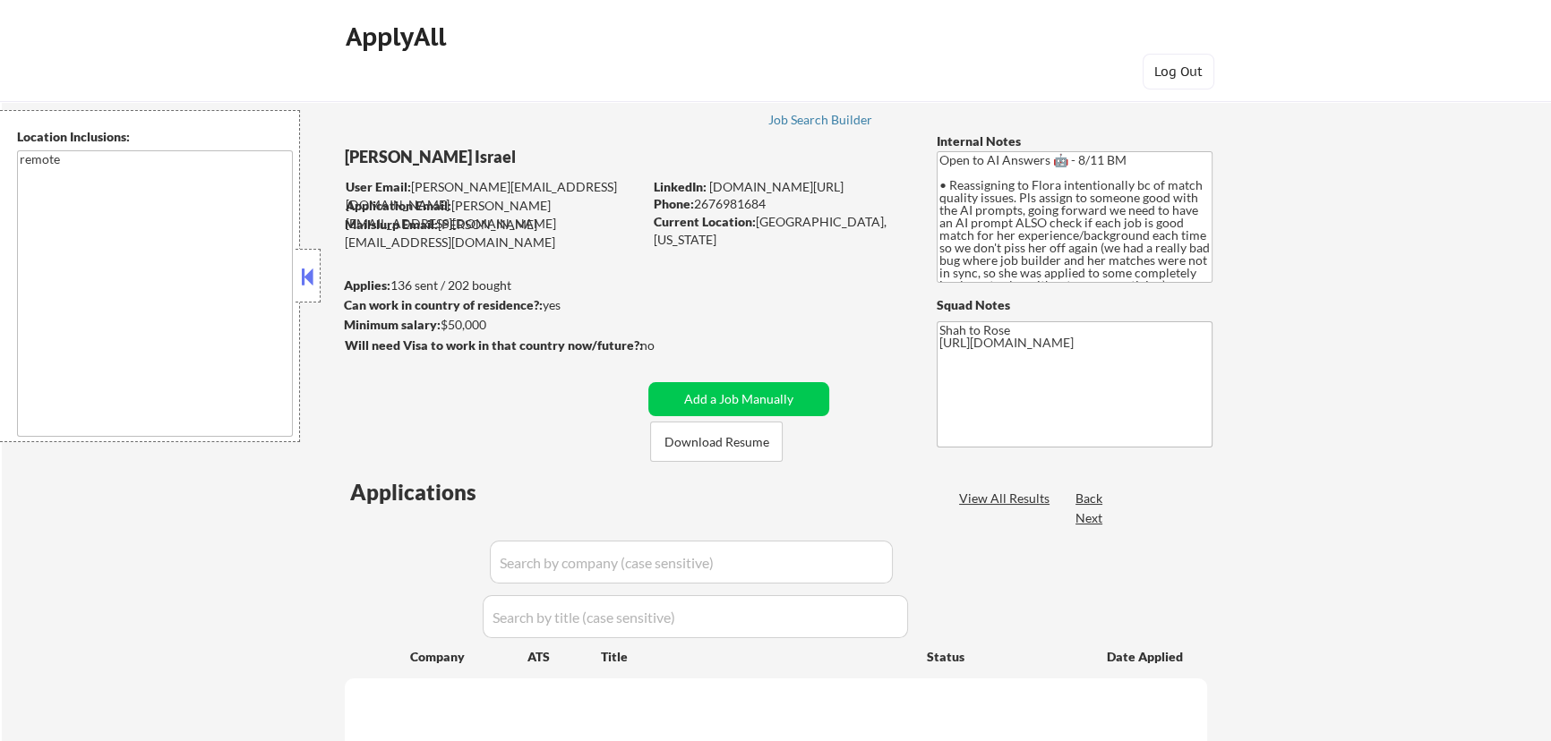
select select ""pending""
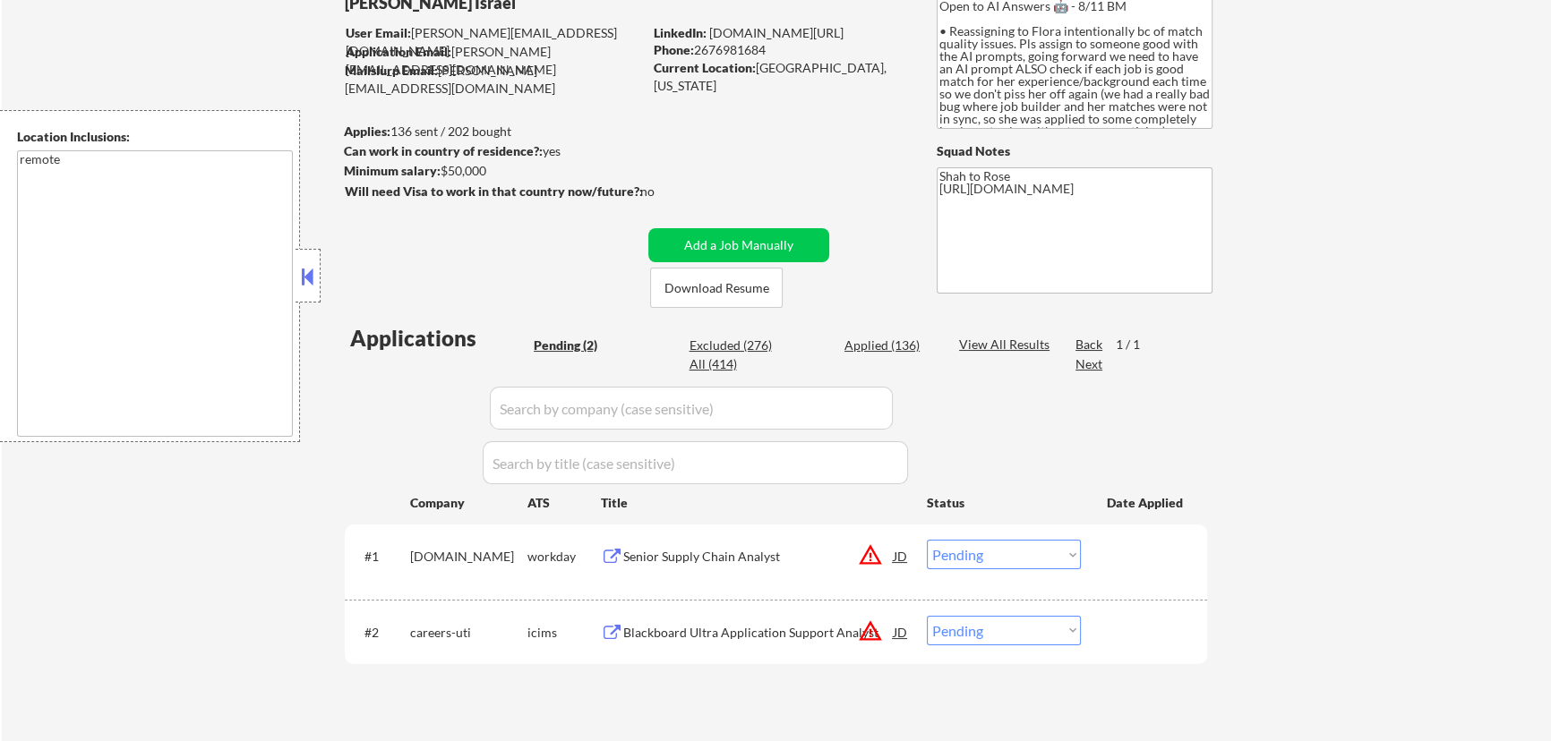
scroll to position [81, 0]
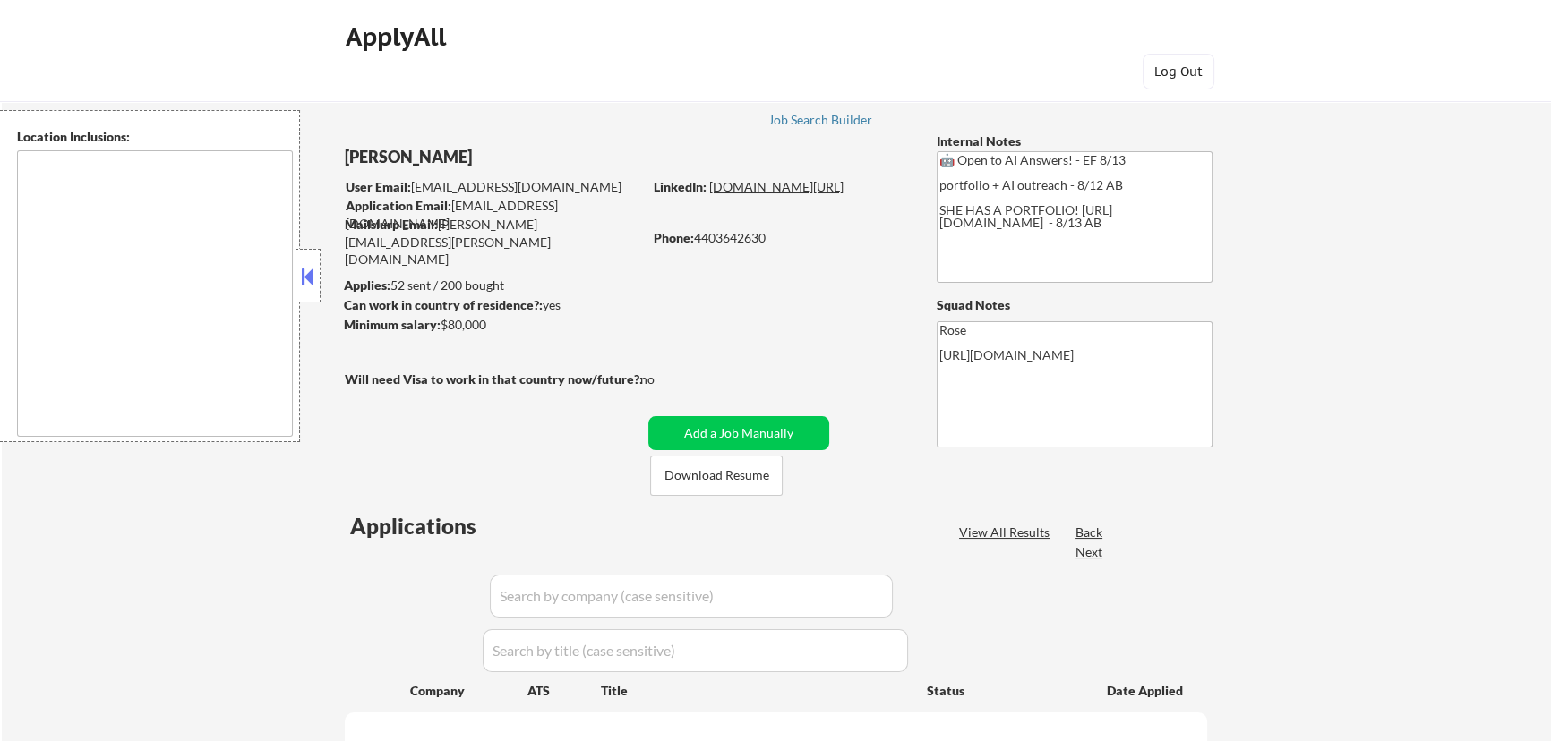
type textarea "Cleveland, OH Lakewood, OH Euclid, OH Parma, OH Shaker Heights, OH Garfield Hei…"
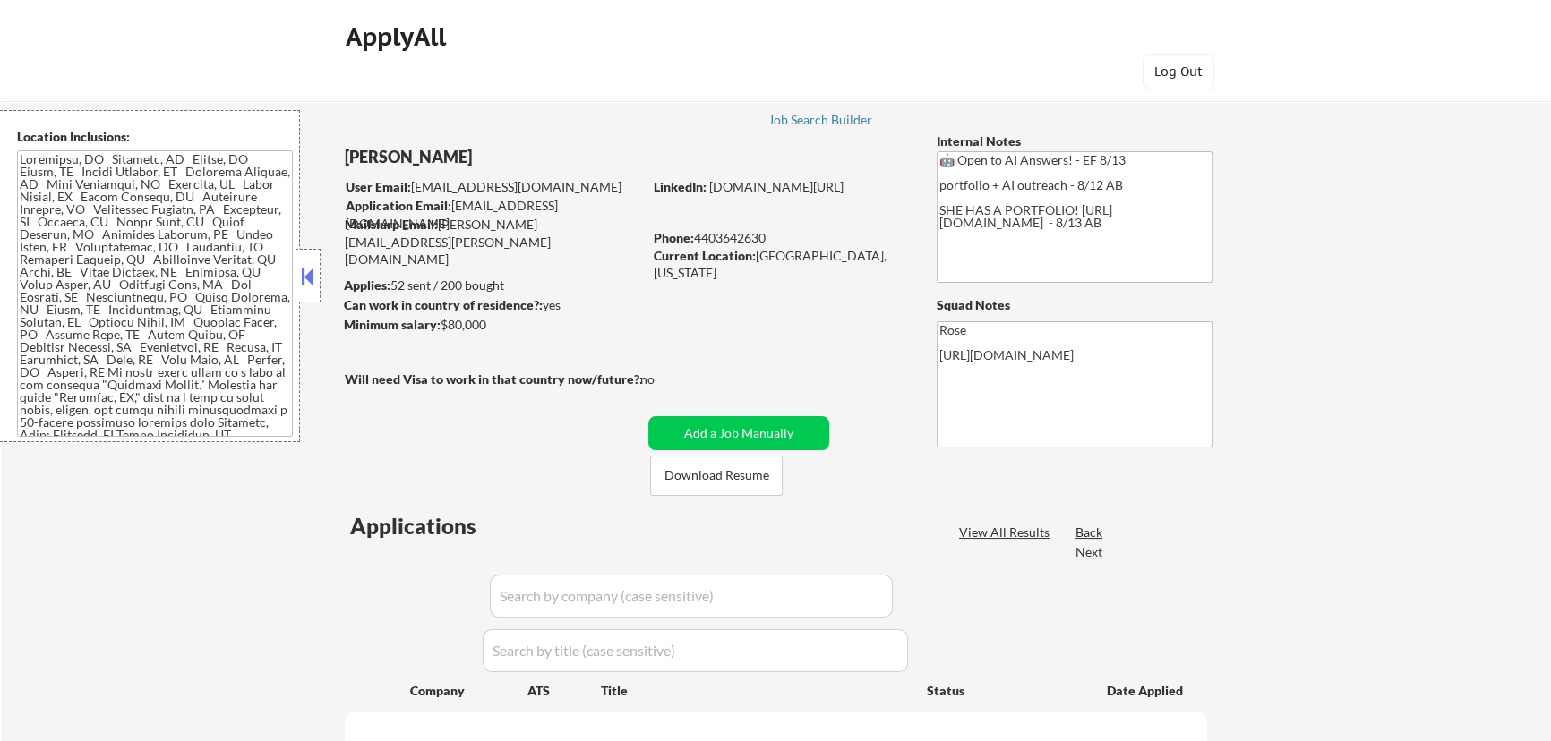
select select ""pending""
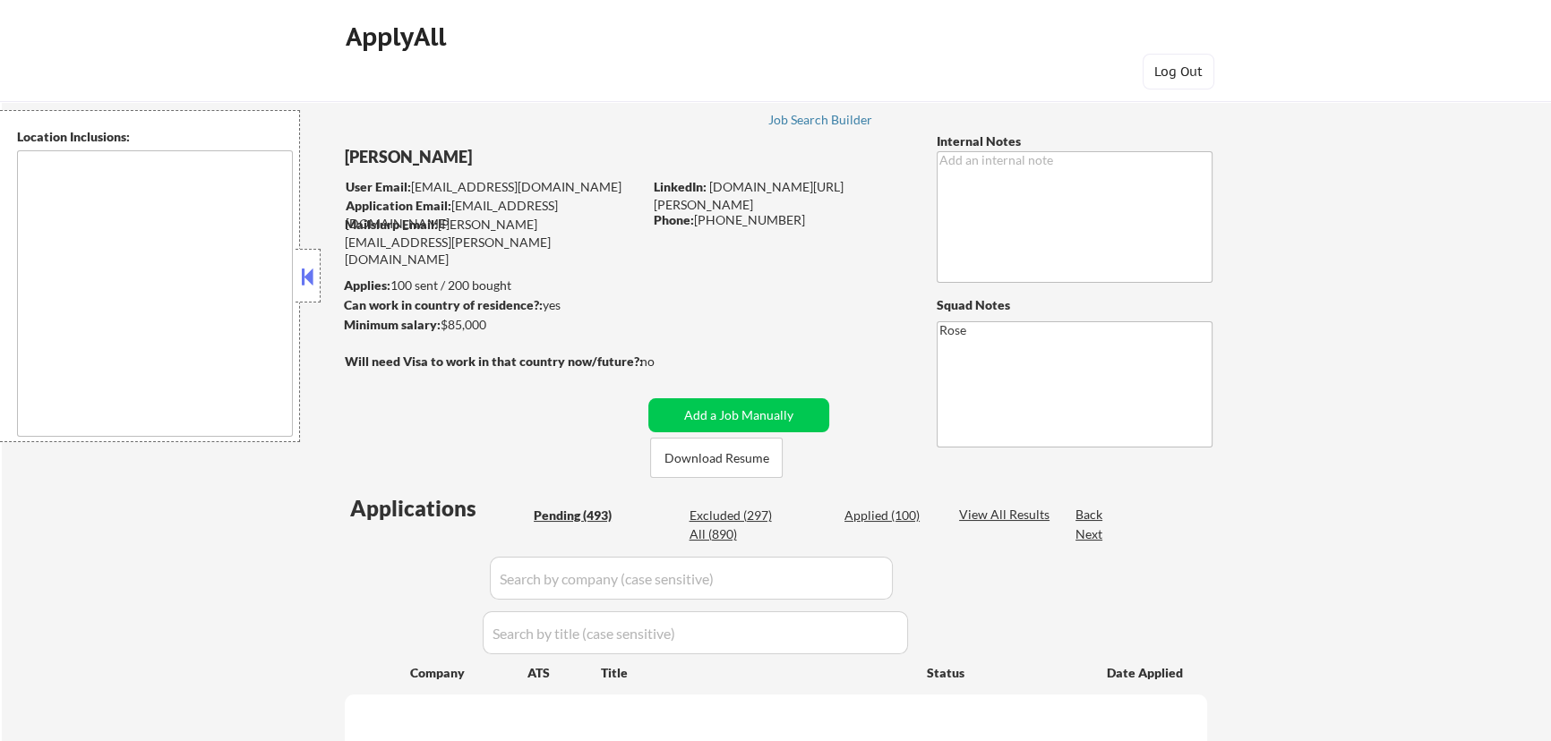
type textarea "[GEOGRAPHIC_DATA], [GEOGRAPHIC_DATA] [GEOGRAPHIC_DATA], [GEOGRAPHIC_DATA] [GEOG…"
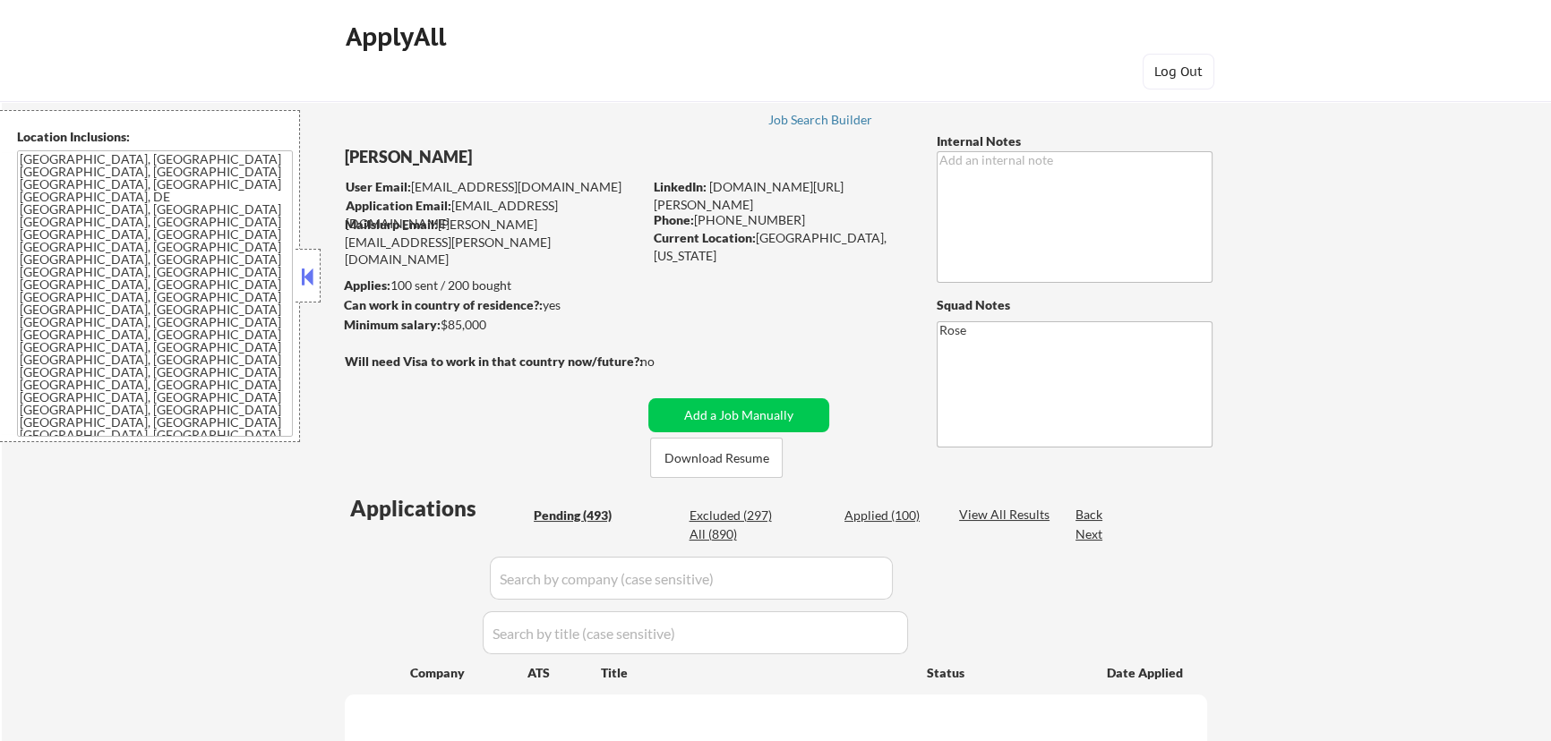
select select ""pending""
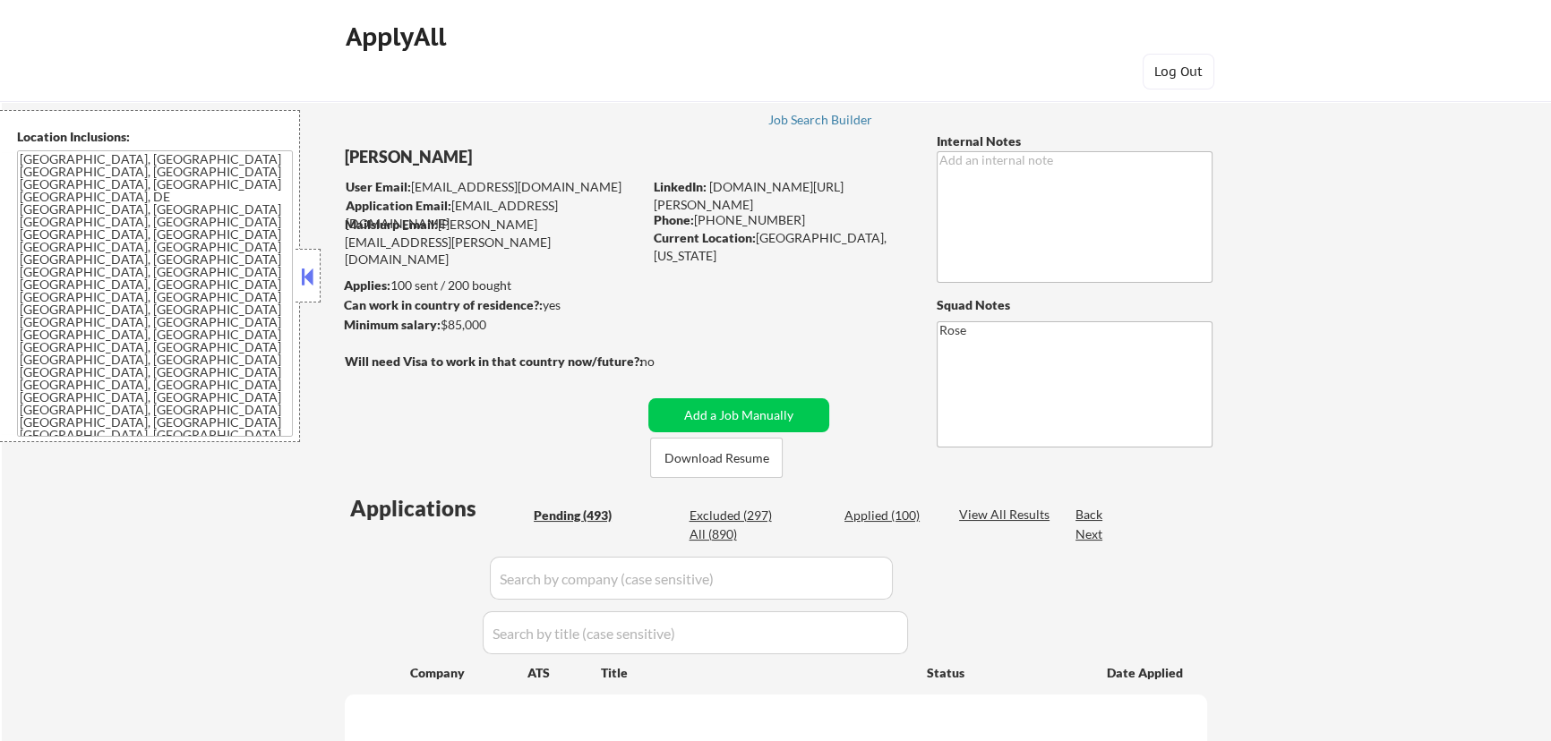
select select ""pending""
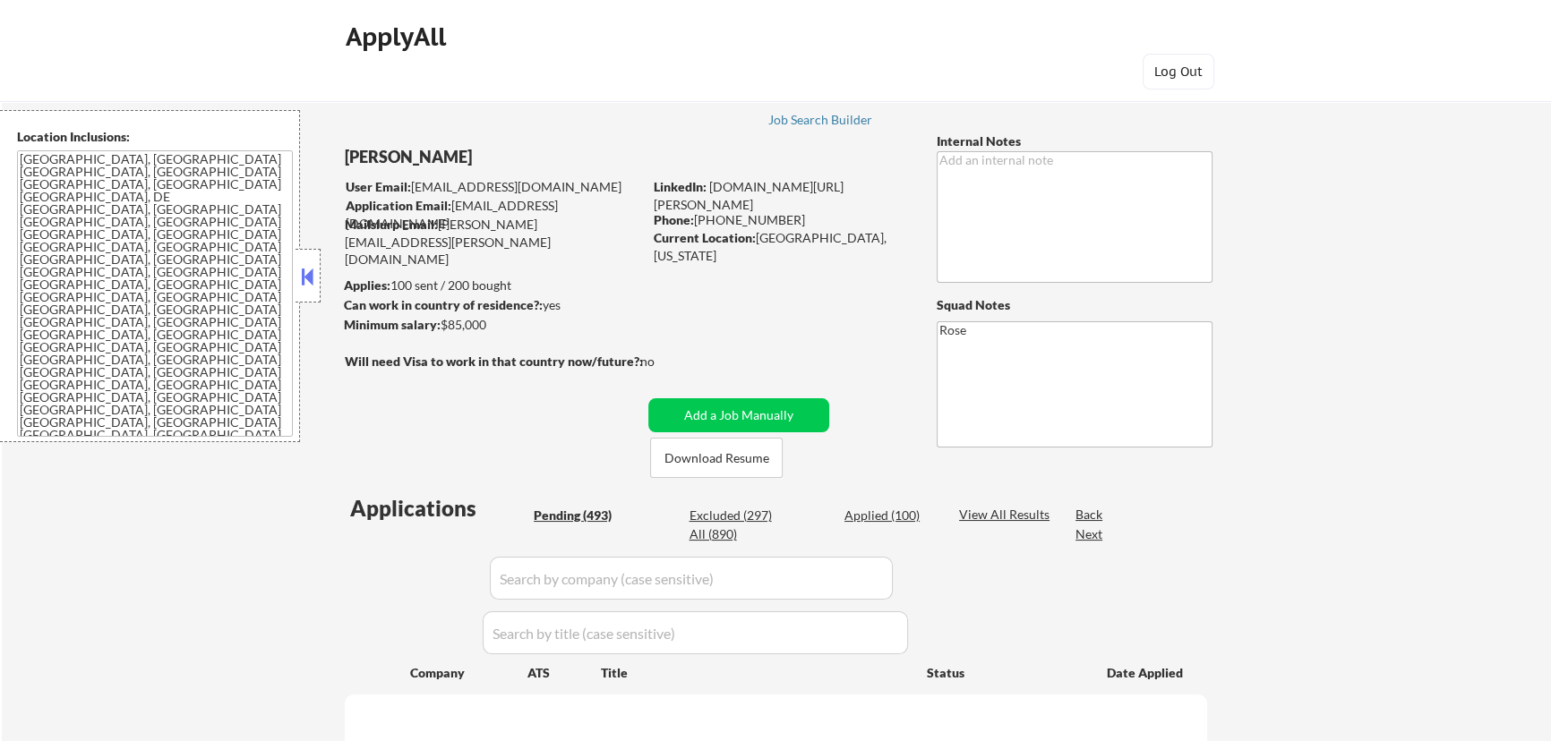
select select ""pending""
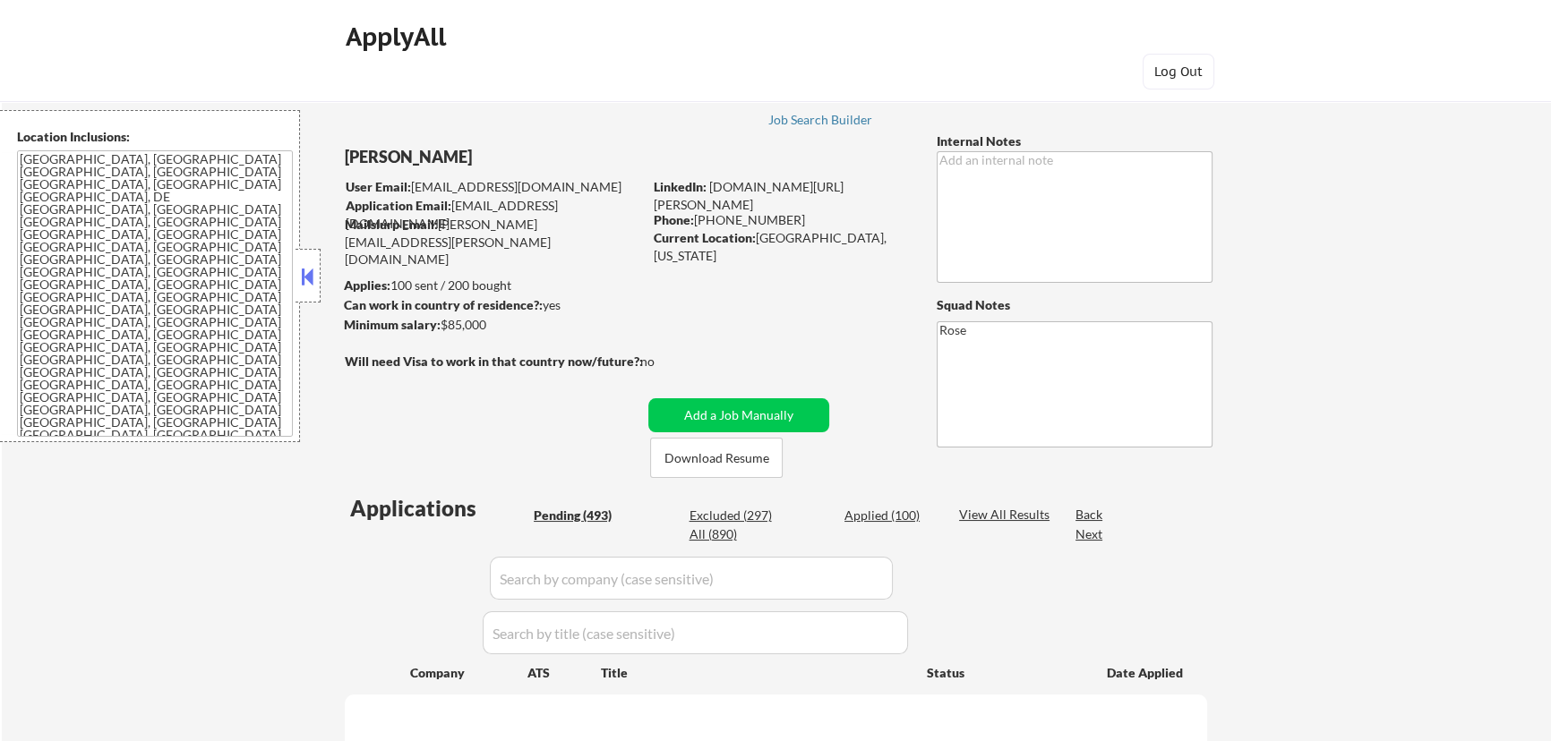
select select ""pending""
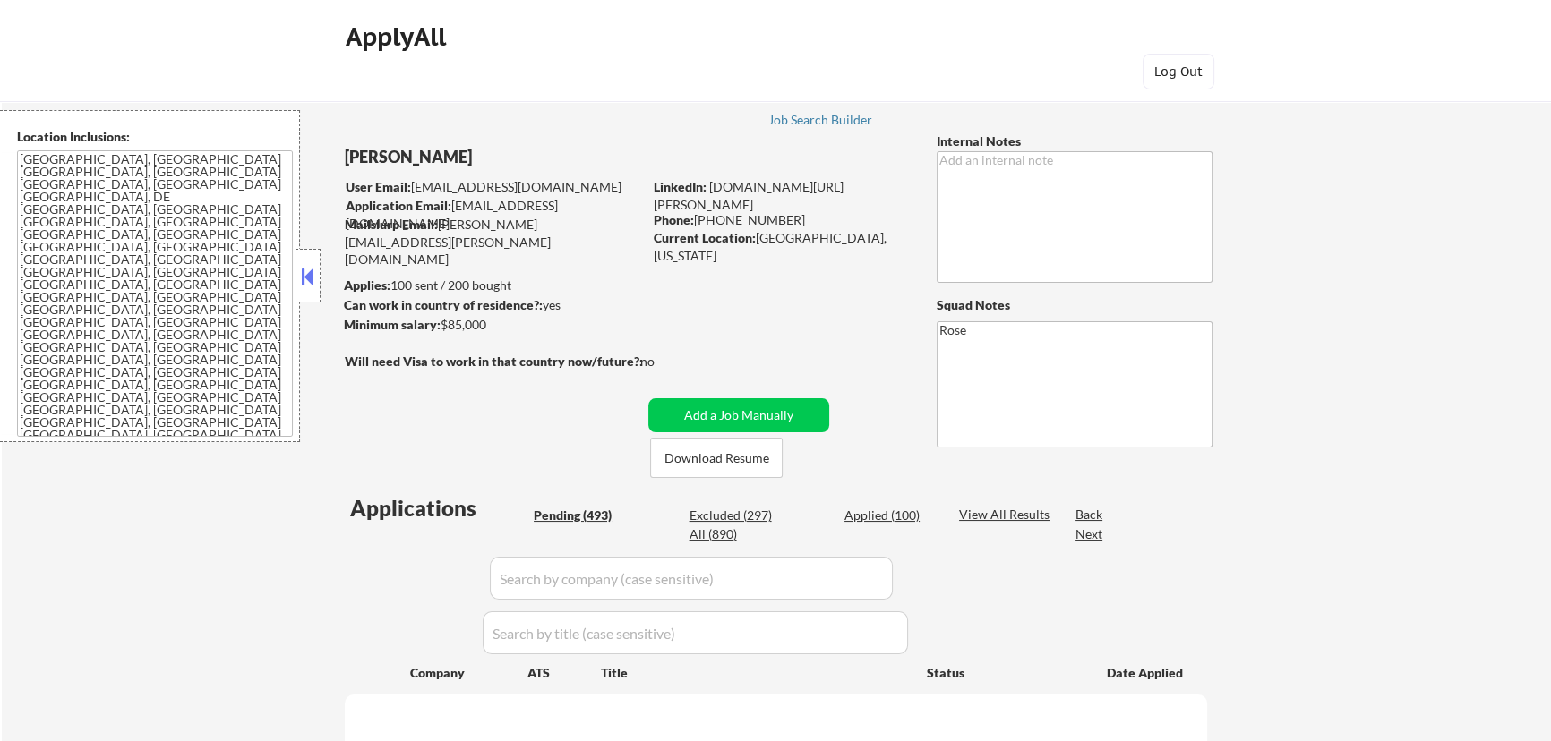
select select ""pending""
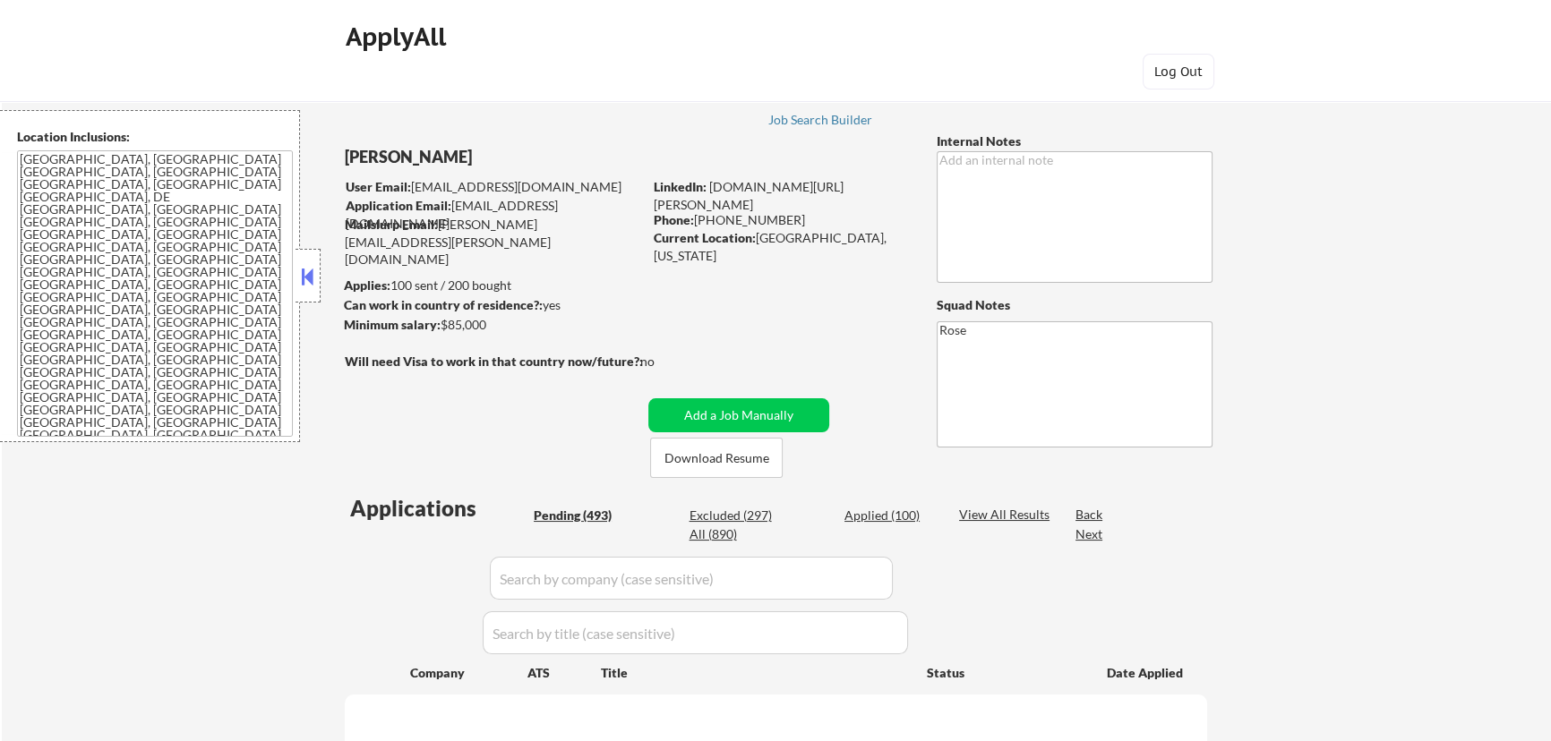
select select ""pending""
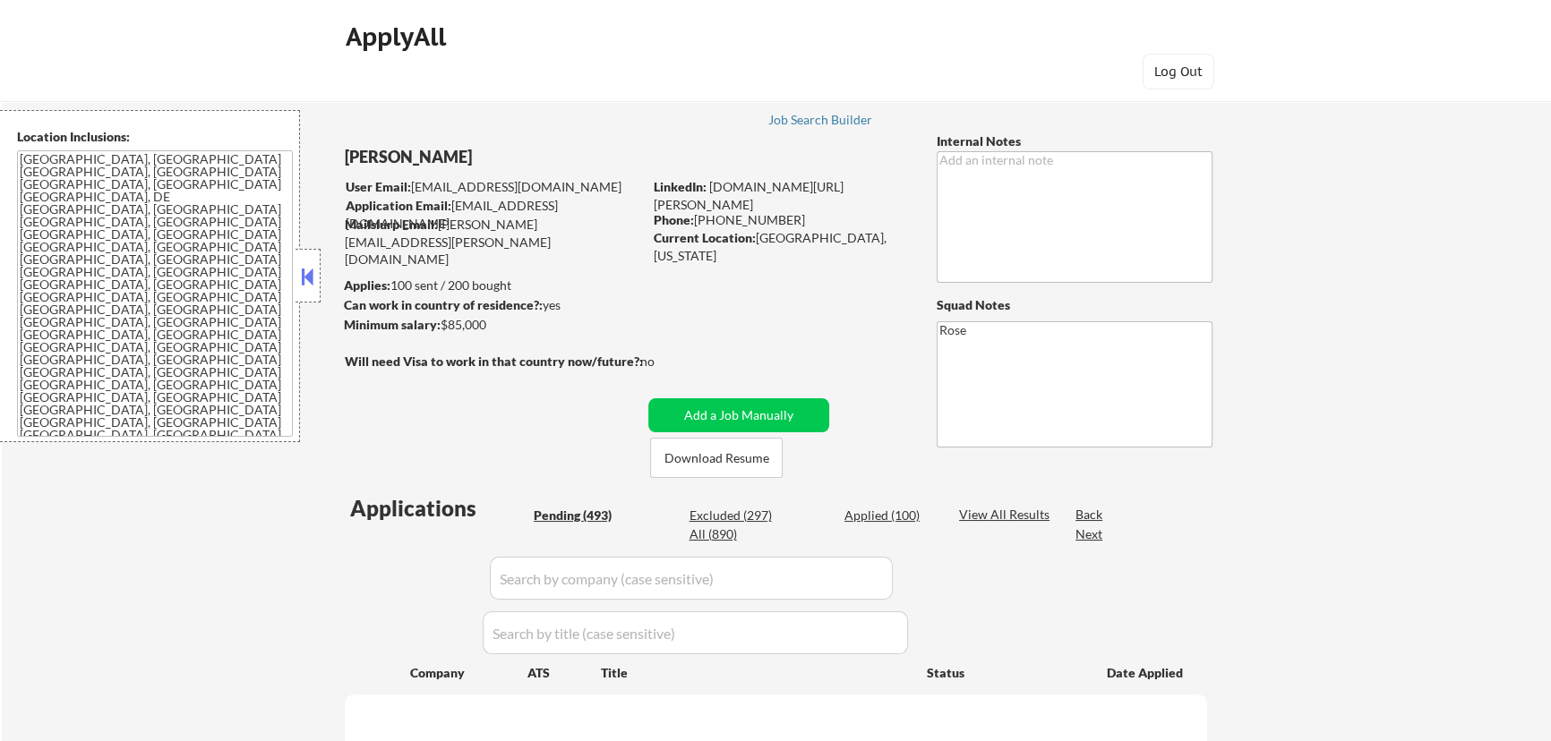
select select ""pending""
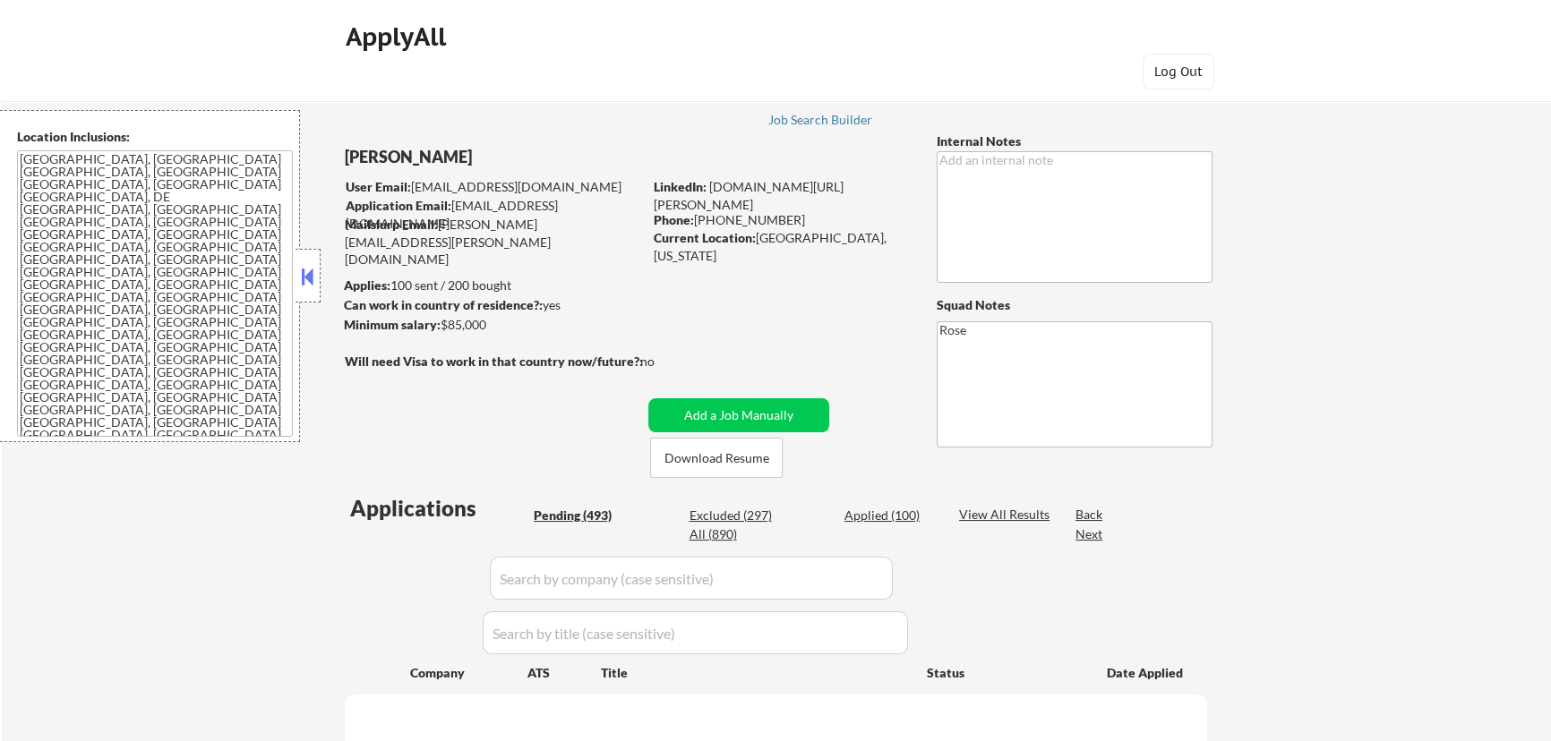
select select ""pending""
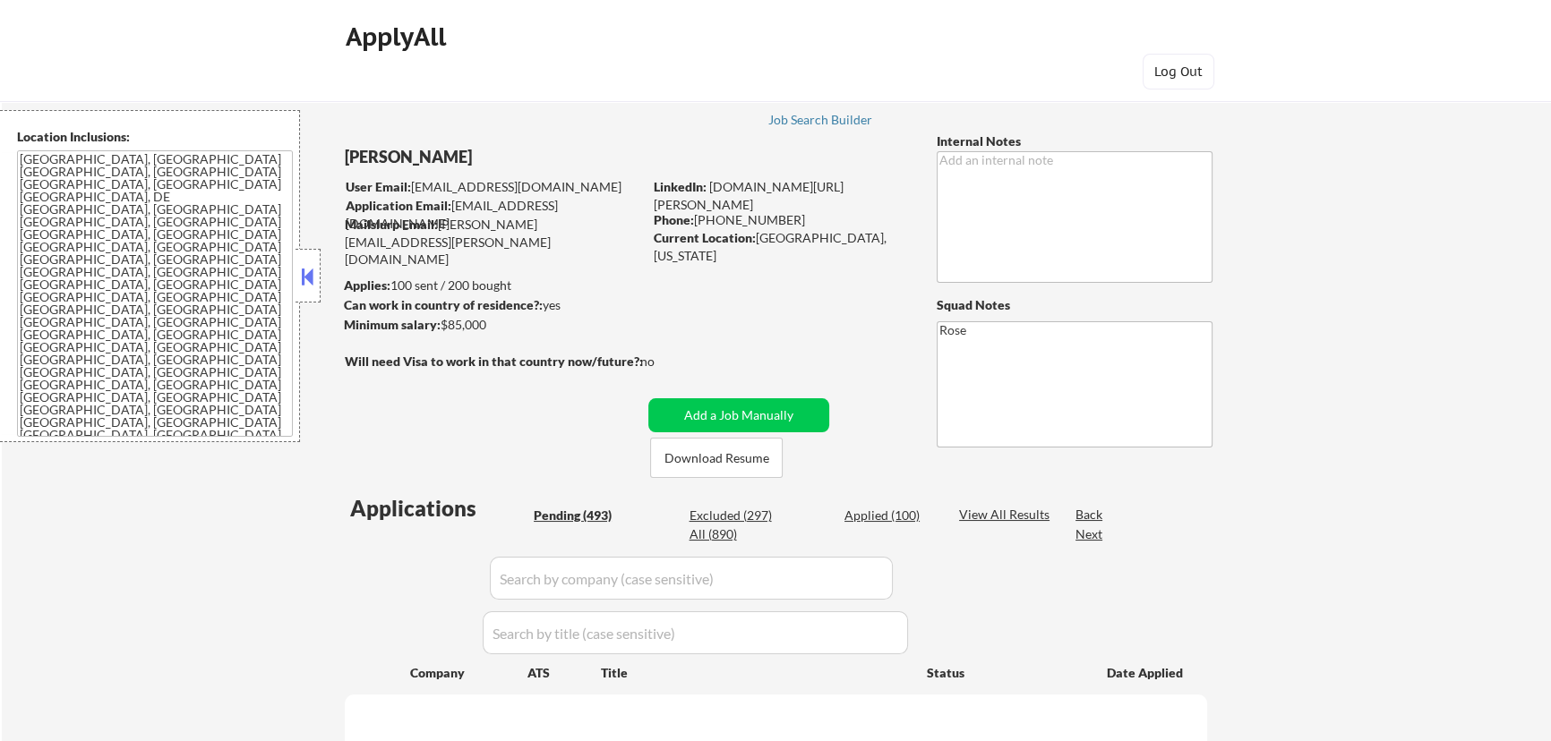
select select ""pending""
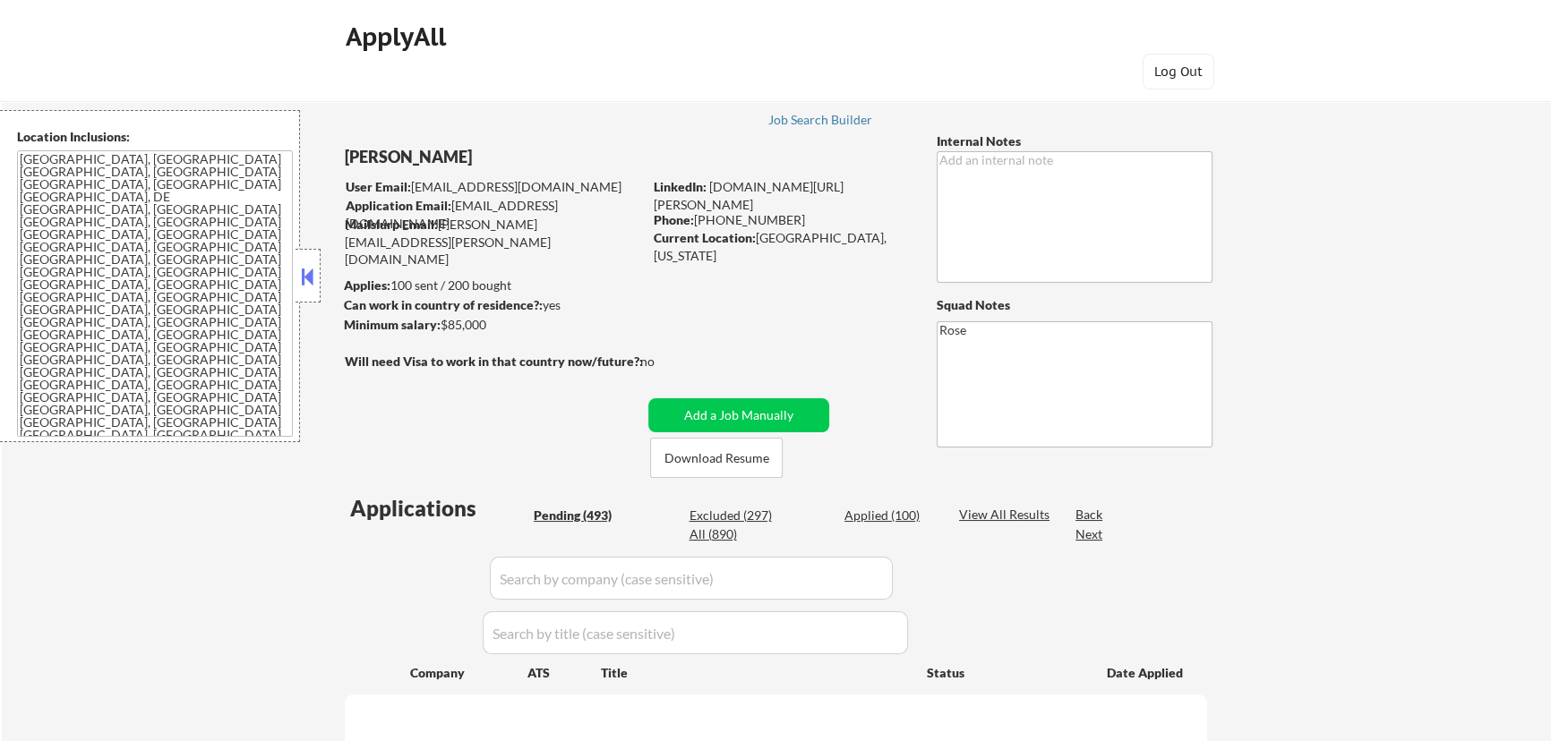
select select ""pending""
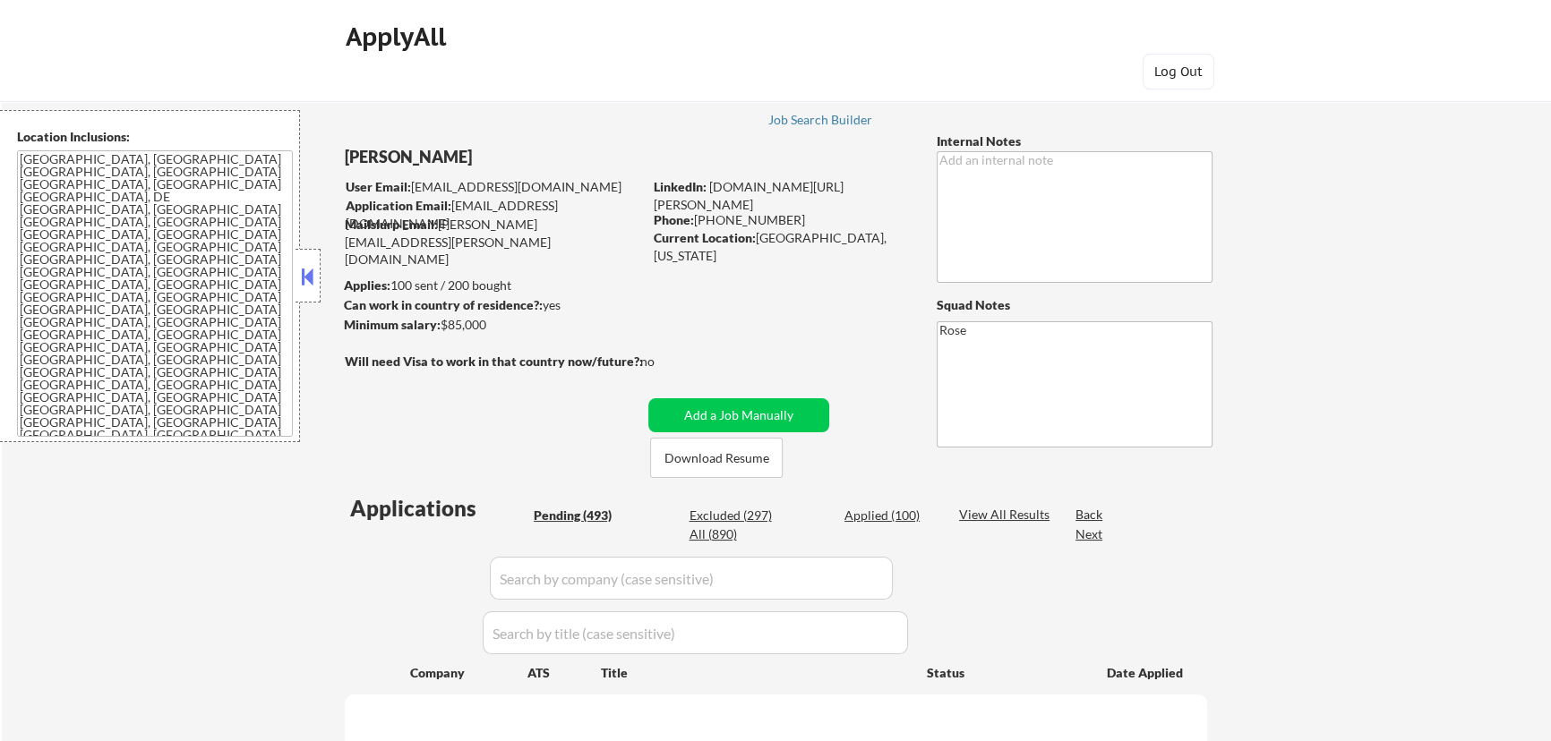
select select ""pending""
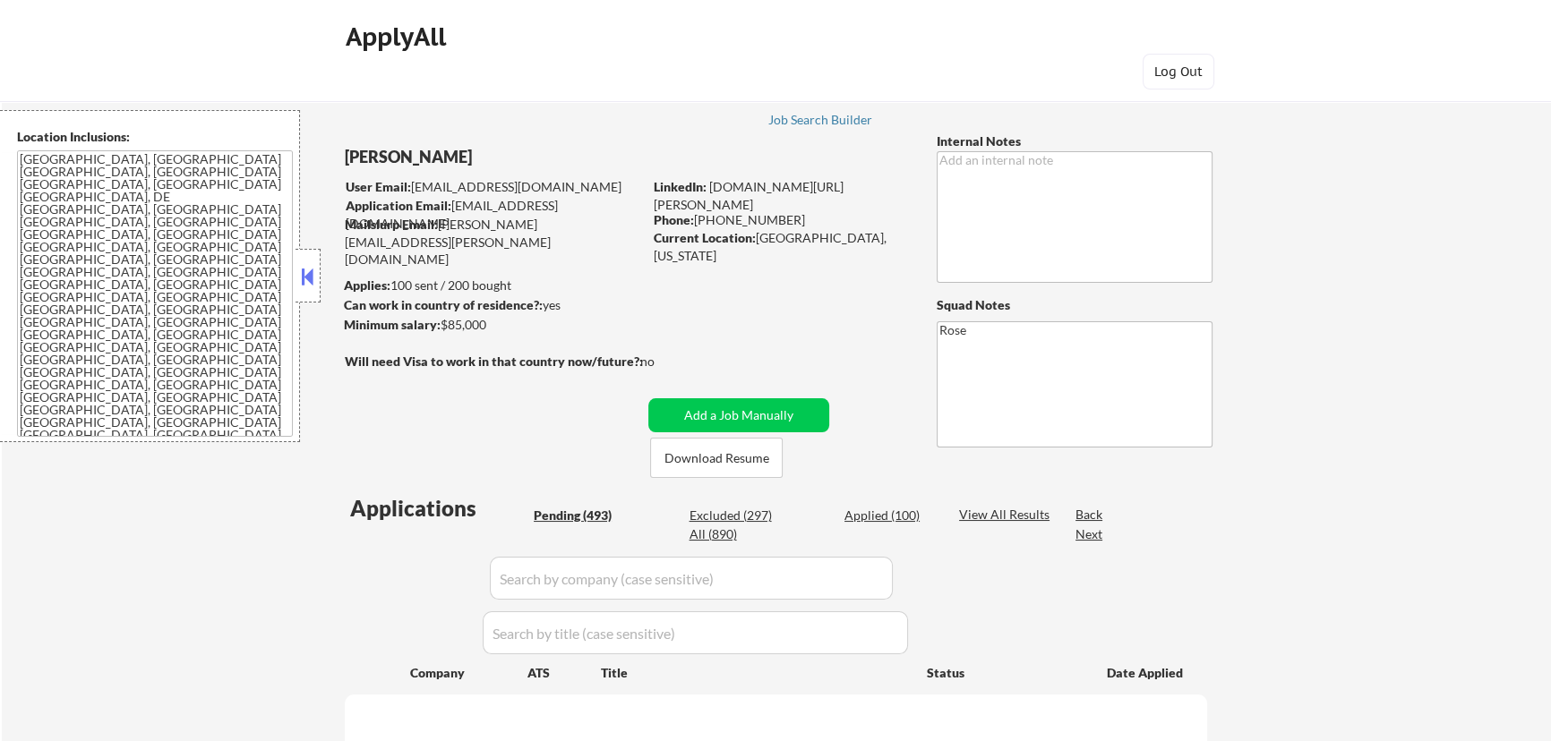
select select ""pending""
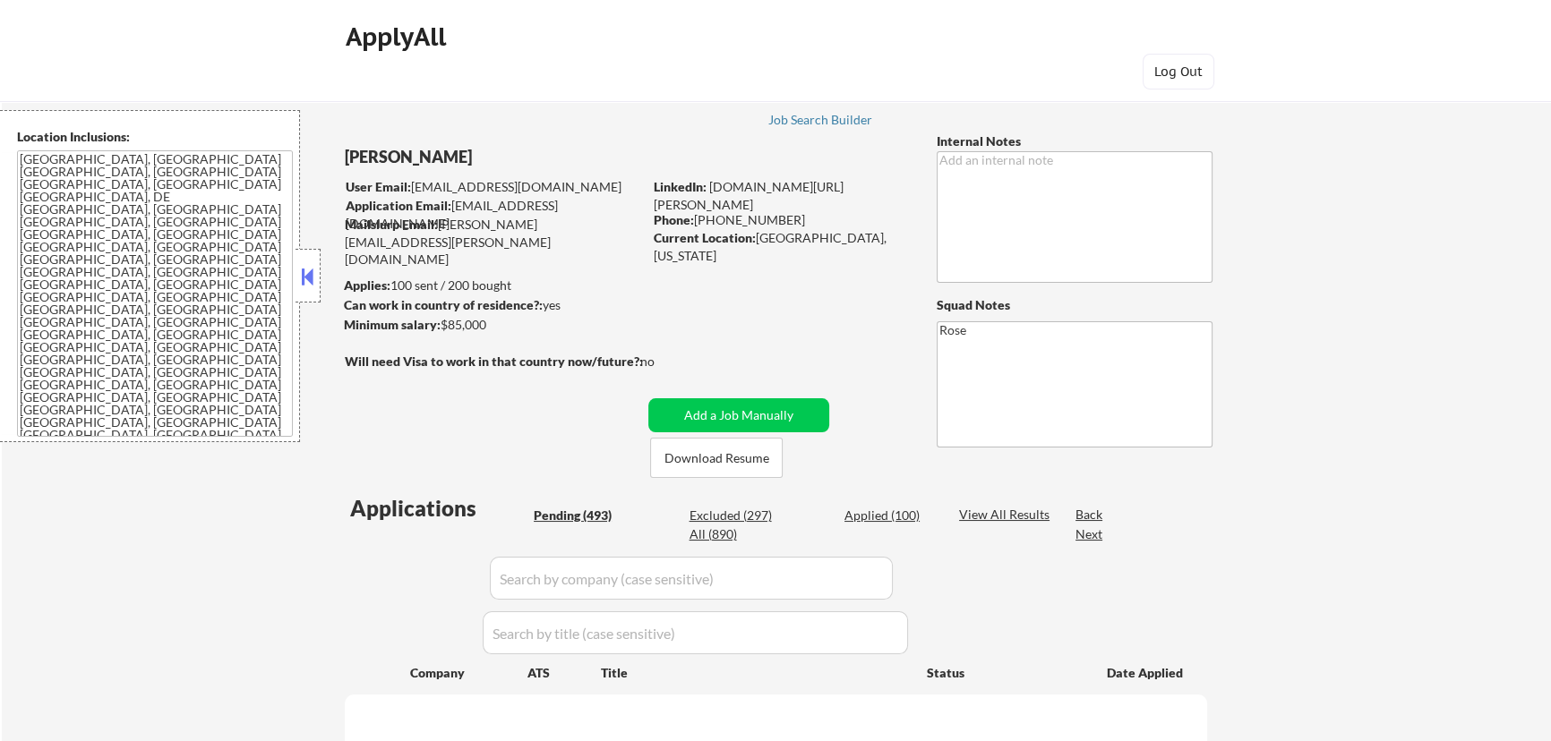
select select ""pending""
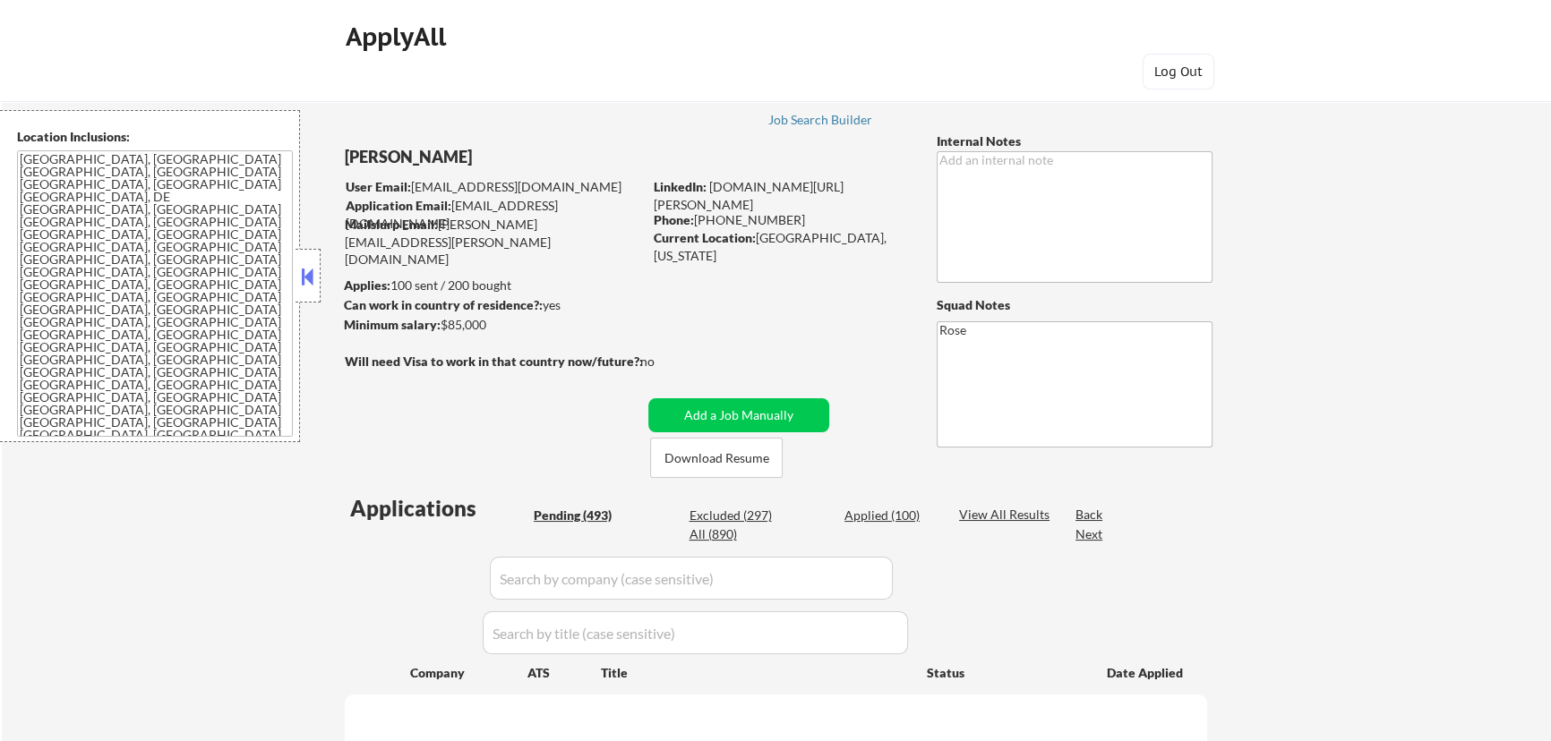
select select ""pending""
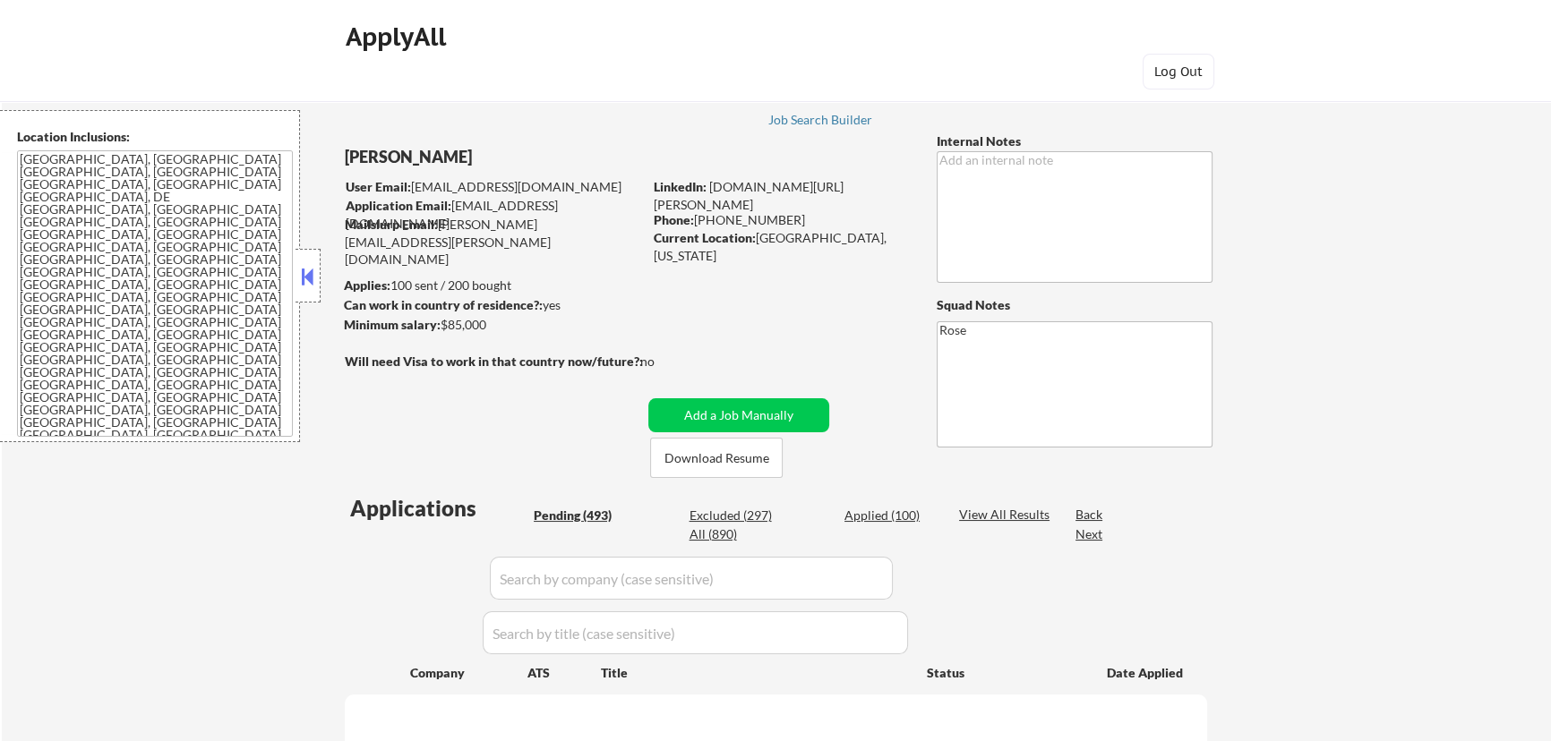
select select ""pending""
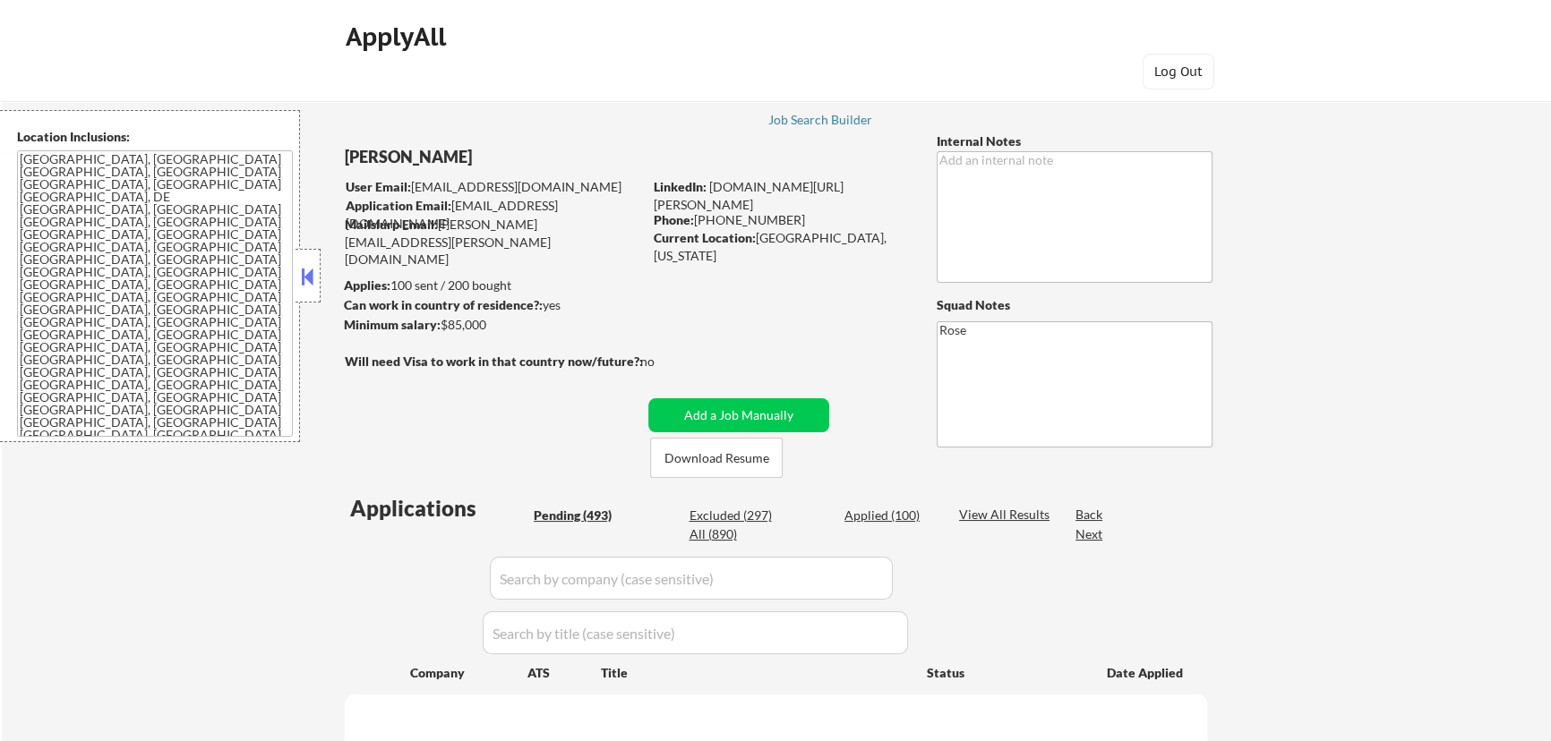
select select ""pending""
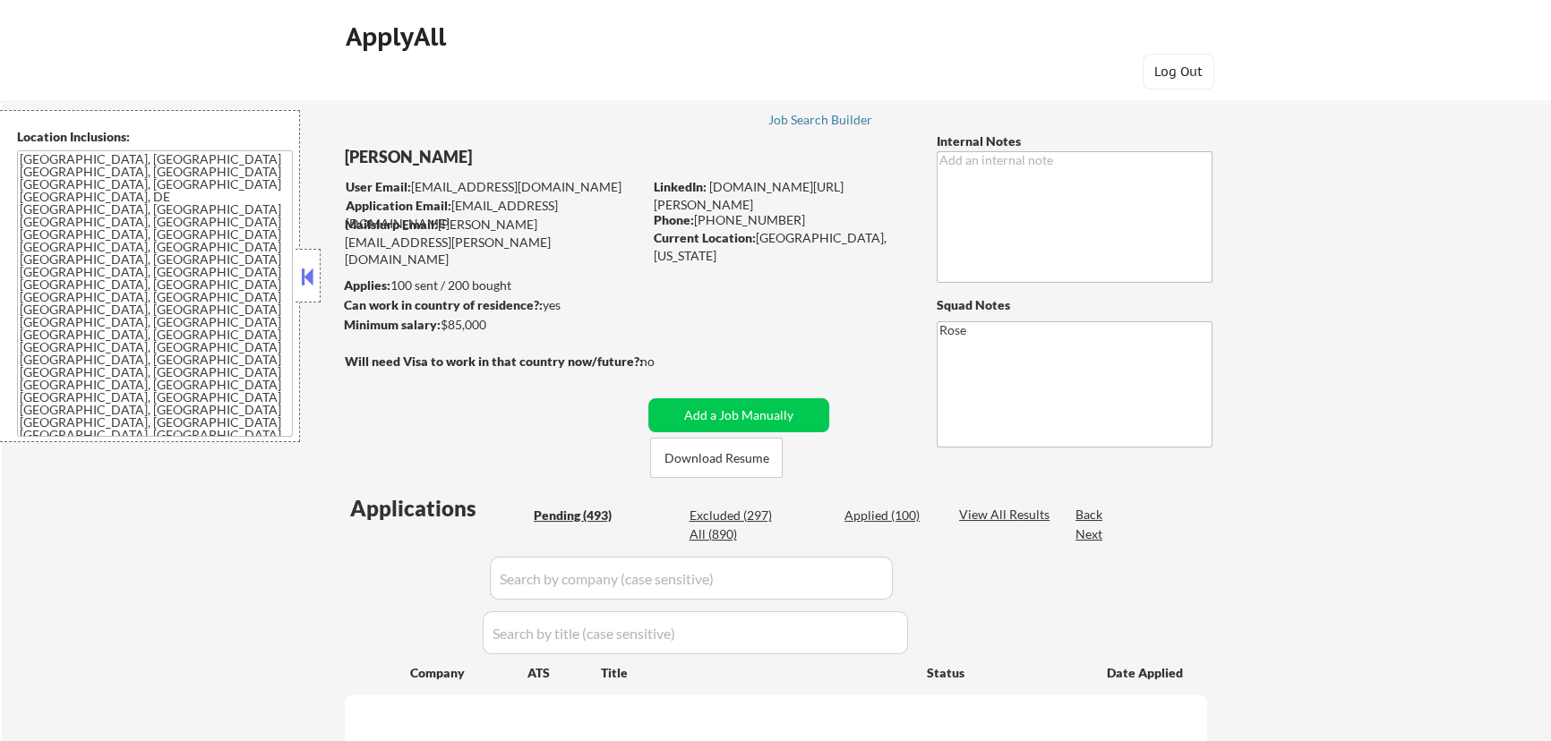
select select ""pending""
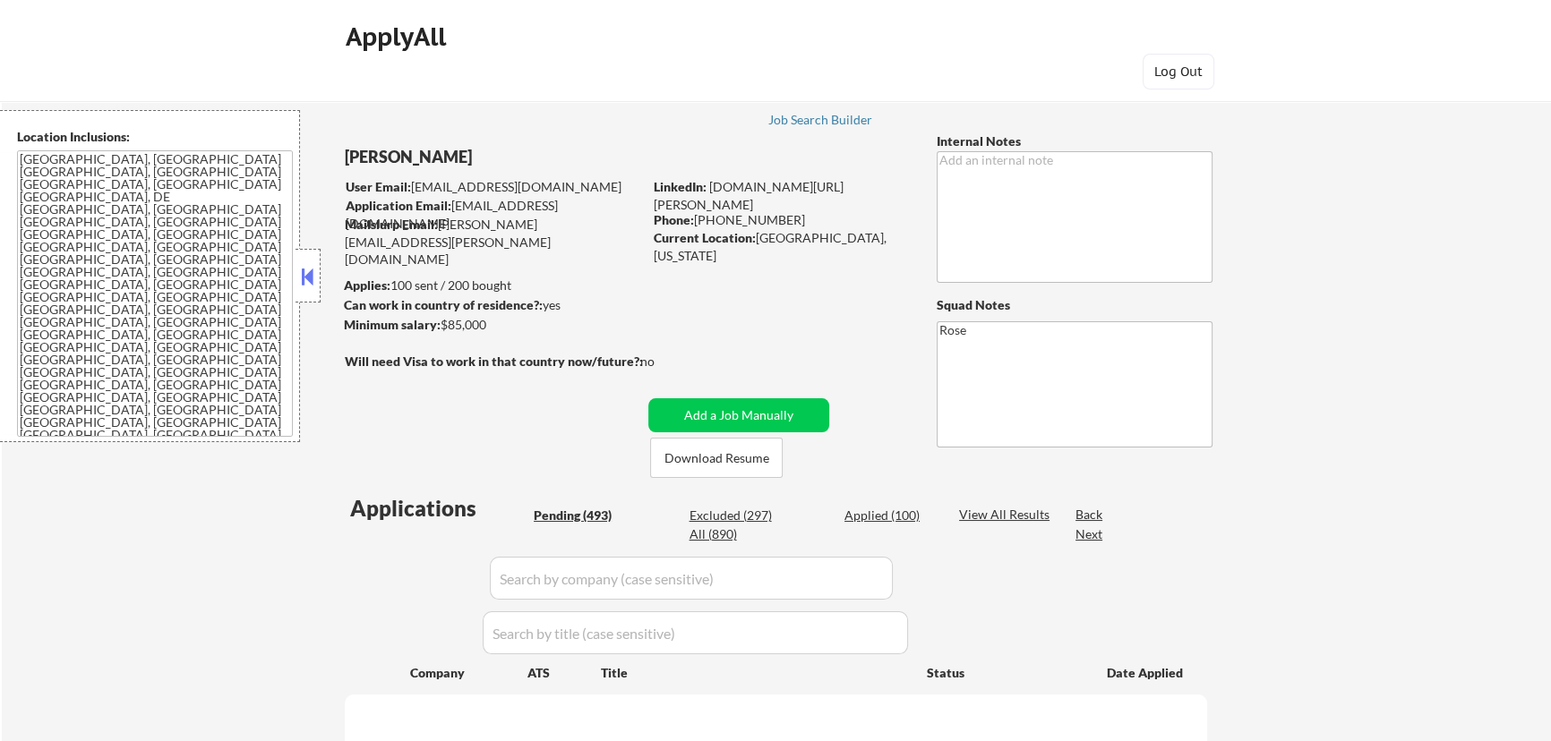
select select ""pending""
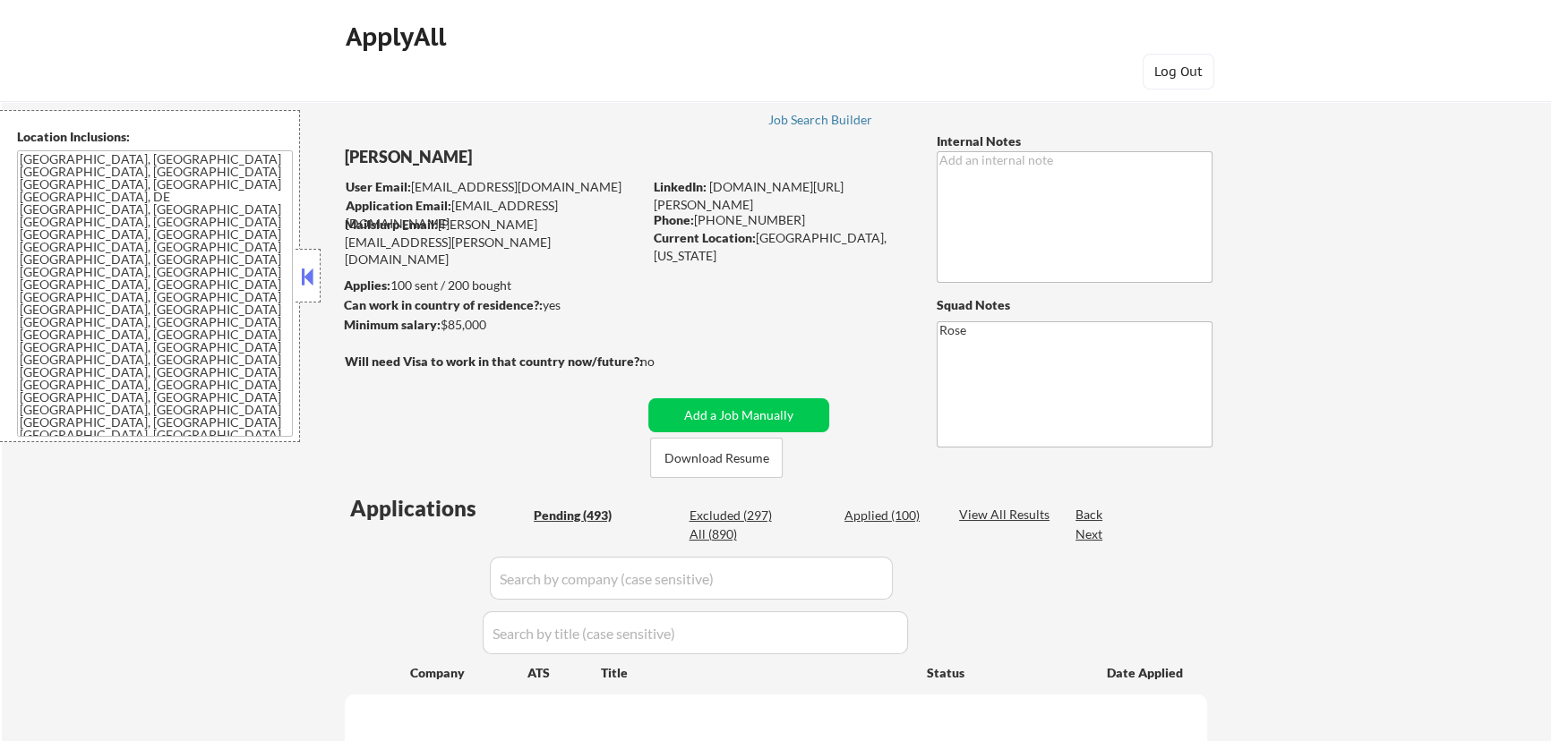
select select ""pending""
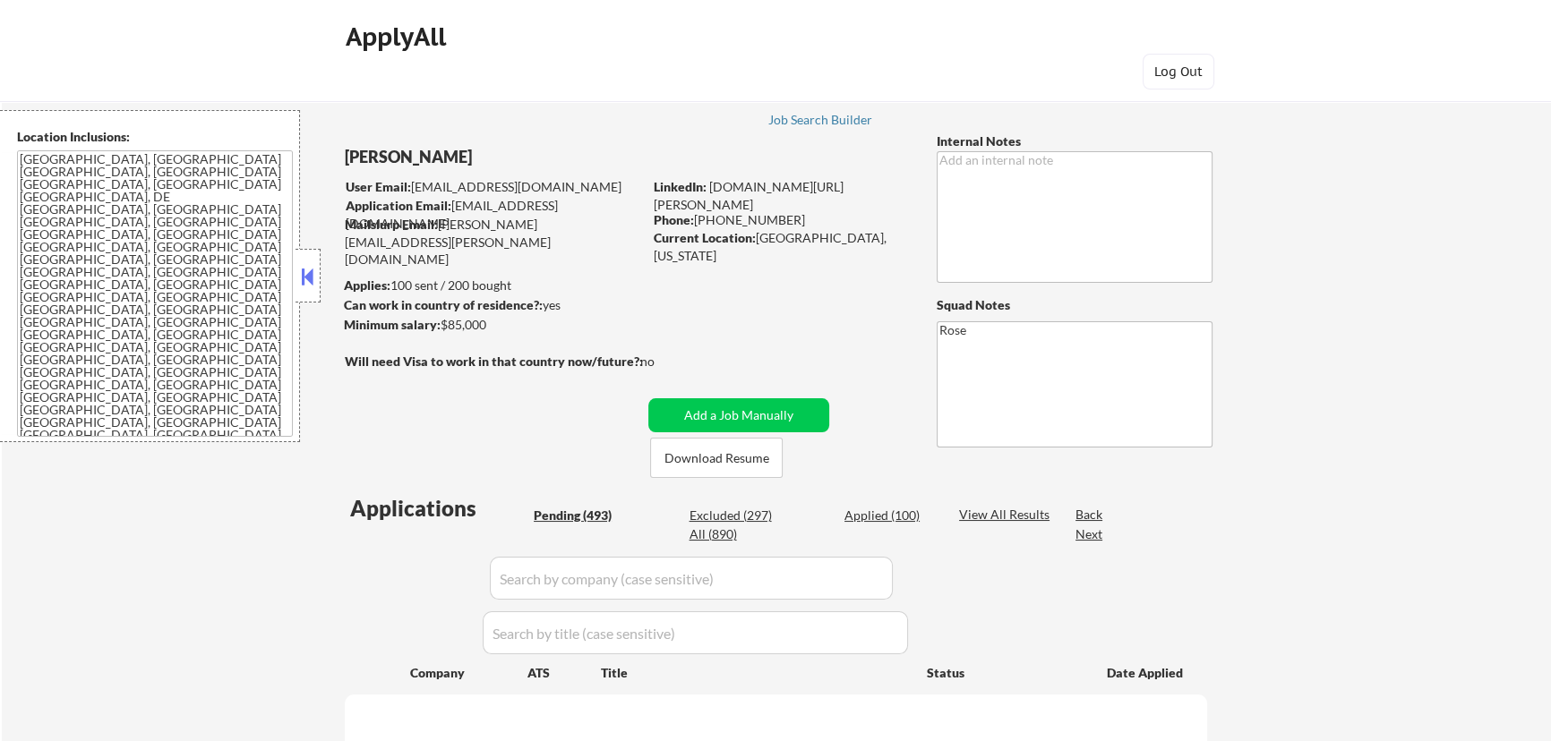
select select ""pending""
